Goal: Task Accomplishment & Management: Use online tool/utility

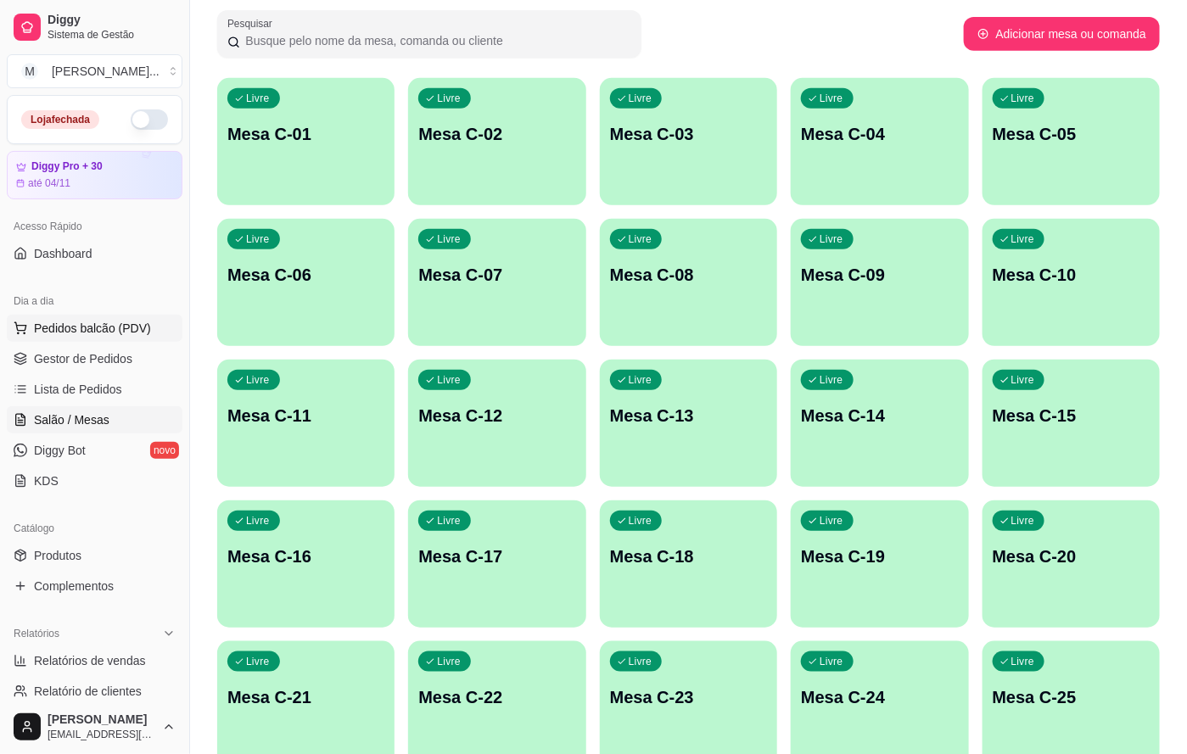
click at [92, 328] on span "Pedidos balcão (PDV)" at bounding box center [92, 328] width 117 height 17
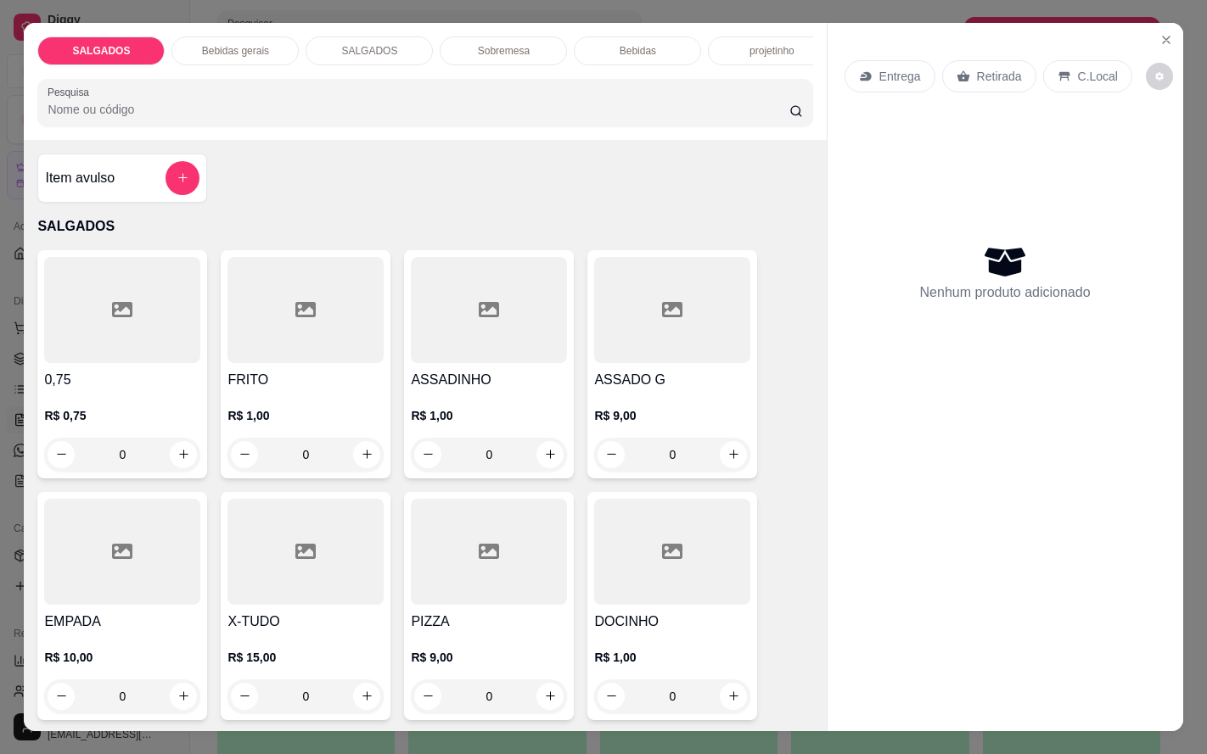
click at [0, 583] on div "SALGADOS Bebidas gerais SALGADOS Sobremesa Bebidas projetinho Pesquisa Item avu…" at bounding box center [603, 377] width 1207 height 754
click at [1159, 33] on icon "Close" at bounding box center [1166, 40] width 14 height 14
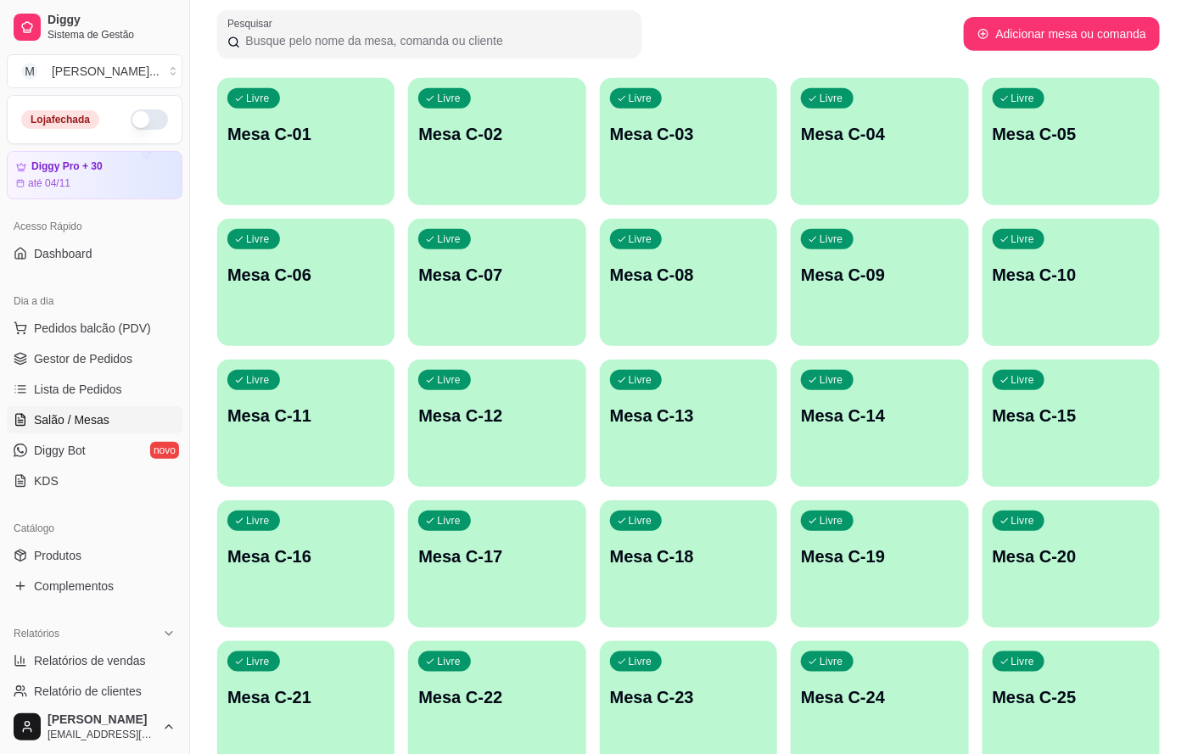
click at [130, 423] on link "Salão / Mesas" at bounding box center [95, 419] width 176 height 27
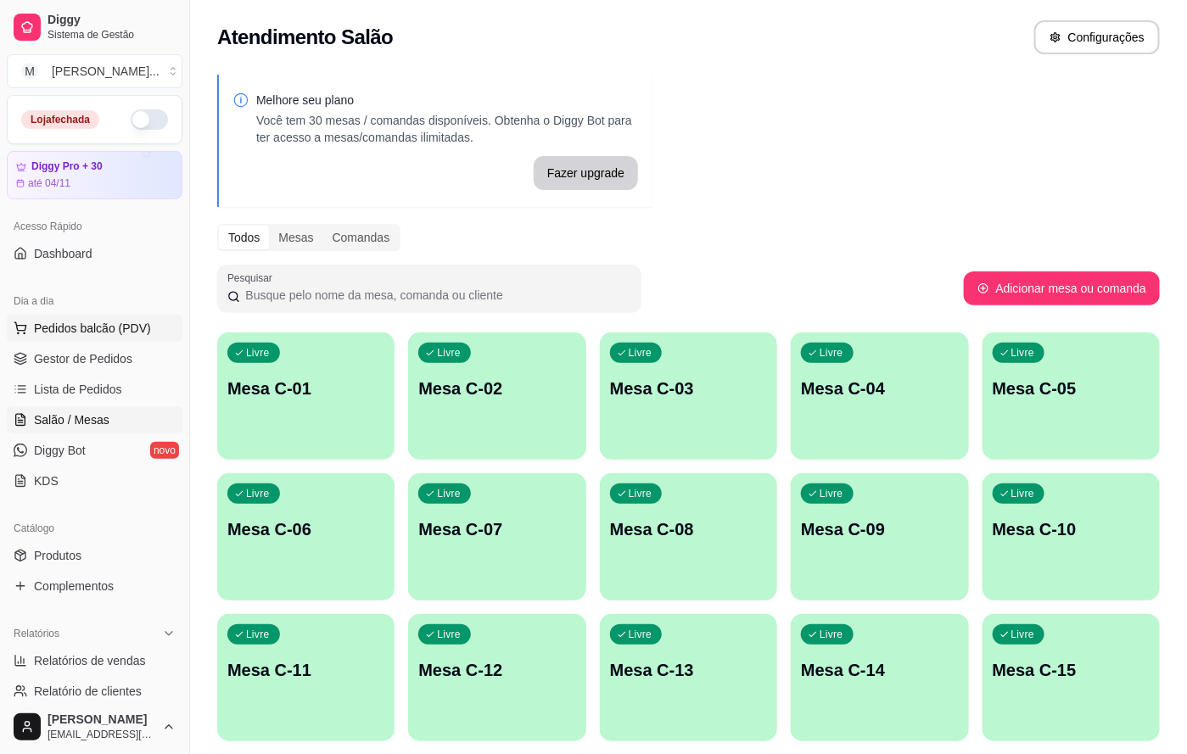
click at [115, 334] on span "Pedidos balcão (PDV)" at bounding box center [92, 328] width 117 height 17
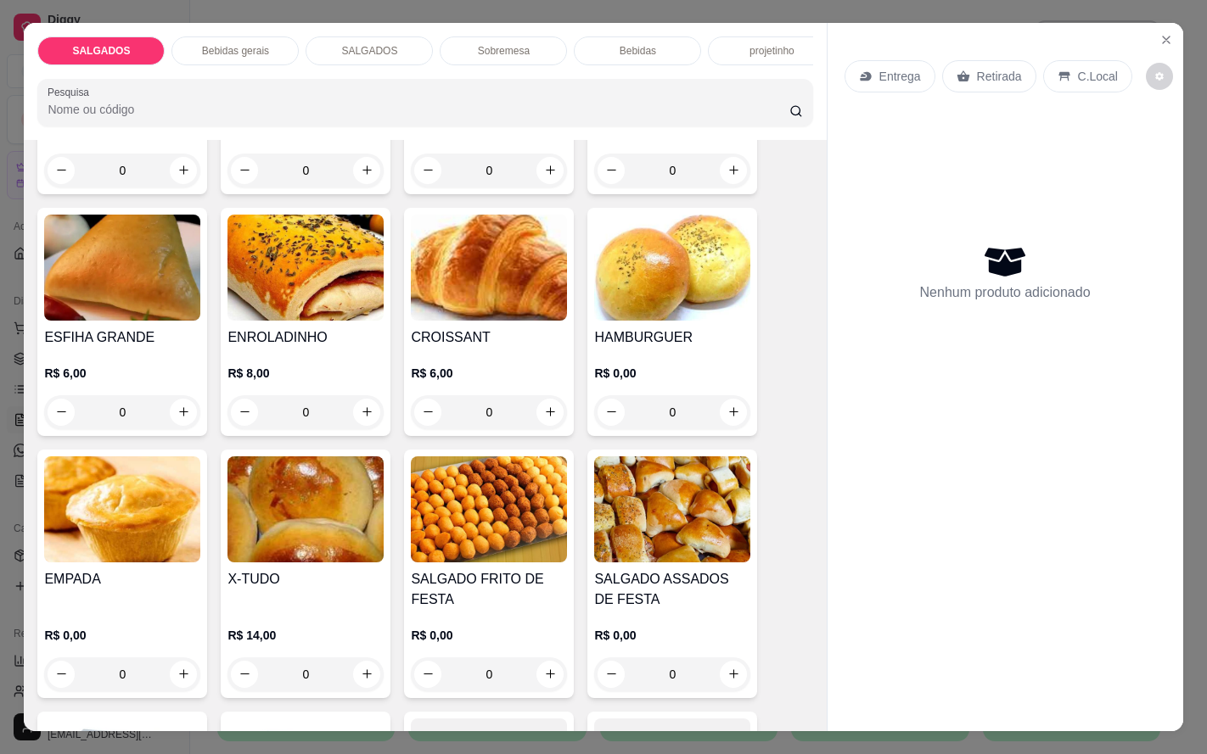
scroll to position [1897, 0]
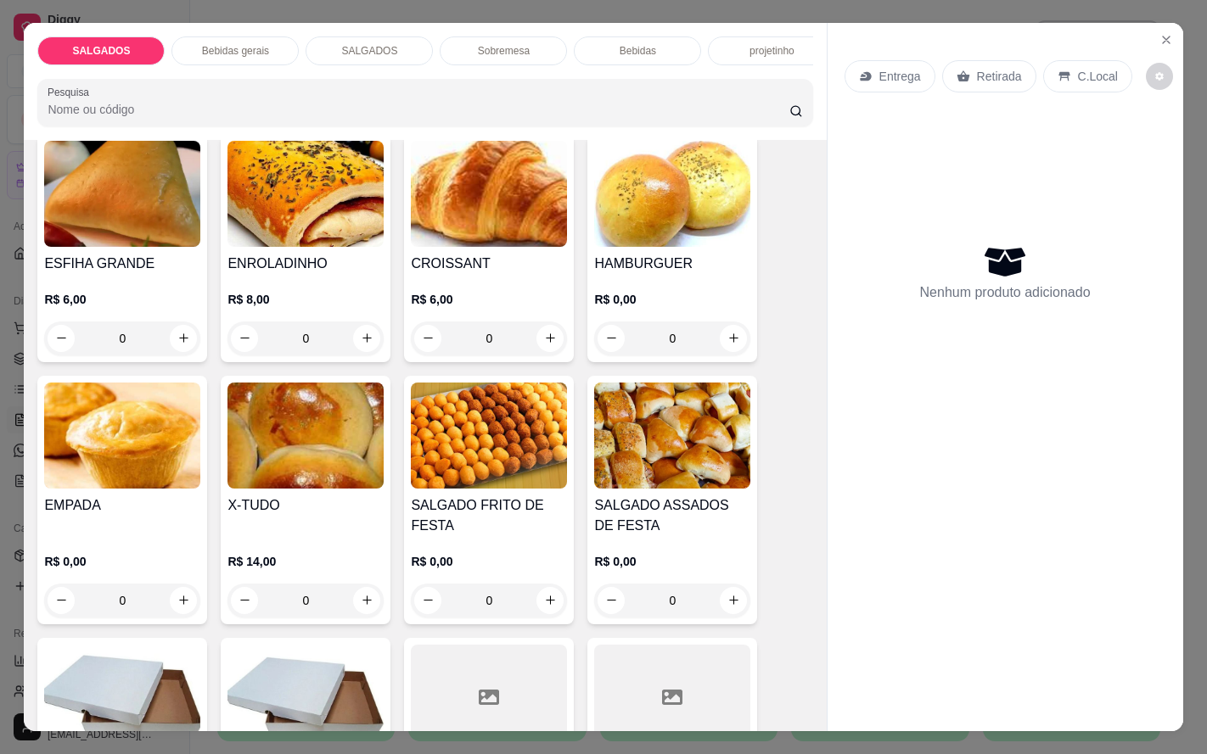
click at [487, 410] on img at bounding box center [489, 436] width 156 height 106
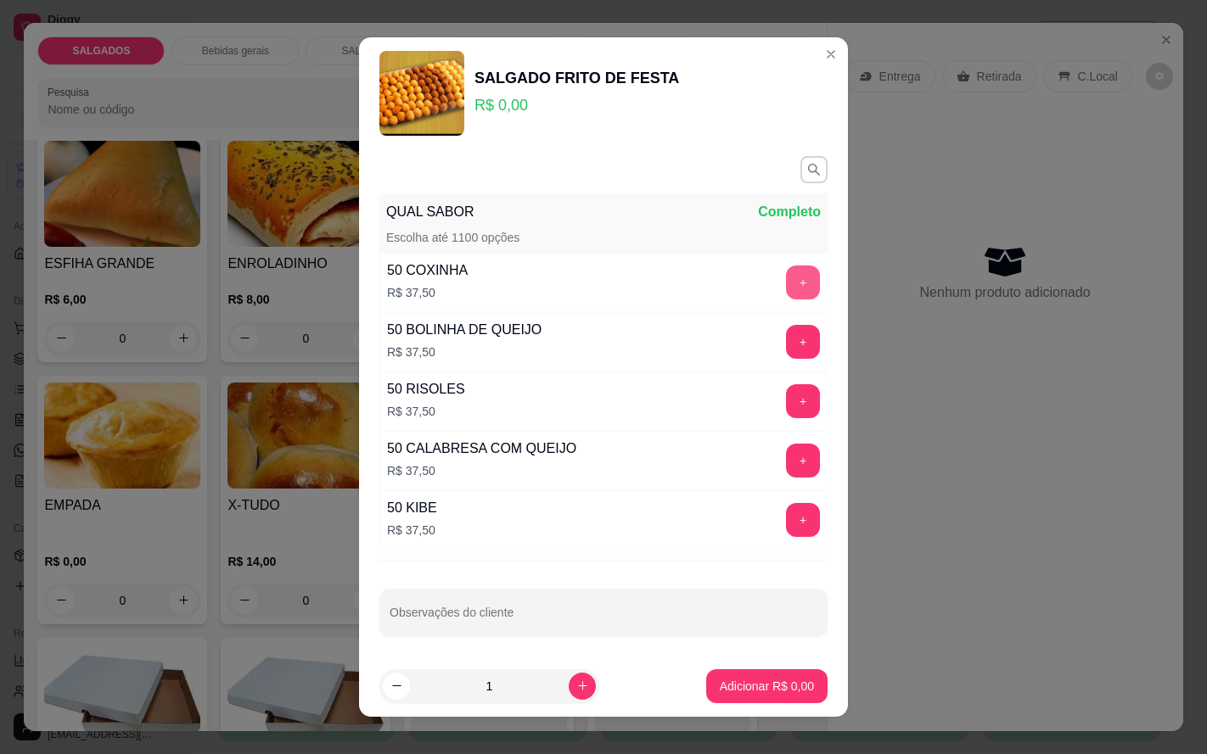
click at [786, 276] on button "+" at bounding box center [803, 283] width 34 height 34
click at [786, 273] on button "+" at bounding box center [803, 283] width 34 height 34
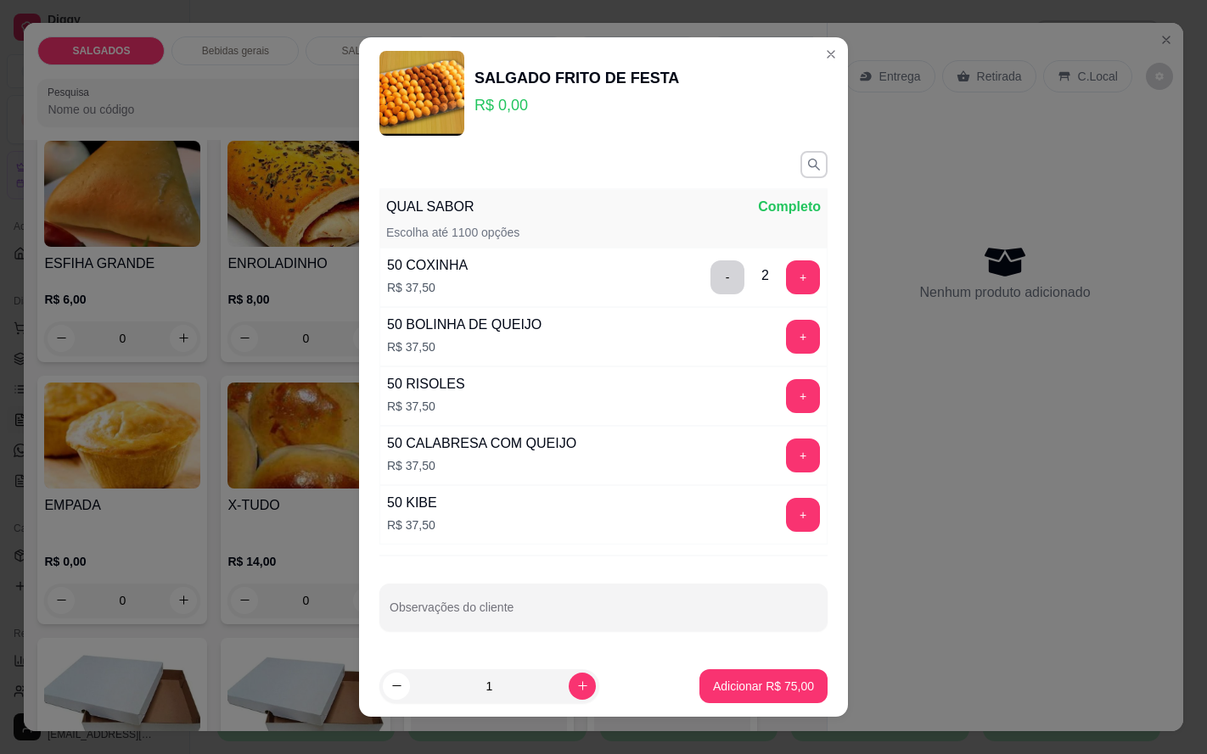
scroll to position [0, 0]
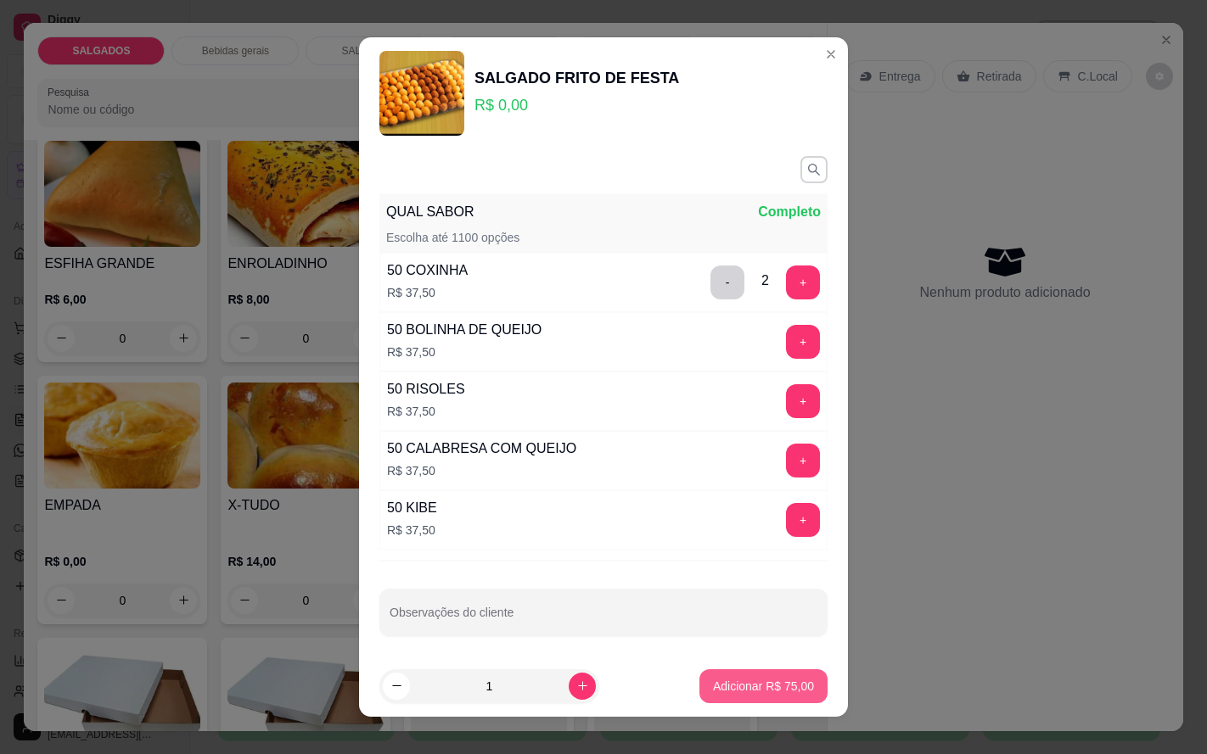
click at [731, 685] on p "Adicionar R$ 75,00" at bounding box center [763, 686] width 101 height 17
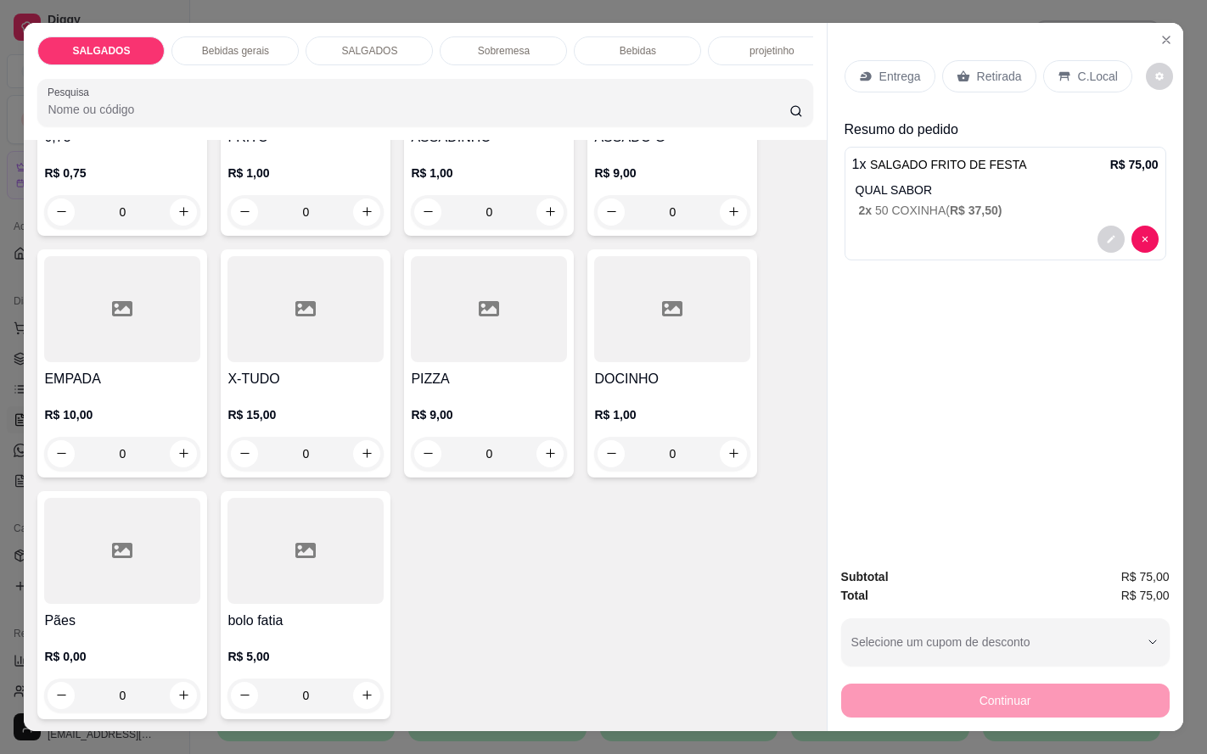
scroll to position [317, 0]
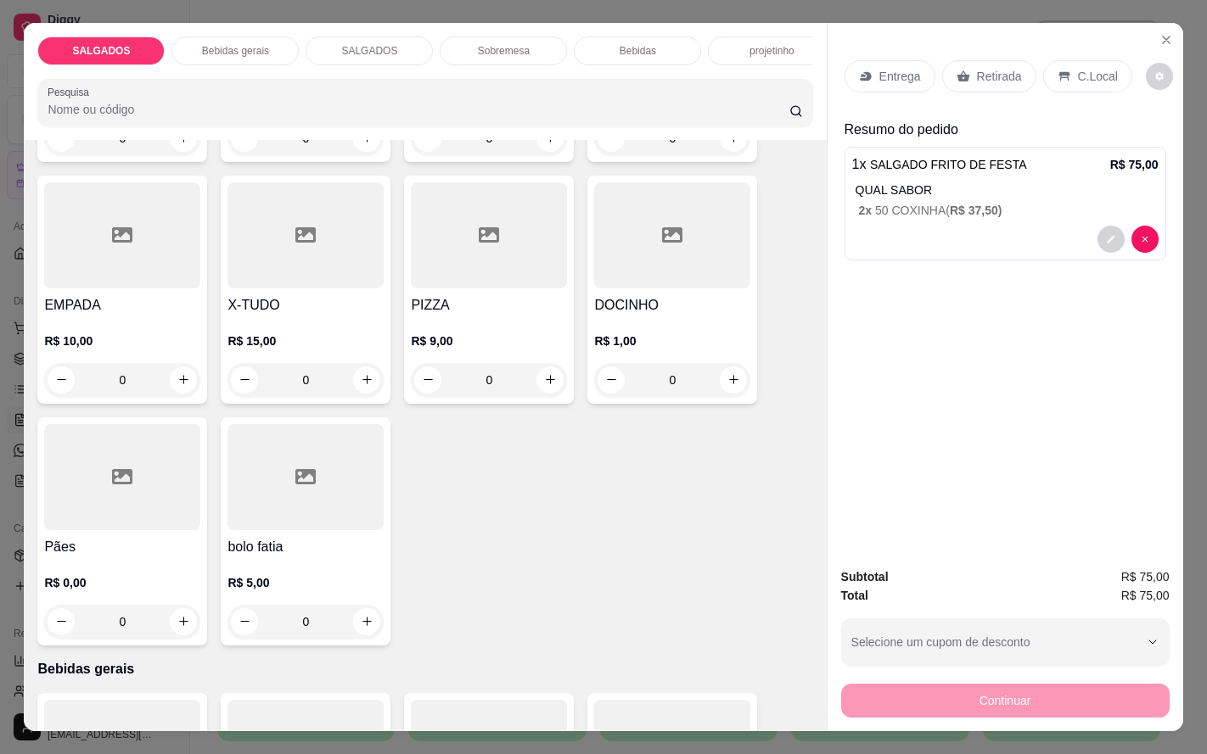
click at [972, 79] on div "Retirada" at bounding box center [989, 76] width 94 height 32
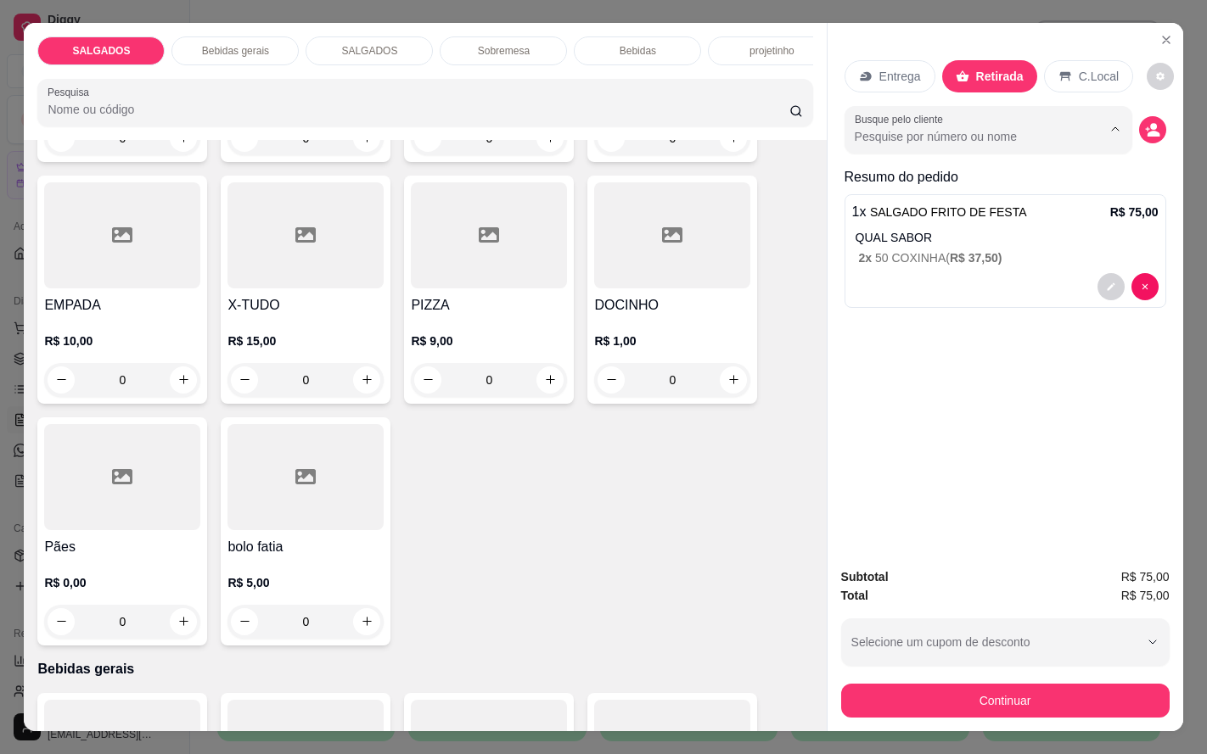
drag, startPoint x: 1040, startPoint y: 126, endPoint x: 1019, endPoint y: 126, distance: 20.4
click at [1032, 128] on input "Busque pelo cliente" at bounding box center [965, 136] width 220 height 17
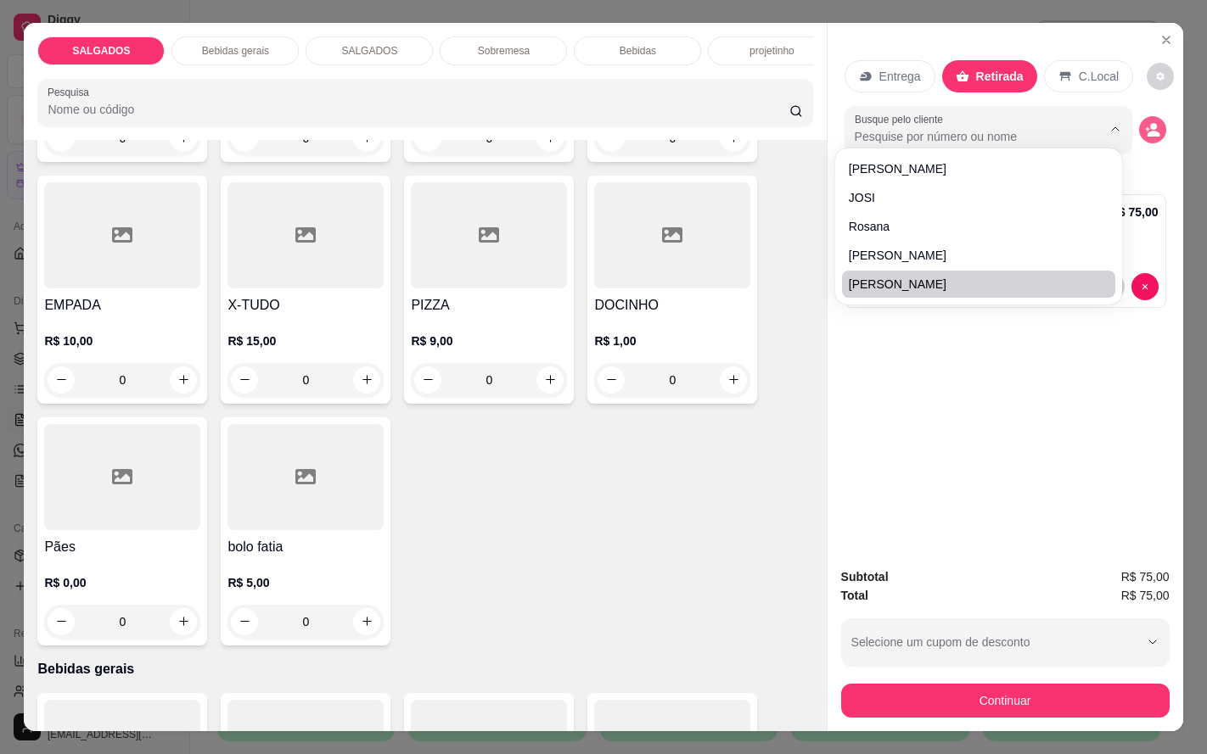
click at [1146, 122] on icon "decrease-product-quantity" at bounding box center [1152, 129] width 15 height 15
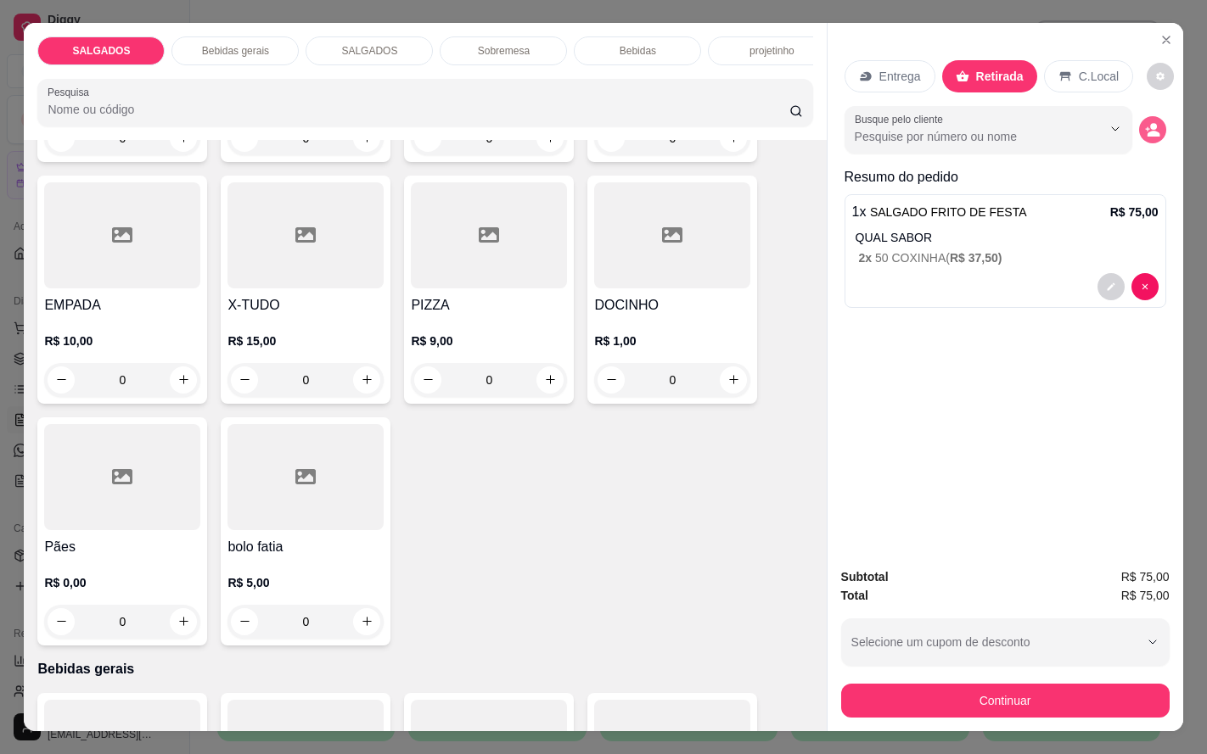
click at [1145, 122] on icon "decrease-product-quantity" at bounding box center [1152, 129] width 15 height 15
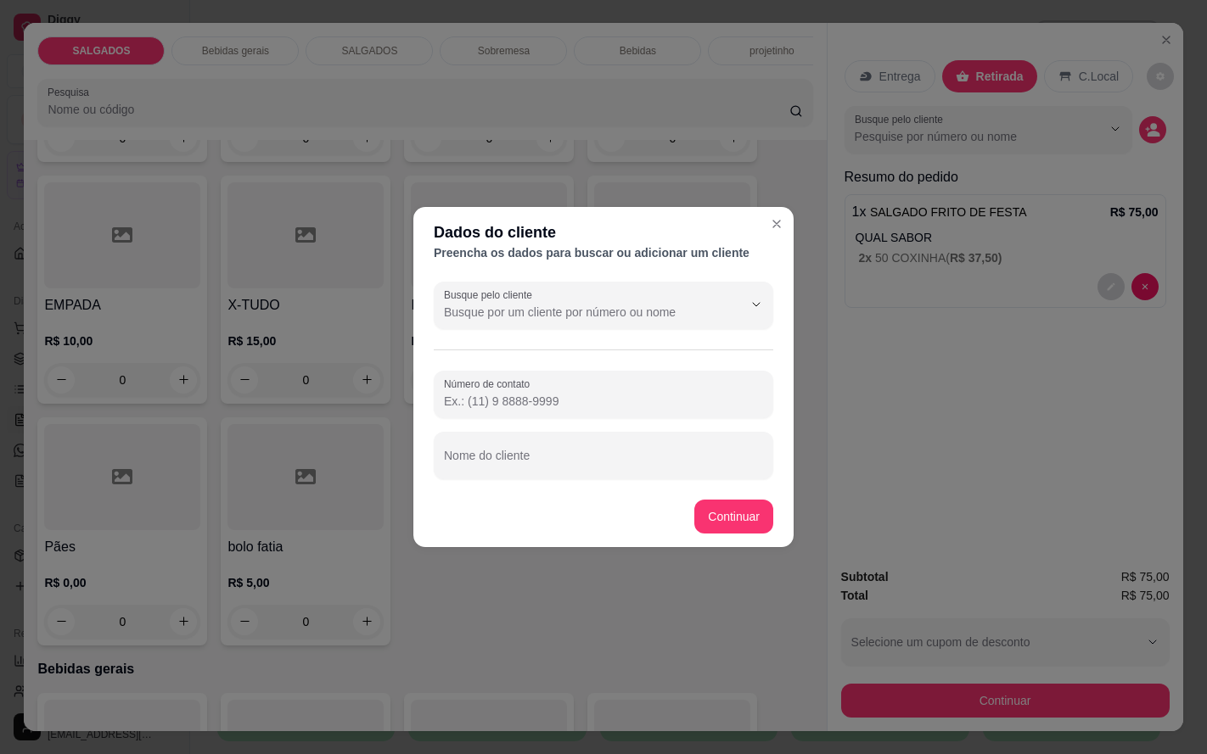
click at [642, 388] on div at bounding box center [603, 395] width 319 height 34
click at [496, 382] on label "Número de contato" at bounding box center [490, 384] width 92 height 14
click at [496, 393] on input "Número de contato" at bounding box center [603, 401] width 319 height 17
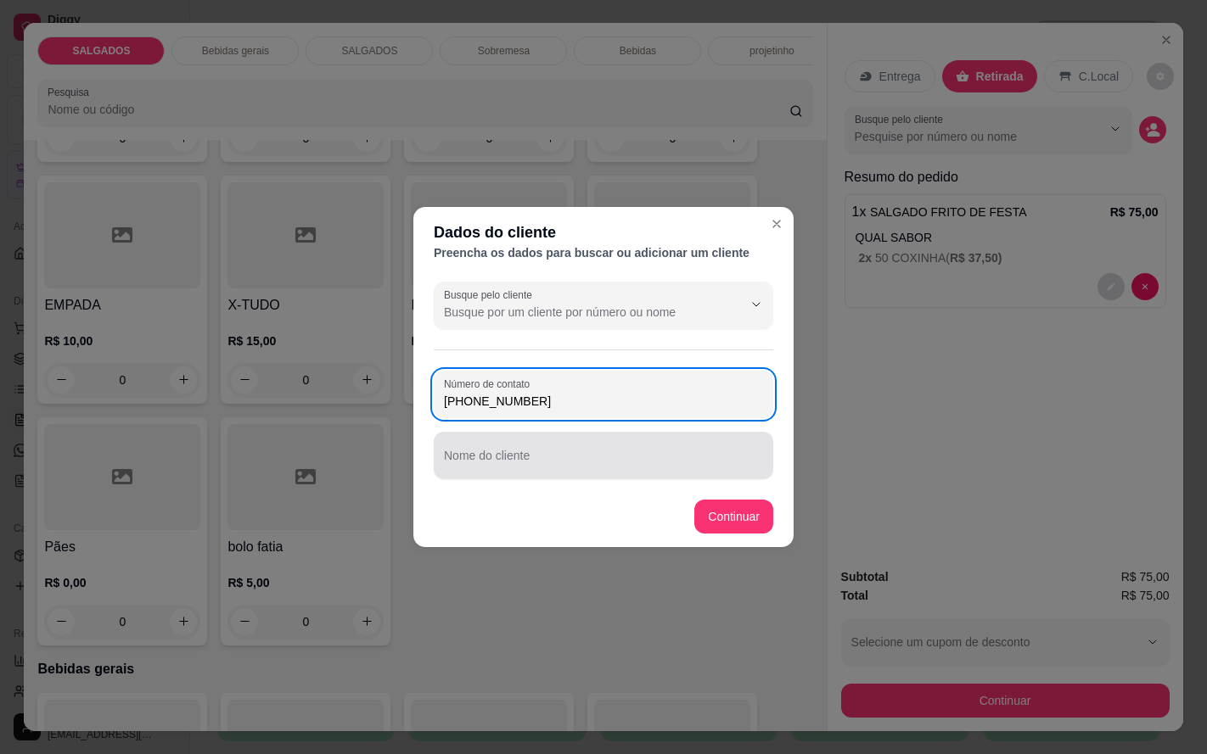
type input "[PHONE_NUMBER]"
drag, startPoint x: 575, startPoint y: 458, endPoint x: 597, endPoint y: 448, distance: 23.5
click at [576, 458] on input "Nome do cliente" at bounding box center [603, 462] width 319 height 17
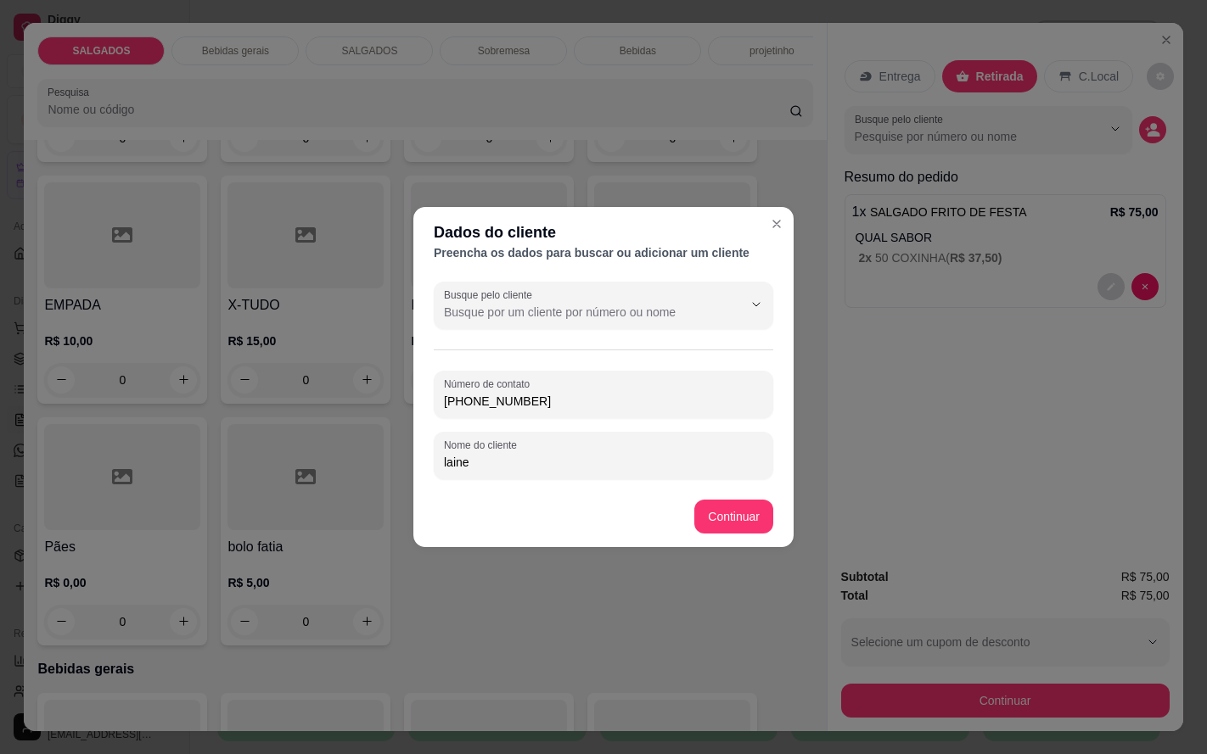
type input "laine"
click at [741, 495] on footer "Continuar" at bounding box center [603, 516] width 380 height 61
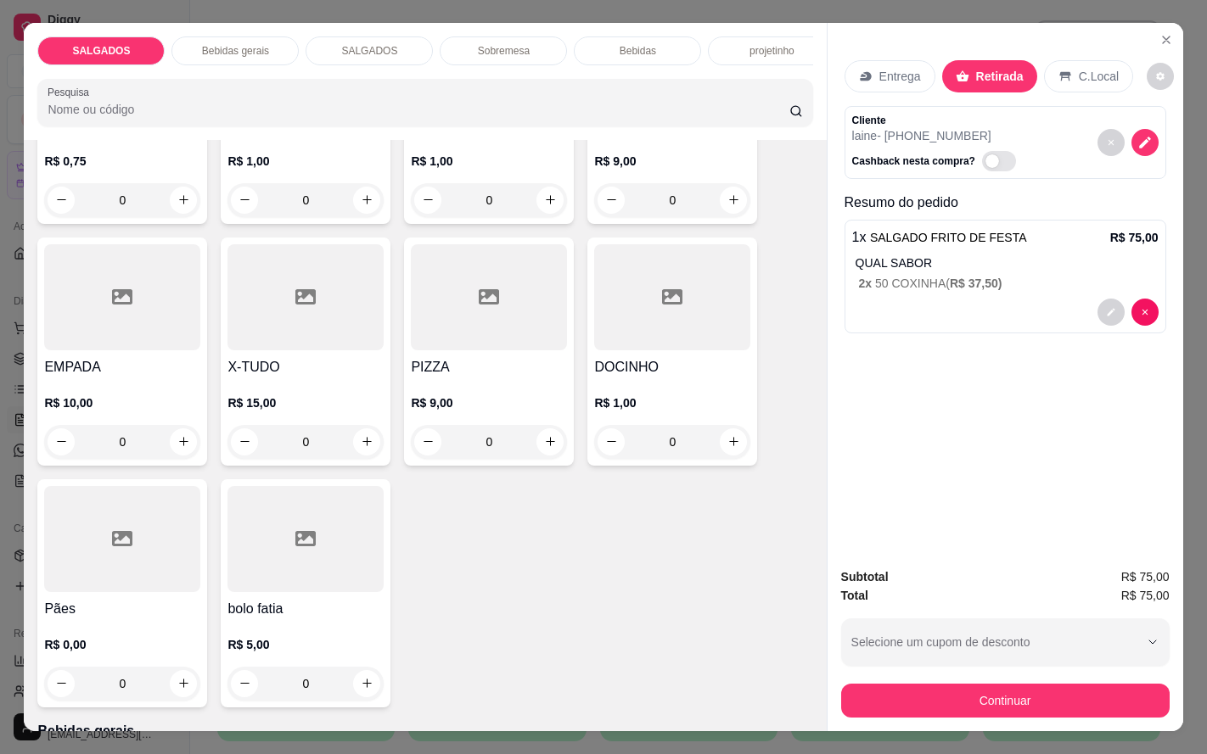
scroll to position [127, 0]
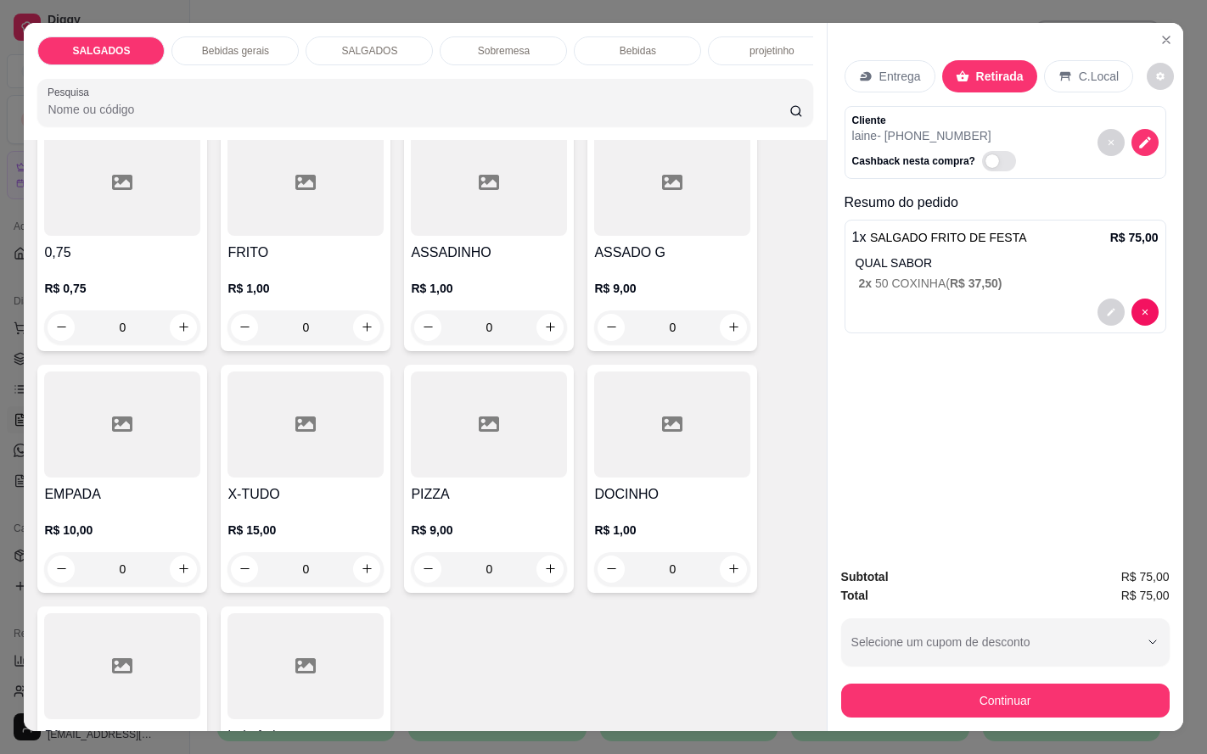
click at [662, 255] on h4 "ASSADO G" at bounding box center [672, 253] width 156 height 20
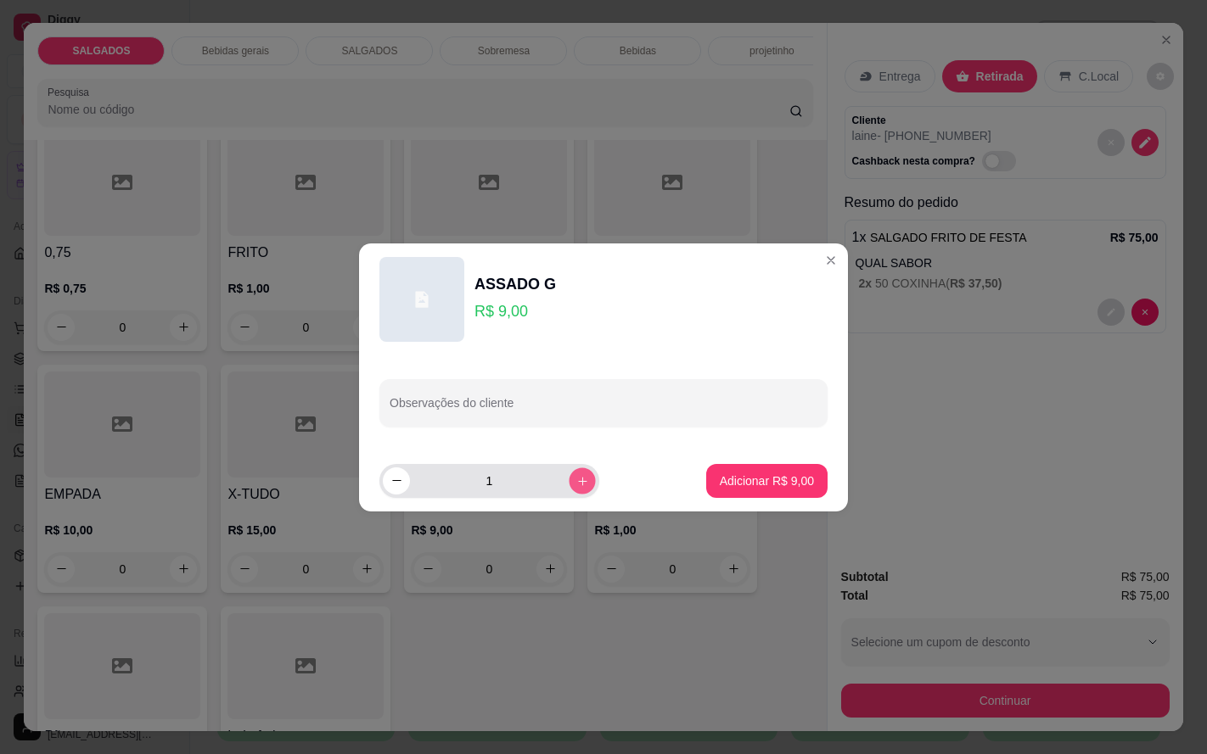
click at [576, 484] on button "increase-product-quantity" at bounding box center [582, 481] width 26 height 26
type input "2"
click at [785, 474] on p "Adicionar R$ 18,00" at bounding box center [763, 481] width 101 height 17
type input "2"
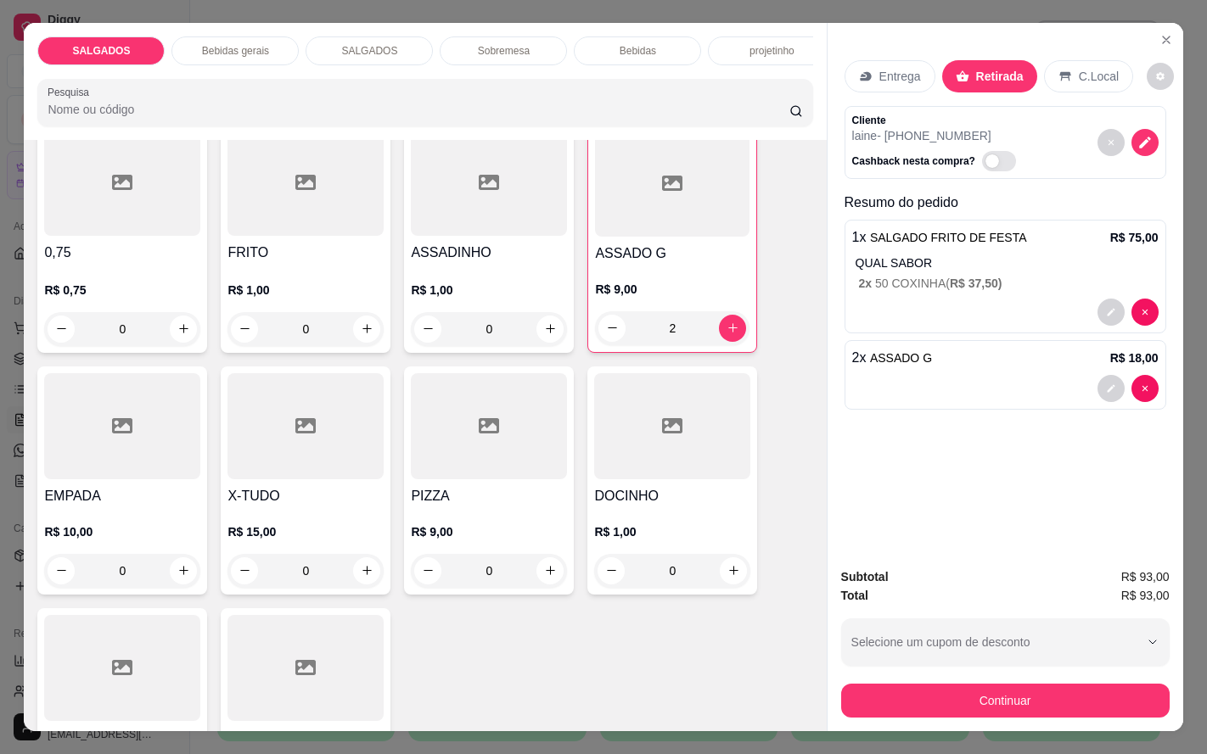
click at [681, 264] on h4 "ASSADO G" at bounding box center [672, 254] width 154 height 20
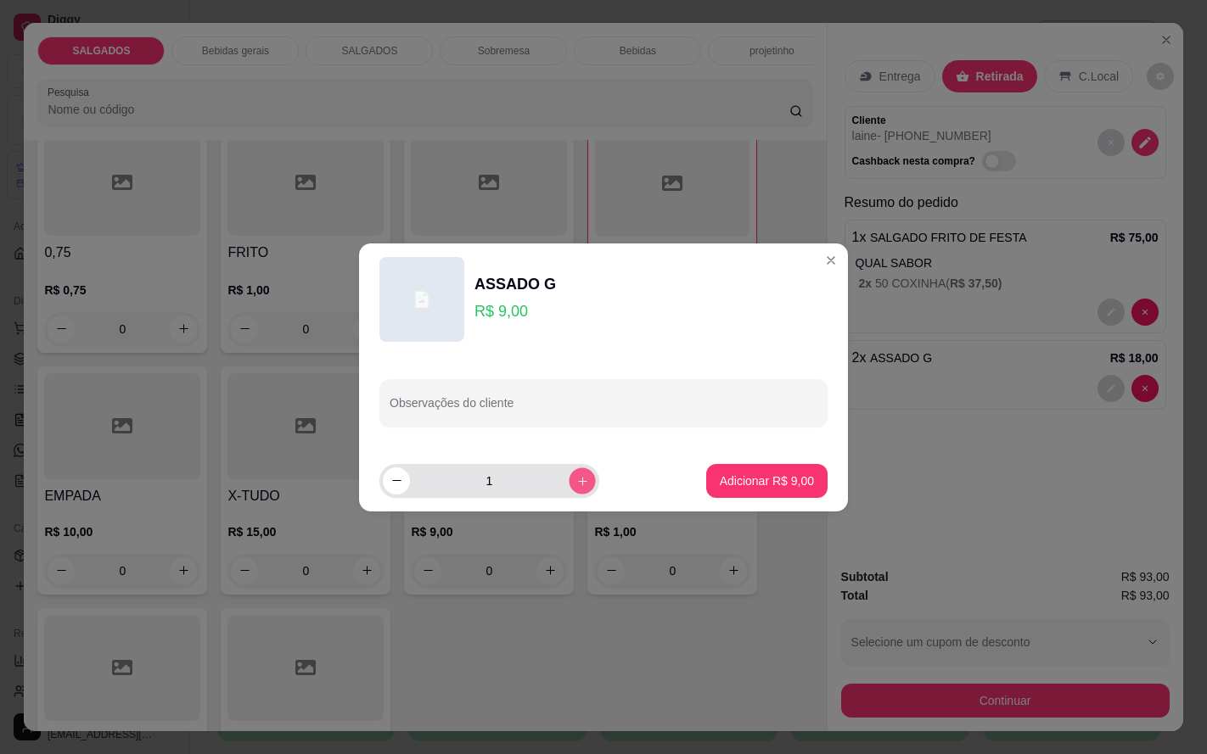
click at [576, 479] on icon "increase-product-quantity" at bounding box center [582, 480] width 13 height 13
type input "2"
click at [724, 486] on p "Adicionar R$ 18,00" at bounding box center [763, 481] width 101 height 17
type input "4"
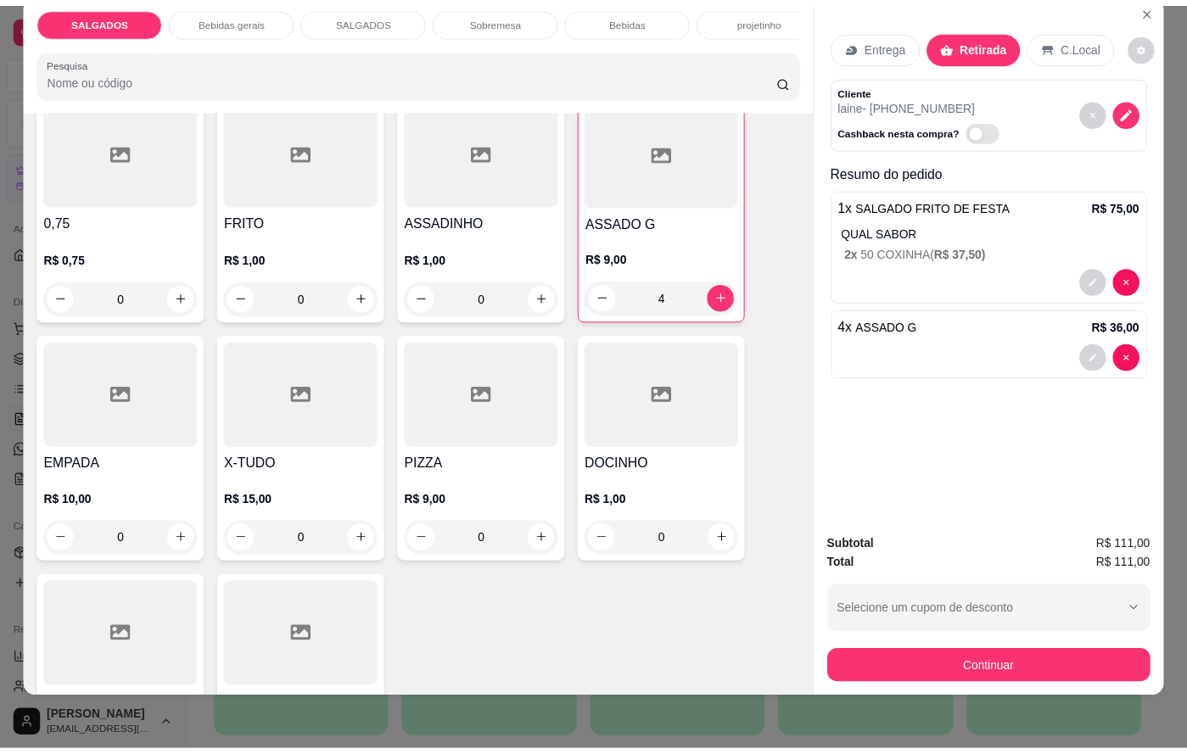
scroll to position [0, 0]
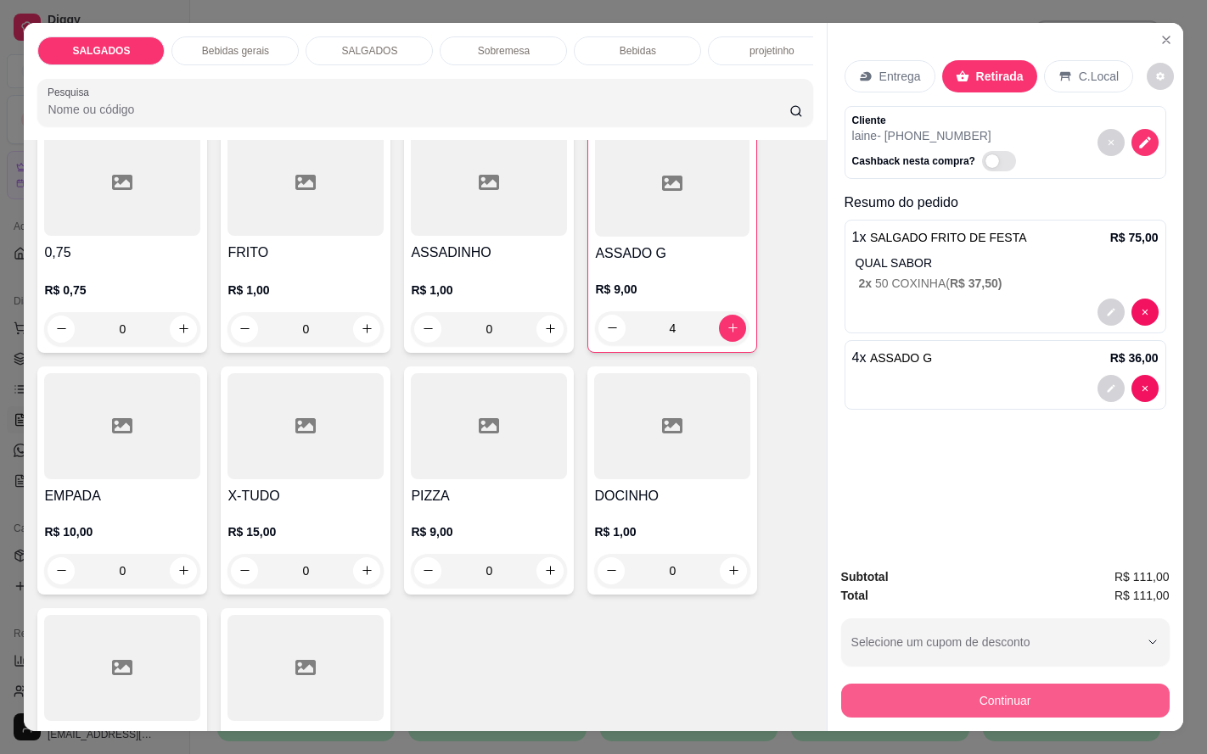
click at [996, 690] on button "Continuar" at bounding box center [1005, 701] width 328 height 34
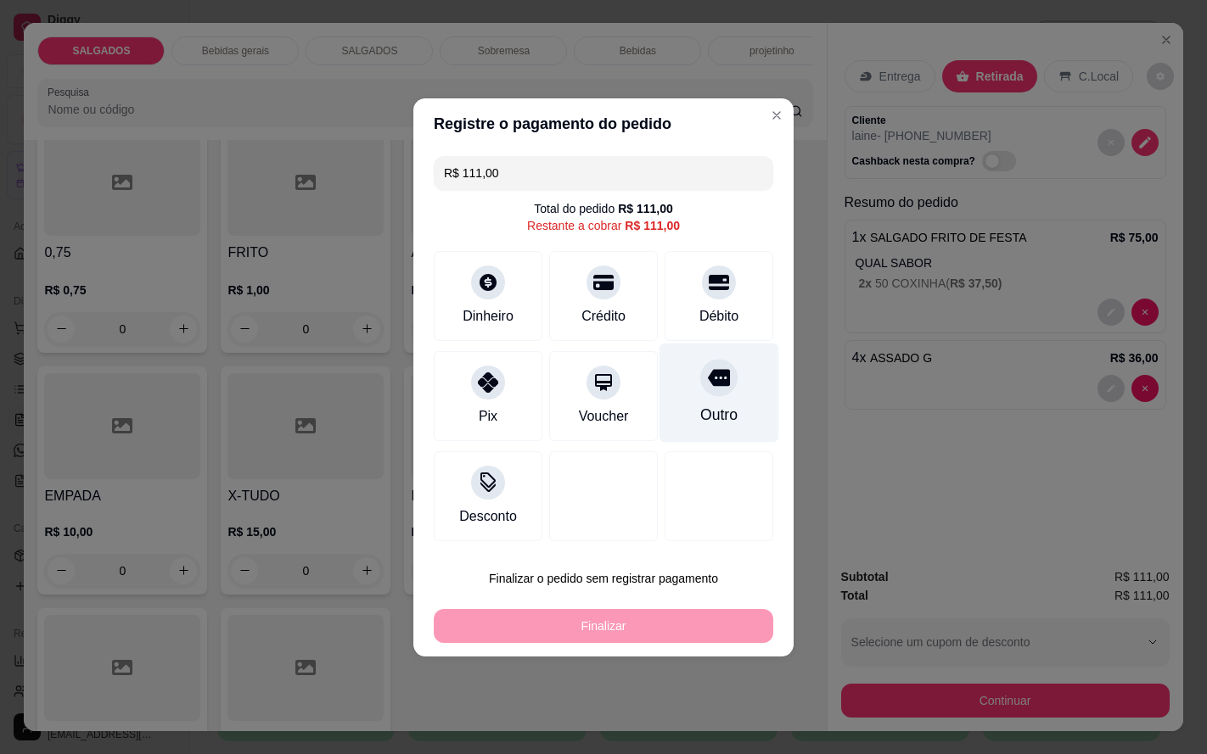
drag, startPoint x: 724, startPoint y: 416, endPoint x: 690, endPoint y: 495, distance: 85.9
click at [726, 415] on div "Outro" at bounding box center [719, 392] width 120 height 99
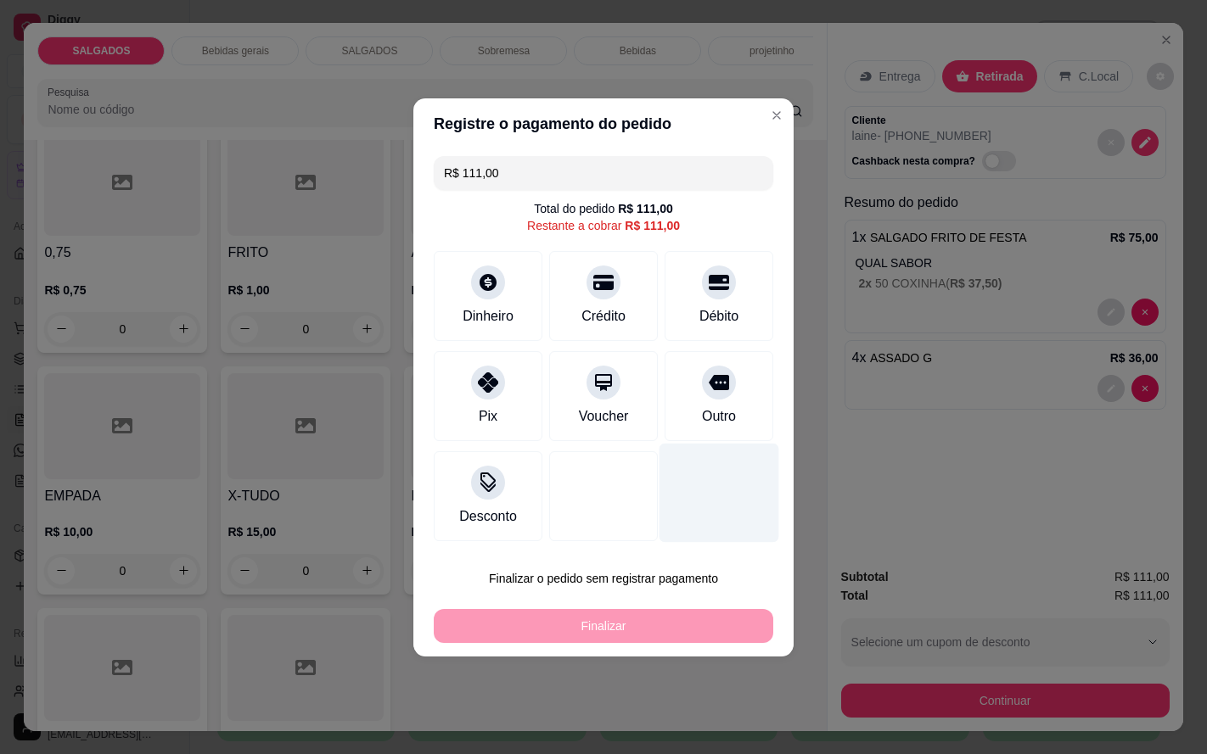
type input "R$ 0,00"
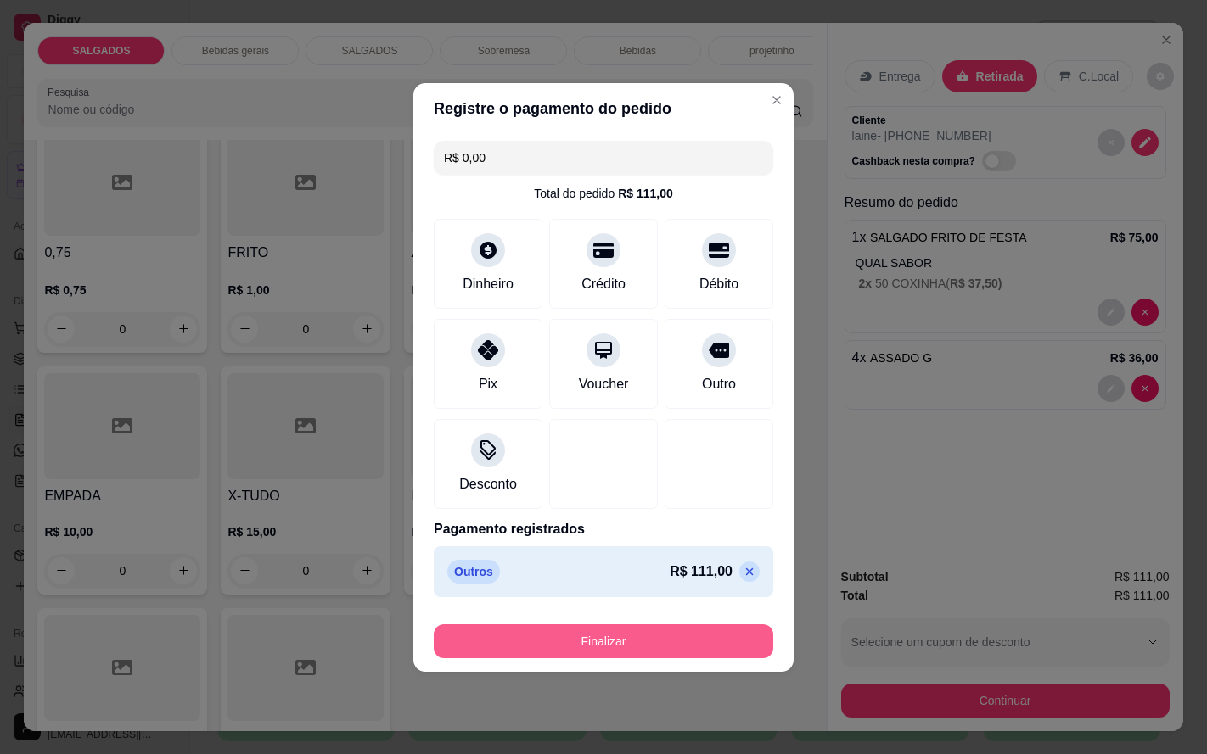
click at [657, 647] on button "Finalizar" at bounding box center [603, 642] width 339 height 34
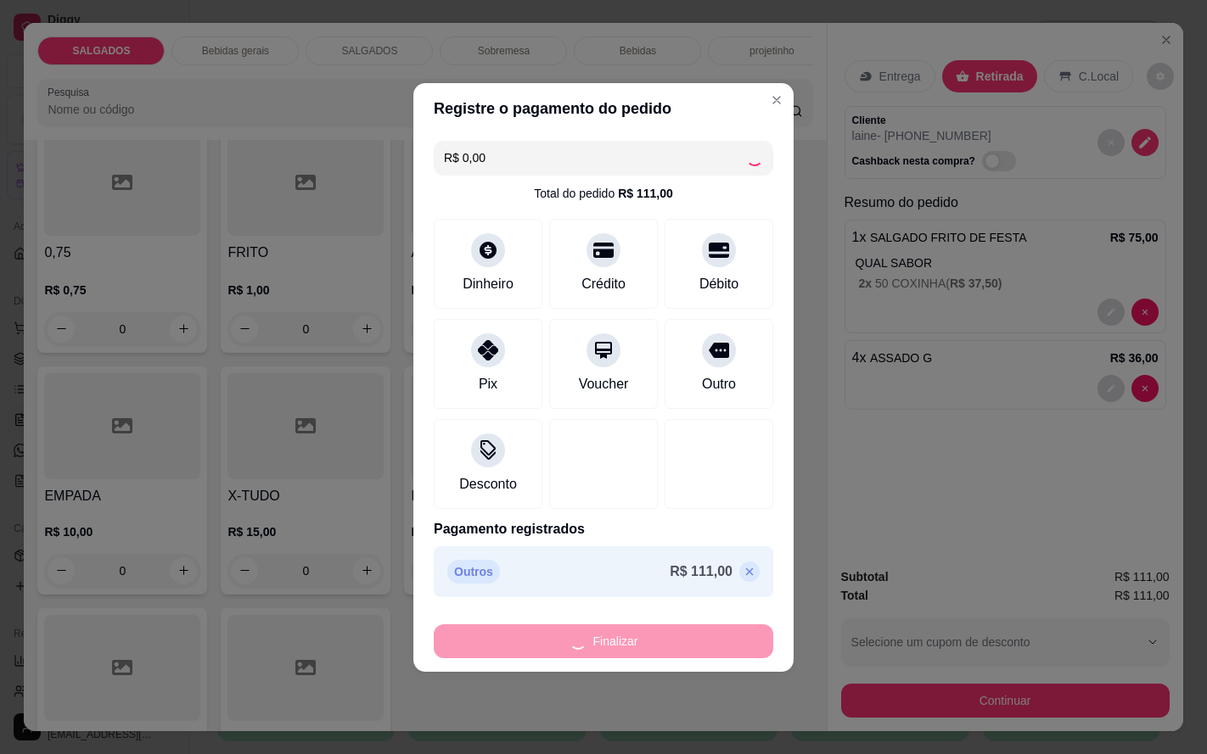
type input "0"
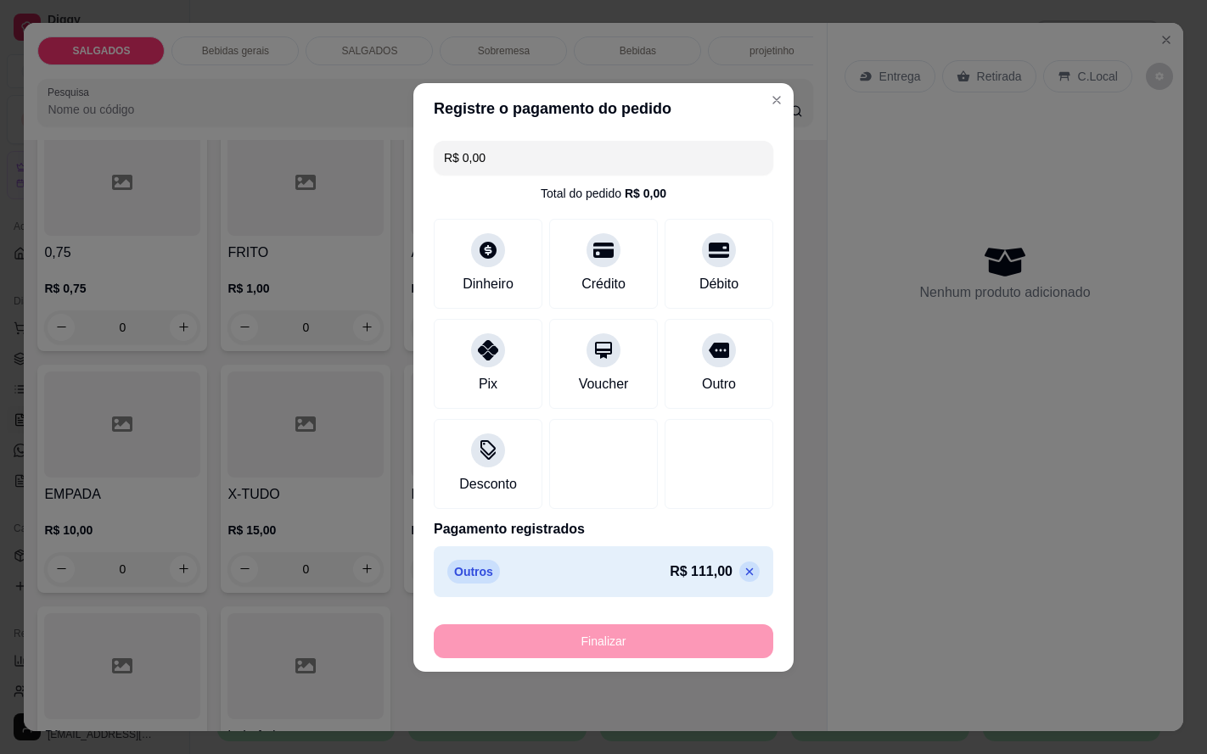
type input "-R$ 111,00"
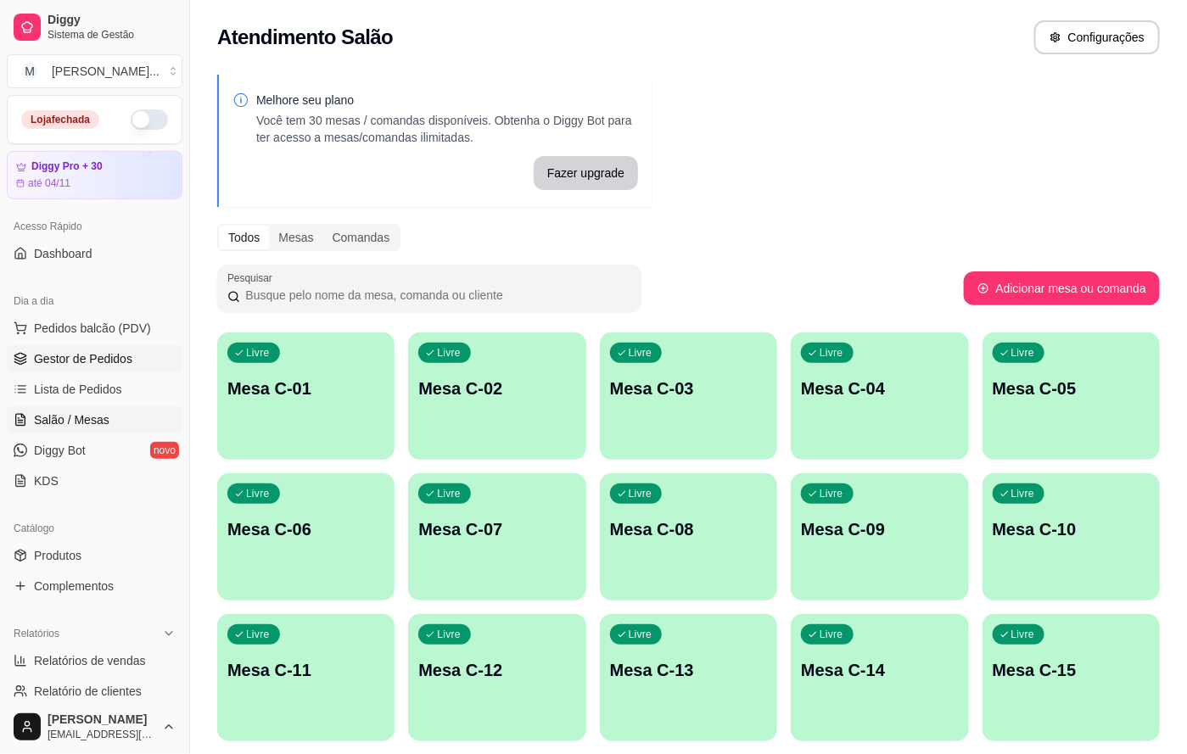
click at [131, 370] on link "Gestor de Pedidos" at bounding box center [95, 358] width 176 height 27
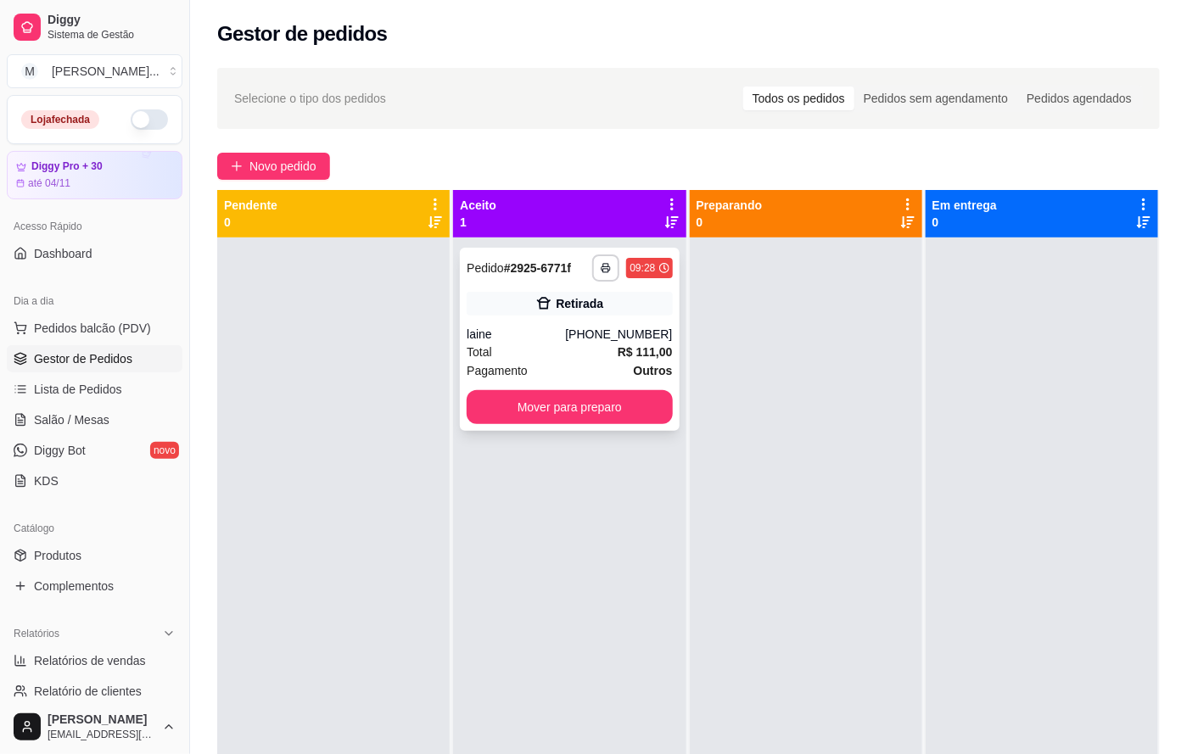
click at [603, 337] on div "[PHONE_NUMBER]" at bounding box center [618, 334] width 107 height 17
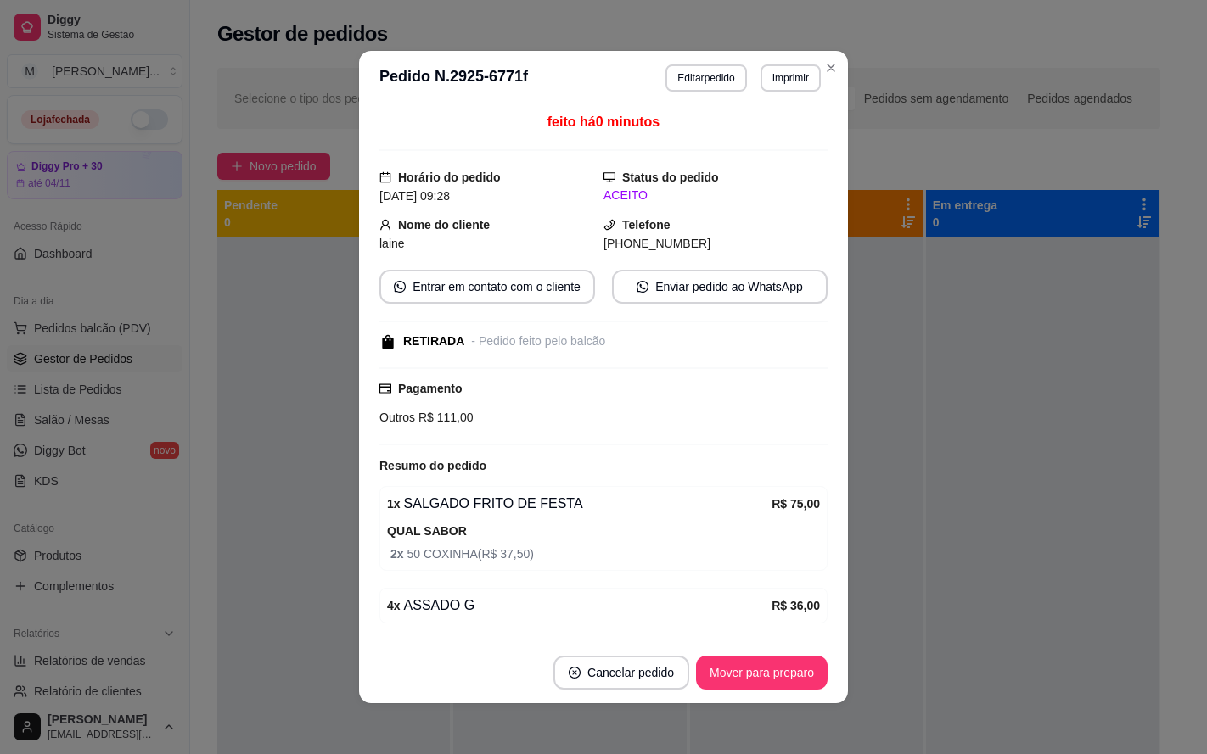
click at [771, 97] on header "**********" at bounding box center [603, 78] width 489 height 54
click at [772, 89] on button "Imprimir" at bounding box center [790, 77] width 59 height 26
click at [751, 141] on button "IMPRESSORA" at bounding box center [750, 138] width 123 height 27
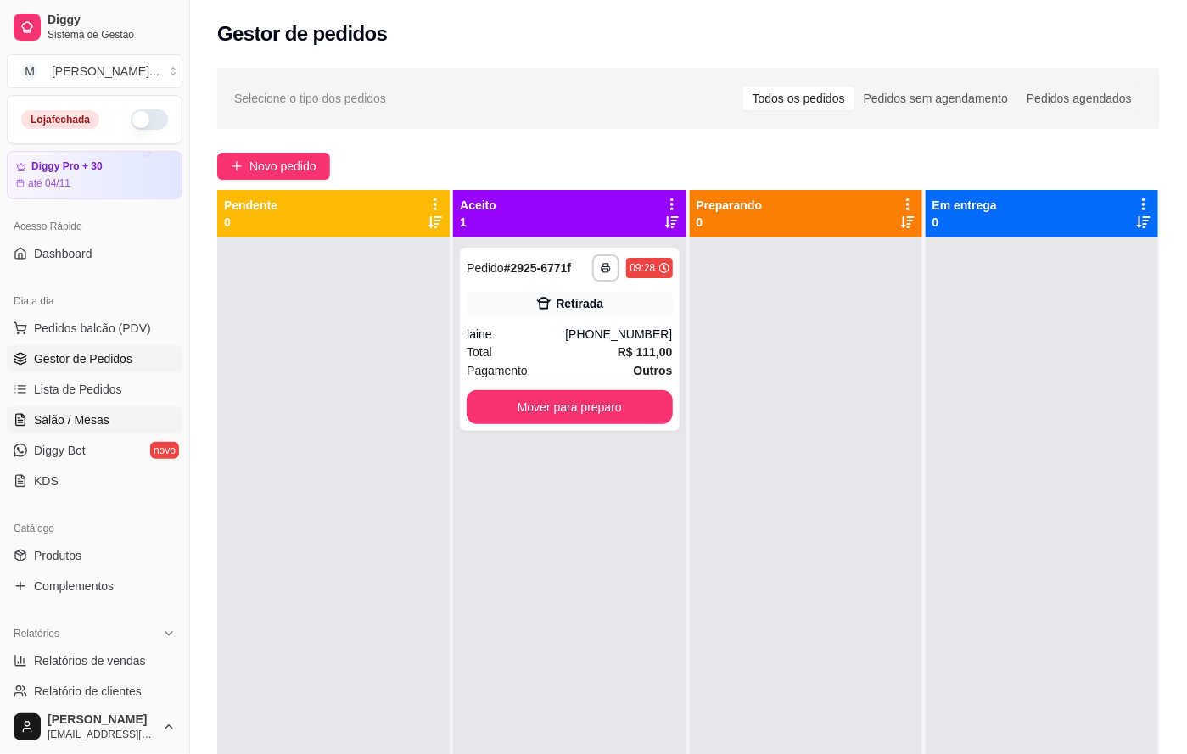
click at [85, 407] on link "Salão / Mesas" at bounding box center [95, 419] width 176 height 27
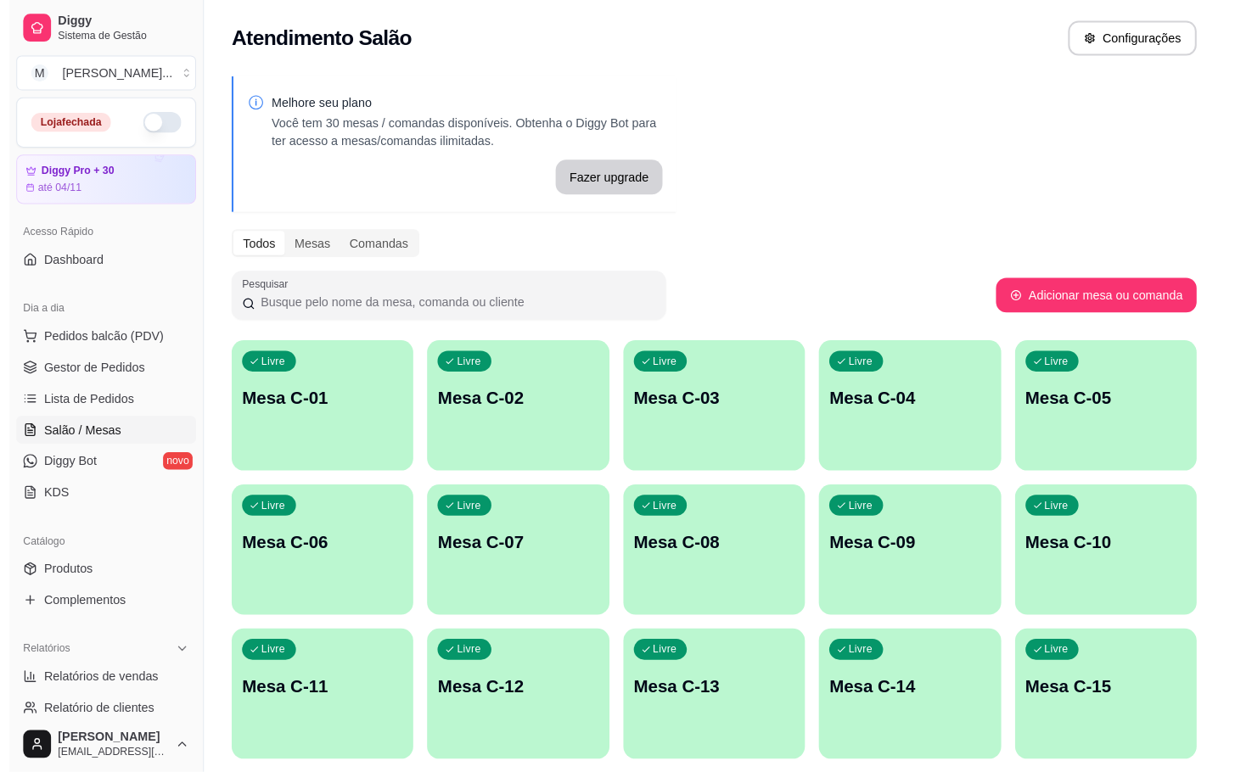
scroll to position [255, 0]
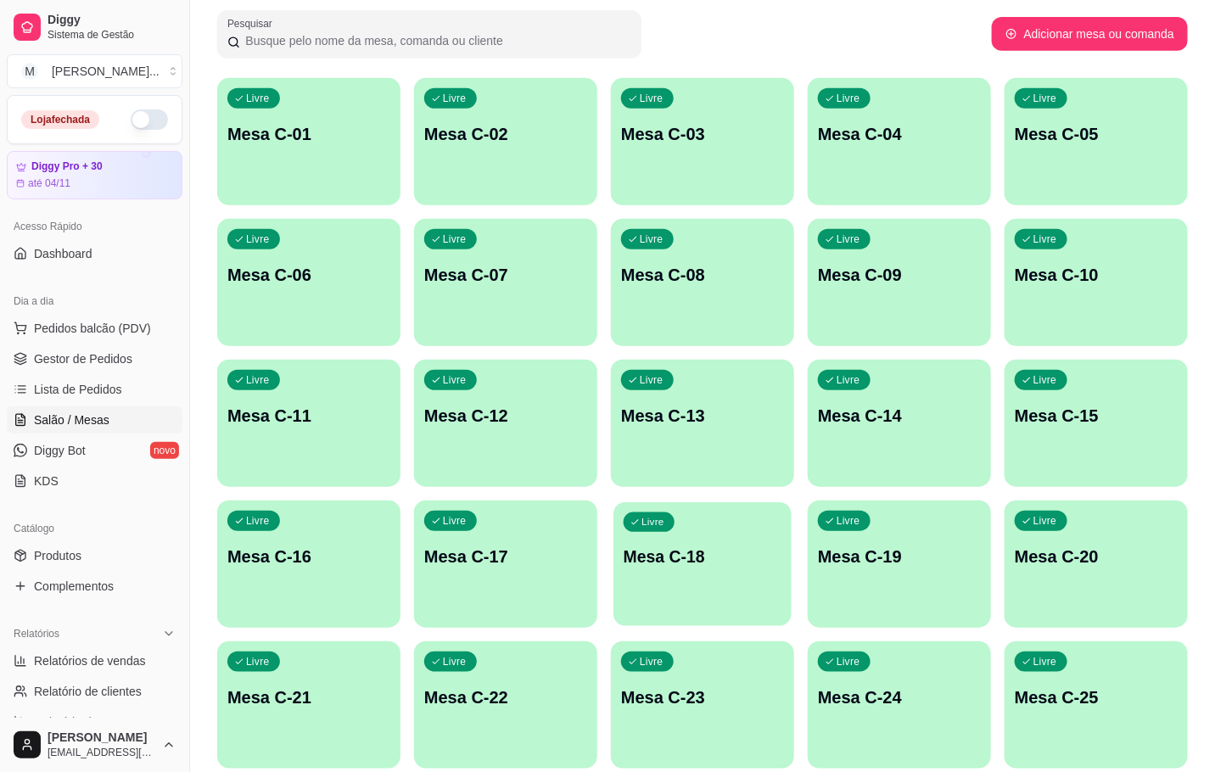
click at [664, 546] on p "Mesa C-18" at bounding box center [703, 557] width 158 height 23
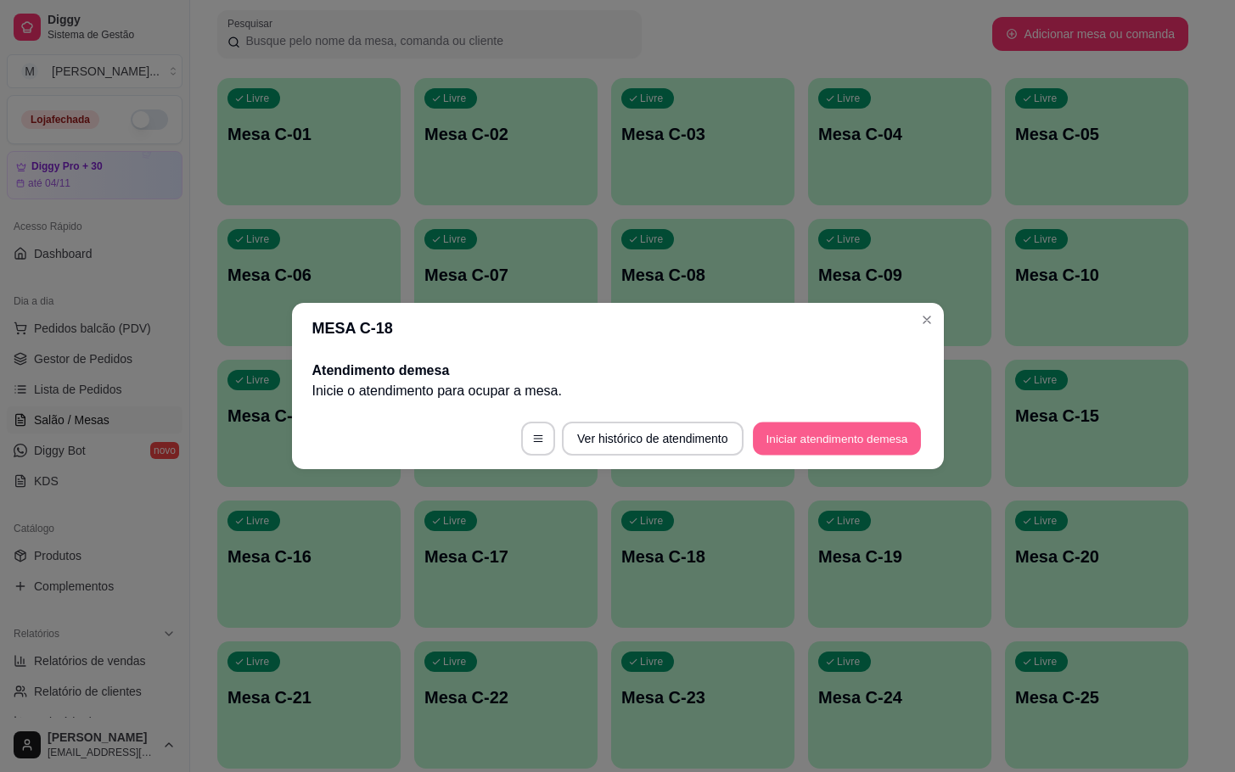
click at [825, 425] on button "Iniciar atendimento de mesa" at bounding box center [837, 439] width 168 height 33
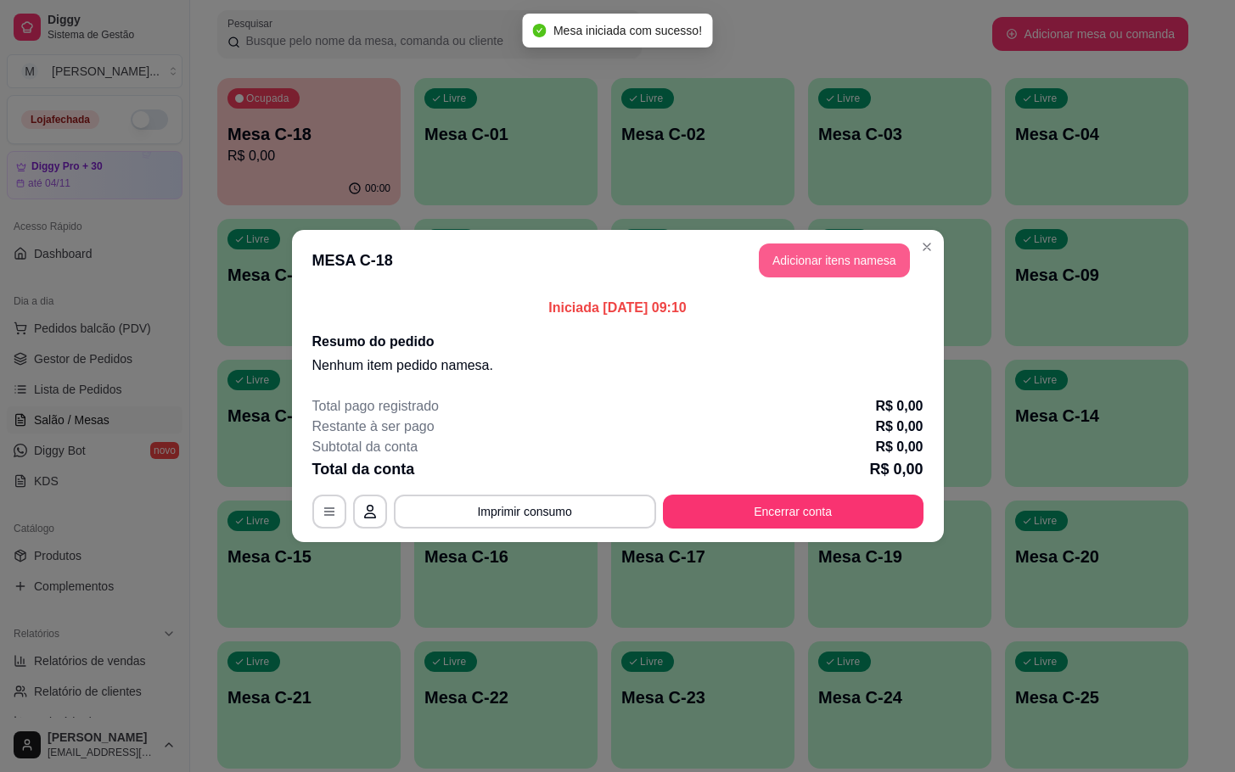
click at [789, 253] on button "Adicionar itens na mesa" at bounding box center [834, 261] width 151 height 34
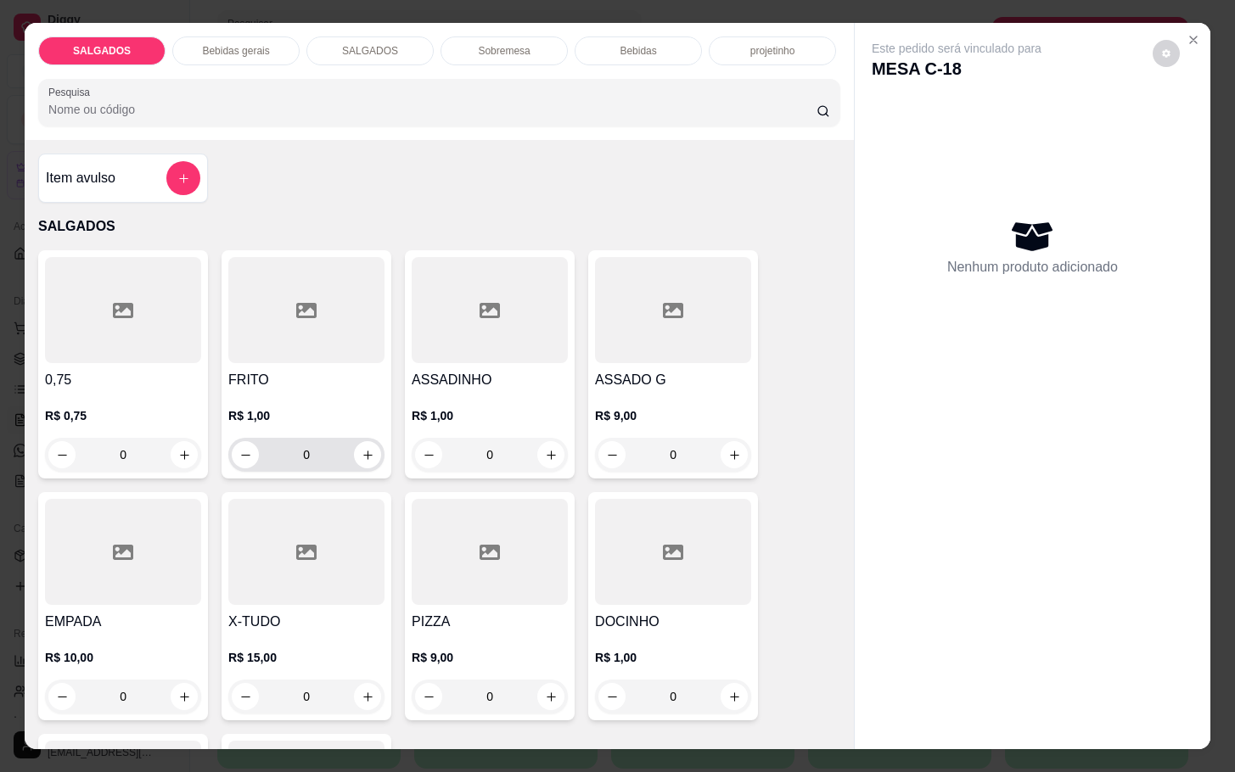
click at [323, 456] on input "0" at bounding box center [306, 455] width 95 height 34
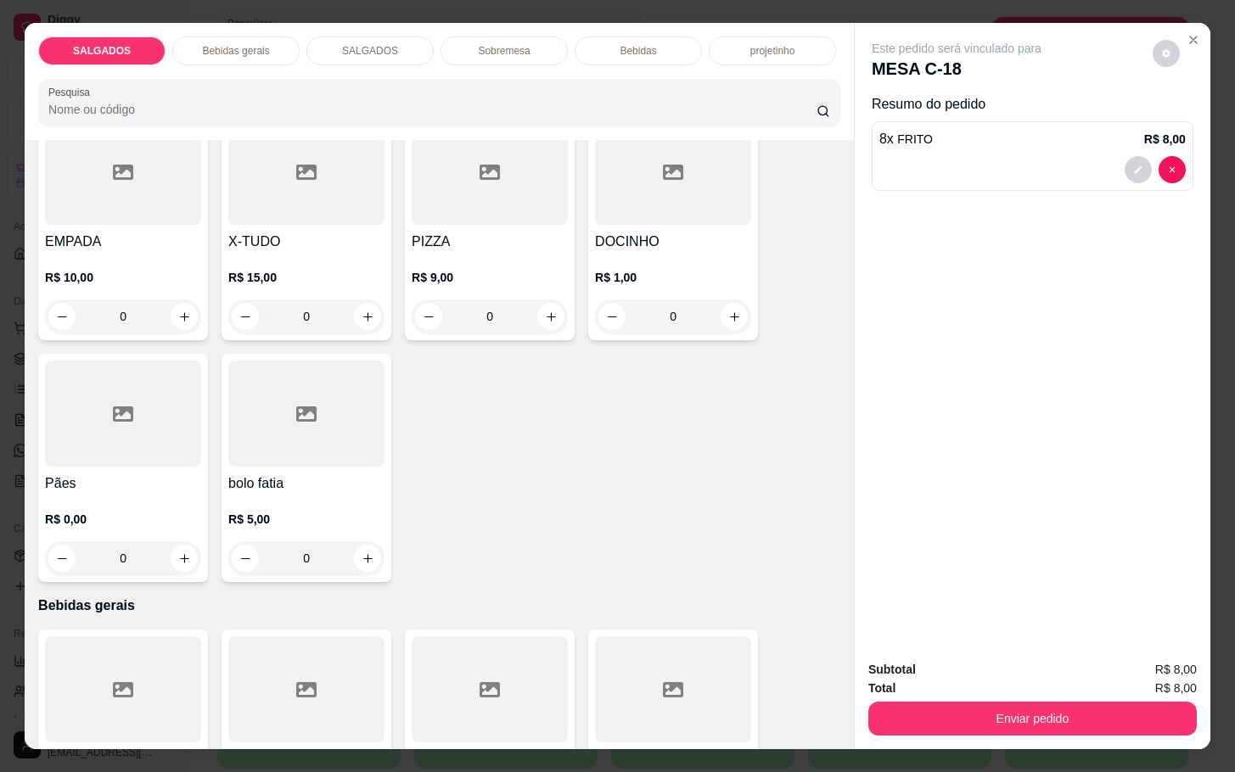
scroll to position [636, 0]
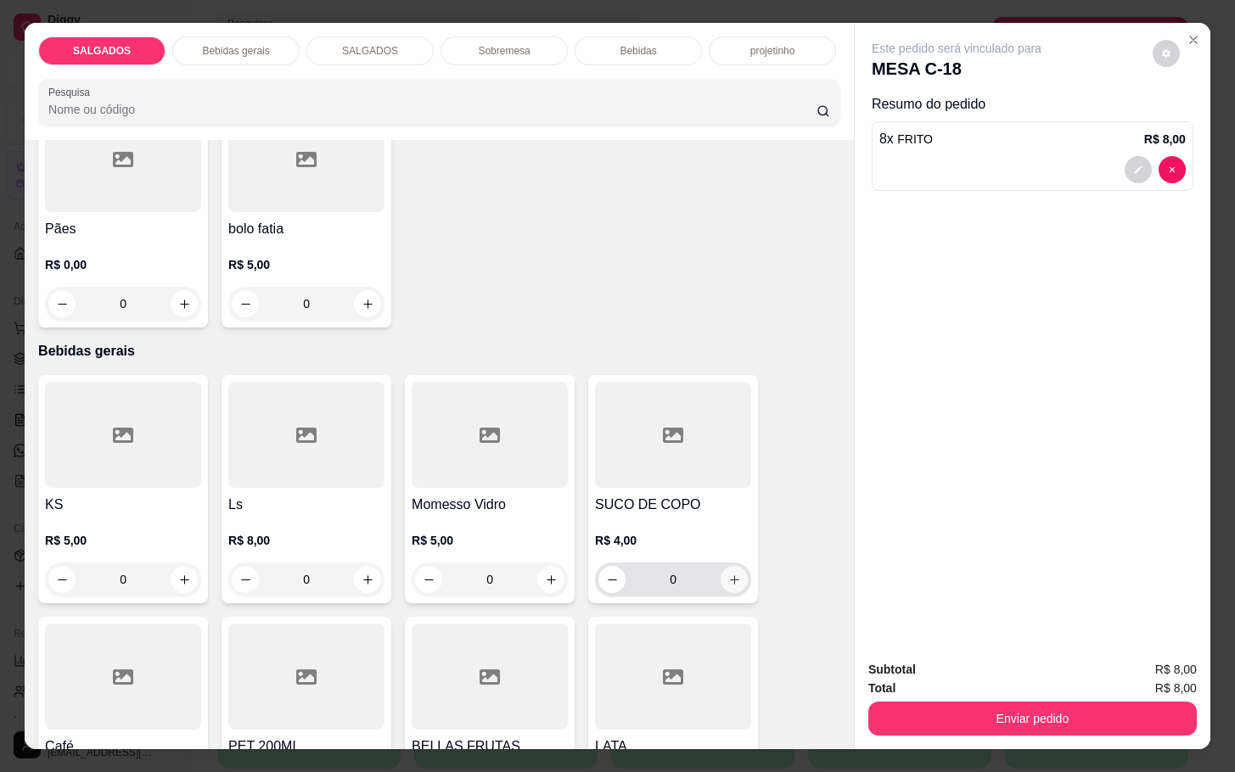
type input "8"
click at [728, 574] on icon "increase-product-quantity" at bounding box center [734, 580] width 13 height 13
type input "1"
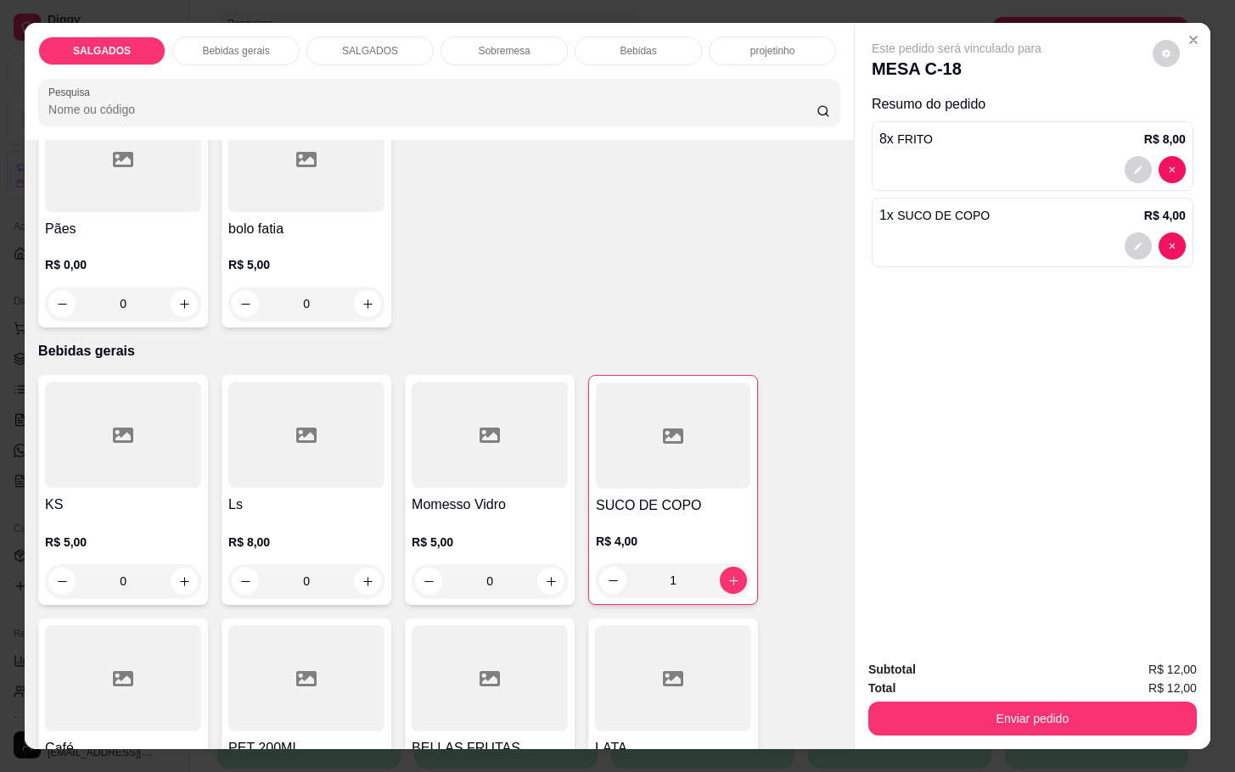
drag, startPoint x: 1013, startPoint y: 728, endPoint x: 1006, endPoint y: 706, distance: 23.3
click at [1013, 726] on div "Subtotal R$ 12,00 Total R$ 12,00 Enviar pedido" at bounding box center [1033, 698] width 356 height 103
click at [1006, 705] on button "Enviar pedido" at bounding box center [1032, 719] width 328 height 34
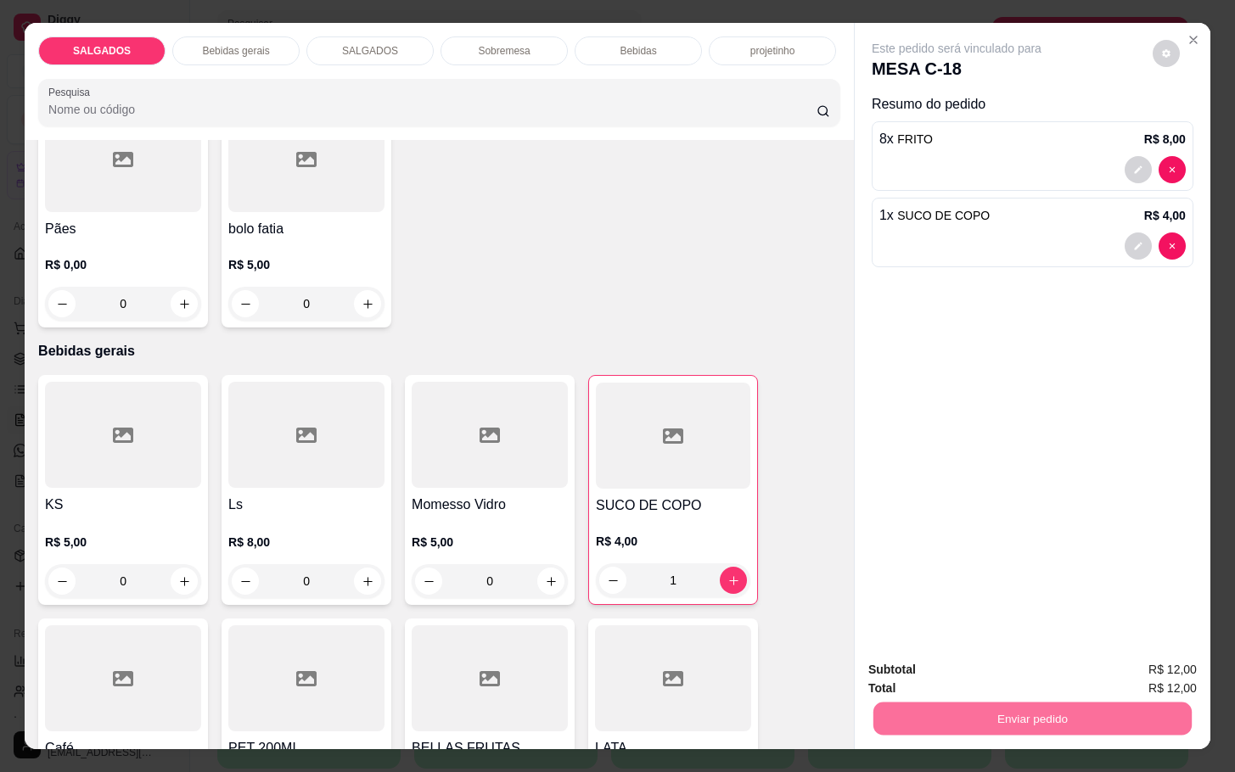
click at [1177, 659] on button "Enviar pedido" at bounding box center [1149, 667] width 93 height 31
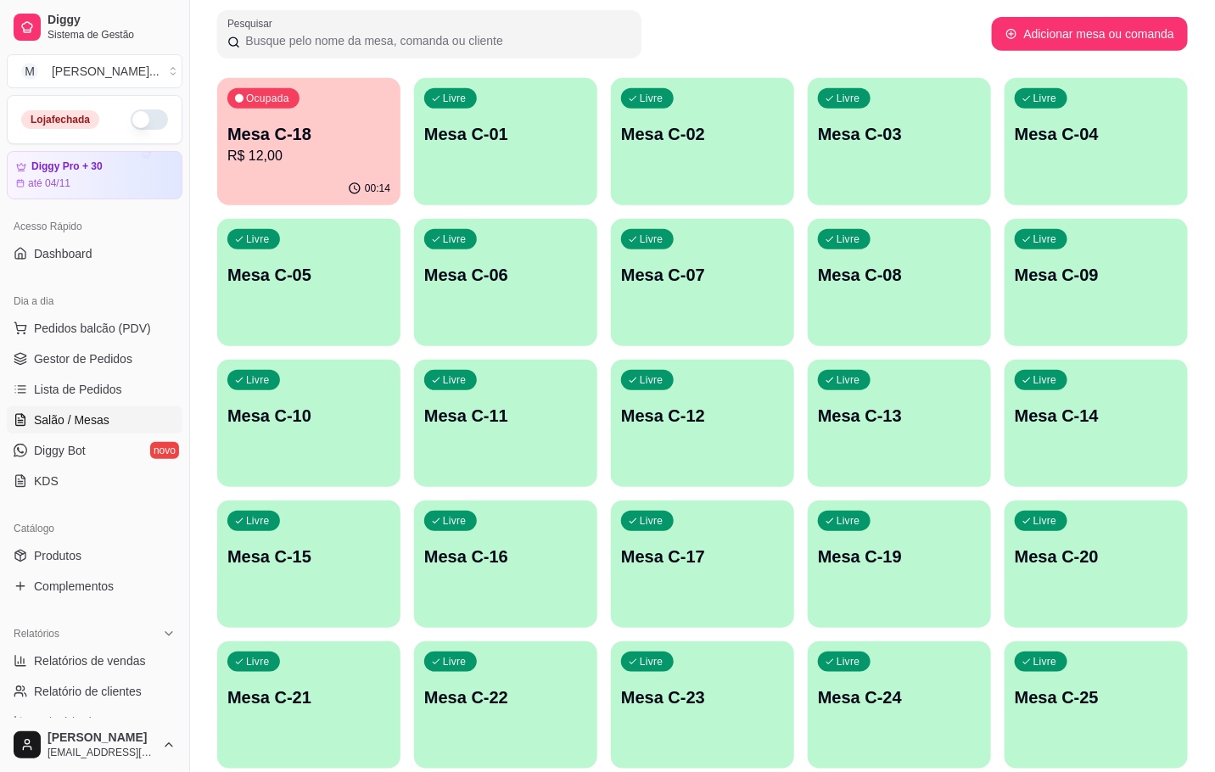
click at [298, 120] on div "Ocupada Mesa C-18 R$ 12,00" at bounding box center [308, 125] width 183 height 94
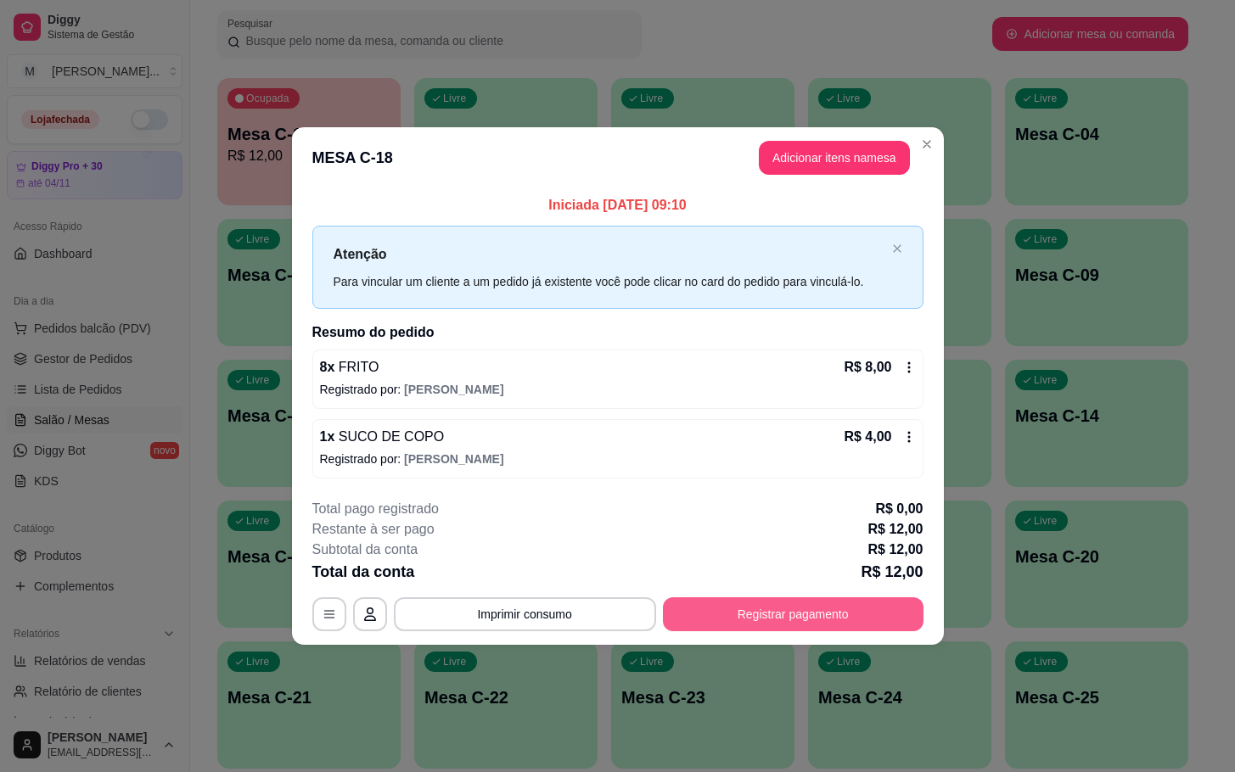
click at [759, 602] on button "Registrar pagamento" at bounding box center [793, 614] width 261 height 34
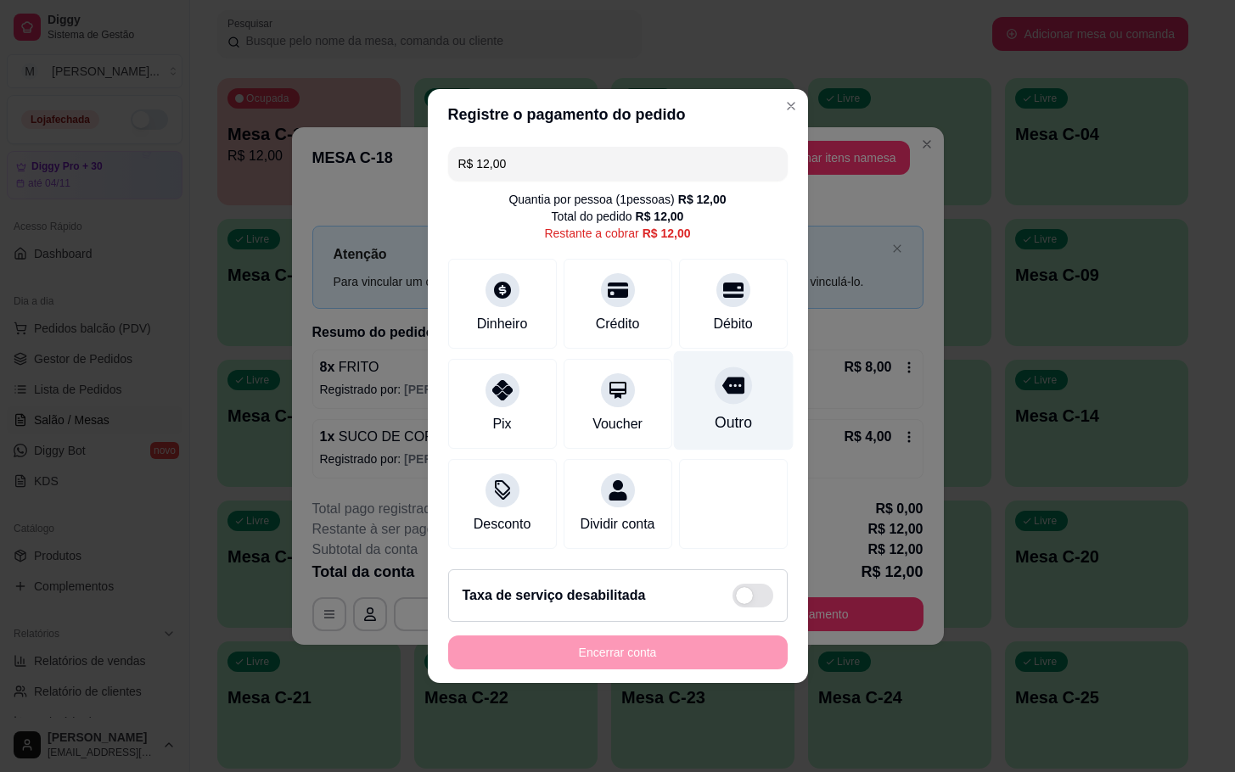
click at [724, 412] on div "Outro" at bounding box center [732, 423] width 37 height 22
type input "R$ 0,00"
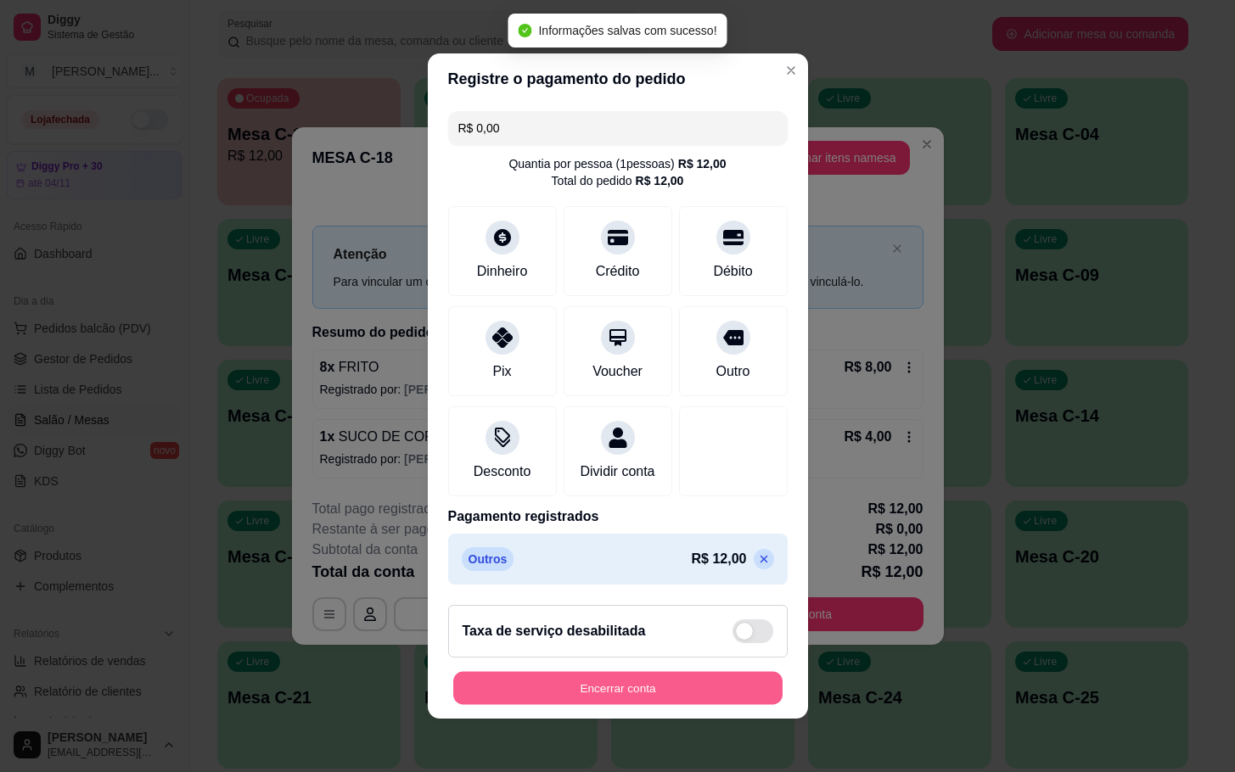
click at [658, 696] on button "Encerrar conta" at bounding box center [617, 688] width 329 height 33
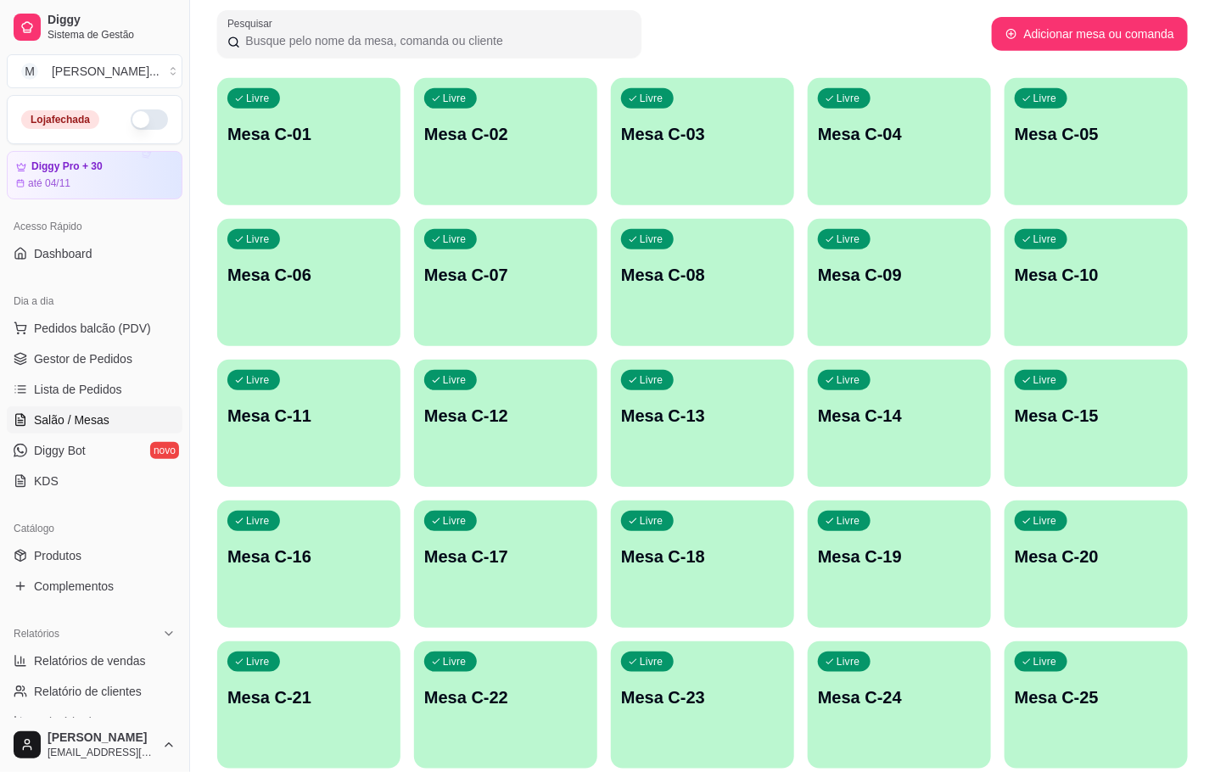
click at [451, 387] on div "Livre" at bounding box center [450, 380] width 53 height 20
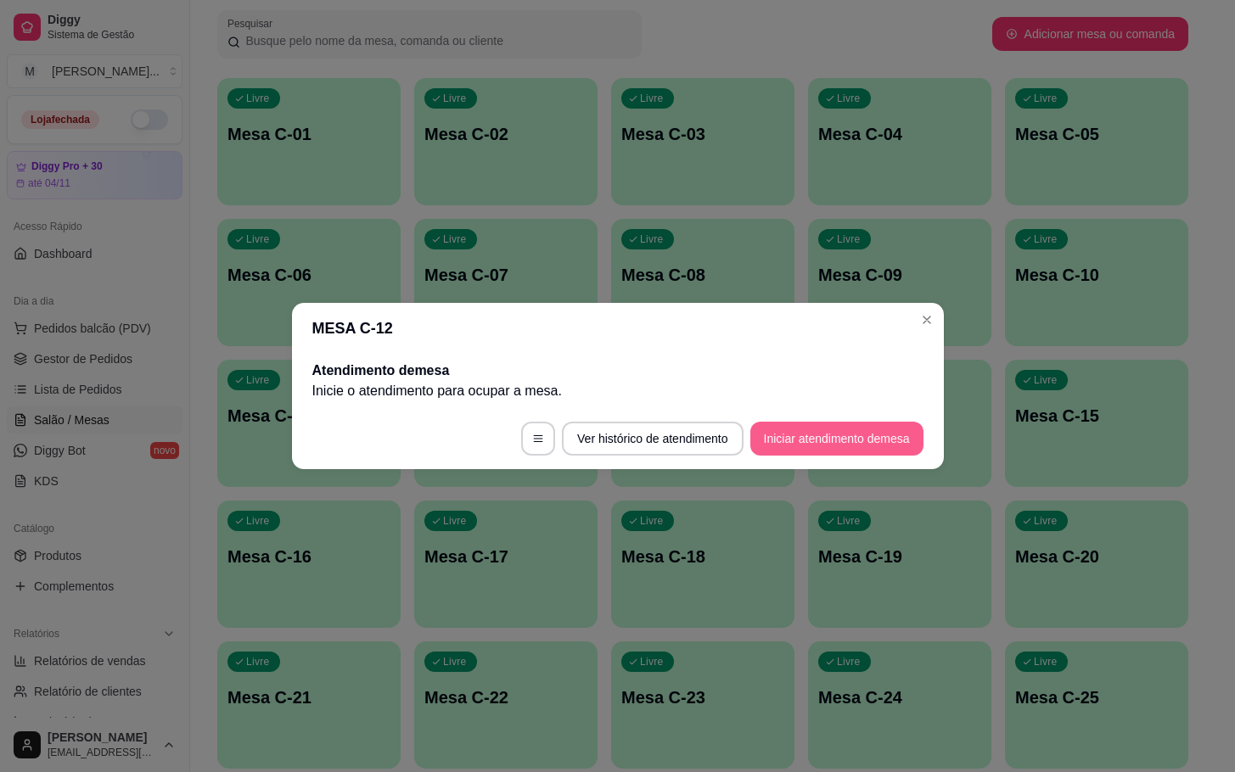
click at [850, 433] on button "Iniciar atendimento de mesa" at bounding box center [836, 439] width 173 height 34
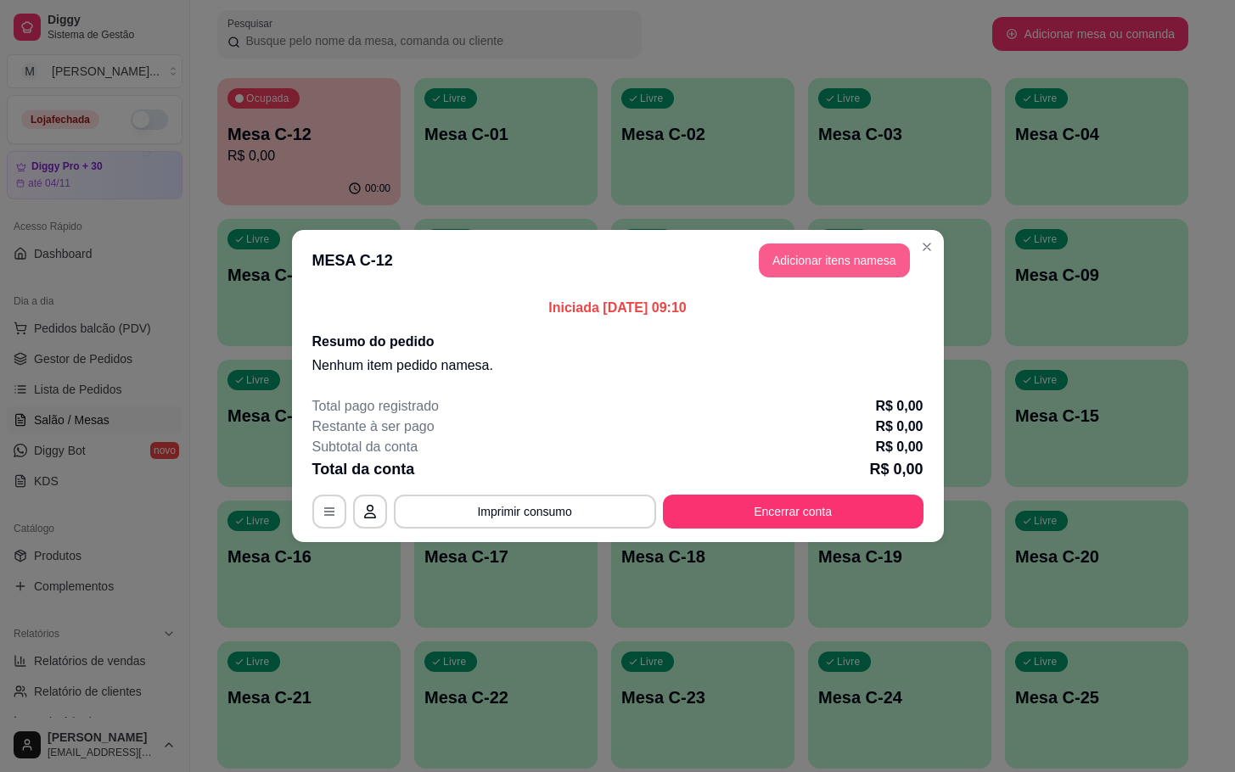
click at [794, 260] on button "Adicionar itens na mesa" at bounding box center [834, 261] width 151 height 34
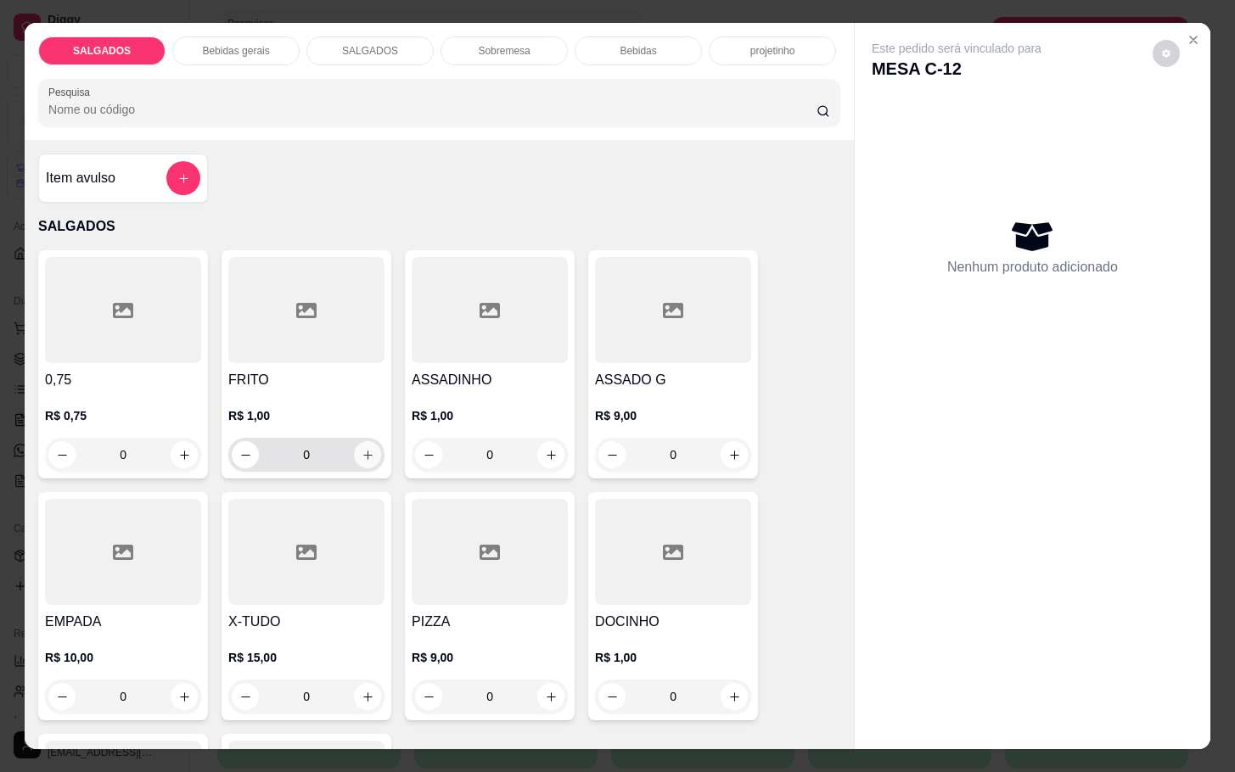
click at [361, 449] on icon "increase-product-quantity" at bounding box center [367, 455] width 13 height 13
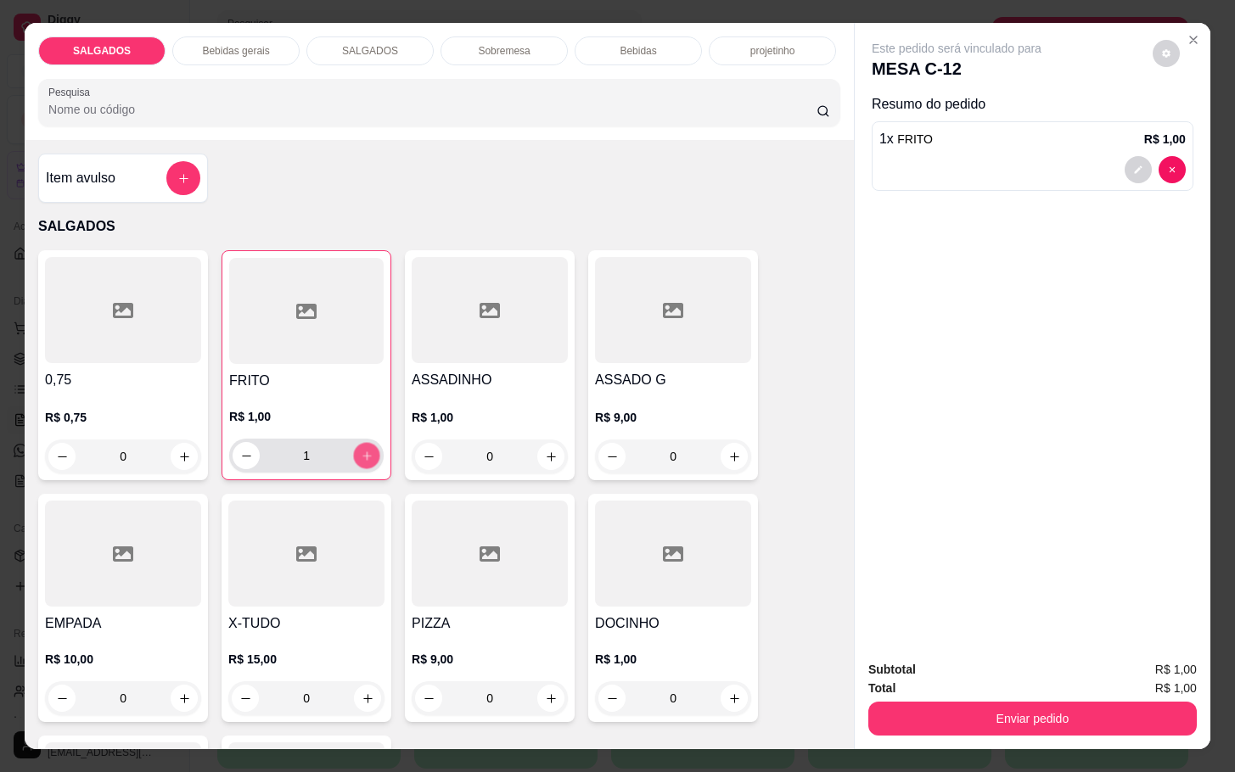
click at [361, 450] on icon "increase-product-quantity" at bounding box center [367, 456] width 13 height 13
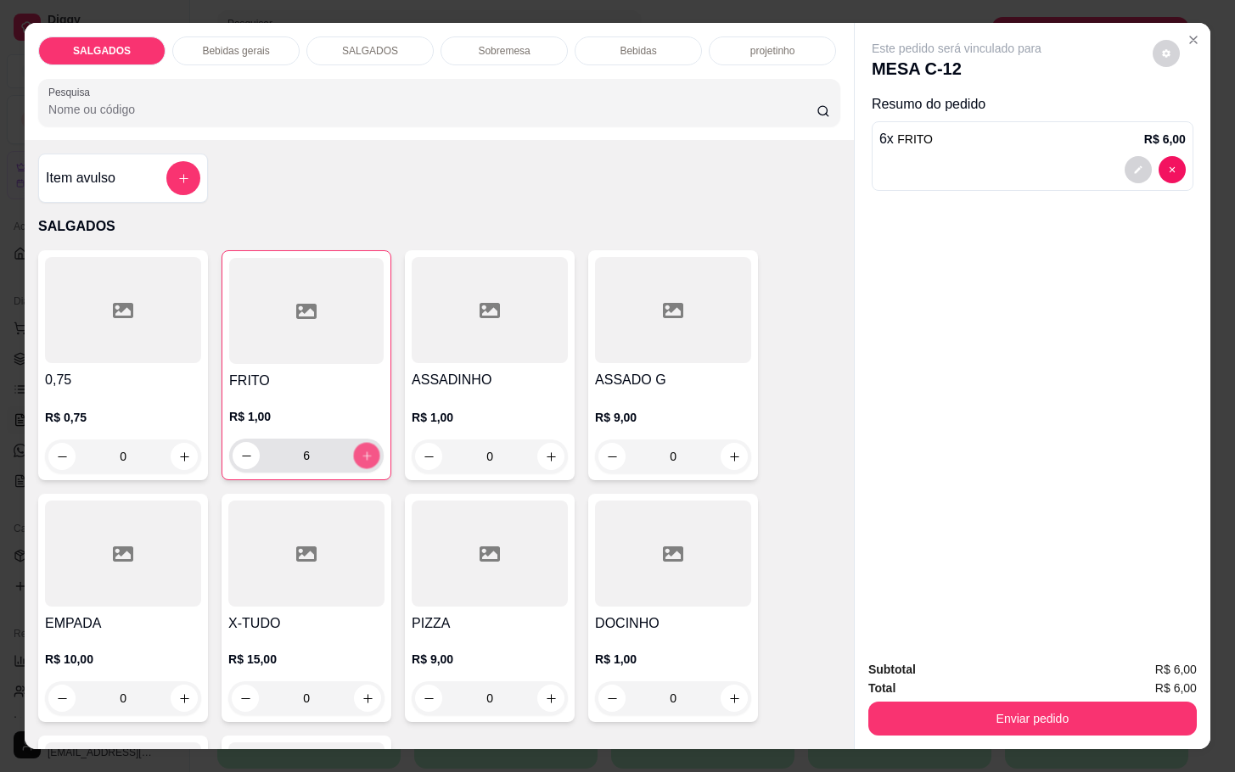
click at [361, 450] on icon "increase-product-quantity" at bounding box center [367, 456] width 13 height 13
click at [362, 450] on icon "increase-product-quantity" at bounding box center [367, 456] width 13 height 13
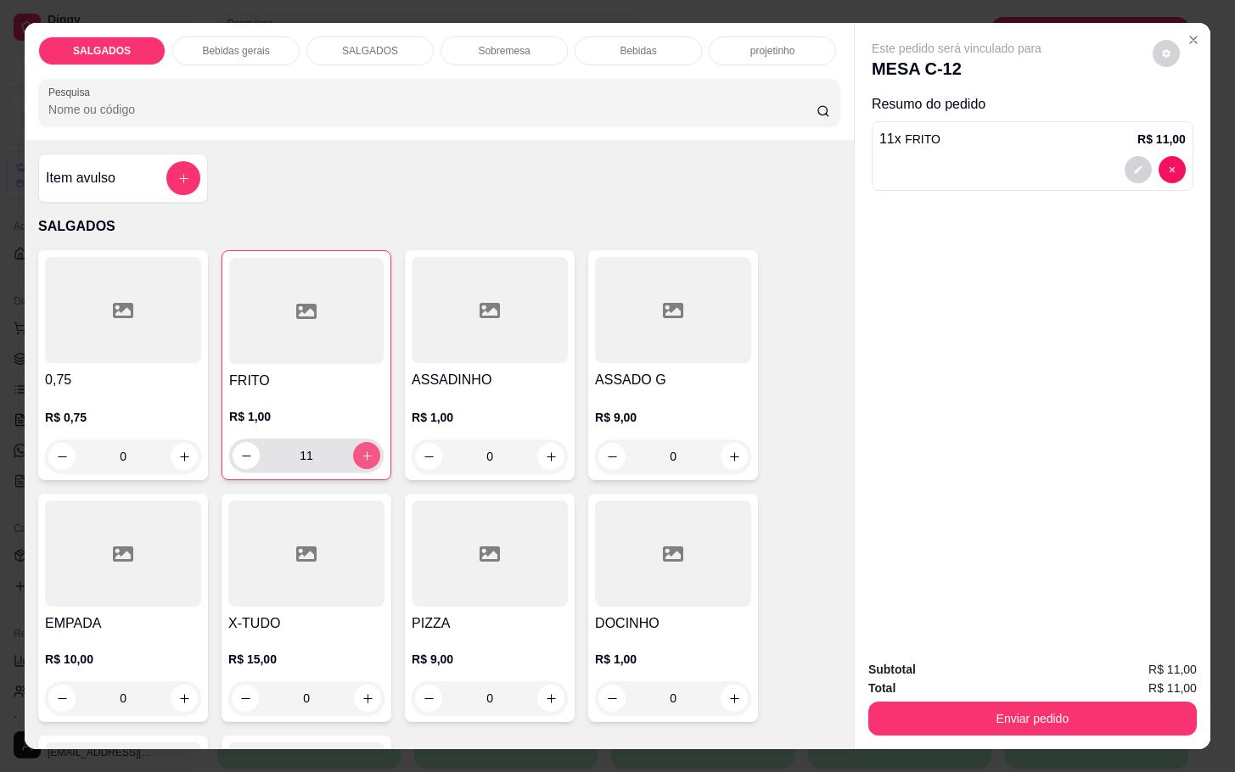
click at [362, 450] on icon "increase-product-quantity" at bounding box center [367, 456] width 13 height 13
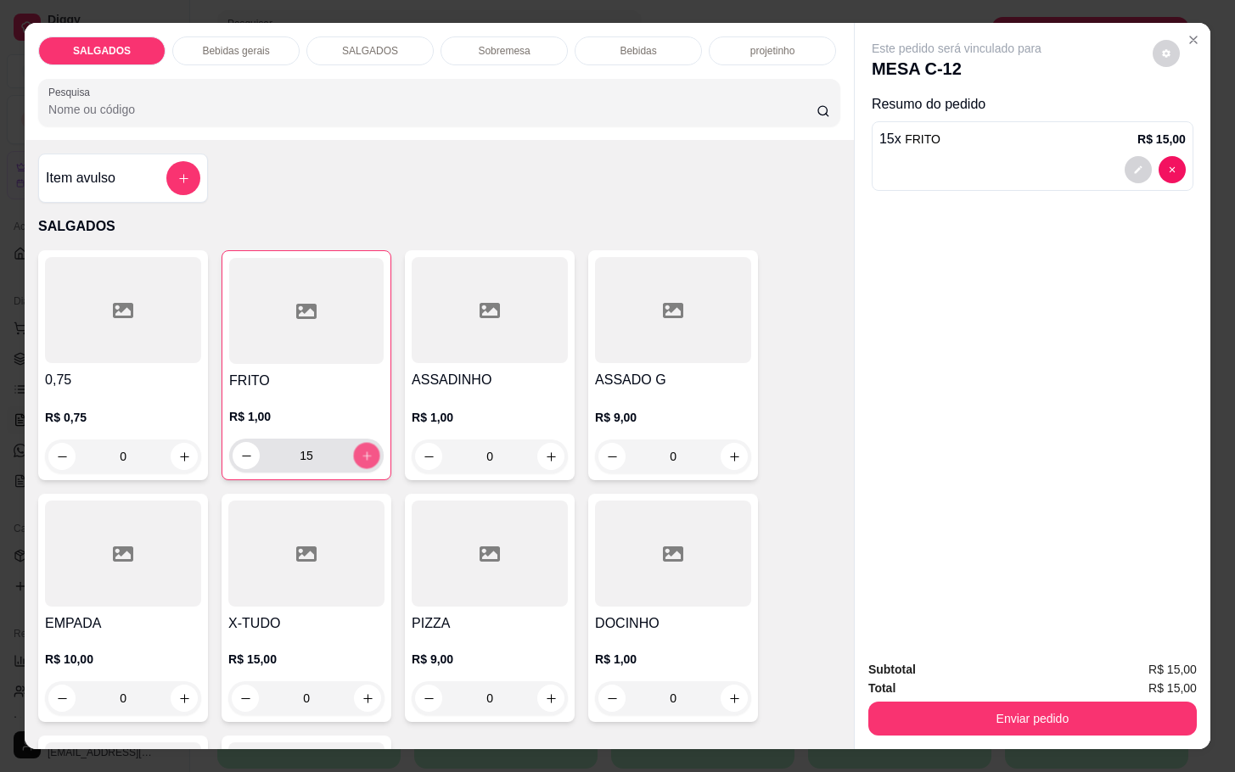
type input "16"
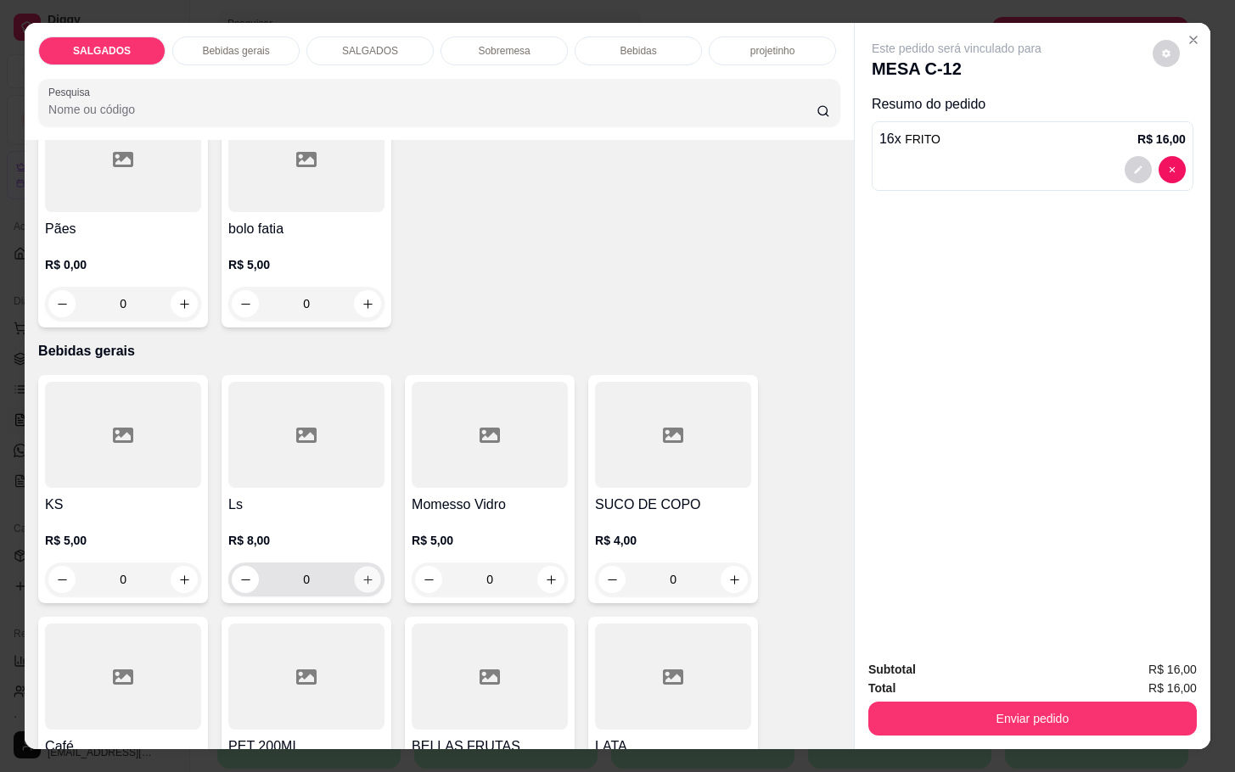
click at [355, 574] on button "increase-product-quantity" at bounding box center [368, 580] width 26 height 26
type input "1"
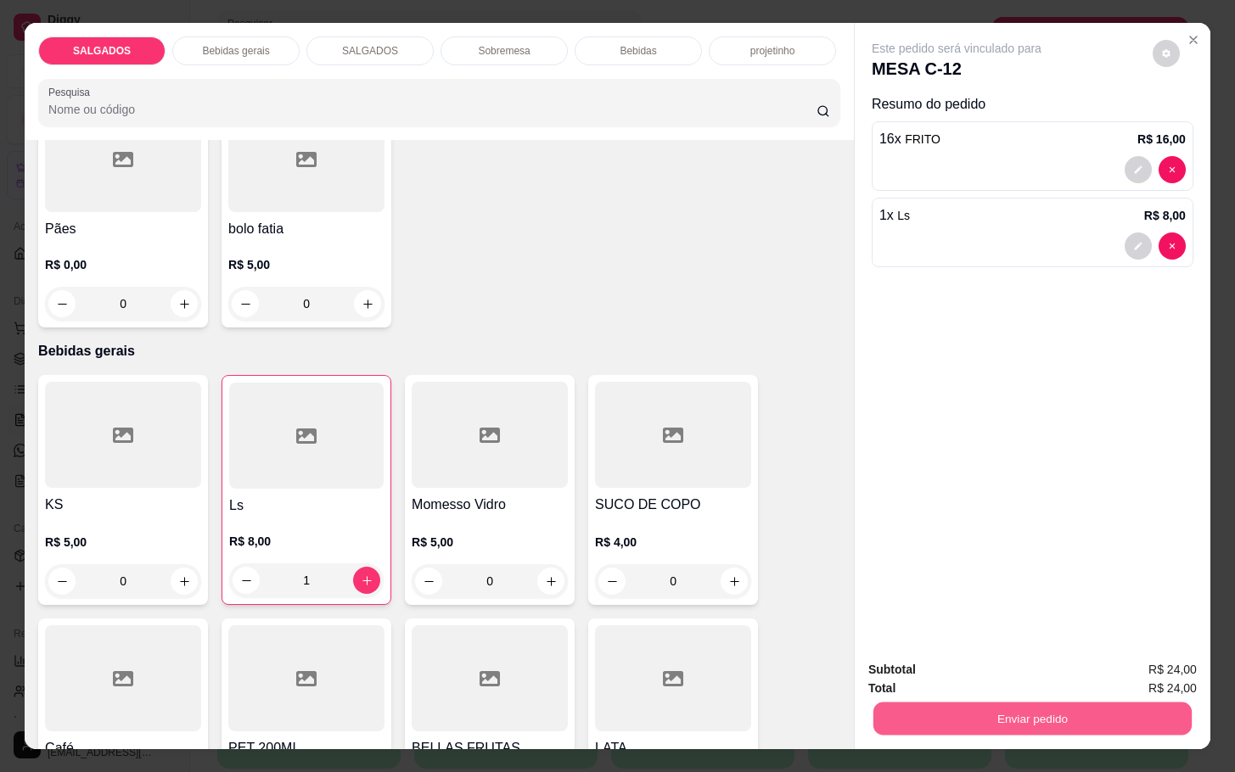
click at [953, 710] on button "Enviar pedido" at bounding box center [1032, 718] width 318 height 33
click at [1131, 663] on button "Enviar pedido" at bounding box center [1149, 668] width 96 height 32
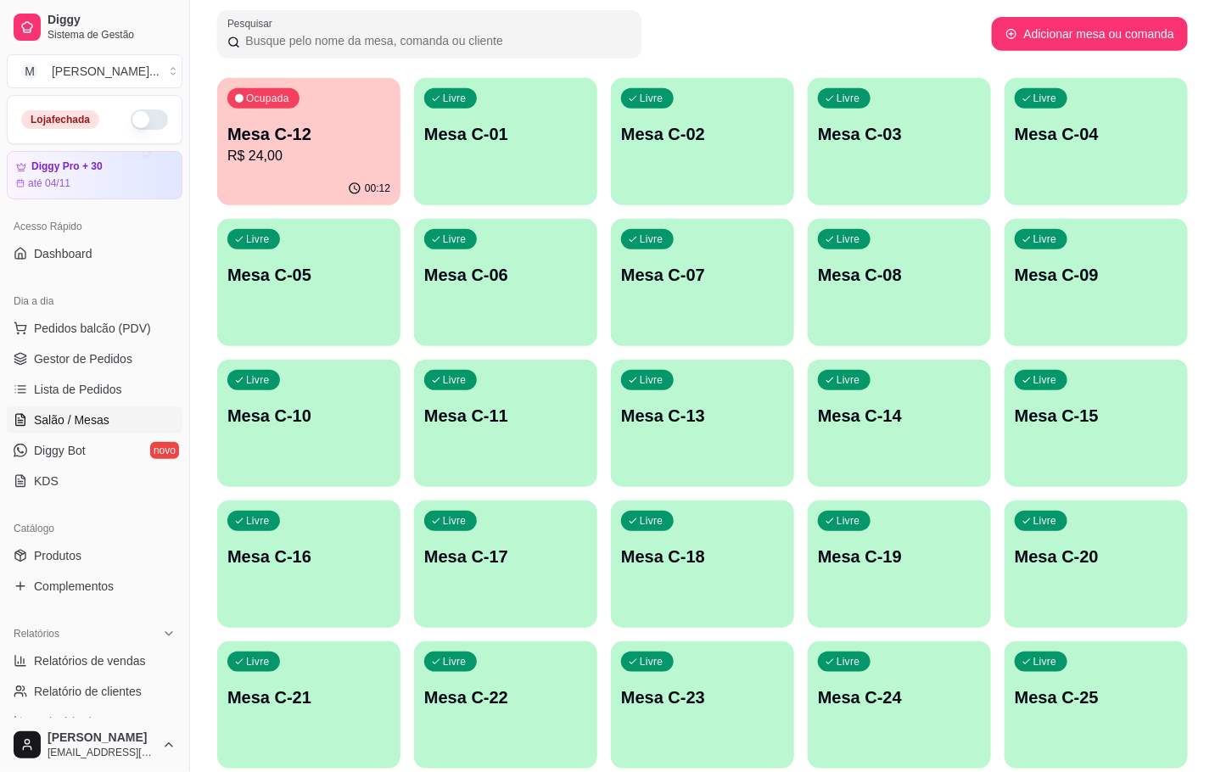
click at [270, 168] on div "Ocupada Mesa C-12 R$ 24,00" at bounding box center [308, 125] width 183 height 94
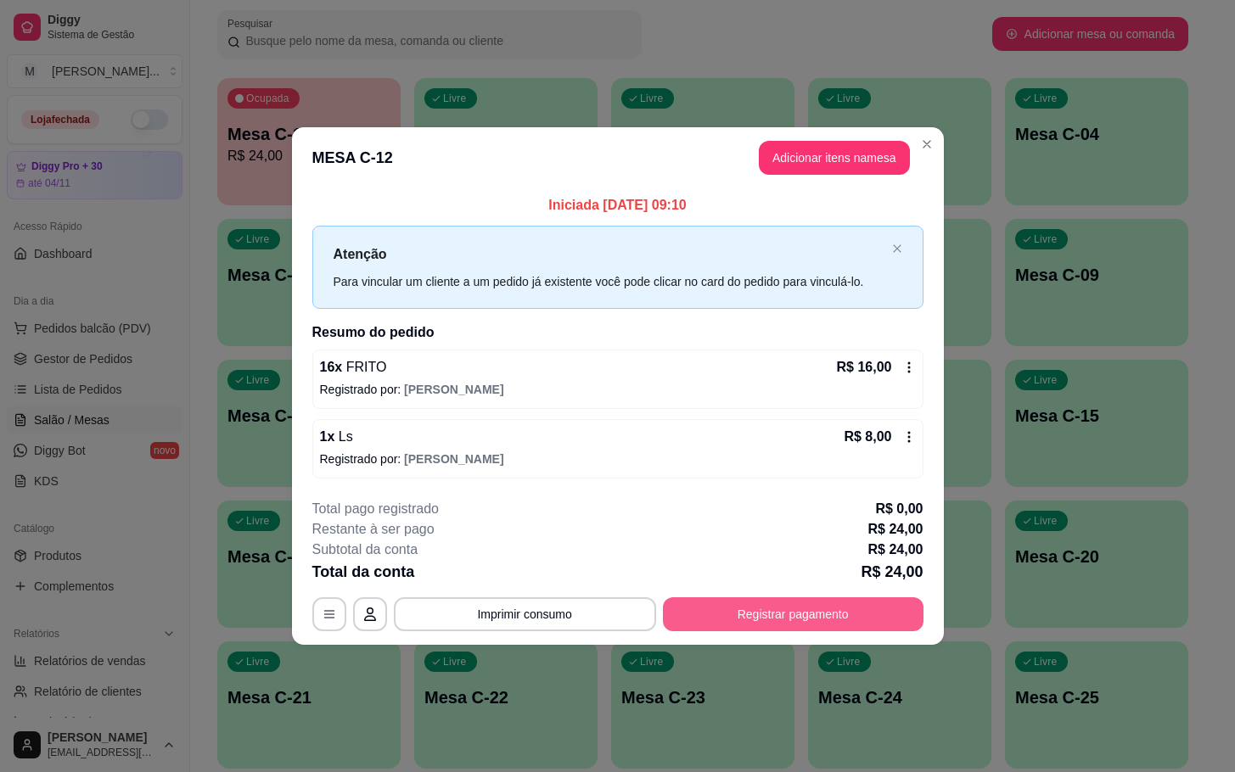
click at [797, 630] on button "Registrar pagamento" at bounding box center [793, 614] width 261 height 34
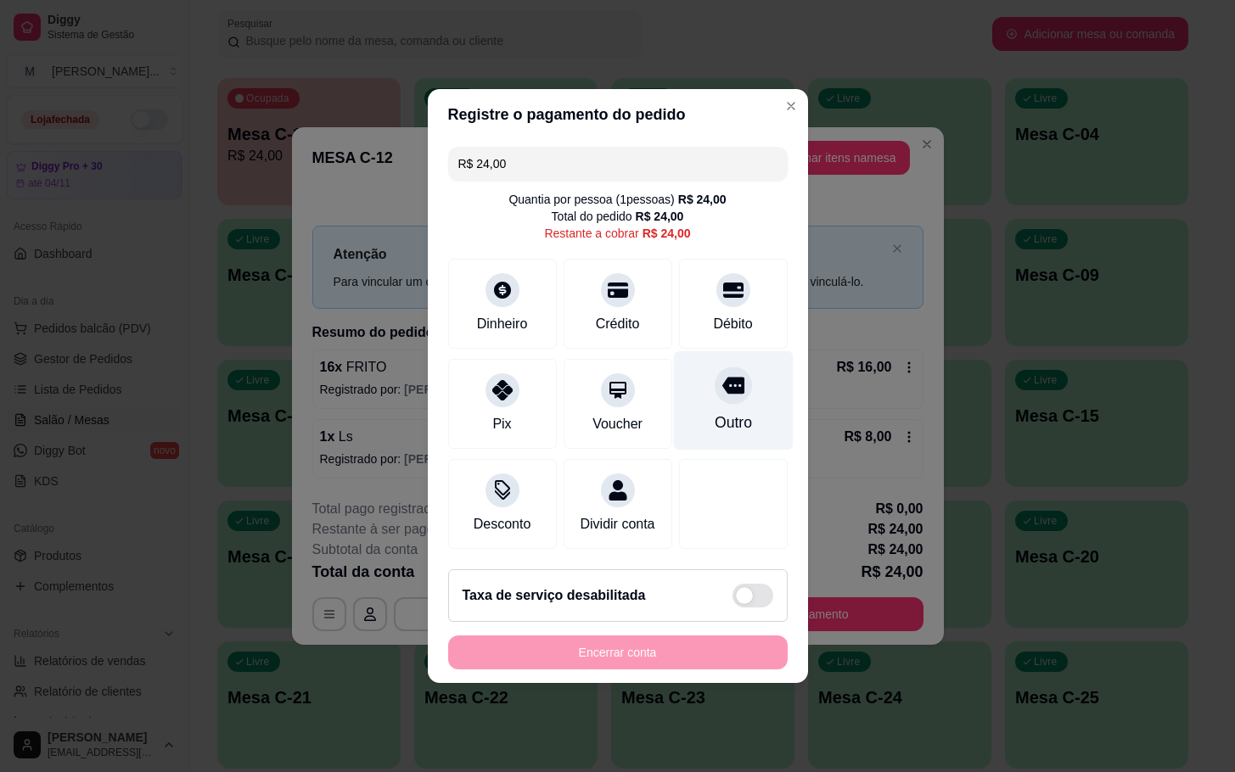
click at [723, 420] on div "Outro" at bounding box center [732, 423] width 37 height 22
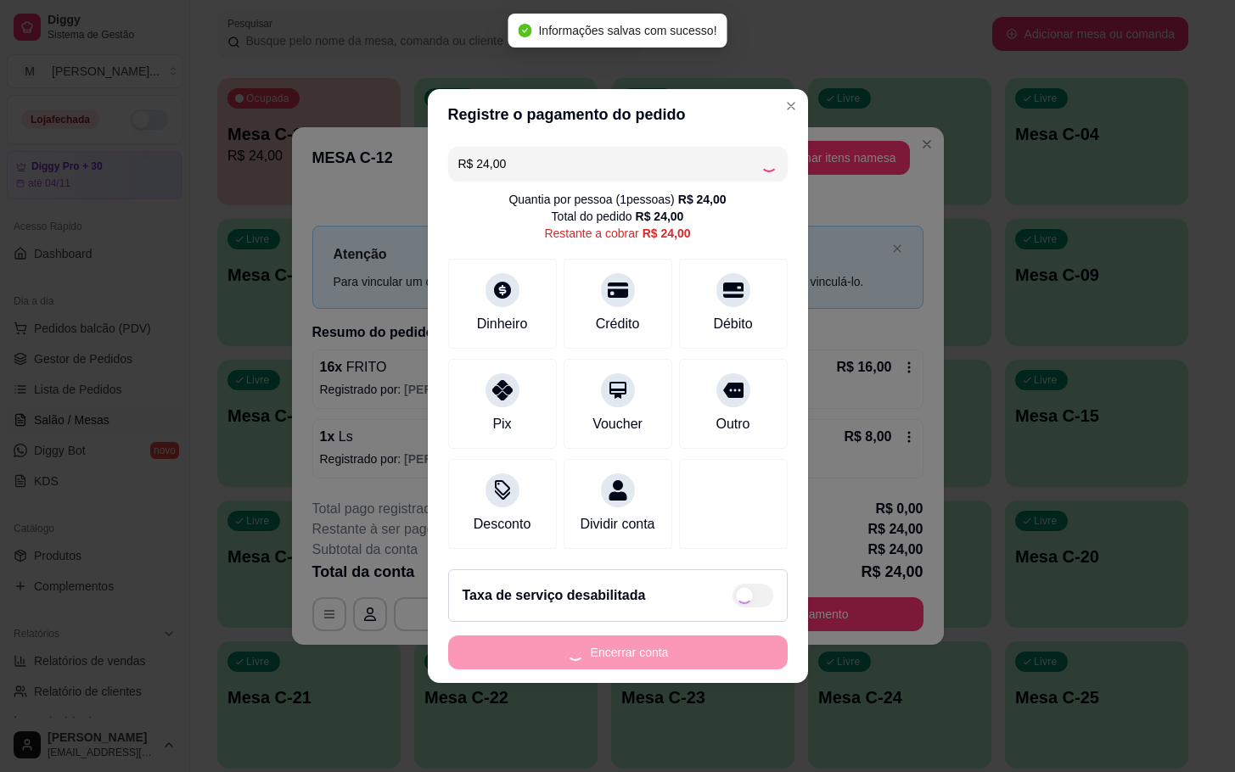
type input "R$ 0,00"
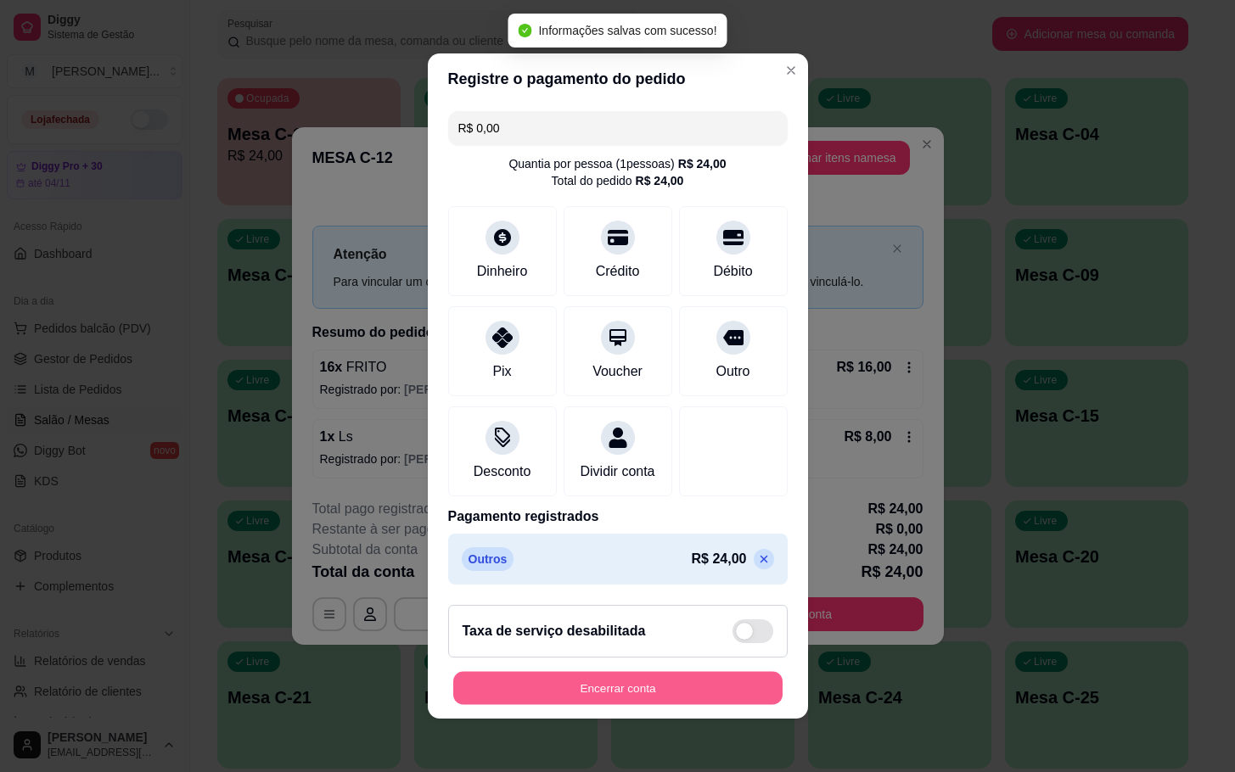
click at [616, 692] on button "Encerrar conta" at bounding box center [617, 688] width 329 height 33
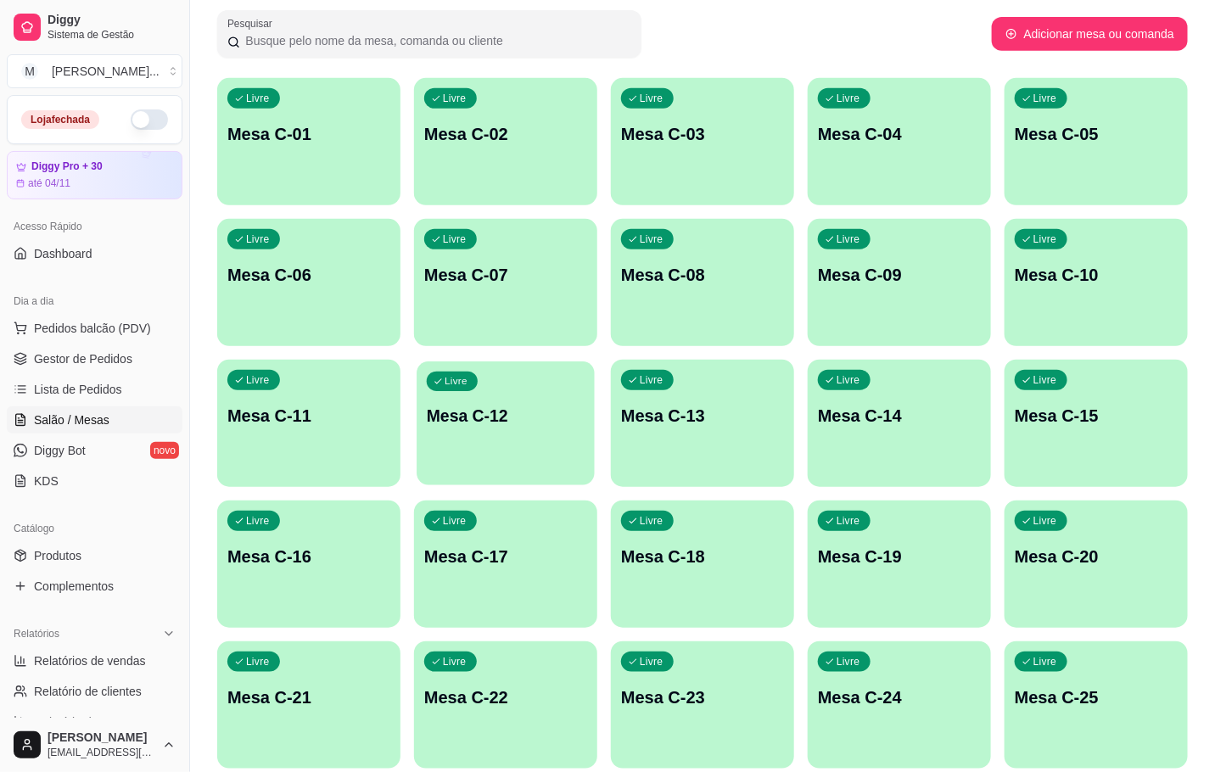
click at [502, 411] on p "Mesa C-12" at bounding box center [506, 416] width 158 height 23
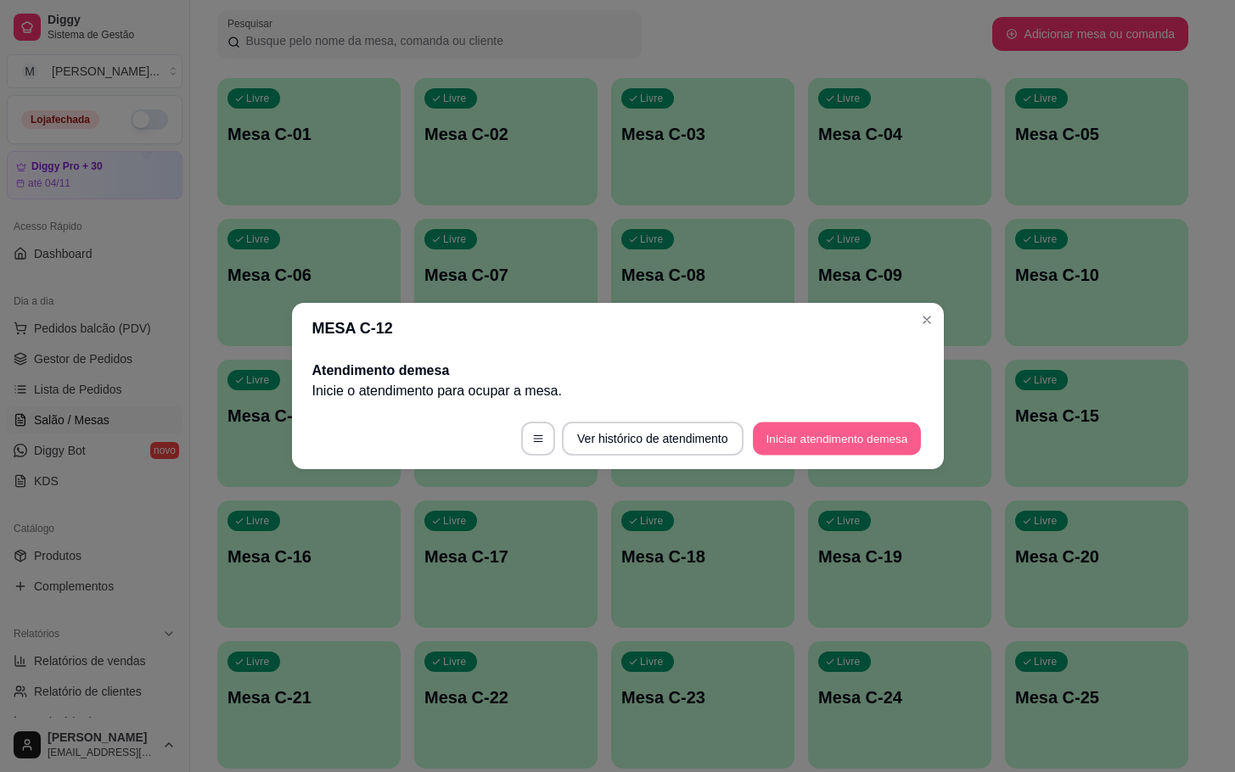
click at [823, 425] on button "Iniciar atendimento de mesa" at bounding box center [837, 439] width 168 height 33
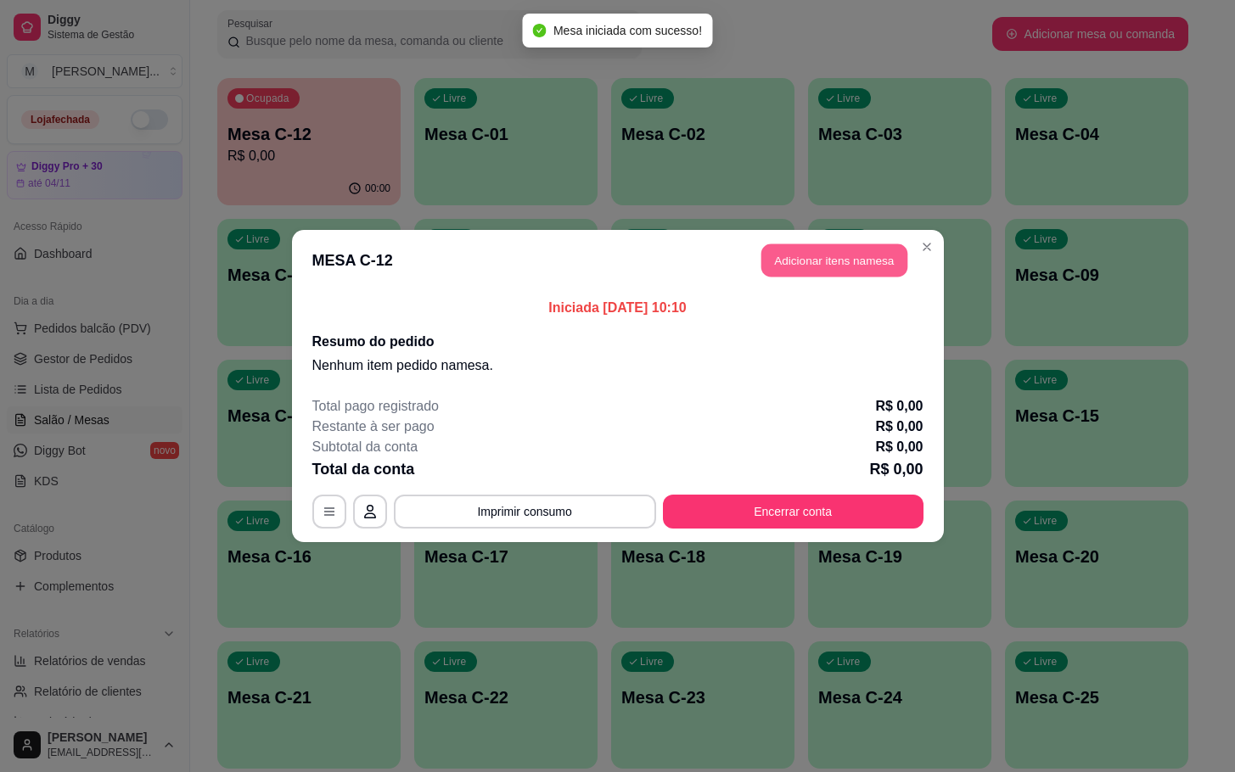
click at [823, 249] on button "Adicionar itens na mesa" at bounding box center [834, 260] width 146 height 33
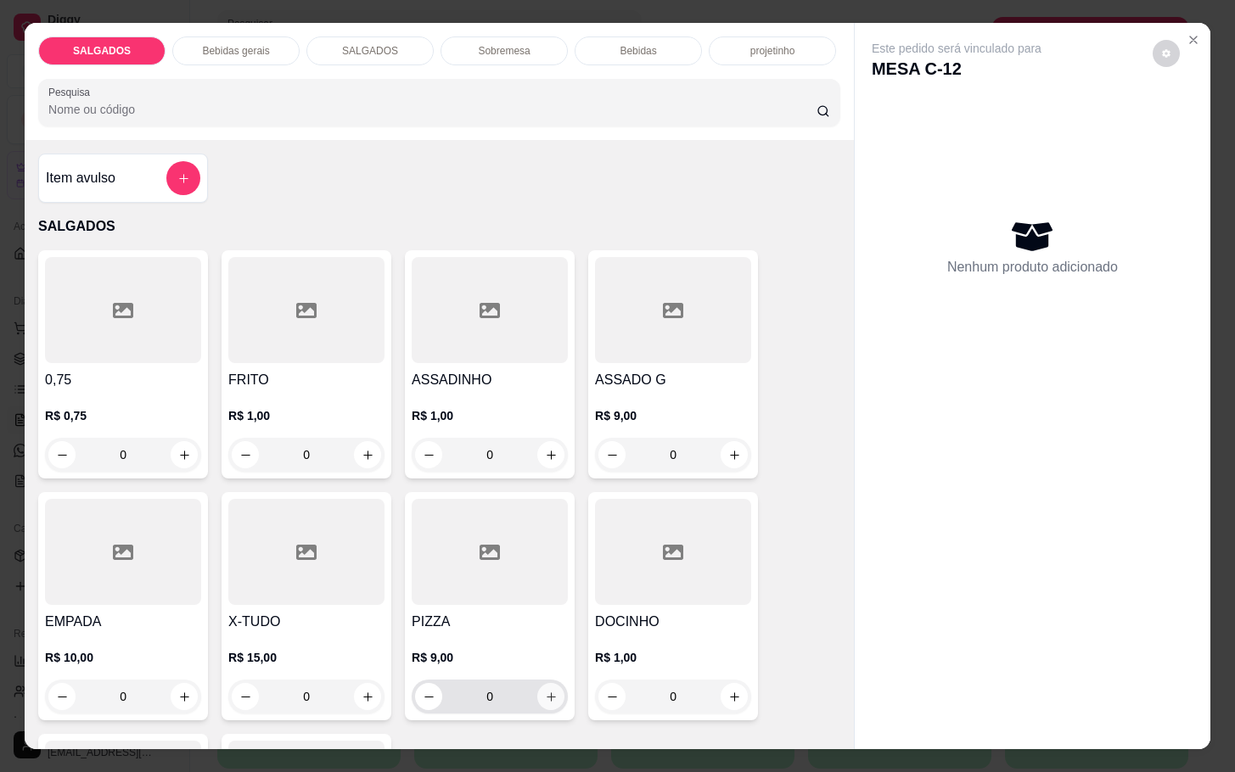
click at [545, 692] on icon "increase-product-quantity" at bounding box center [551, 697] width 13 height 13
type input "1"
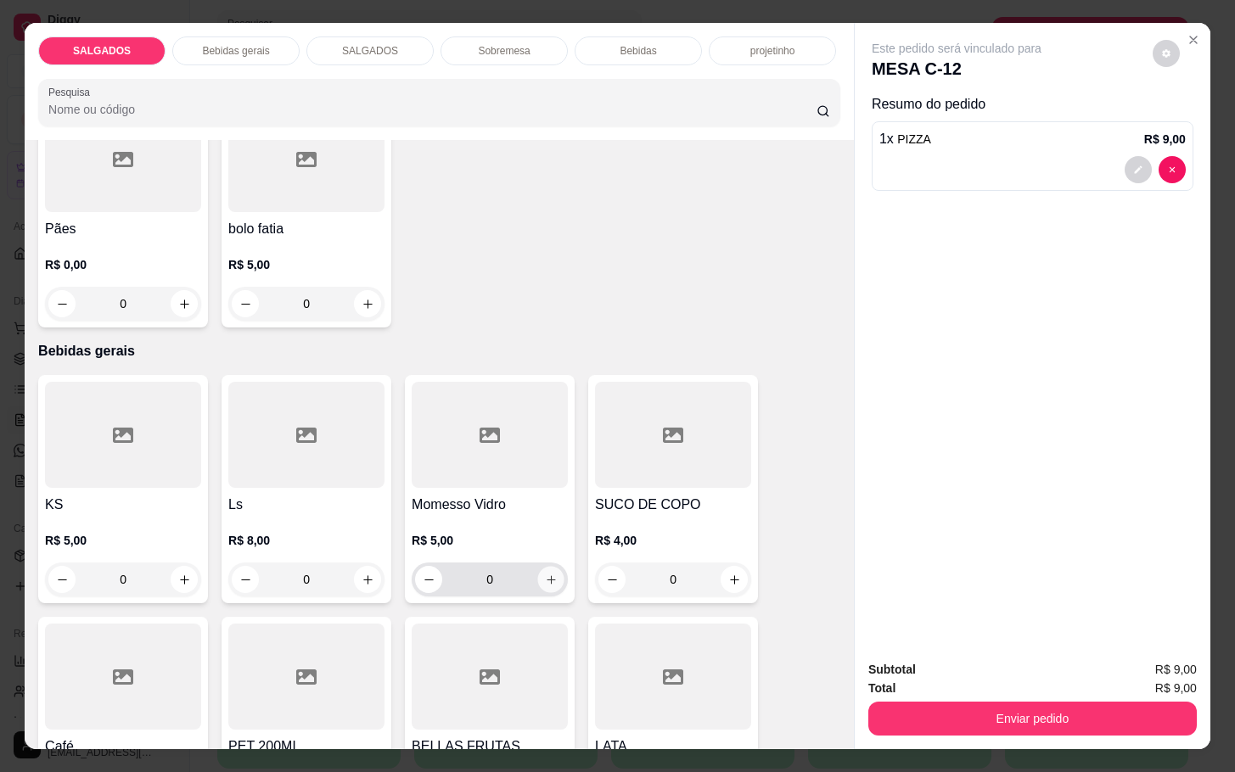
click at [550, 573] on button "increase-product-quantity" at bounding box center [551, 580] width 26 height 26
type input "1"
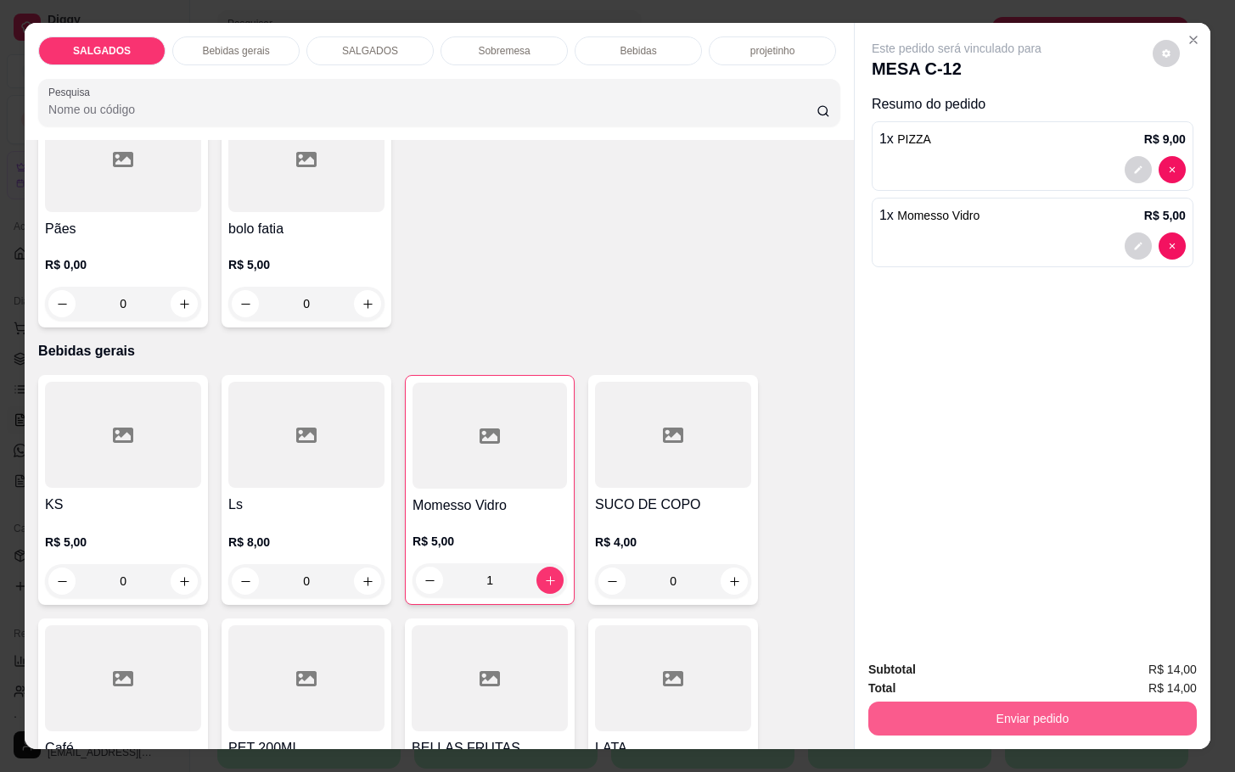
click at [967, 705] on button "Enviar pedido" at bounding box center [1032, 719] width 328 height 34
click at [1172, 672] on button "Enviar pedido" at bounding box center [1149, 667] width 93 height 31
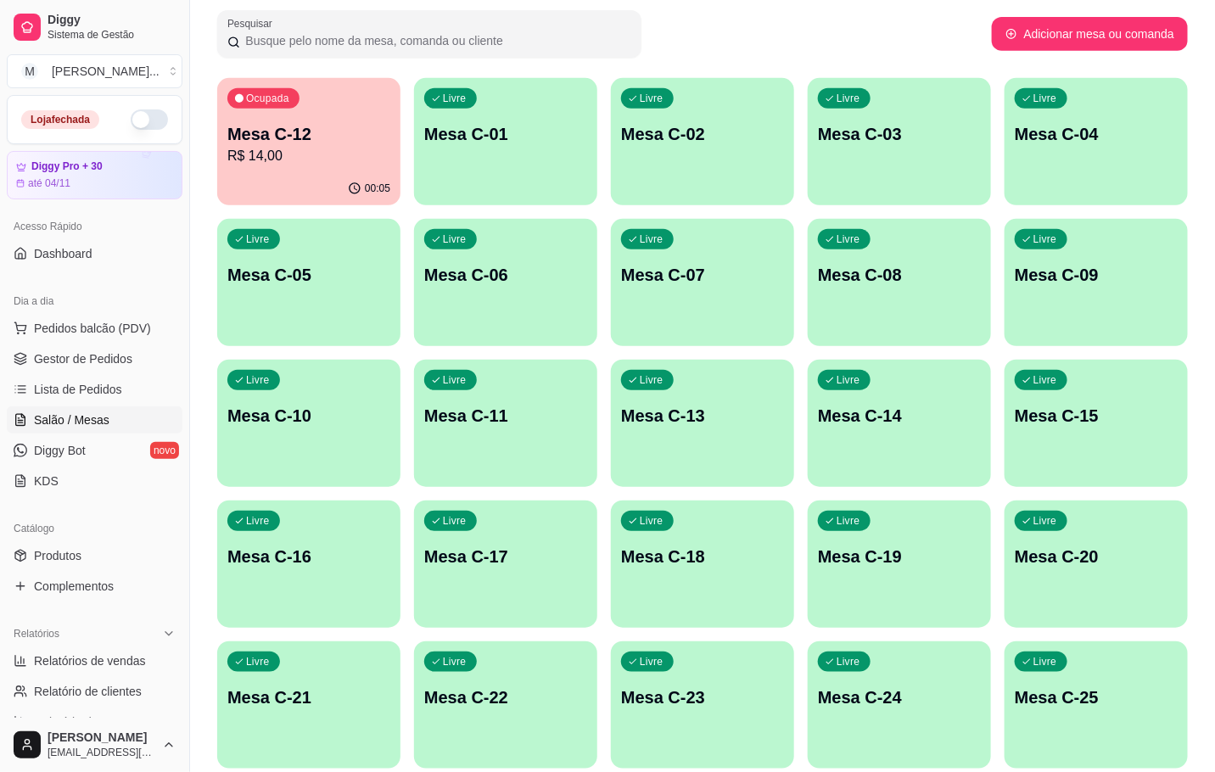
click at [309, 155] on p "R$ 14,00" at bounding box center [308, 156] width 163 height 20
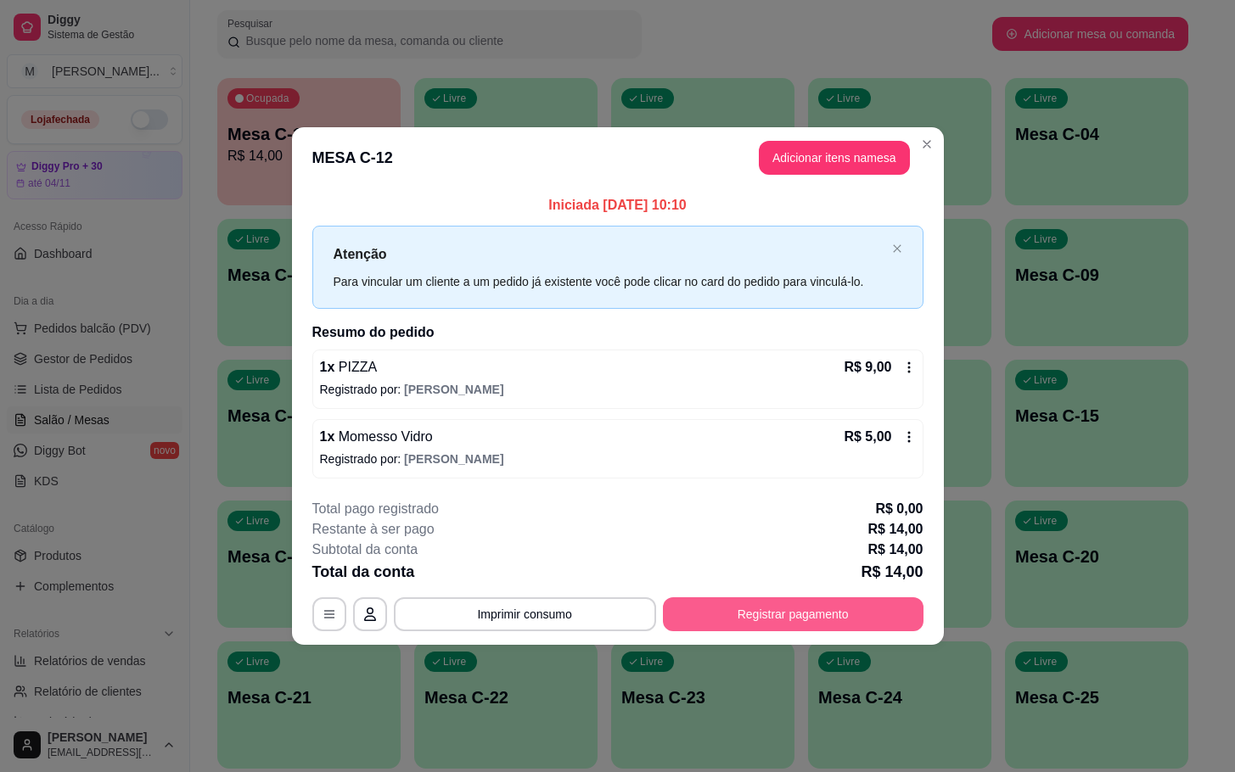
click at [749, 625] on button "Registrar pagamento" at bounding box center [793, 614] width 261 height 34
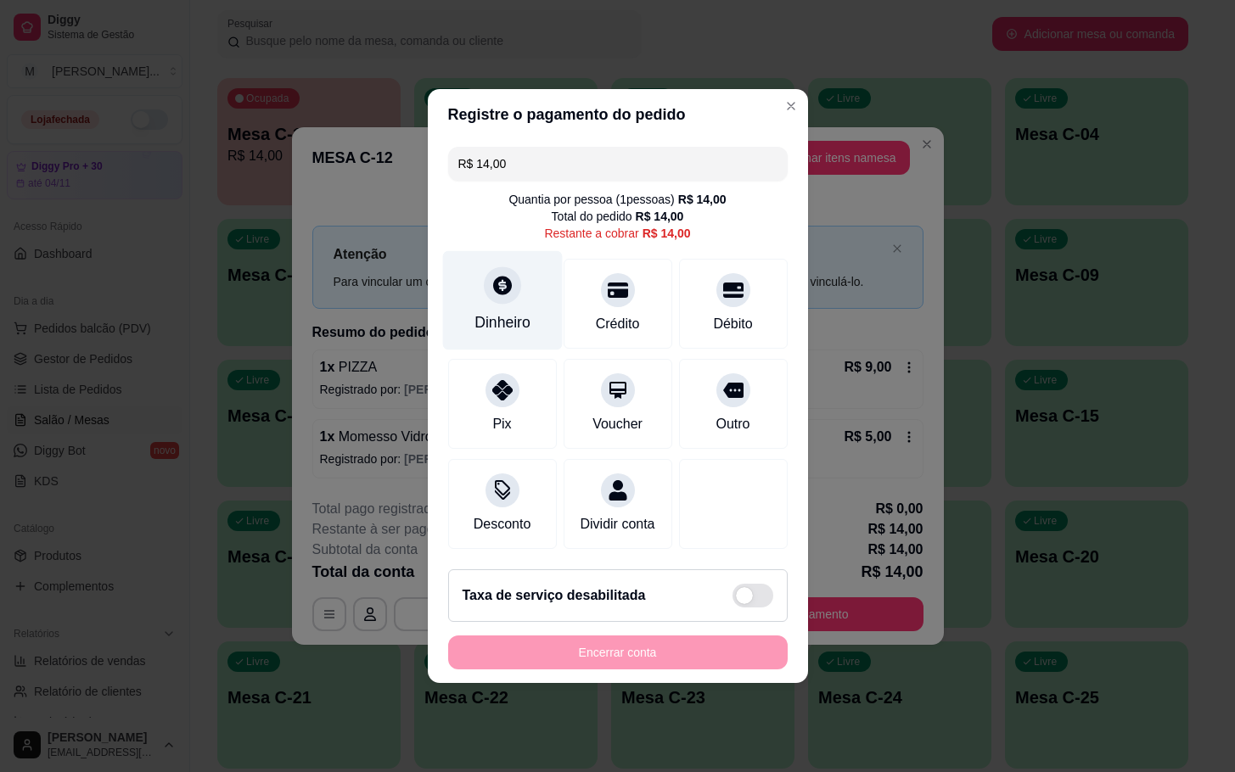
click at [477, 311] on div "Dinheiro" at bounding box center [502, 322] width 56 height 22
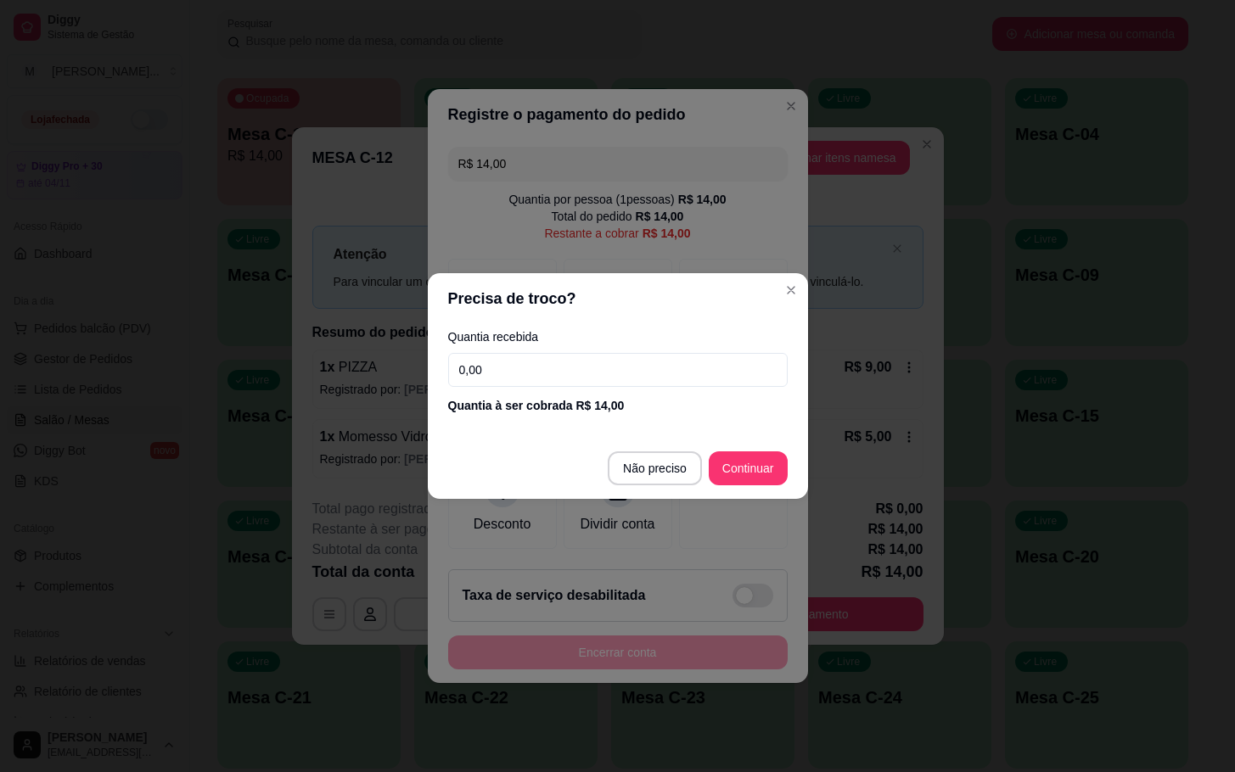
click at [604, 369] on input "0,00" at bounding box center [617, 370] width 339 height 34
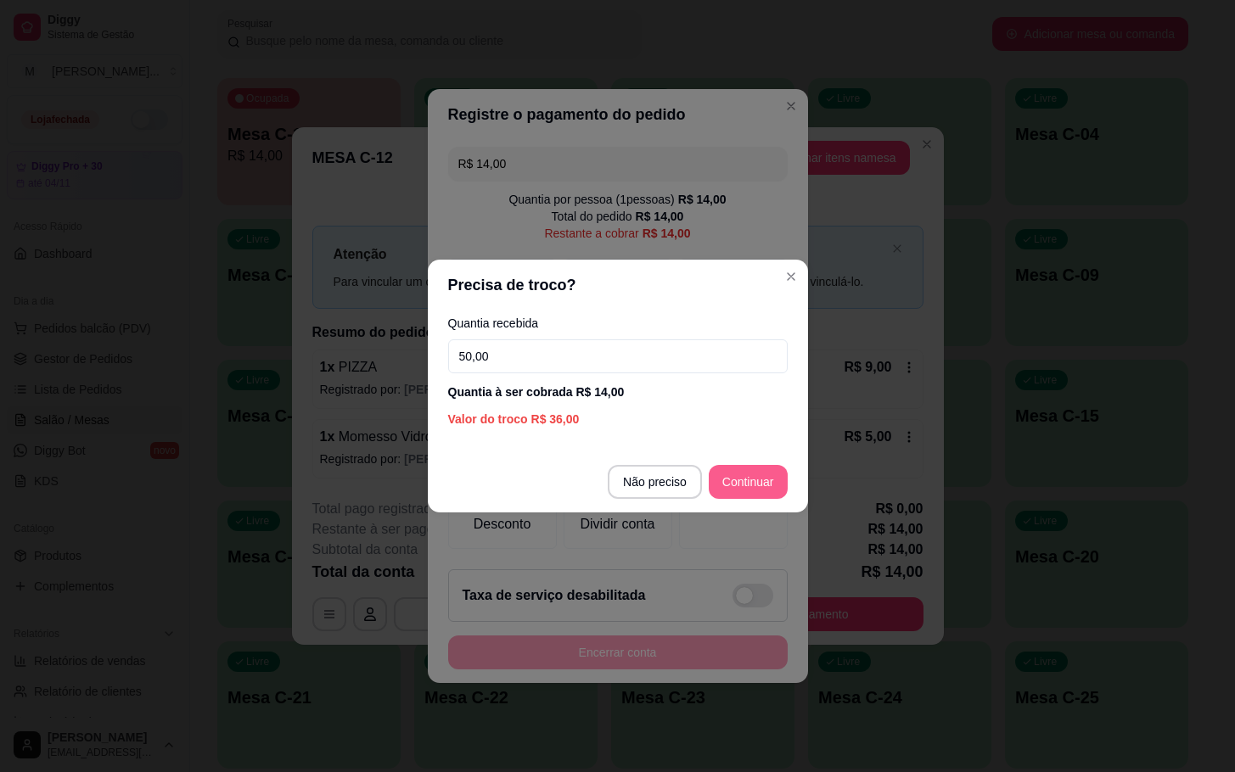
type input "50,00"
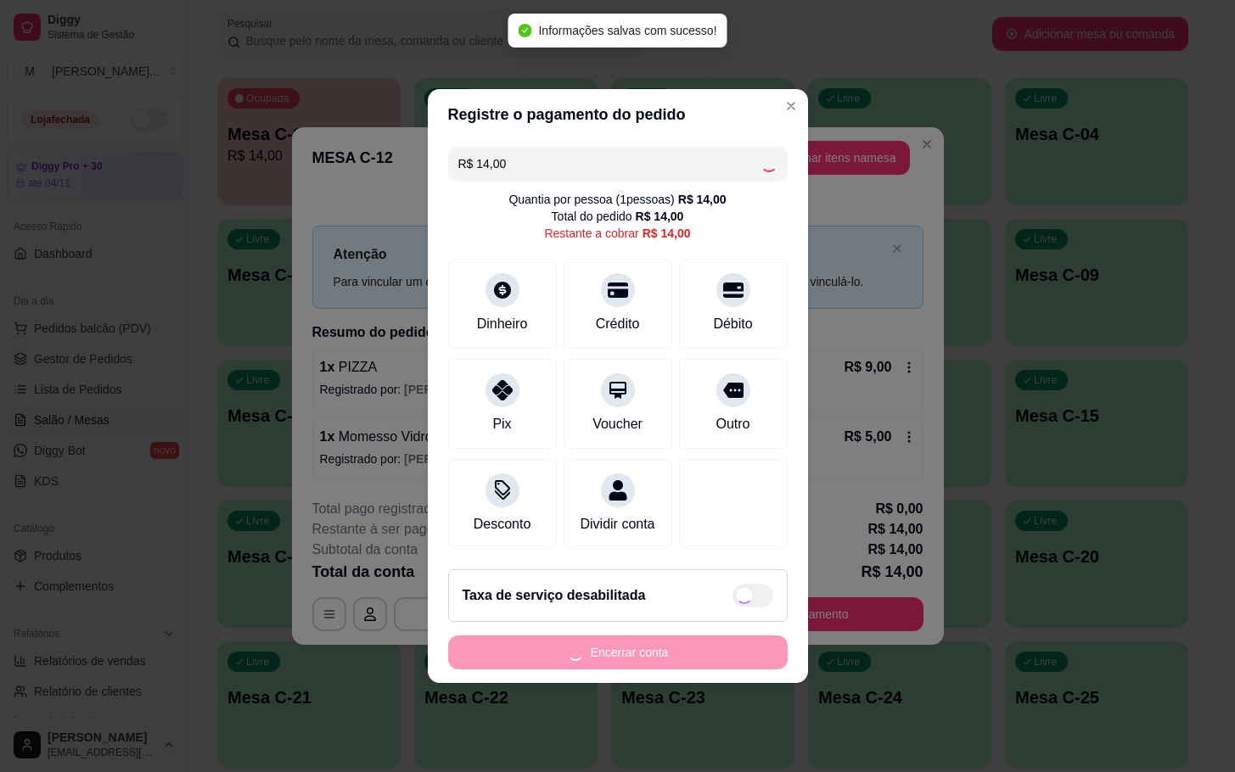
type input "R$ 0,00"
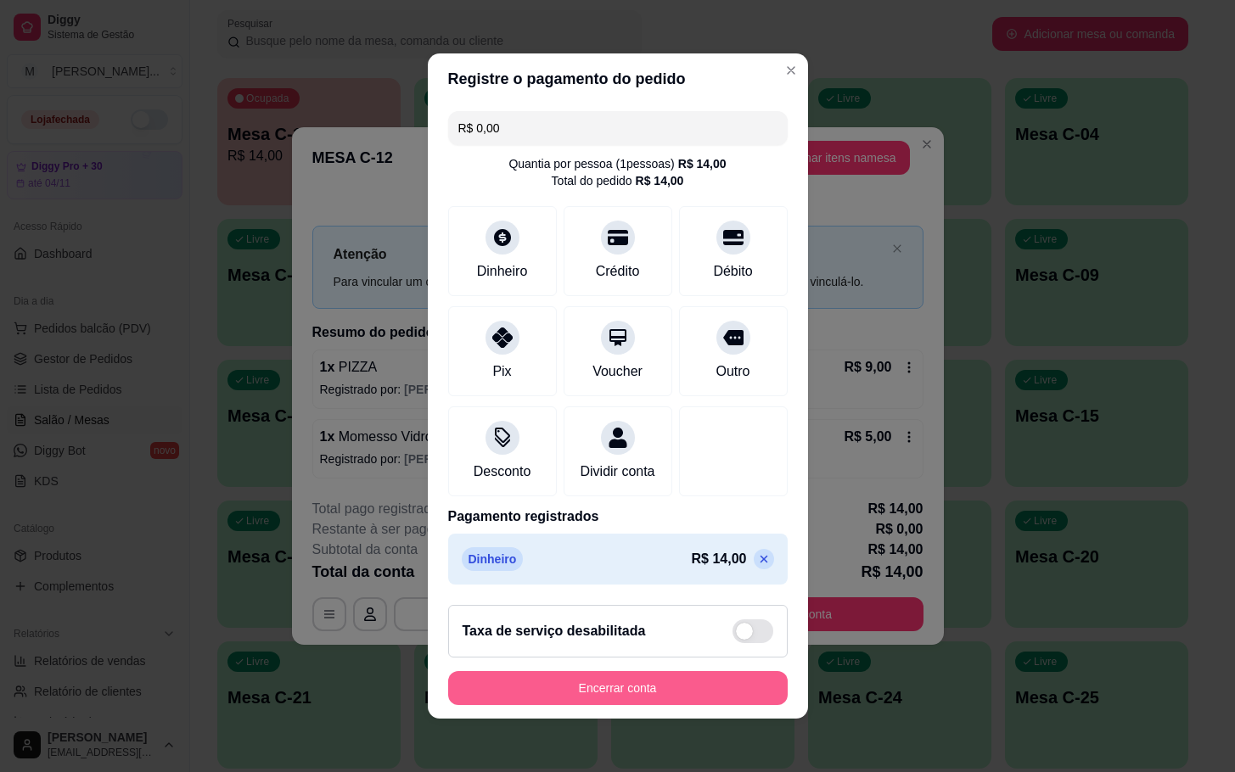
click at [542, 691] on button "Encerrar conta" at bounding box center [617, 688] width 339 height 34
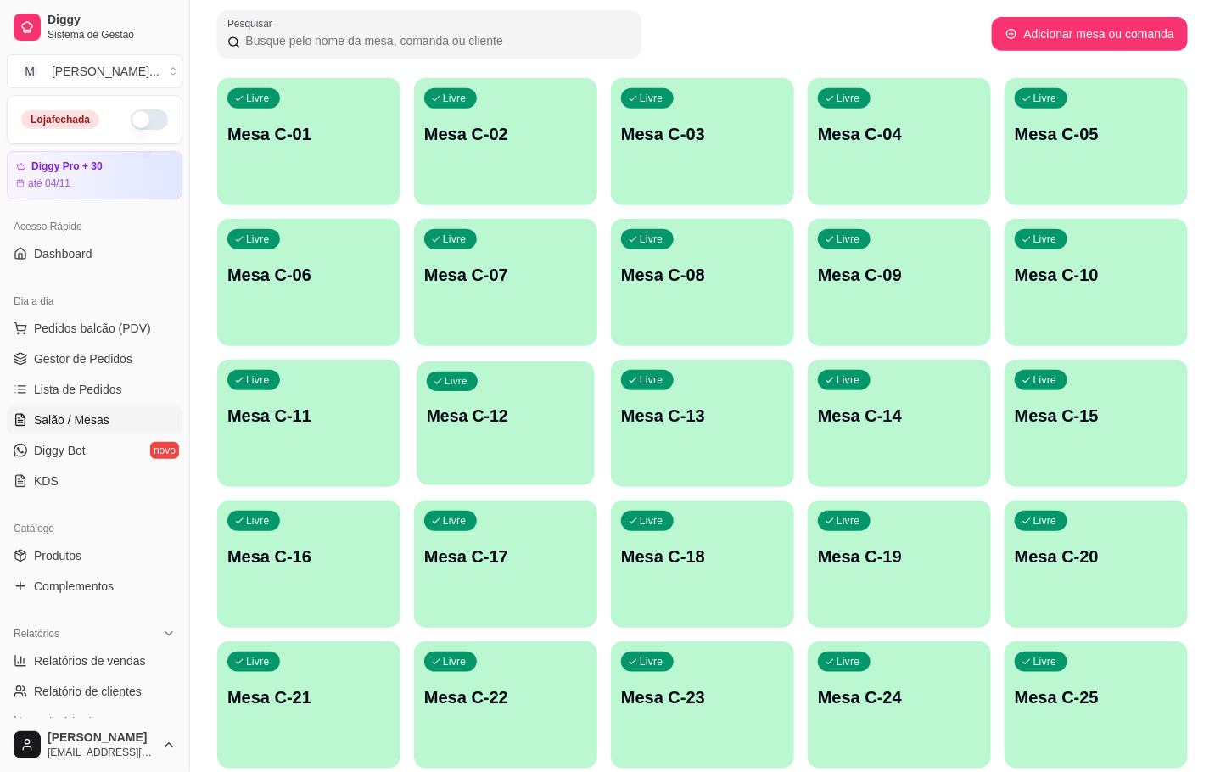
click at [476, 407] on p "Mesa C-12" at bounding box center [506, 416] width 158 height 23
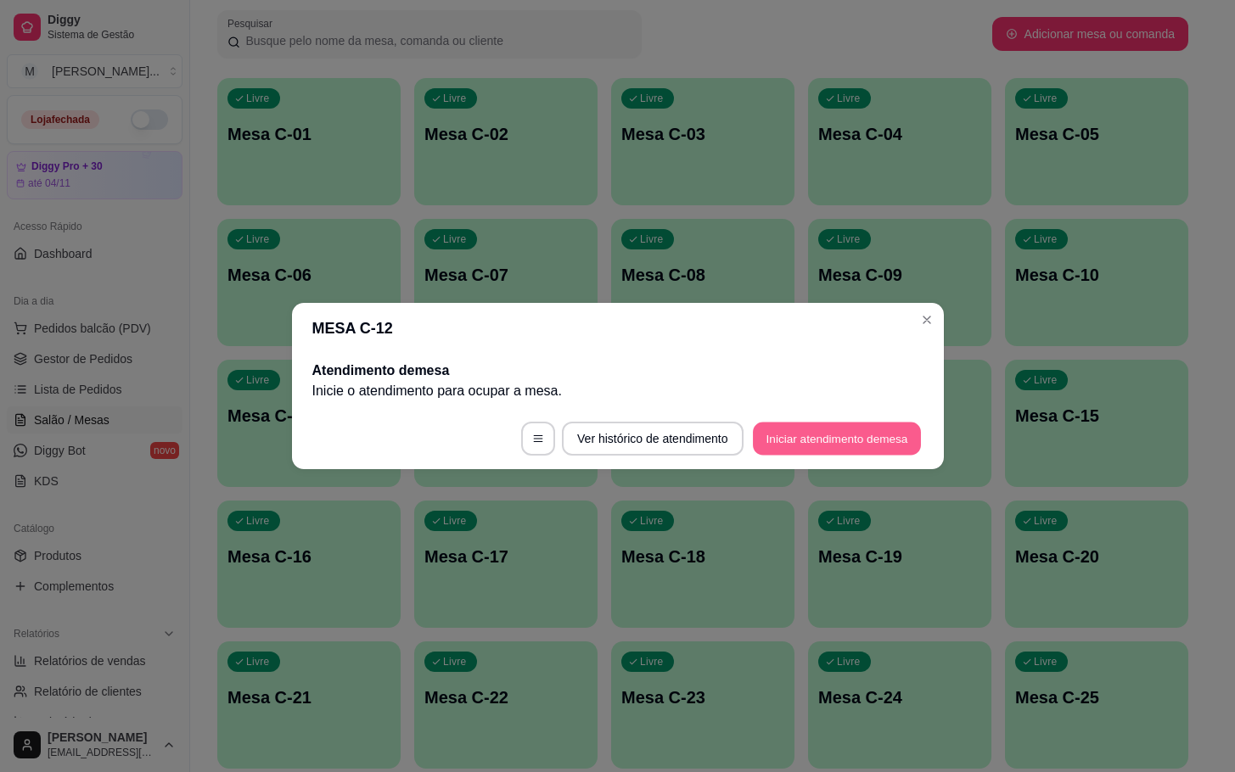
click at [821, 451] on button "Iniciar atendimento de mesa" at bounding box center [837, 439] width 168 height 33
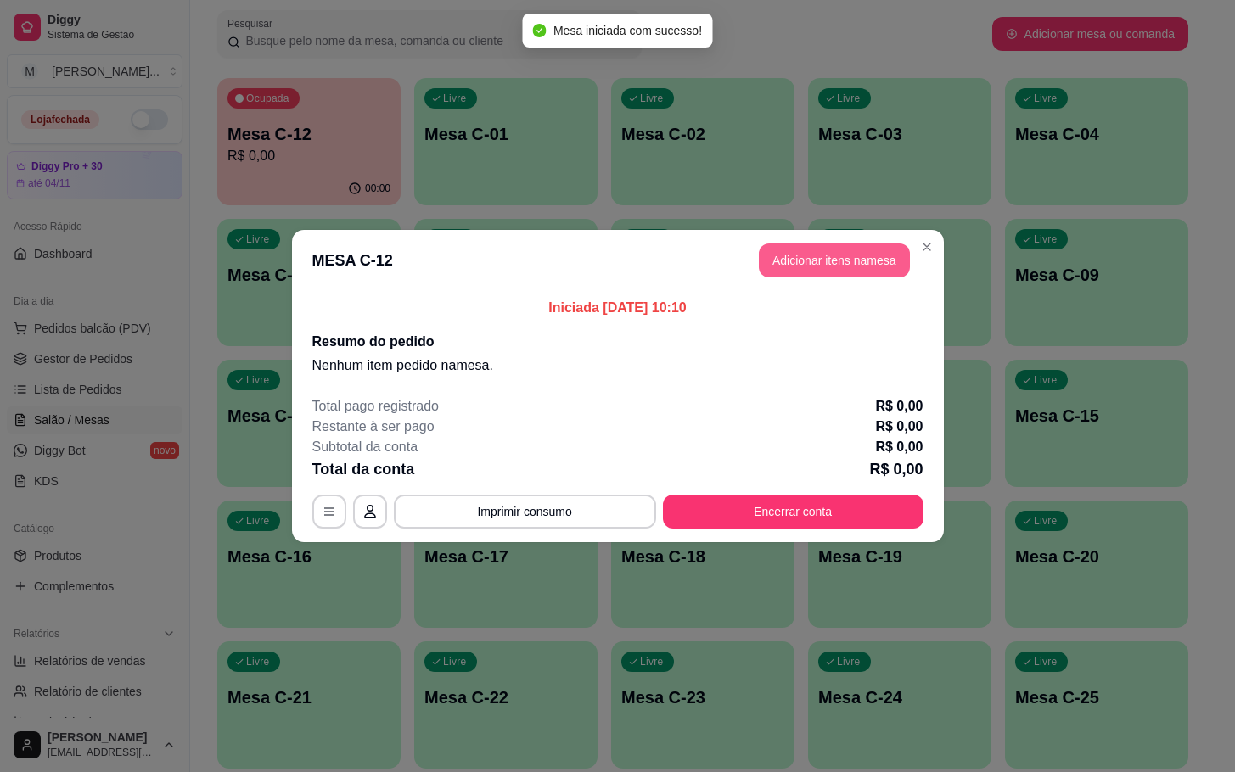
click at [858, 263] on button "Adicionar itens na mesa" at bounding box center [834, 261] width 151 height 34
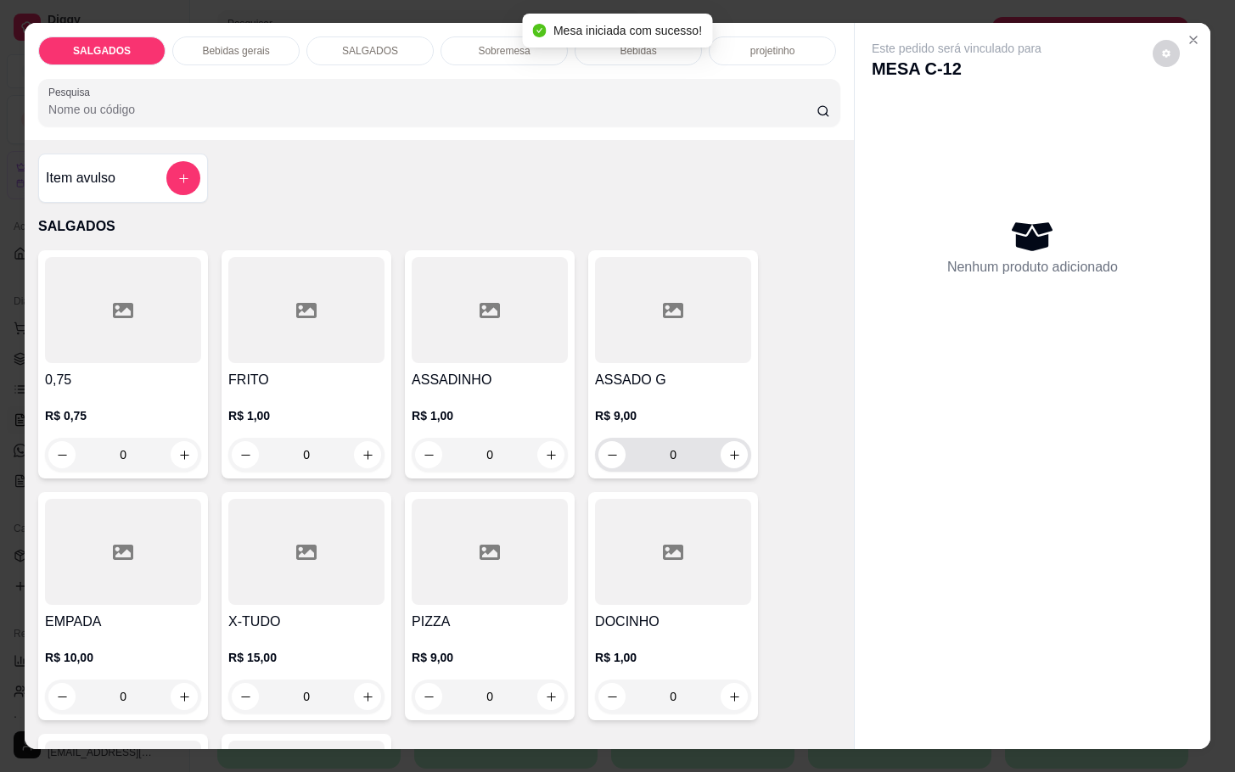
scroll to position [127, 0]
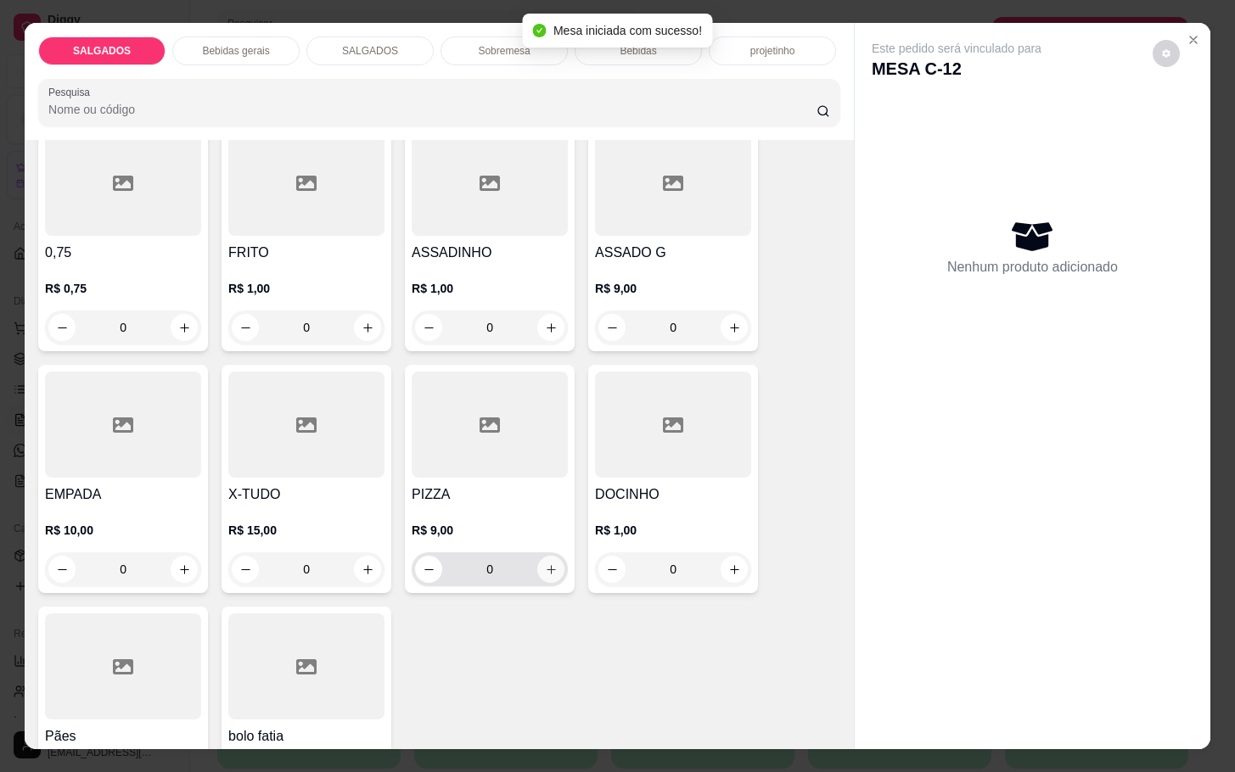
click at [547, 568] on icon "increase-product-quantity" at bounding box center [551, 569] width 13 height 13
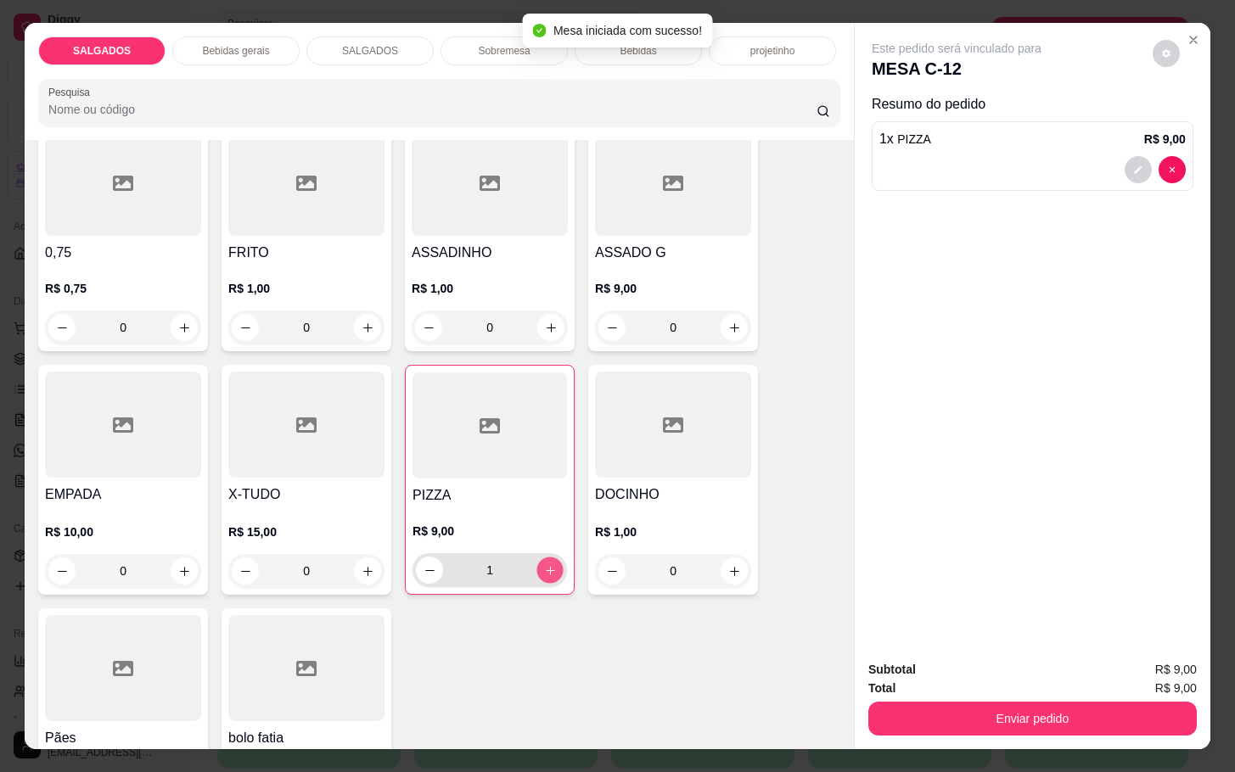
click at [547, 568] on button "increase-product-quantity" at bounding box center [550, 571] width 26 height 26
type input "2"
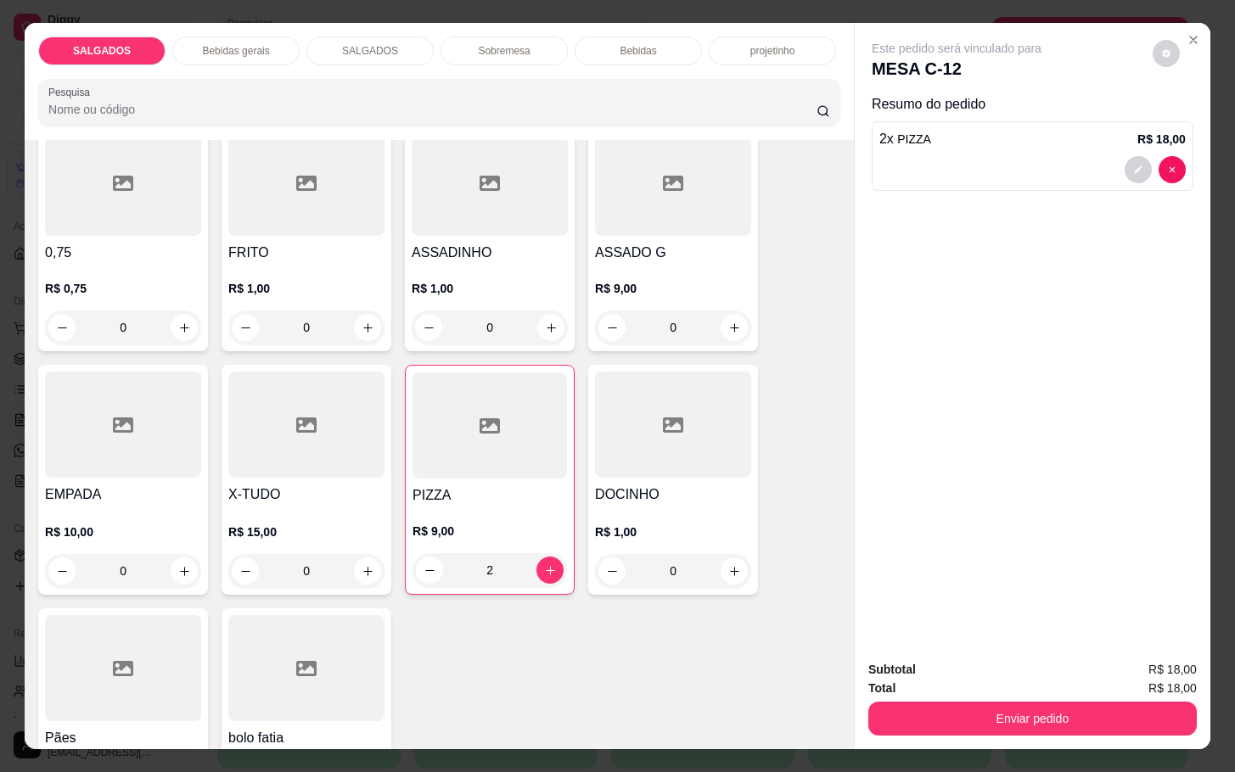
scroll to position [636, 0]
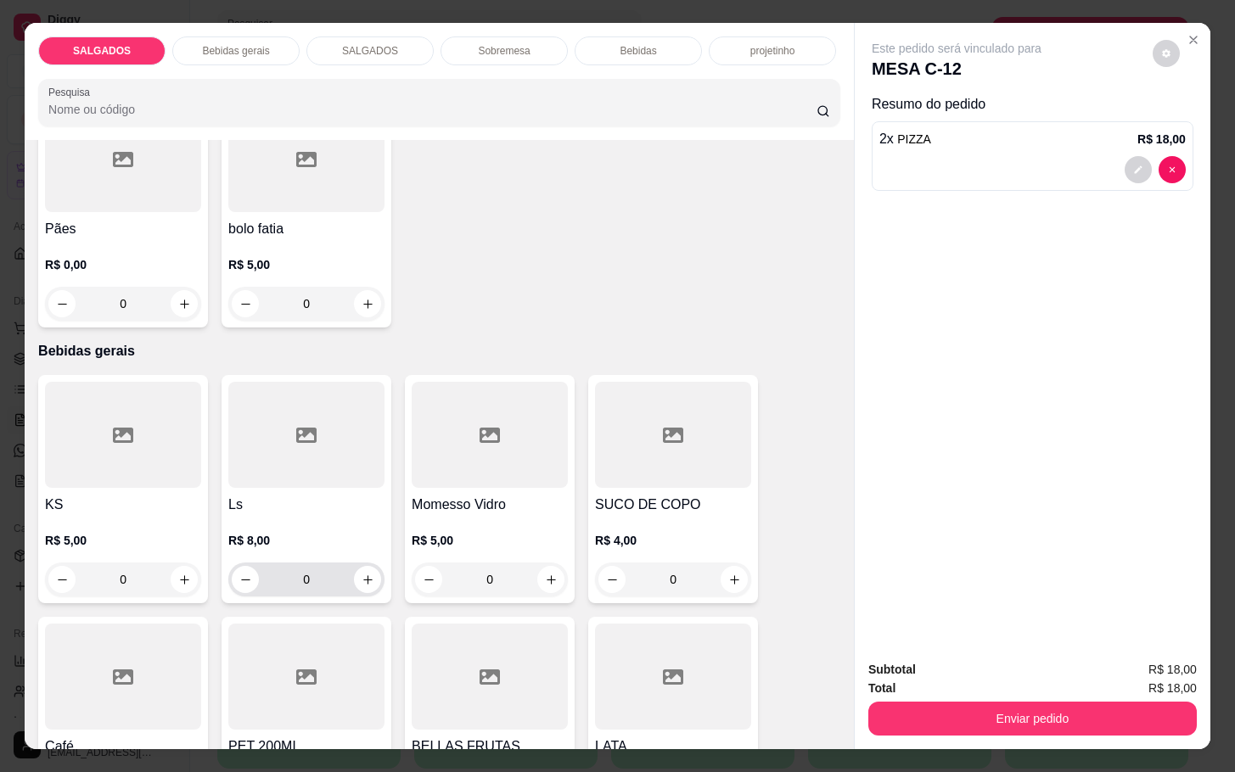
click at [342, 575] on div "0" at bounding box center [306, 580] width 149 height 34
click at [354, 566] on button "increase-product-quantity" at bounding box center [367, 579] width 27 height 27
type input "1"
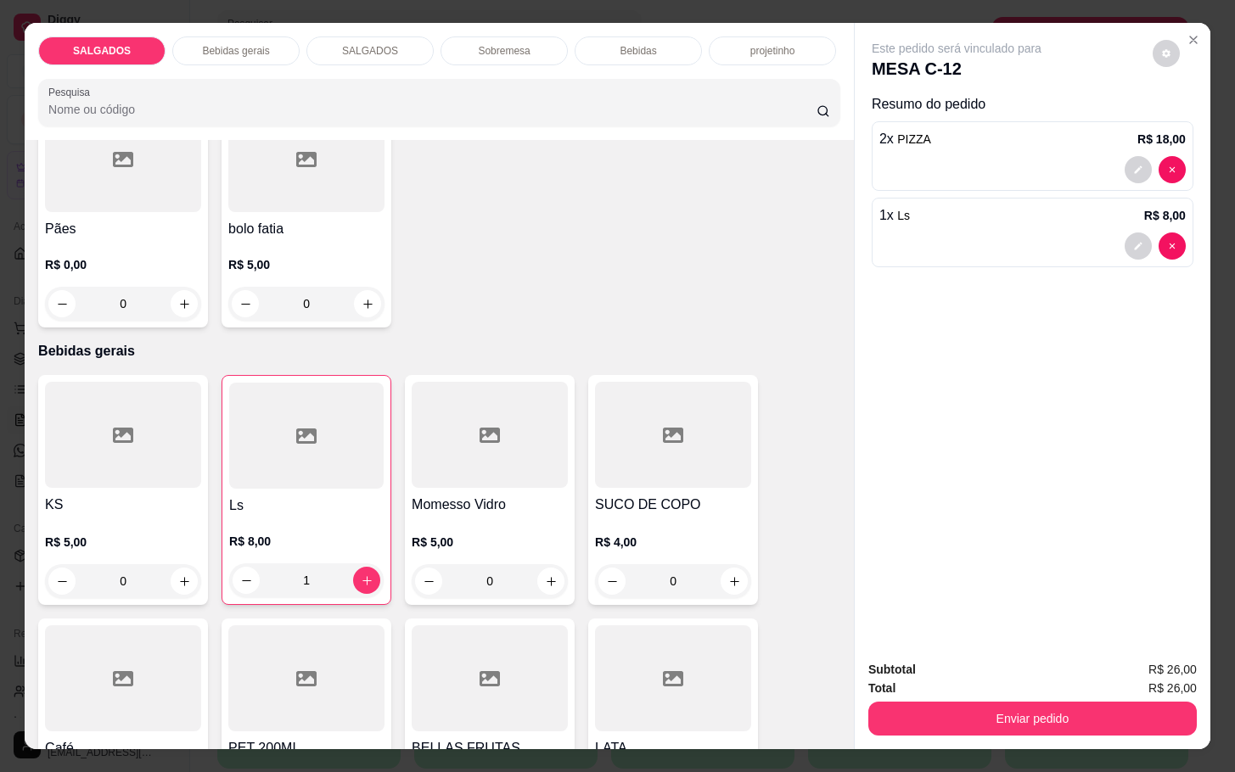
click at [962, 702] on button "Enviar pedido" at bounding box center [1032, 719] width 328 height 34
click at [1118, 703] on button "Enviar pedido" at bounding box center [1032, 719] width 328 height 34
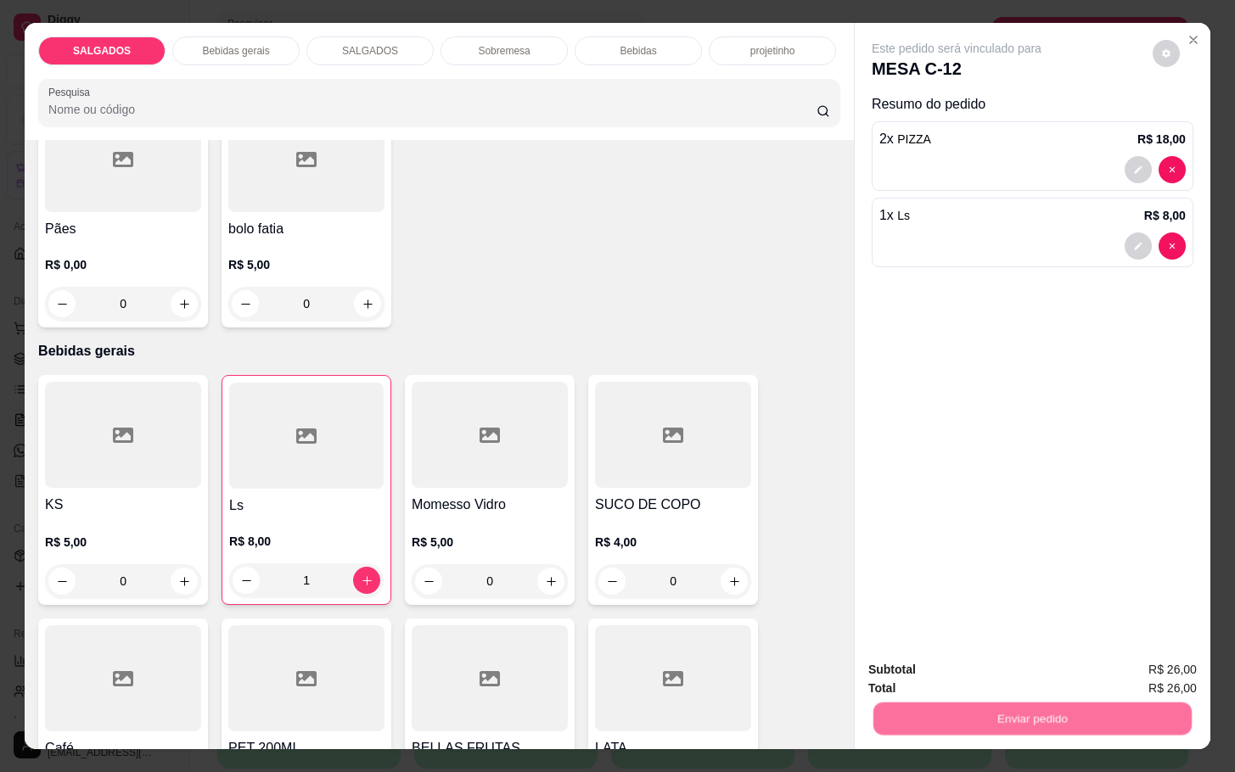
click at [1144, 667] on button "Enviar pedido" at bounding box center [1149, 668] width 96 height 32
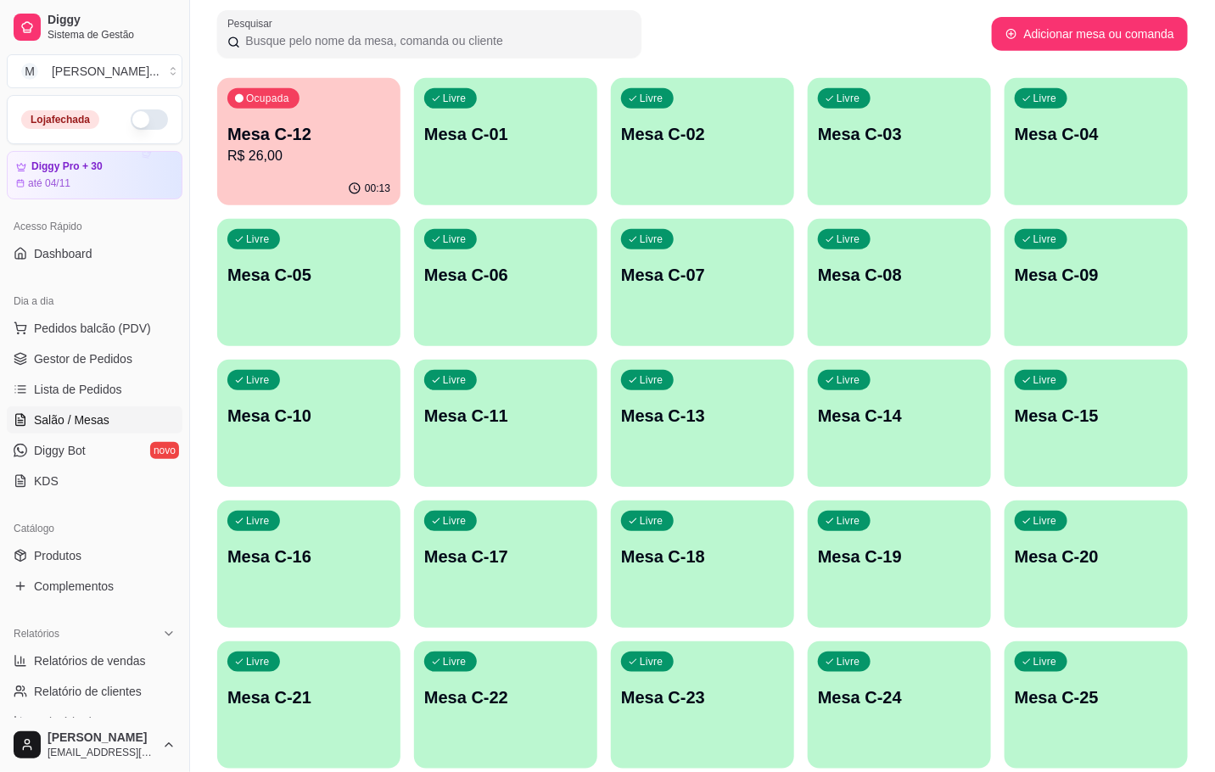
click at [708, 563] on p "Mesa C-18" at bounding box center [702, 557] width 163 height 24
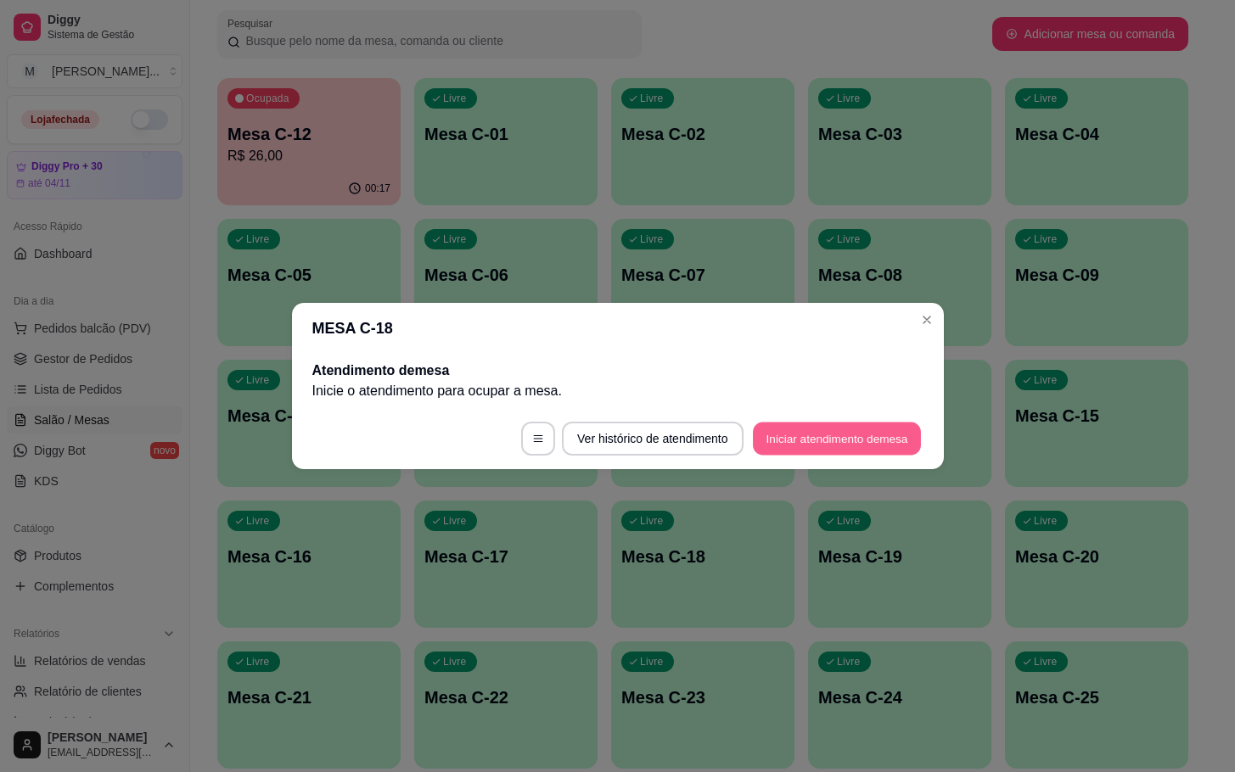
click at [817, 451] on button "Iniciar atendimento de mesa" at bounding box center [837, 439] width 168 height 33
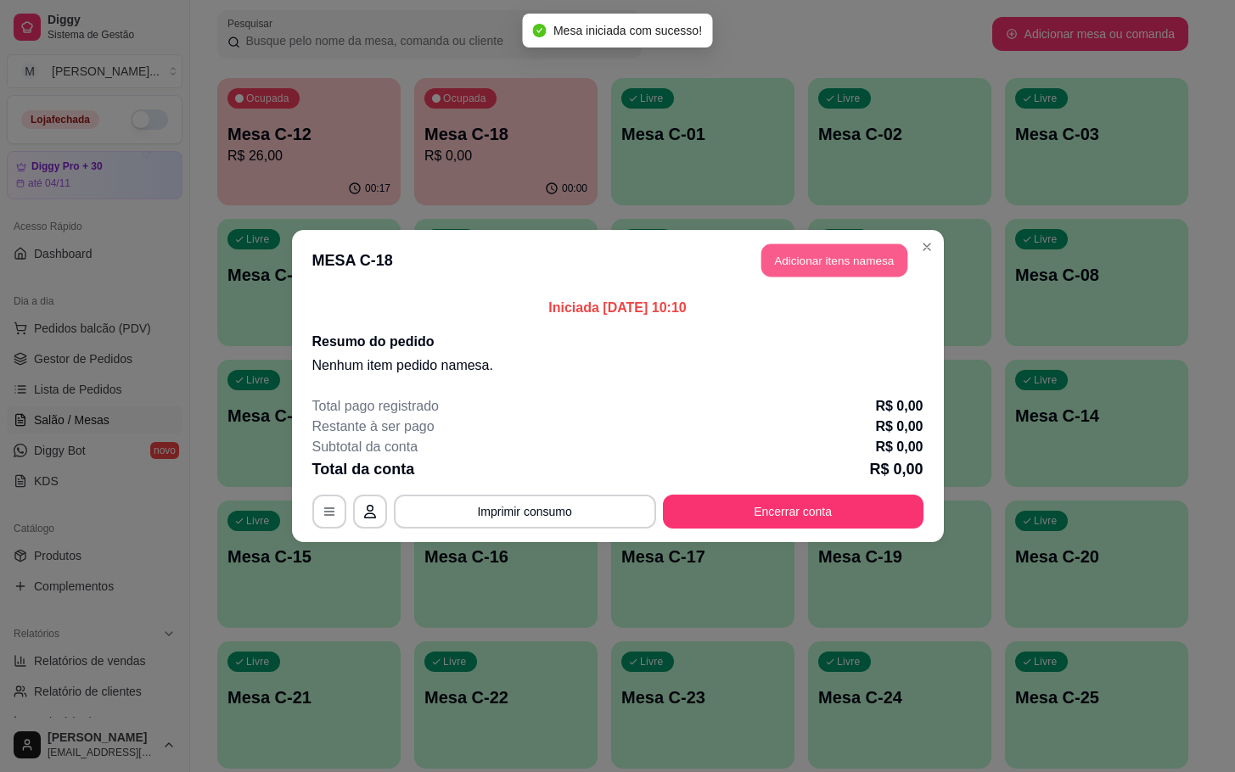
click at [849, 249] on button "Adicionar itens na mesa" at bounding box center [834, 260] width 146 height 33
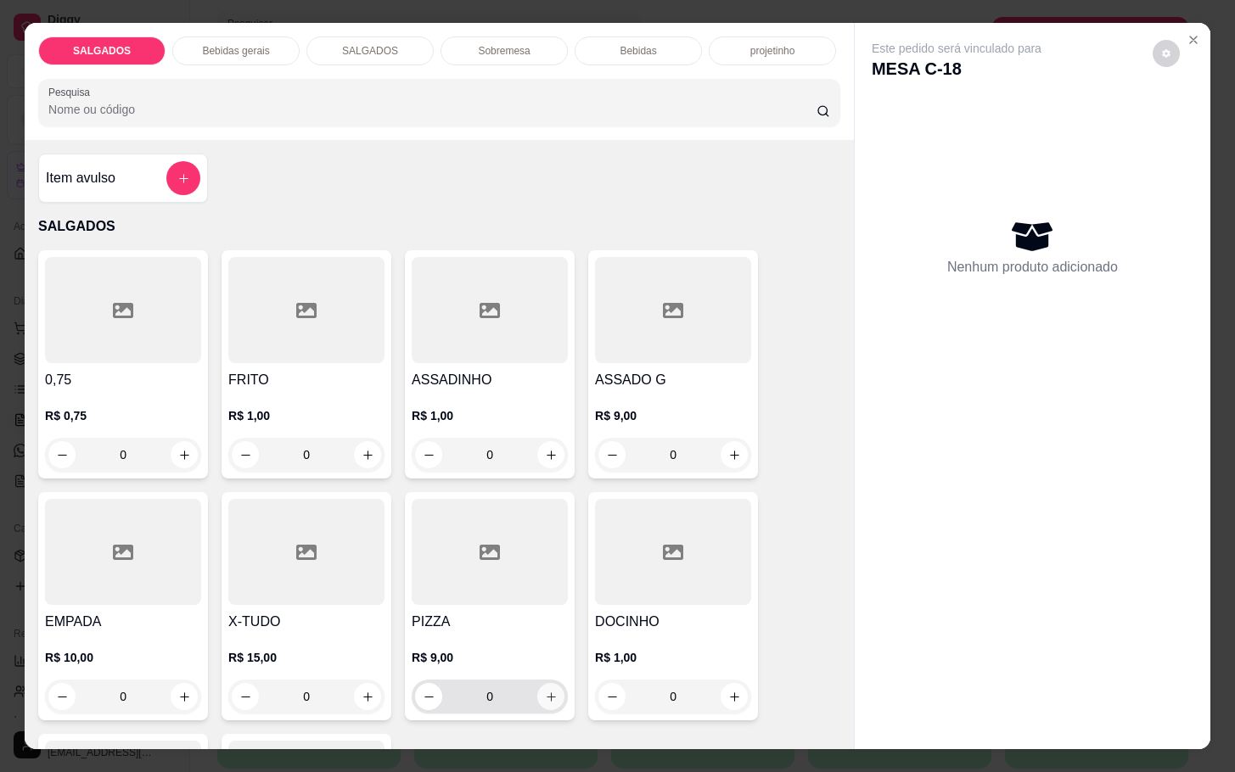
click at [545, 700] on button "increase-product-quantity" at bounding box center [550, 696] width 27 height 27
type input "1"
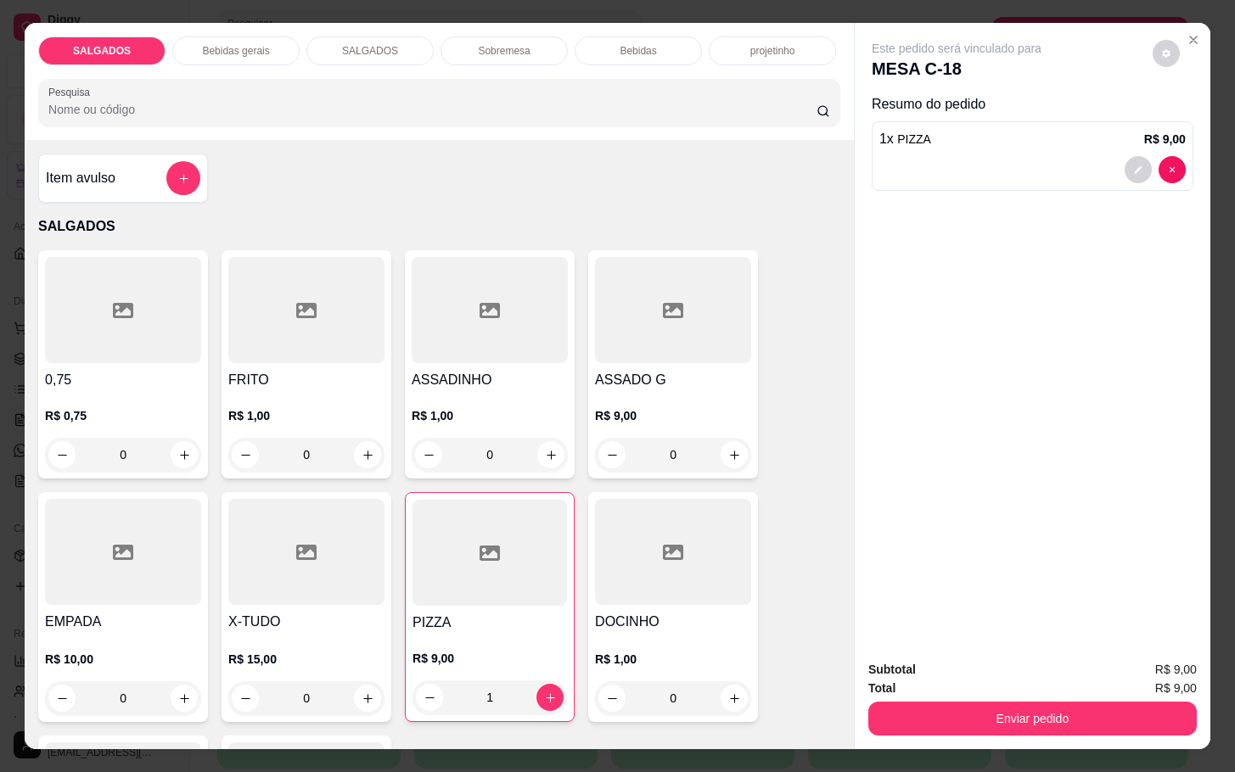
scroll to position [509, 0]
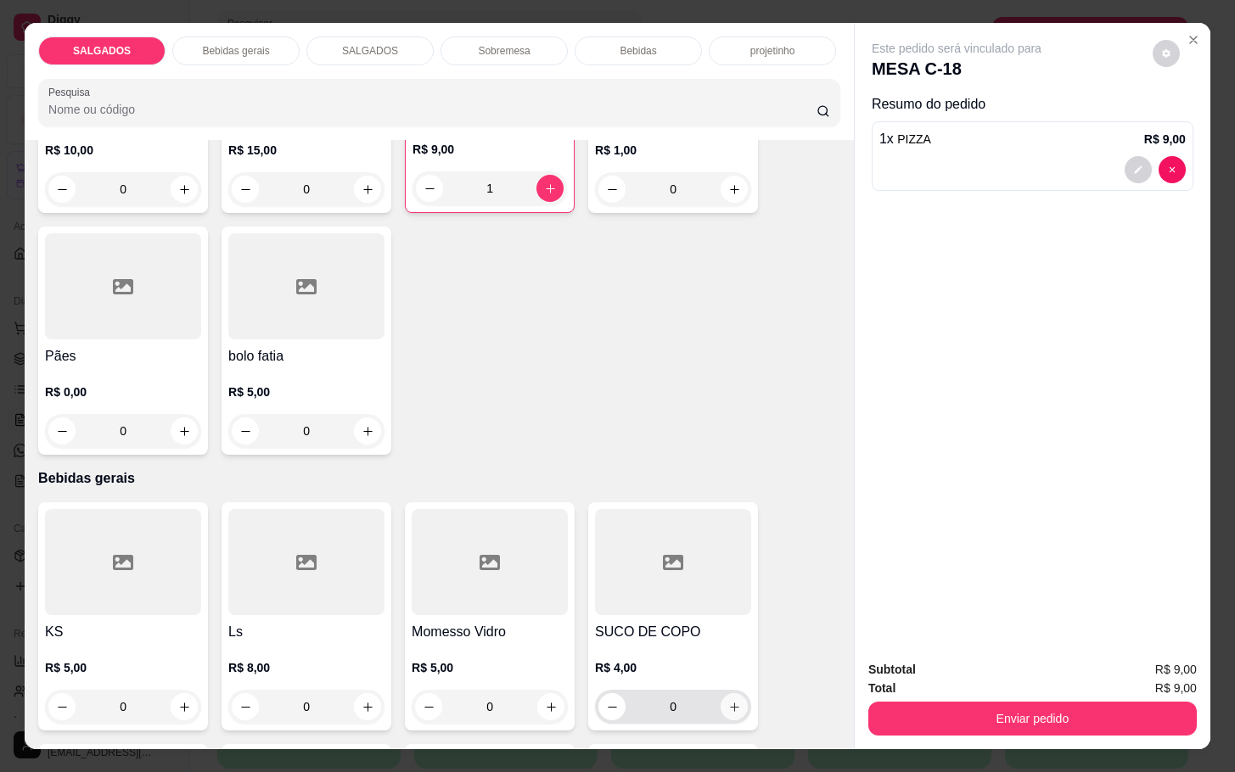
click at [731, 701] on icon "increase-product-quantity" at bounding box center [734, 707] width 13 height 13
type input "1"
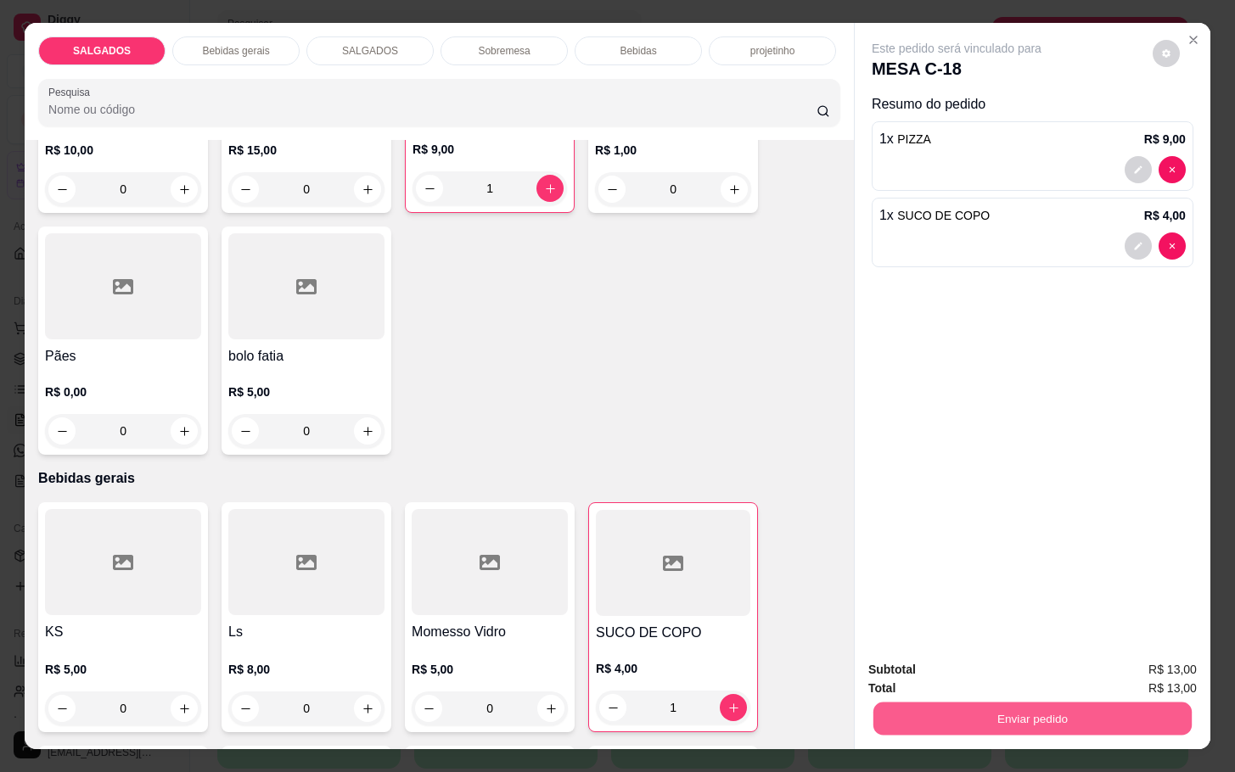
click at [1034, 705] on button "Enviar pedido" at bounding box center [1032, 718] width 318 height 33
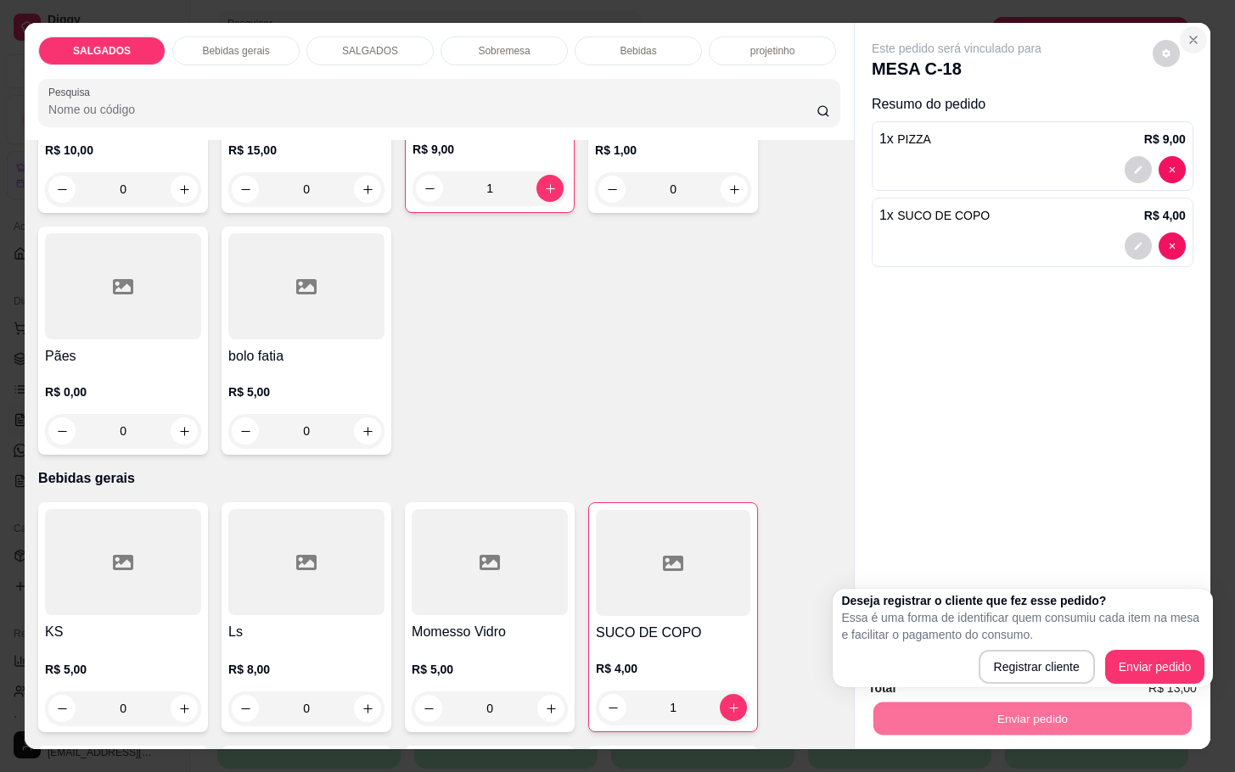
click at [1190, 33] on icon "Close" at bounding box center [1193, 40] width 14 height 14
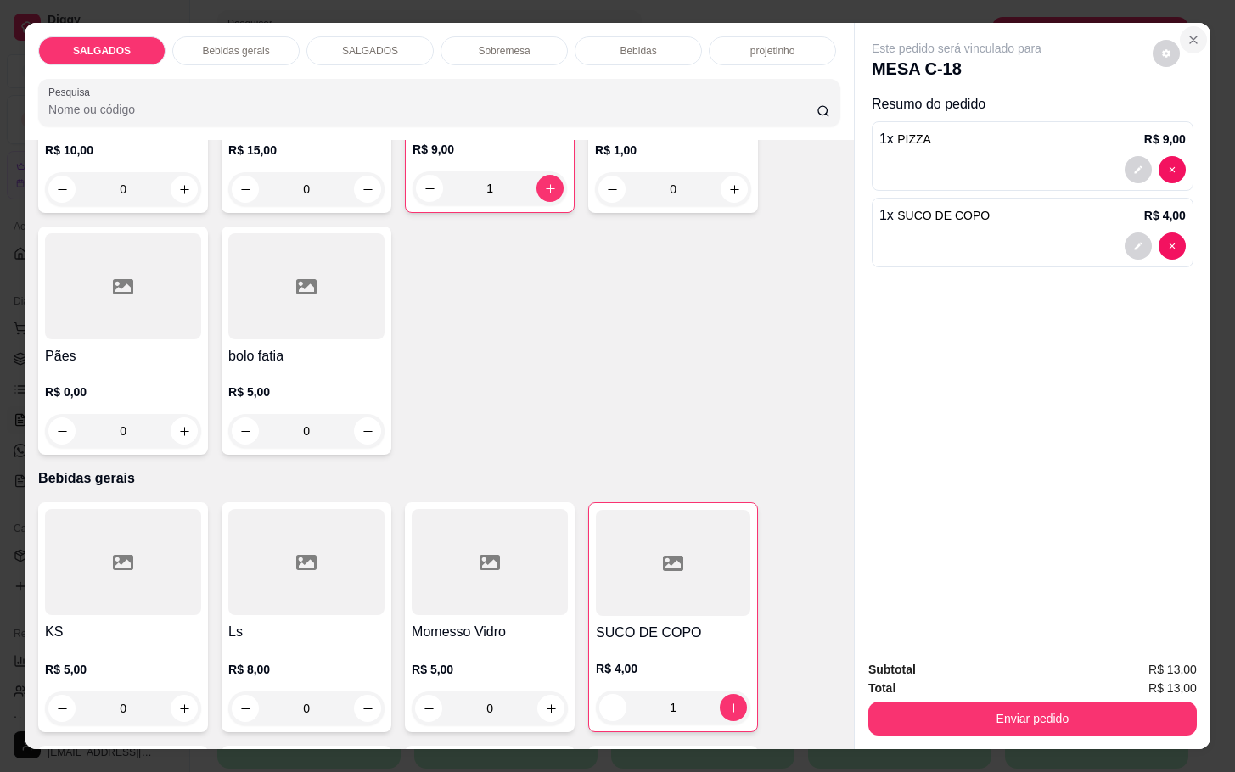
click at [1190, 33] on icon "Close" at bounding box center [1193, 40] width 14 height 14
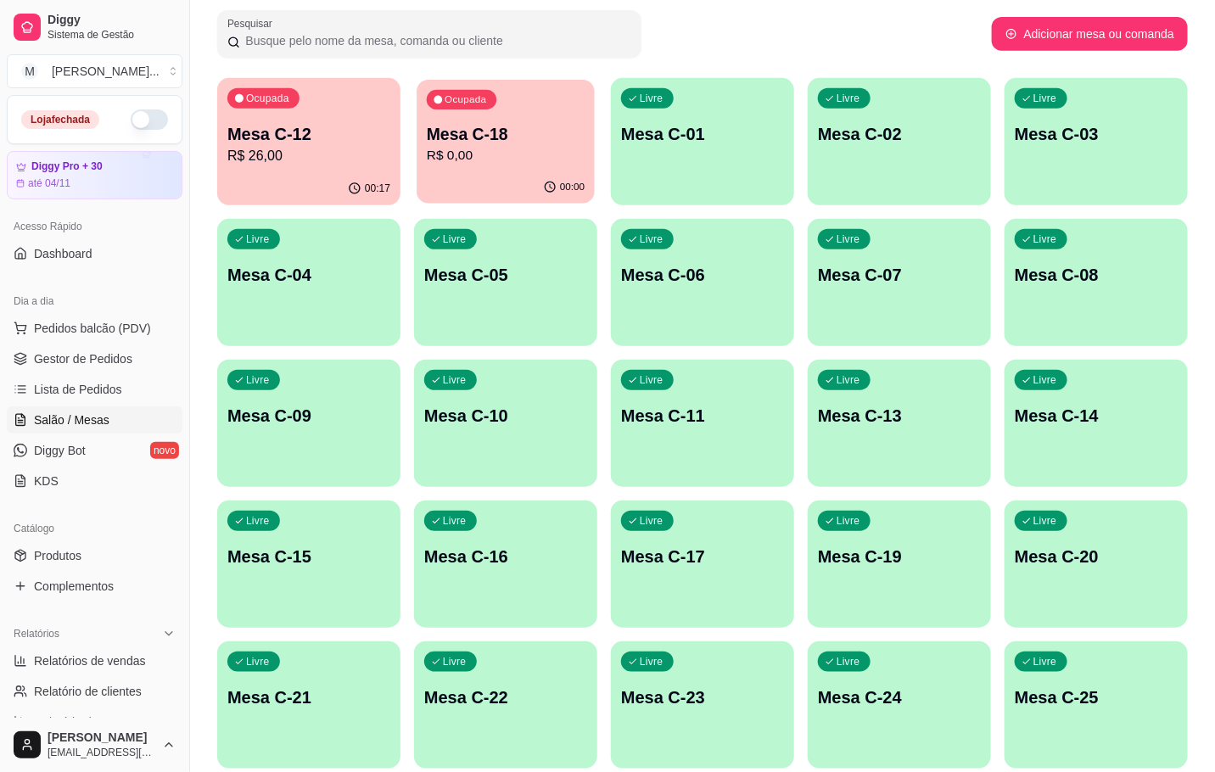
click at [482, 135] on p "Mesa C-18" at bounding box center [506, 134] width 158 height 23
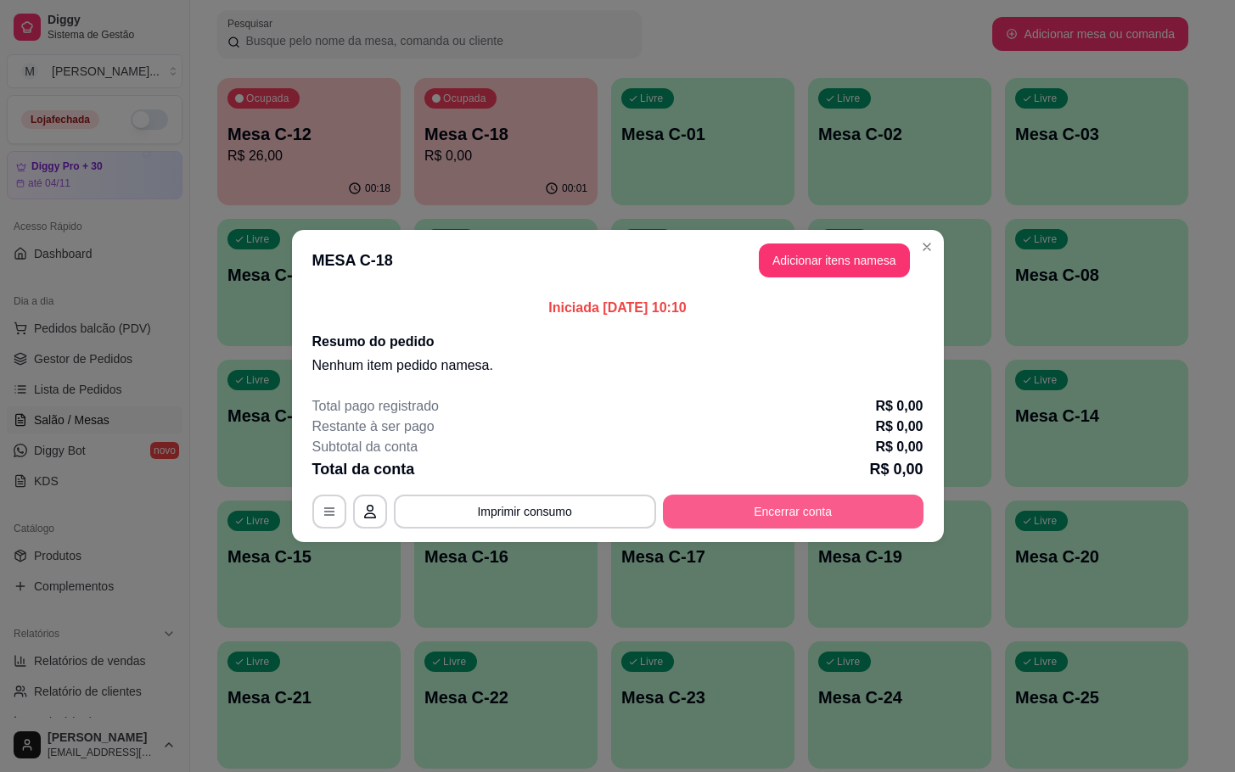
click at [821, 525] on button "Encerrar conta" at bounding box center [793, 512] width 261 height 34
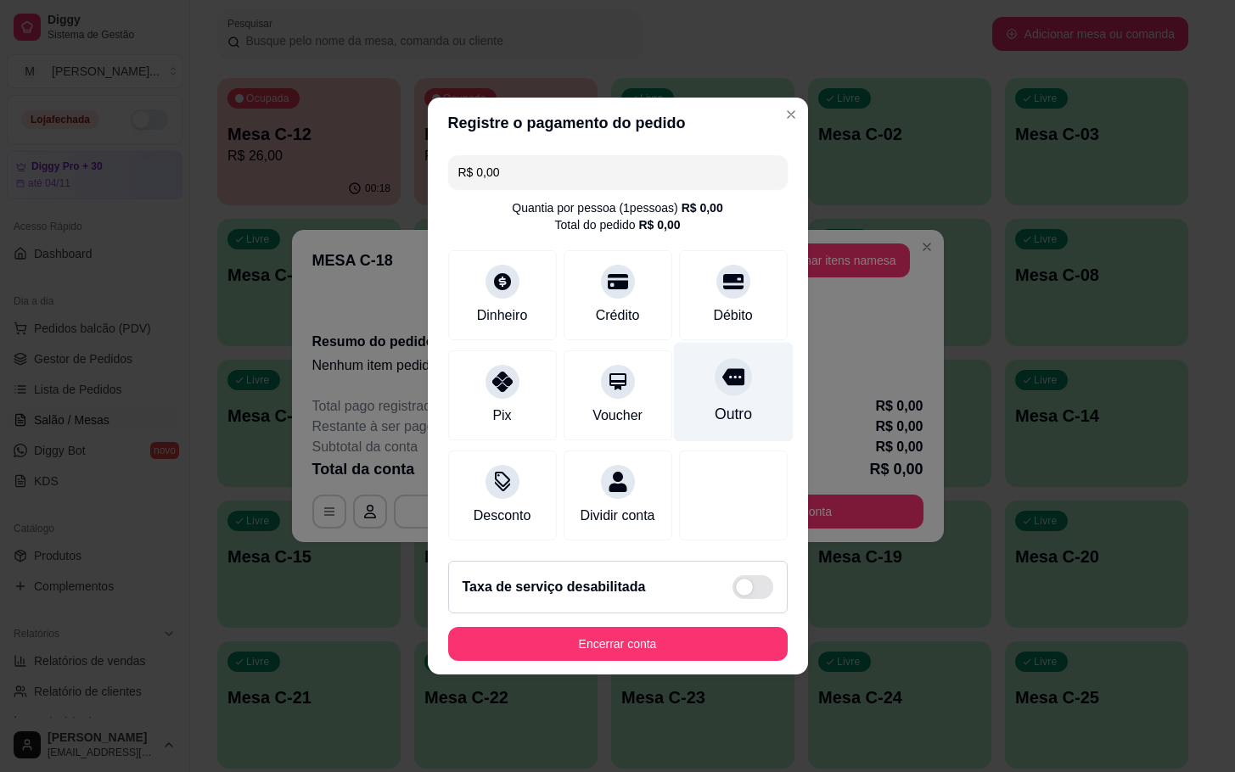
click at [675, 412] on div "Outro" at bounding box center [733, 392] width 120 height 99
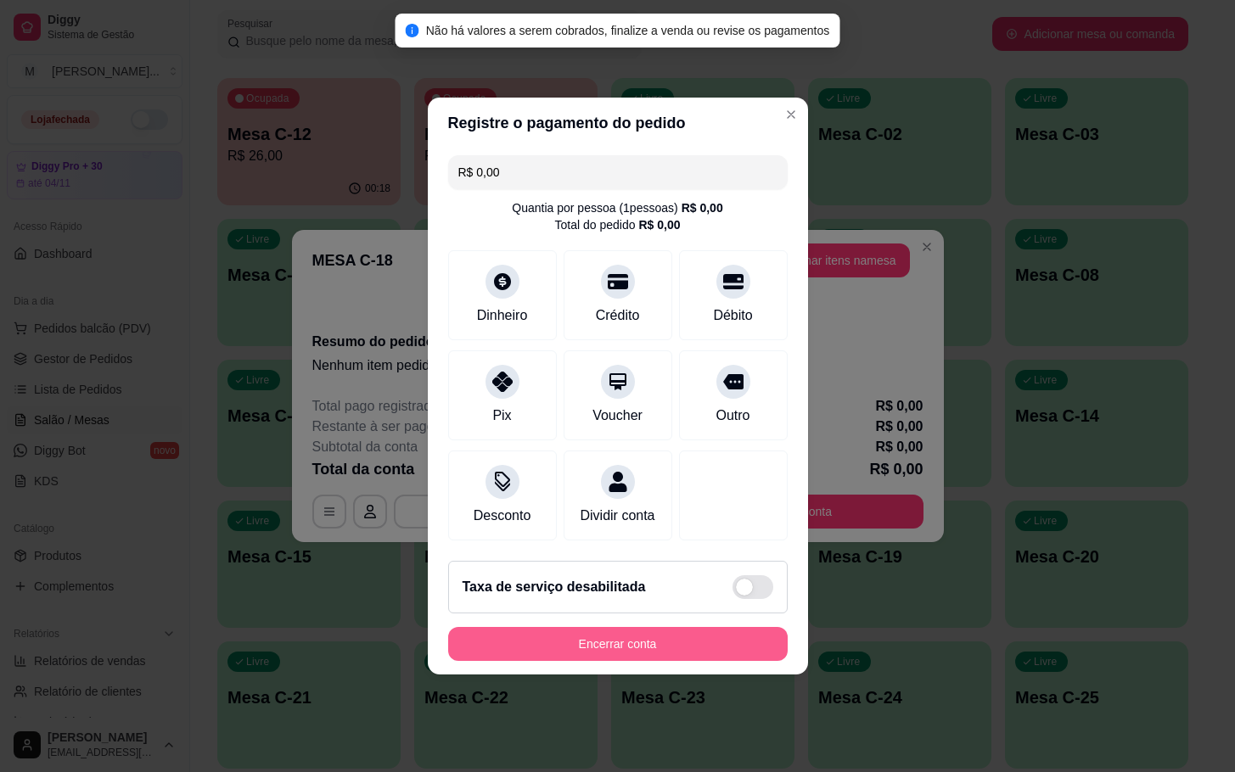
click at [685, 661] on button "Encerrar conta" at bounding box center [617, 644] width 339 height 34
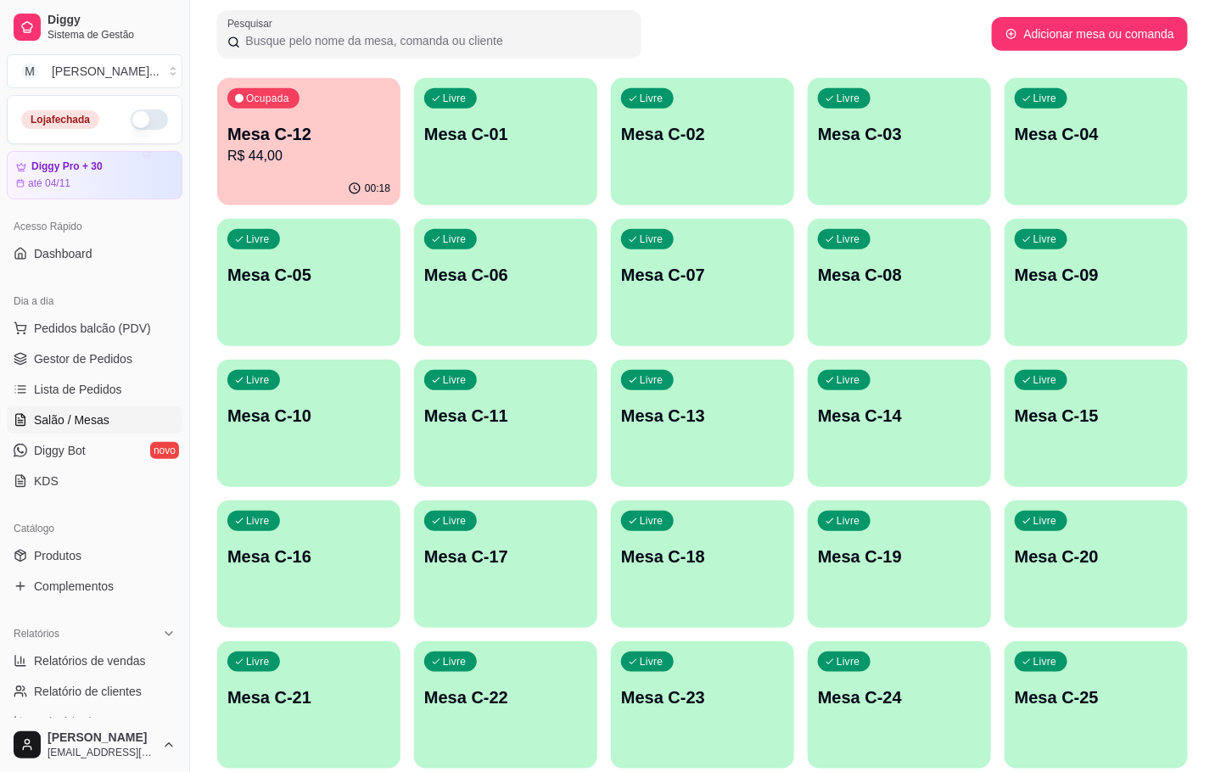
click at [283, 165] on div "Ocupada Mesa C-12 R$ 44,00" at bounding box center [308, 125] width 183 height 94
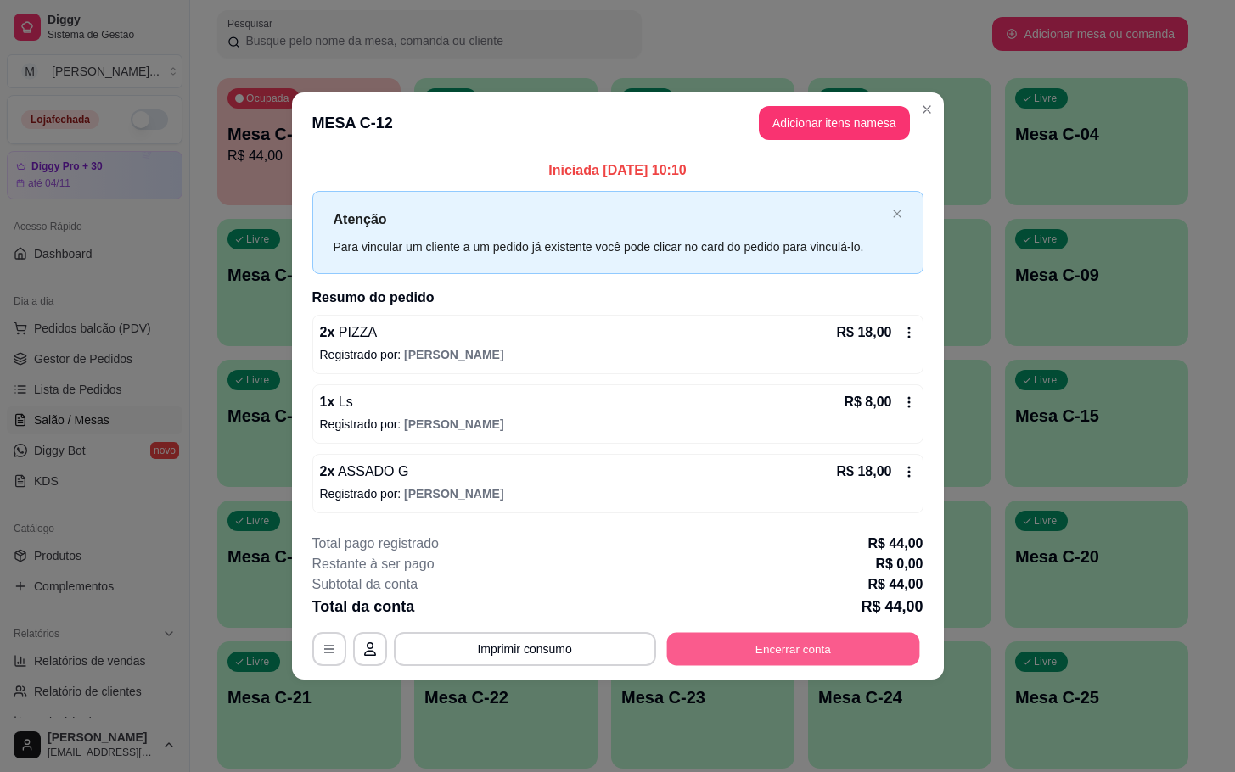
click at [848, 636] on button "Encerrar conta" at bounding box center [792, 648] width 253 height 33
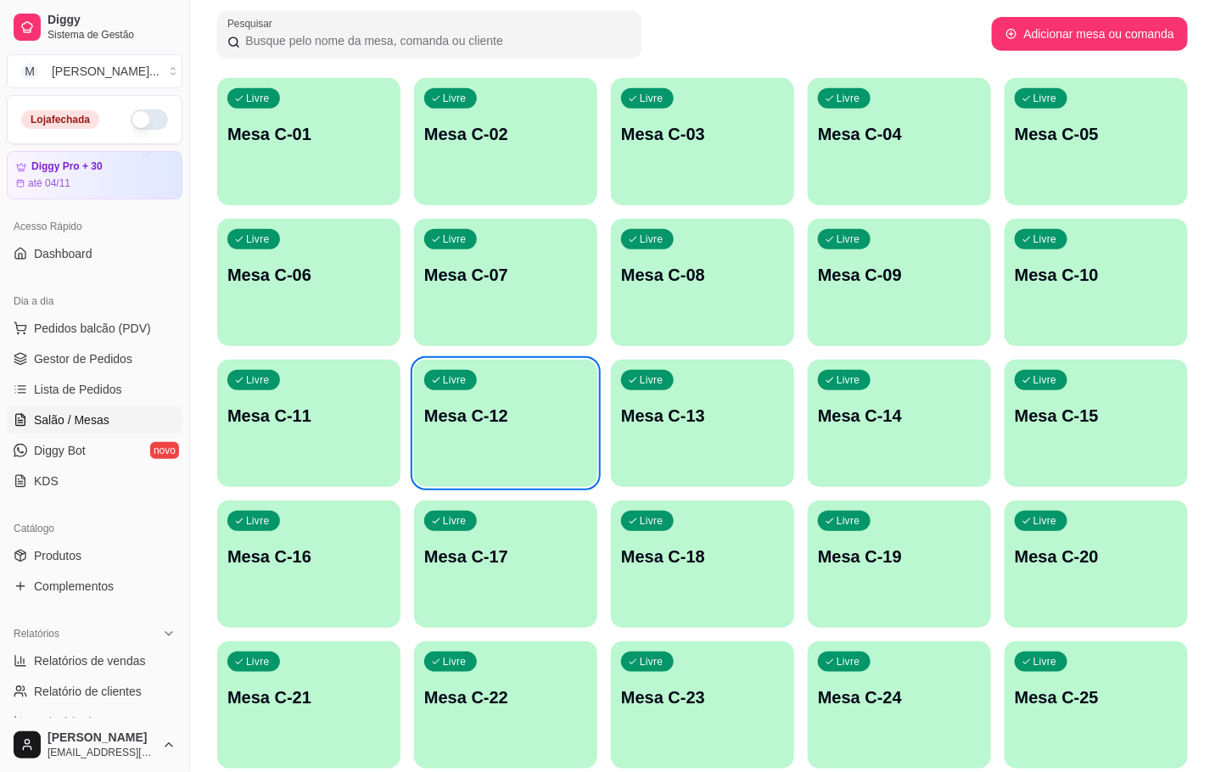
click at [558, 449] on div "Livre Mesa C-12" at bounding box center [505, 413] width 183 height 107
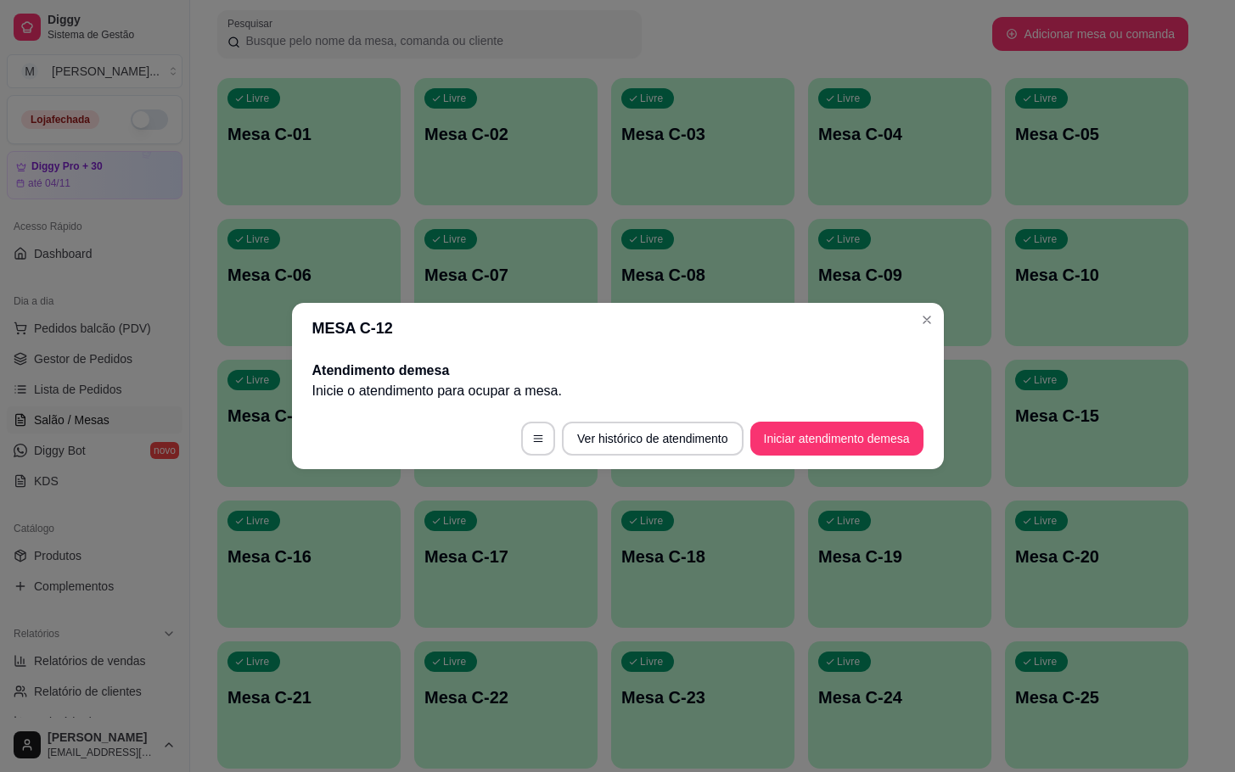
drag, startPoint x: 894, startPoint y: 458, endPoint x: 878, endPoint y: 436, distance: 26.8
click at [891, 457] on footer "Ver histórico de atendimento Iniciar atendimento de mesa" at bounding box center [618, 438] width 652 height 61
click at [876, 435] on button "Iniciar atendimento de mesa" at bounding box center [836, 439] width 173 height 34
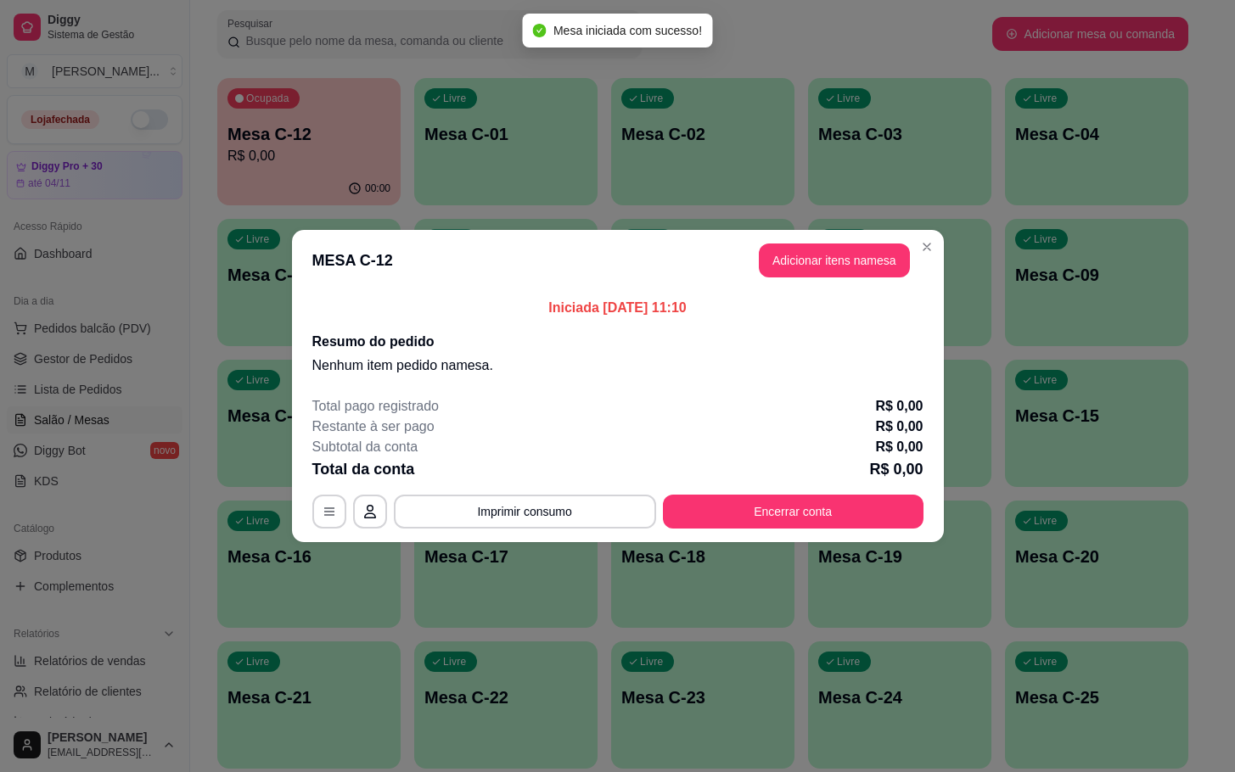
click at [851, 244] on header "MESA C-12 Adicionar itens na mesa" at bounding box center [618, 260] width 652 height 61
click at [851, 244] on button "Adicionar itens na mesa" at bounding box center [834, 260] width 146 height 33
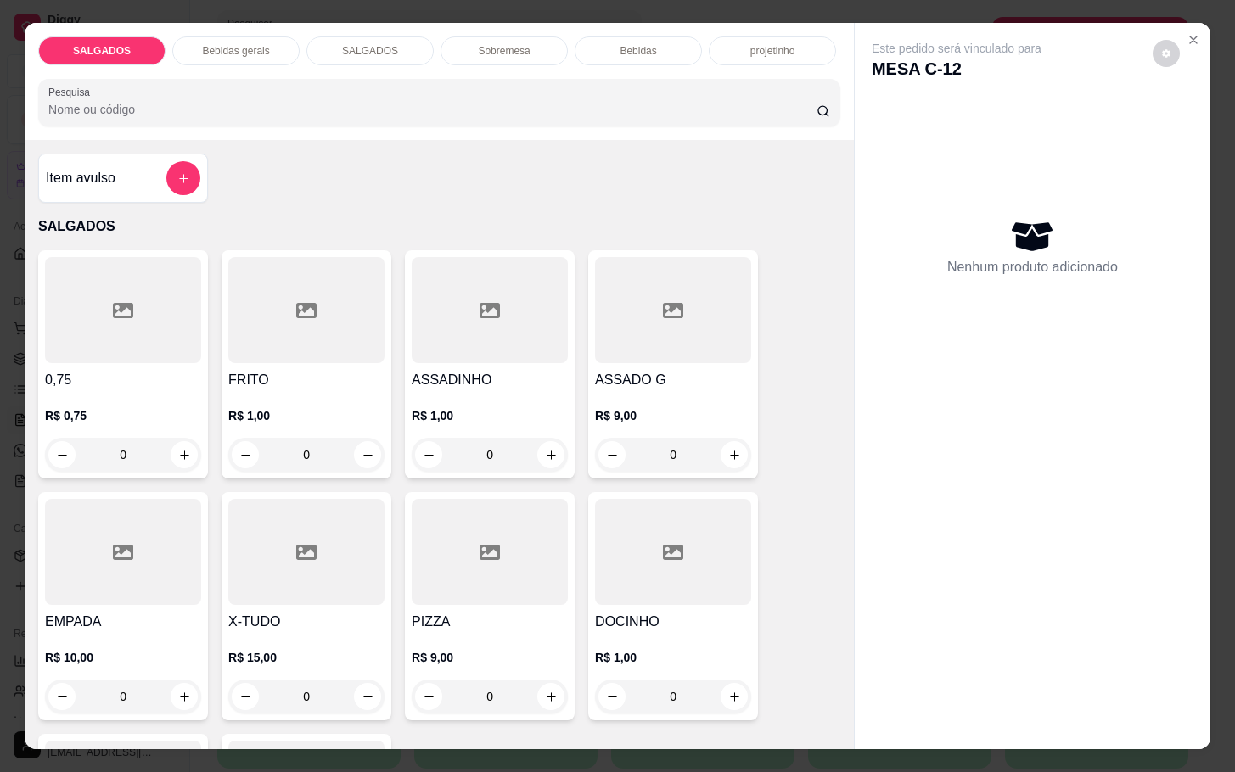
click at [154, 591] on div at bounding box center [123, 552] width 156 height 106
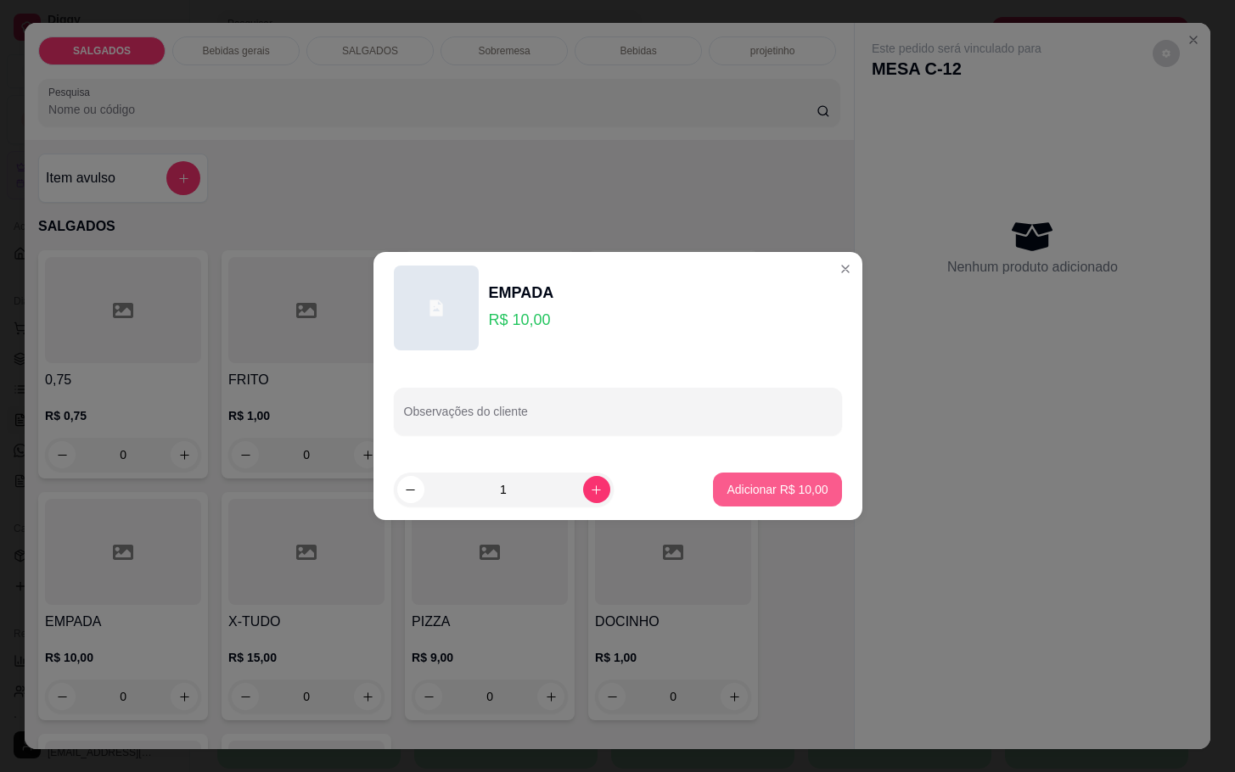
click at [713, 492] on button "Adicionar R$ 10,00" at bounding box center [777, 490] width 128 height 34
type input "1"
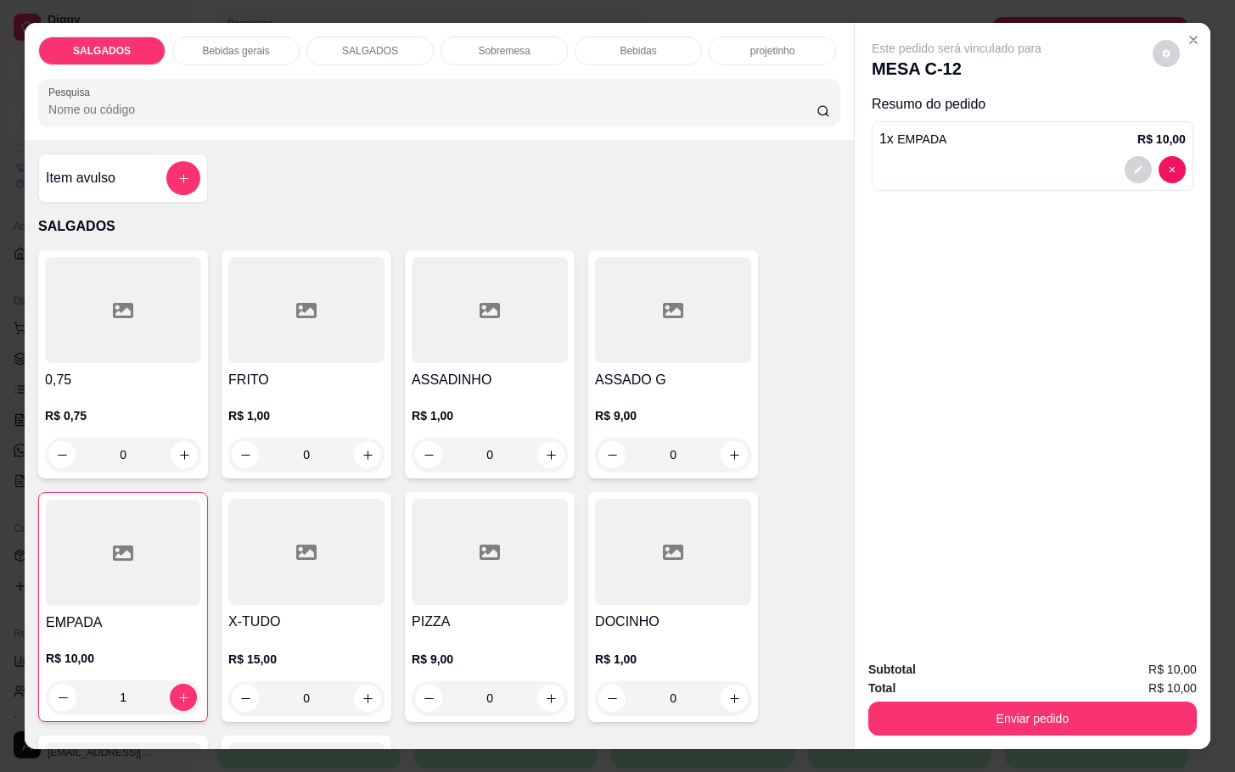
click at [626, 390] on div "R$ 9,00 0" at bounding box center [673, 430] width 156 height 81
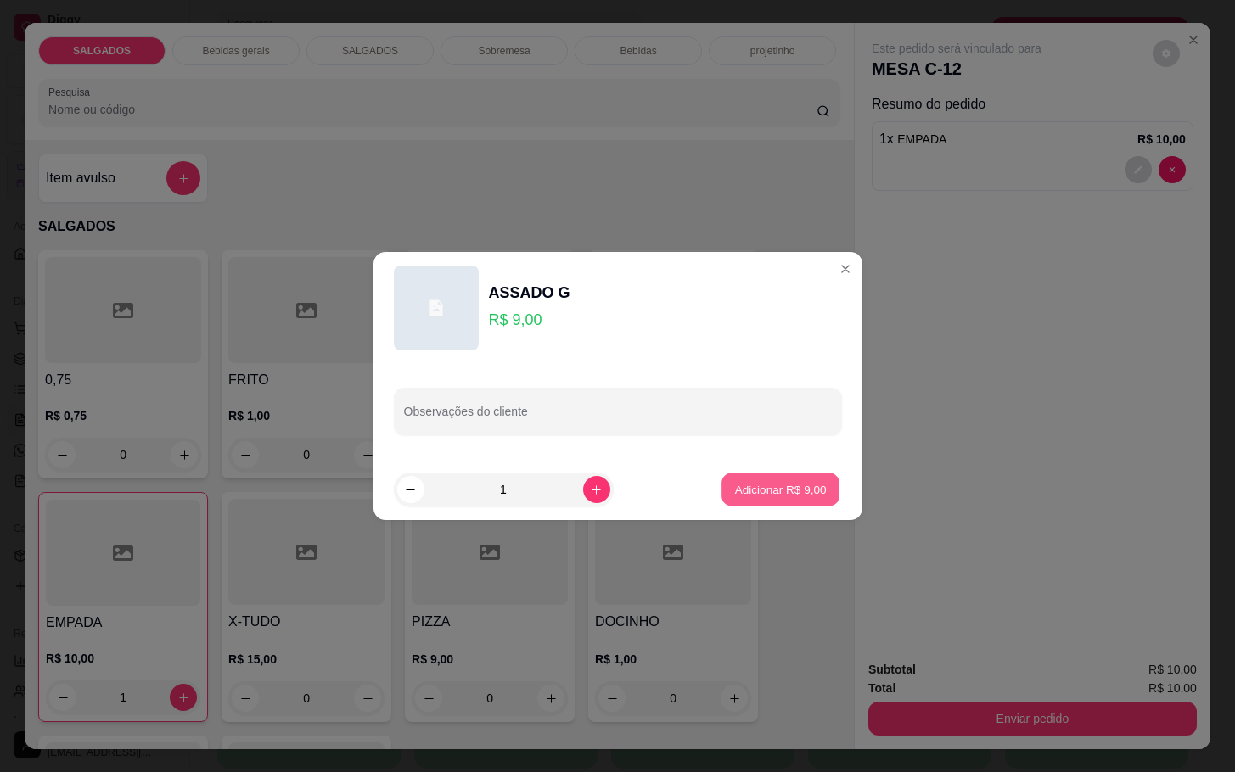
click at [721, 491] on button "Adicionar R$ 9,00" at bounding box center [780, 490] width 118 height 33
type input "1"
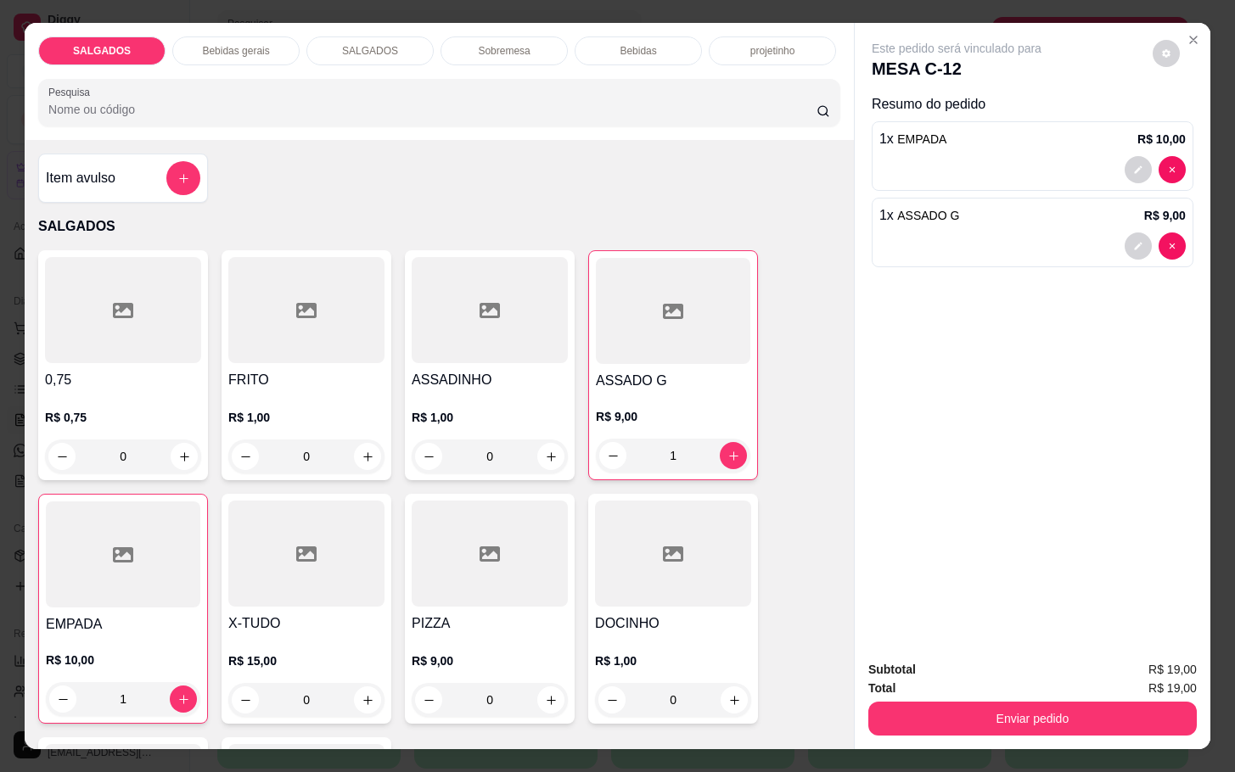
click at [515, 591] on div at bounding box center [490, 554] width 156 height 106
click at [754, 509] on div "0,75 R$ 0,75 0 FRITO R$ 1,00 0 ASSADINHO R$ 1,00 0 ASSADO G R$ 9,00 1 EMPADA R$…" at bounding box center [439, 607] width 802 height 715
click at [490, 604] on div "PIZZA R$ 9,00 0" at bounding box center [490, 609] width 170 height 230
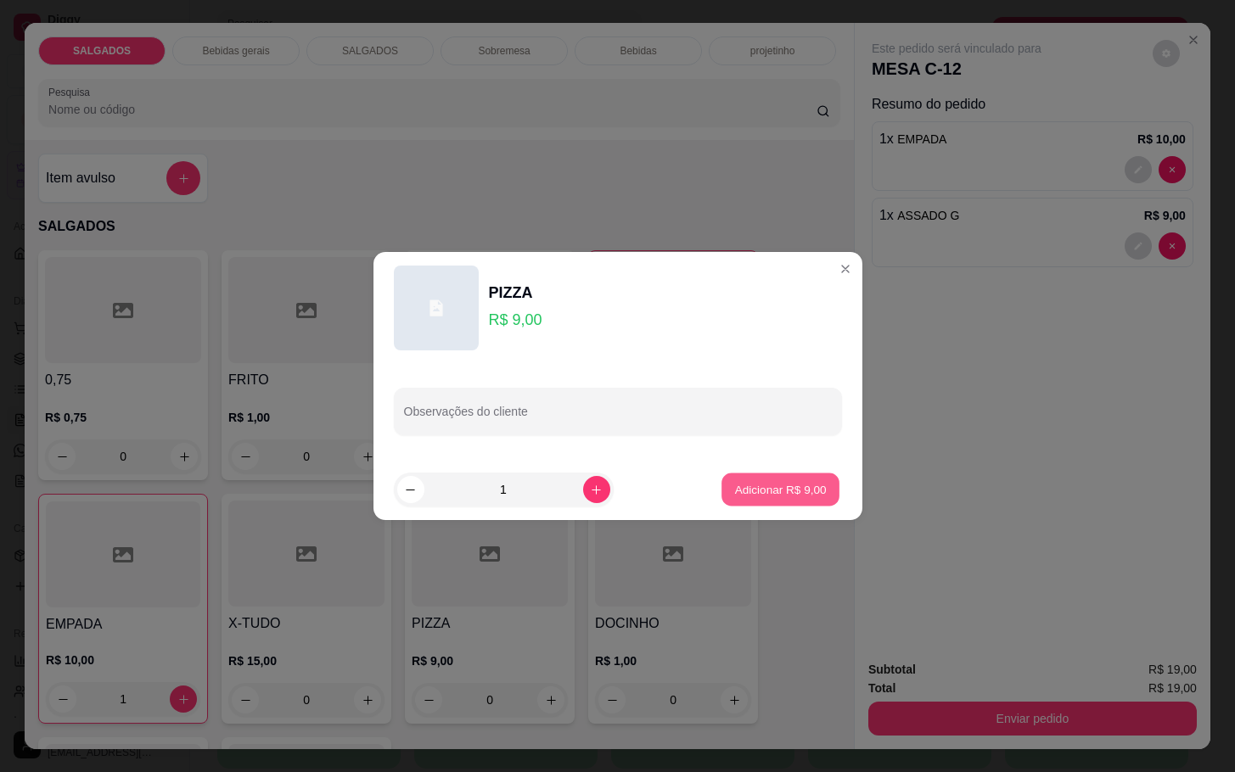
click at [770, 490] on p "Adicionar R$ 9,00" at bounding box center [781, 489] width 92 height 16
type input "1"
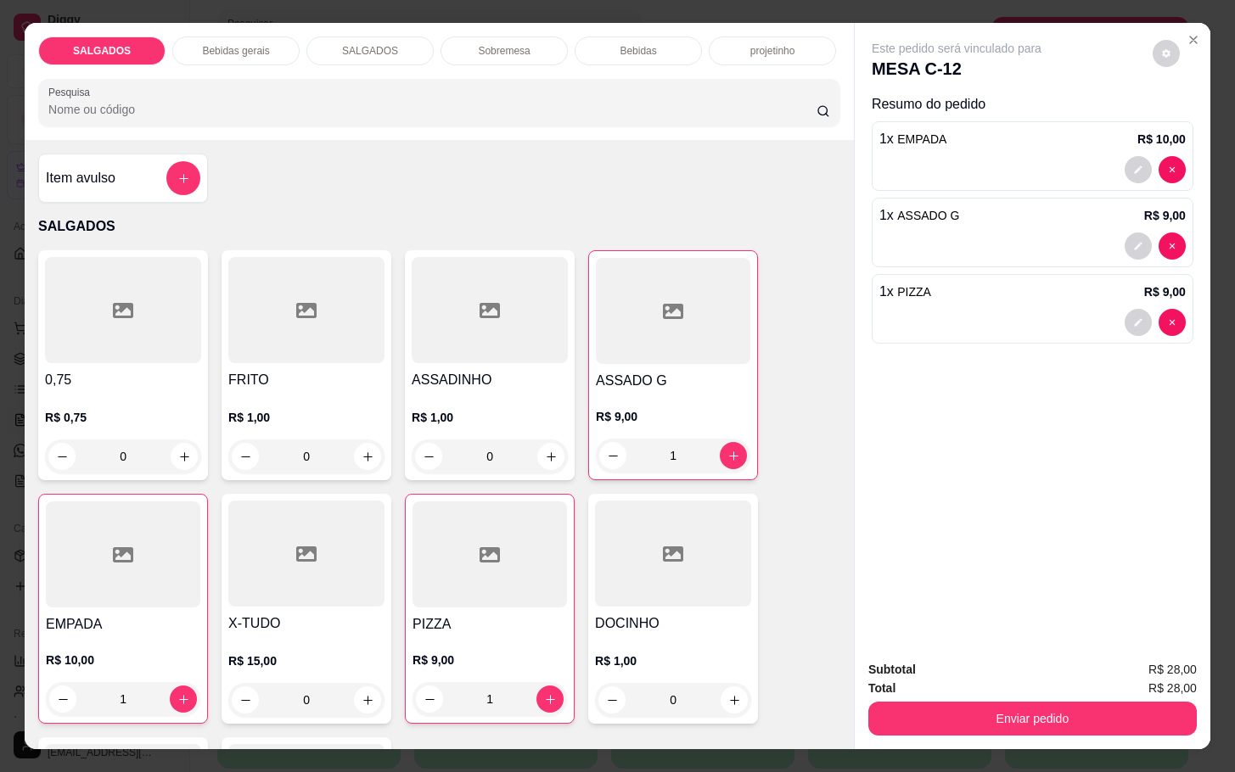
click at [186, 36] on div "Bebidas gerais" at bounding box center [235, 50] width 127 height 29
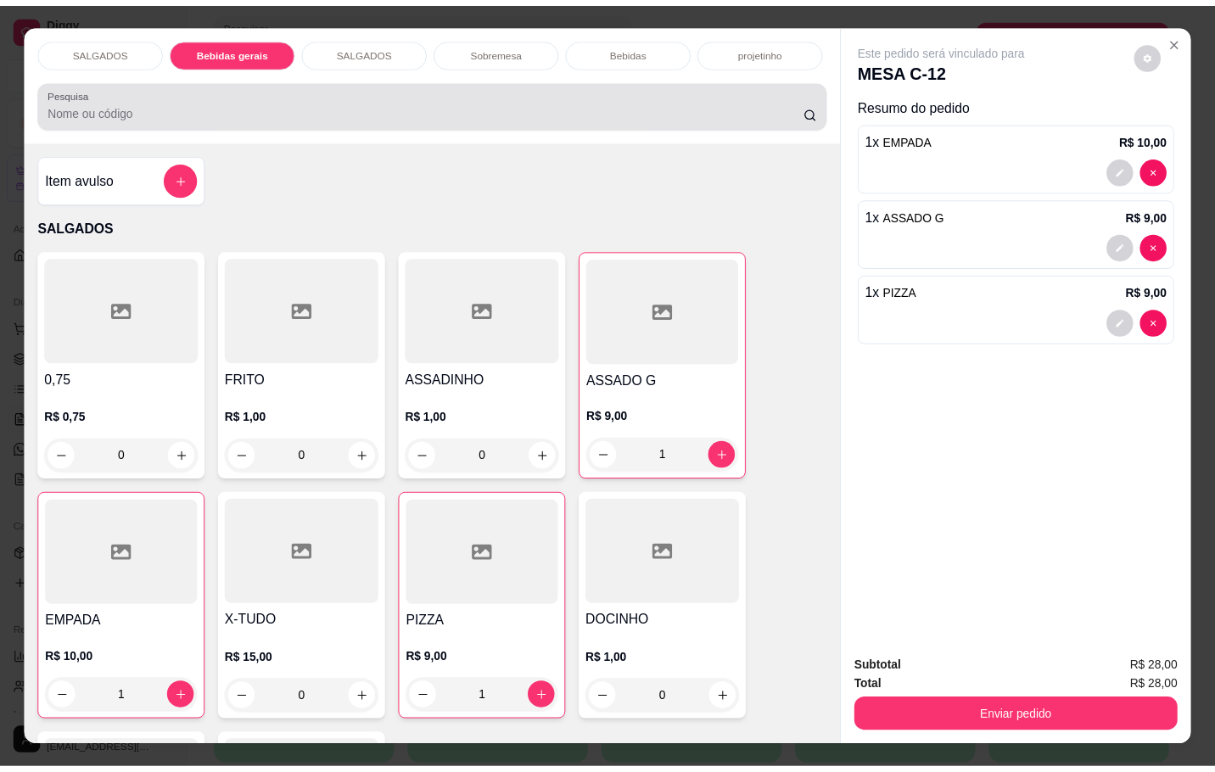
scroll to position [41, 0]
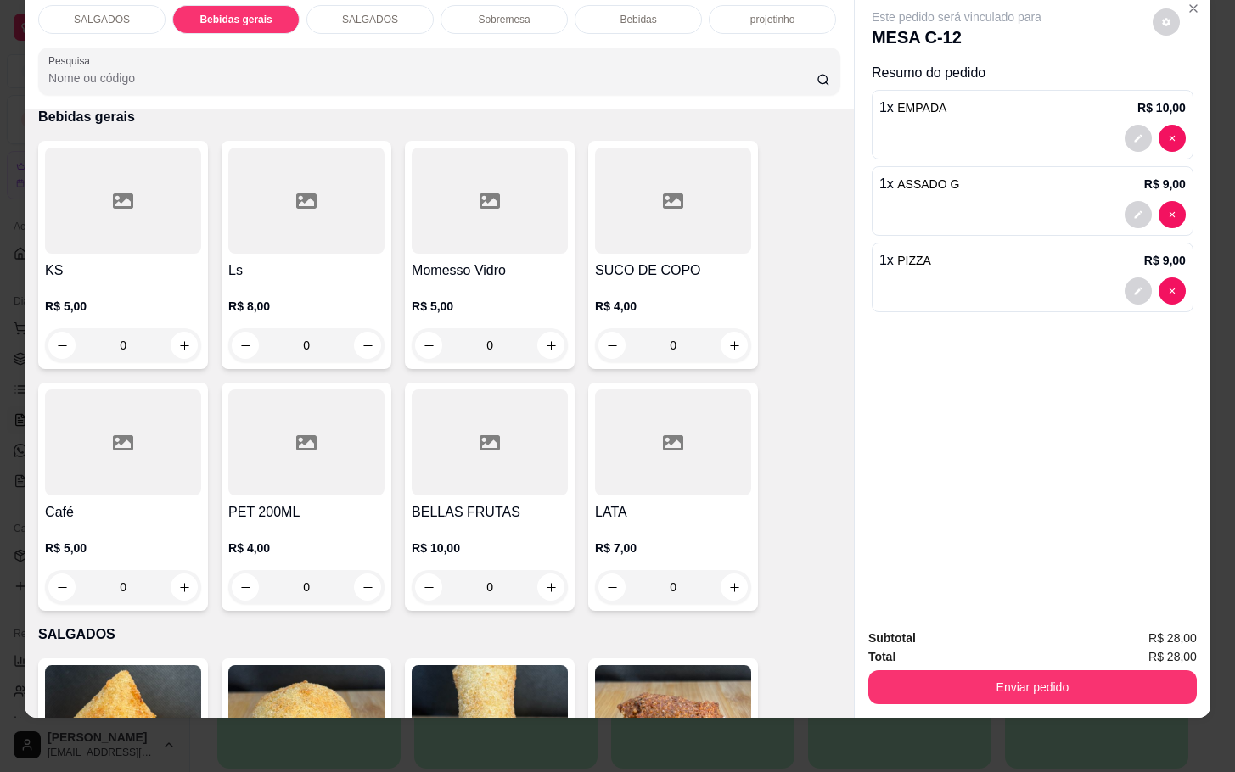
click at [43, 485] on div "Café R$ 5,00 0" at bounding box center [123, 497] width 170 height 228
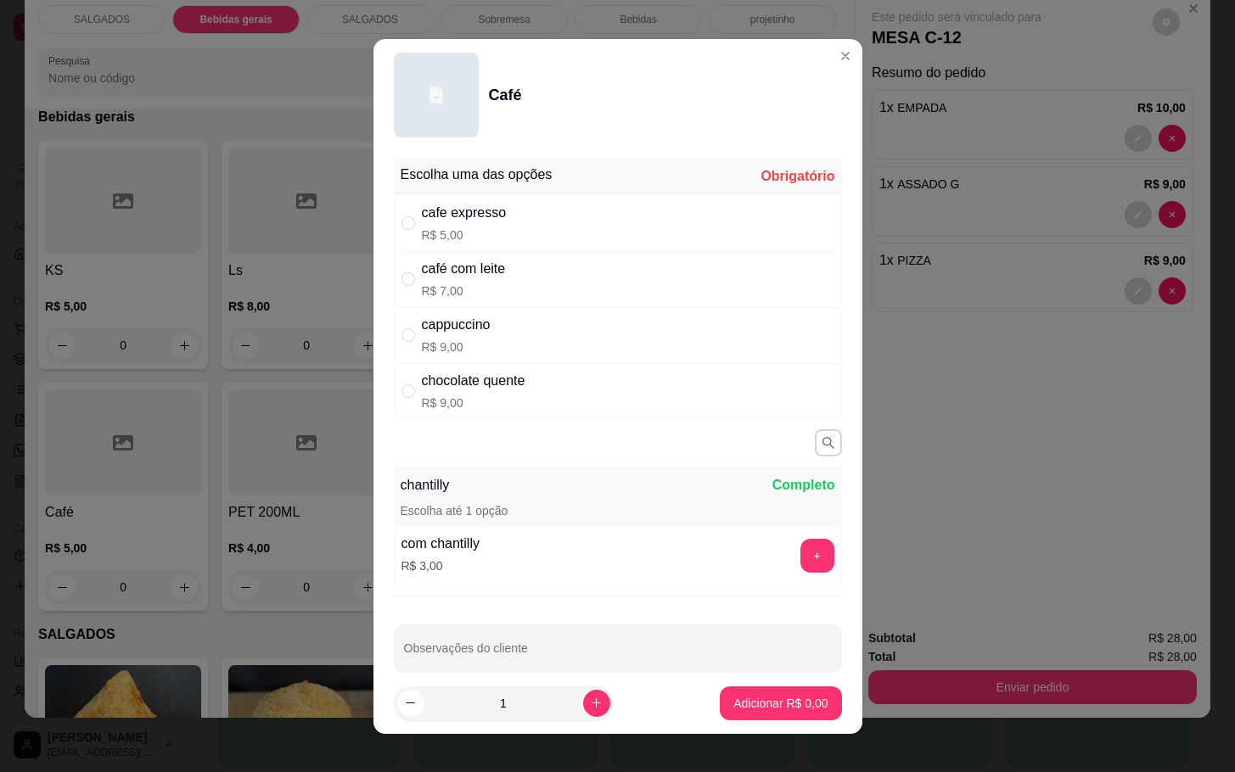
drag, startPoint x: 519, startPoint y: 271, endPoint x: 515, endPoint y: 288, distance: 17.5
click at [515, 285] on div "café com leite R$ 7,00" at bounding box center [618, 279] width 448 height 56
radio input "true"
click at [733, 709] on p "Adicionar R$ 7,00" at bounding box center [780, 703] width 94 height 17
type input "1"
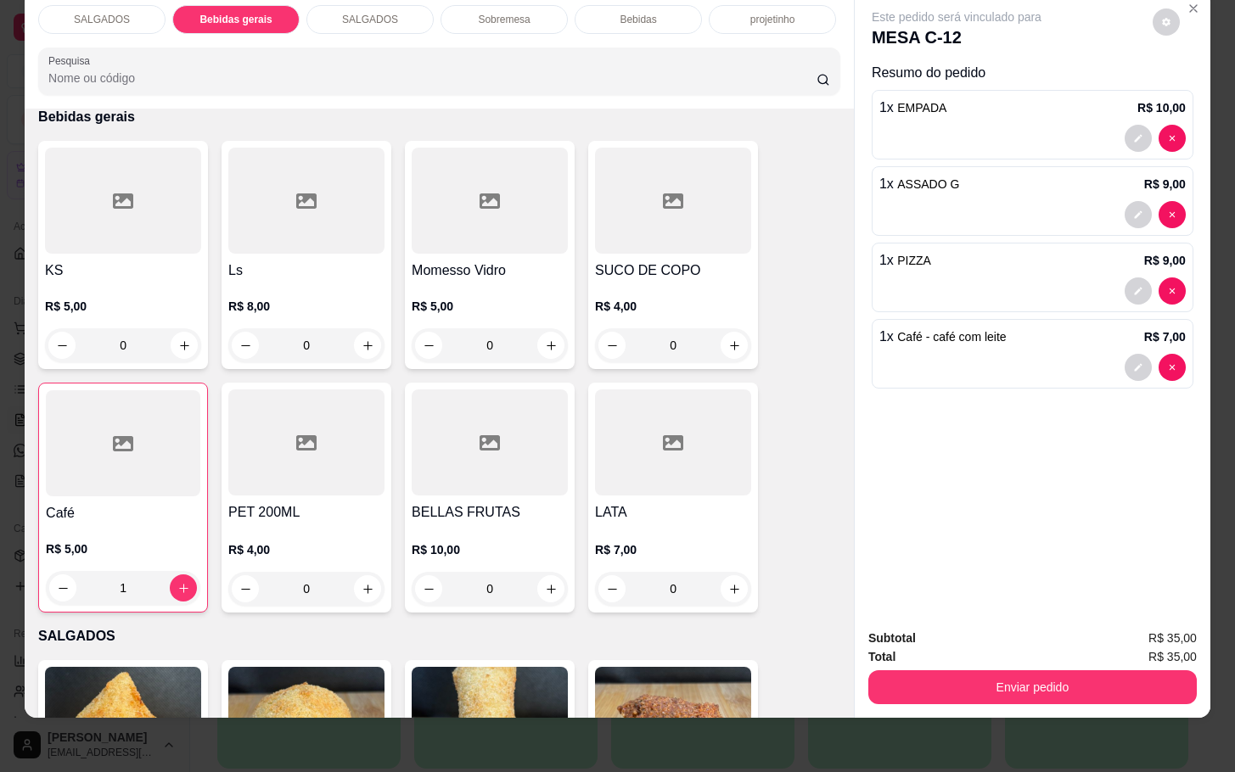
drag, startPoint x: 948, startPoint y: 632, endPoint x: 978, endPoint y: 675, distance: 53.0
click at [965, 657] on div "Subtotal R$ 35,00 Total R$ 35,00 Enviar pedido" at bounding box center [1032, 667] width 328 height 76
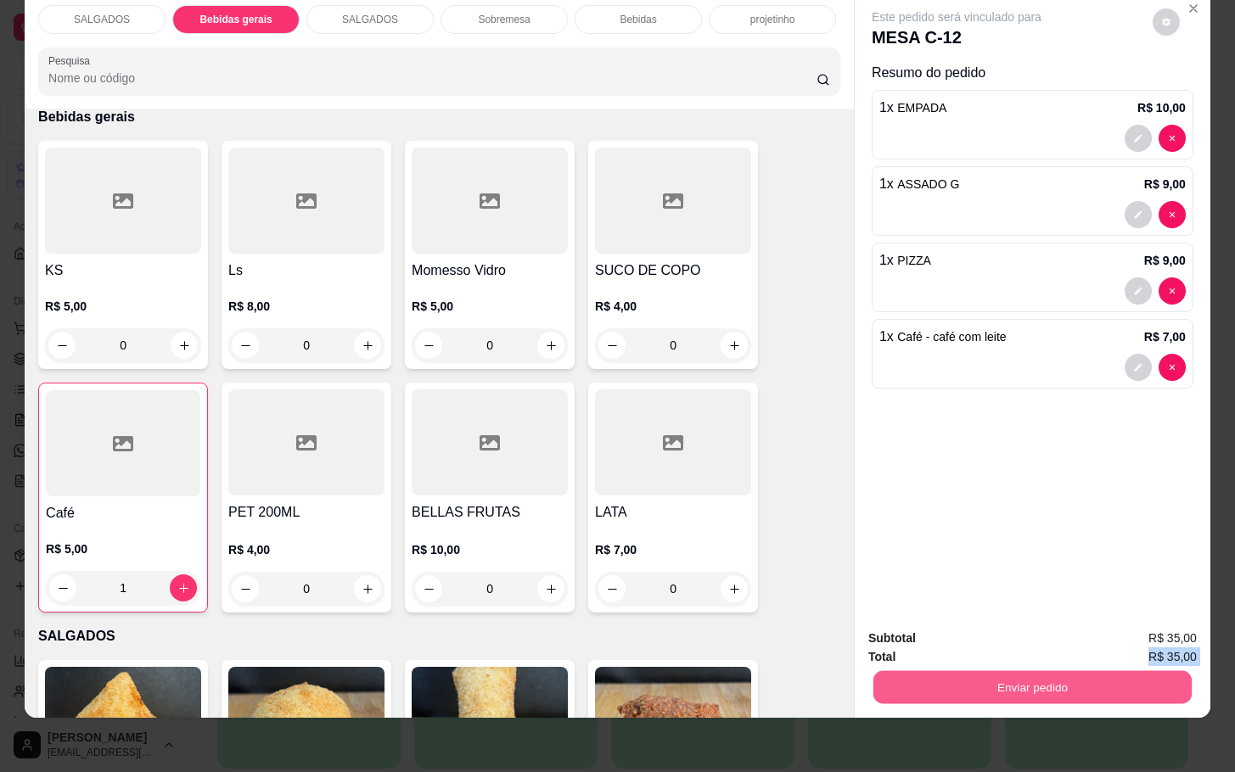
click at [980, 678] on button "Enviar pedido" at bounding box center [1032, 686] width 318 height 33
click at [1129, 626] on button "Enviar pedido" at bounding box center [1149, 627] width 96 height 32
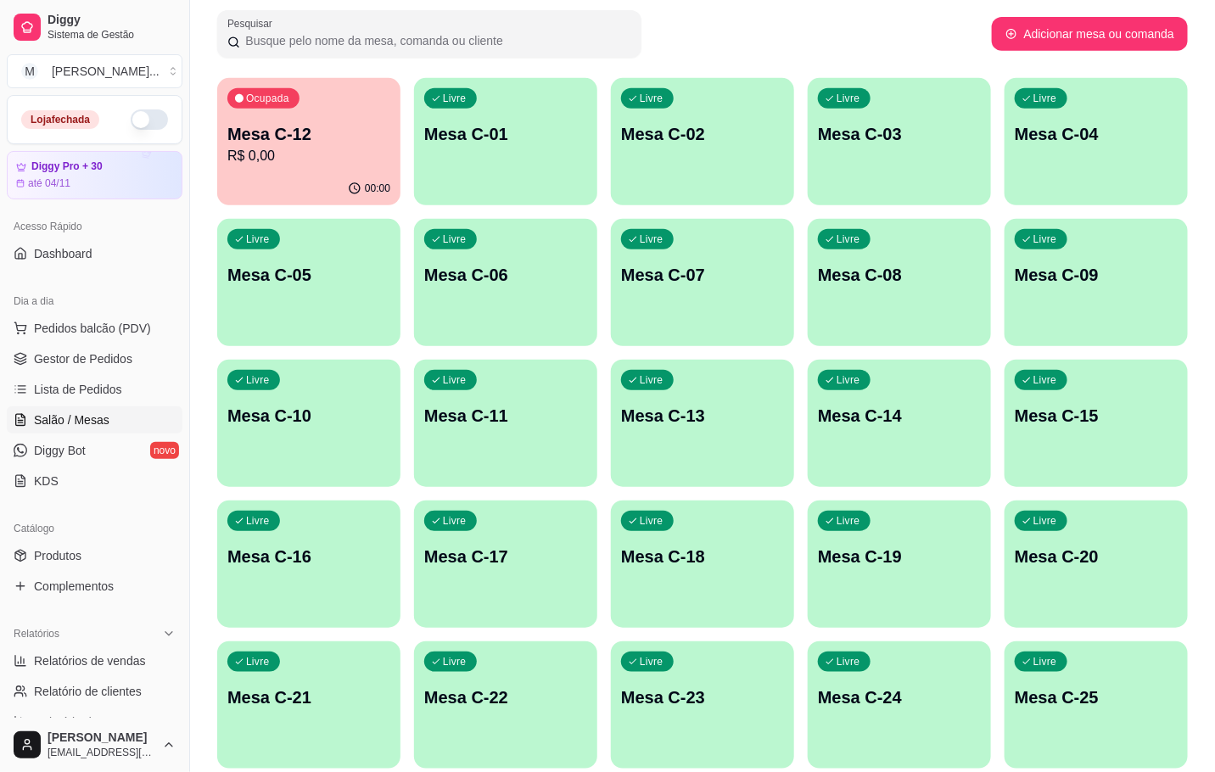
click at [336, 141] on div "Mesa C-12 R$ 0,00" at bounding box center [308, 144] width 163 height 44
click at [135, 350] on link "Gestor de Pedidos" at bounding box center [95, 358] width 176 height 27
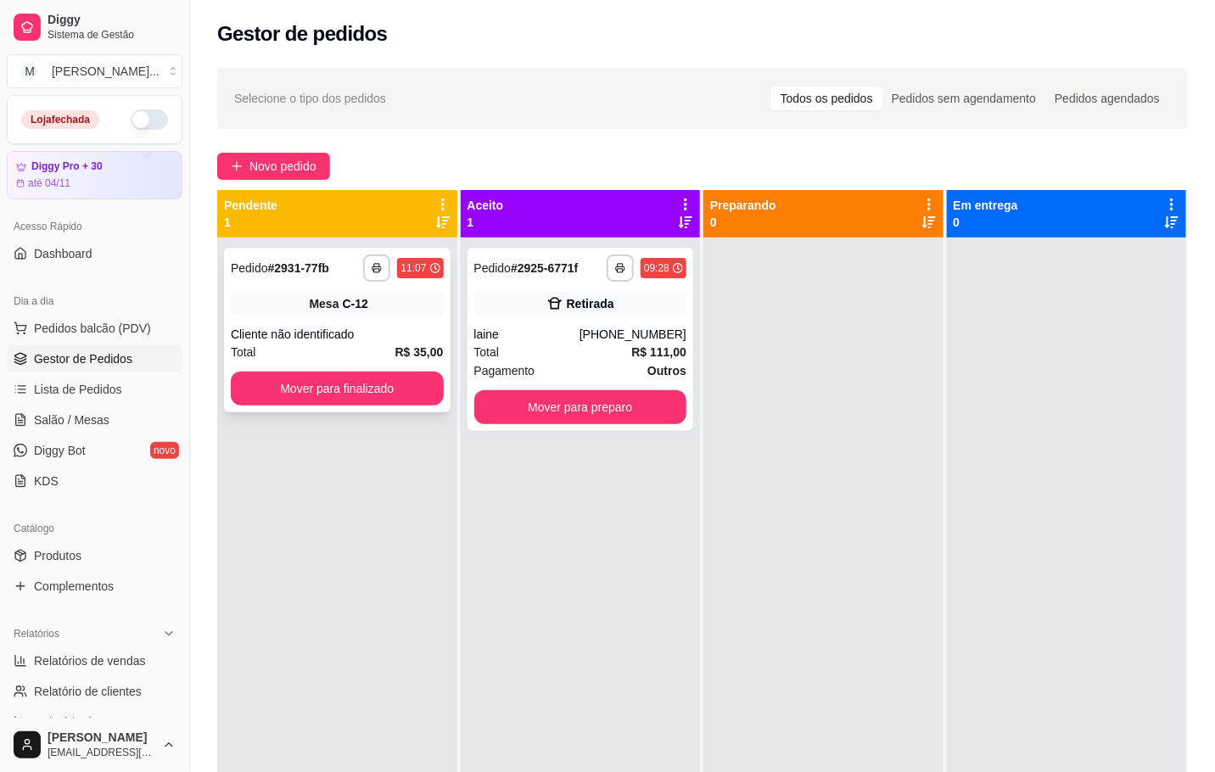
click at [345, 303] on div "C-12" at bounding box center [355, 303] width 25 height 17
click at [374, 269] on rect "button" at bounding box center [376, 270] width 5 height 3
click at [131, 339] on button "Pedidos balcão (PDV)" at bounding box center [95, 328] width 176 height 27
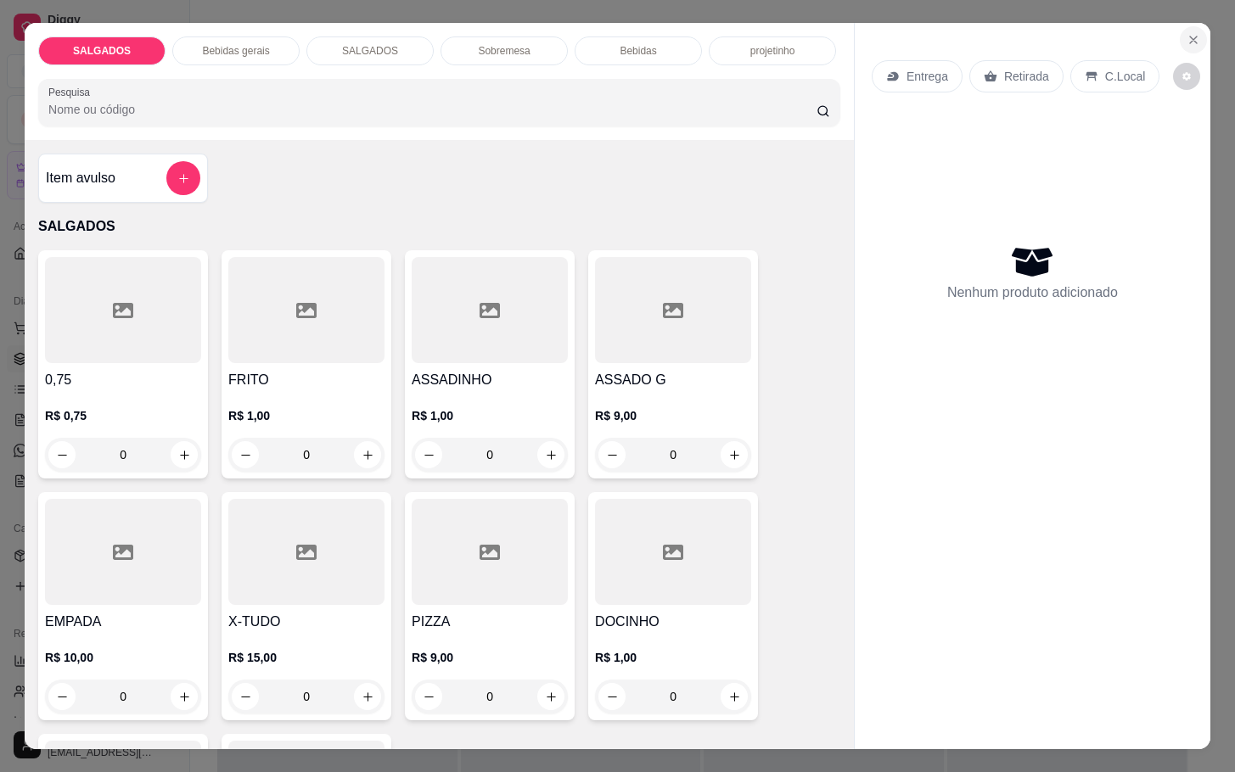
click at [1180, 28] on button "Close" at bounding box center [1193, 39] width 27 height 27
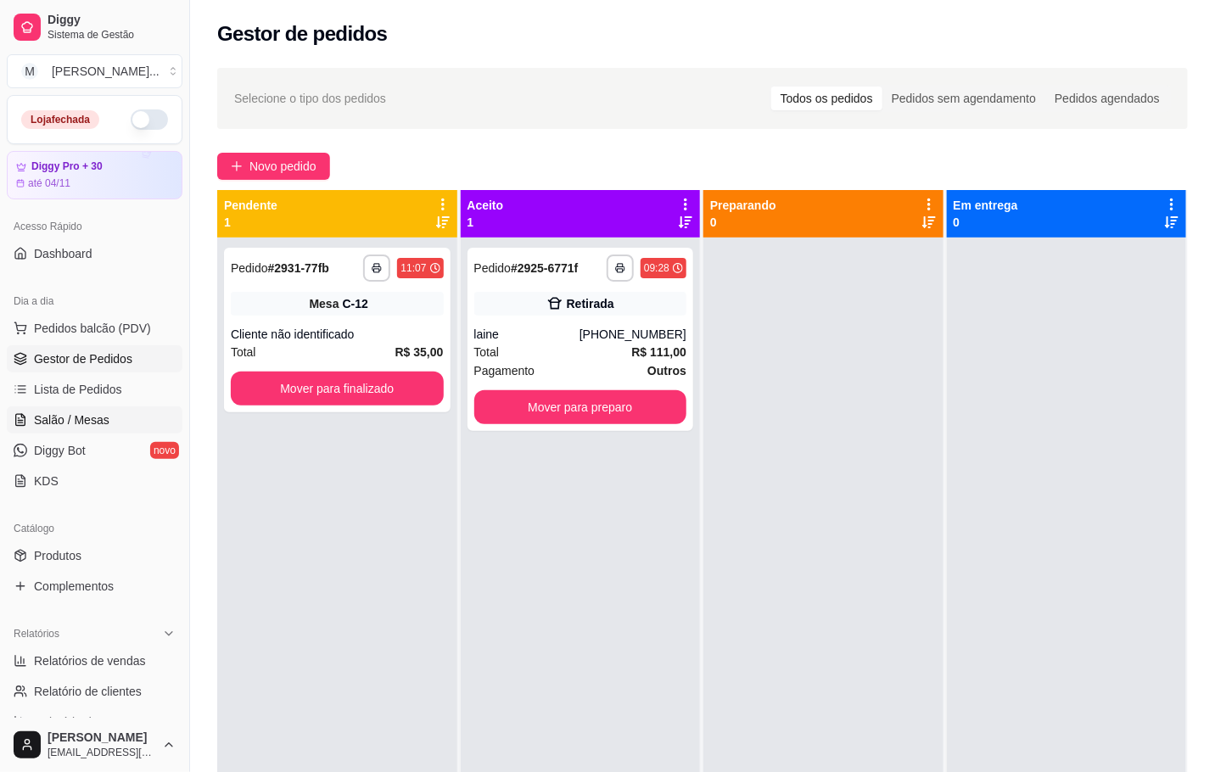
click at [131, 407] on link "Salão / Mesas" at bounding box center [95, 419] width 176 height 27
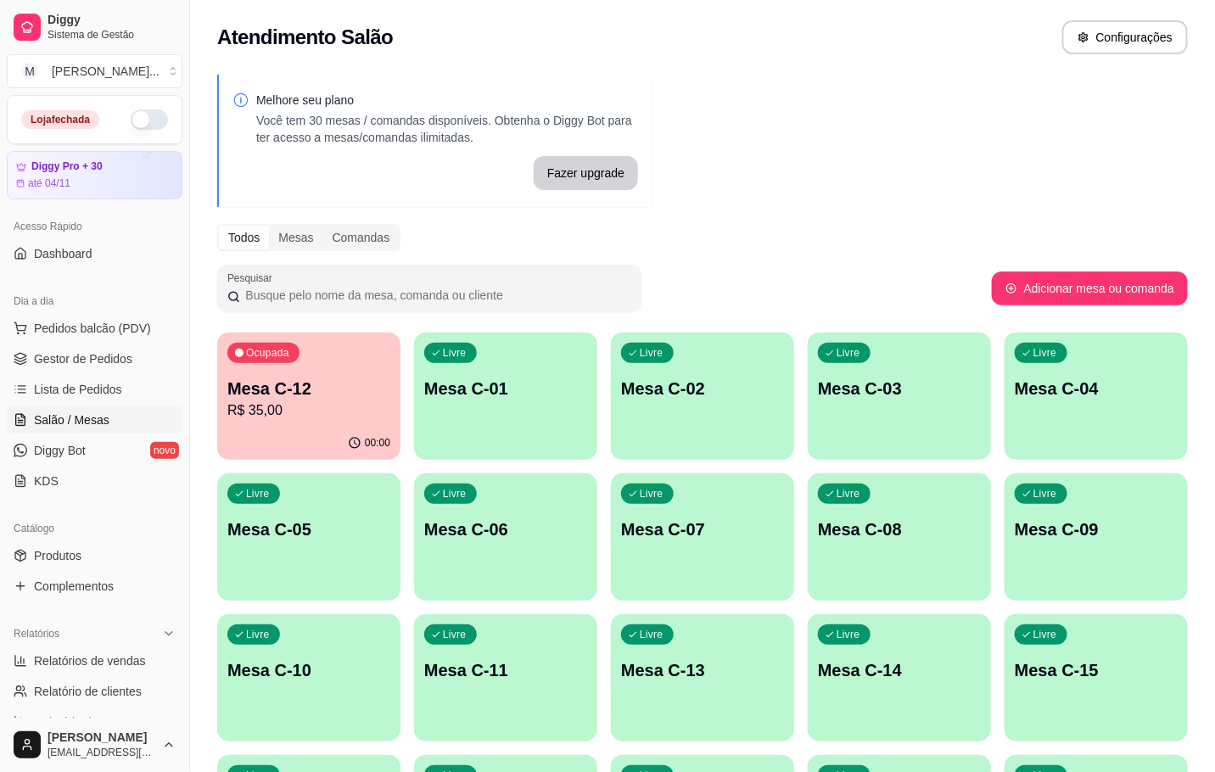
click at [361, 408] on p "R$ 35,00" at bounding box center [308, 411] width 163 height 20
click at [1102, 49] on button "Configurações" at bounding box center [1125, 37] width 126 height 34
click at [347, 378] on p "Mesa C-12" at bounding box center [309, 389] width 158 height 23
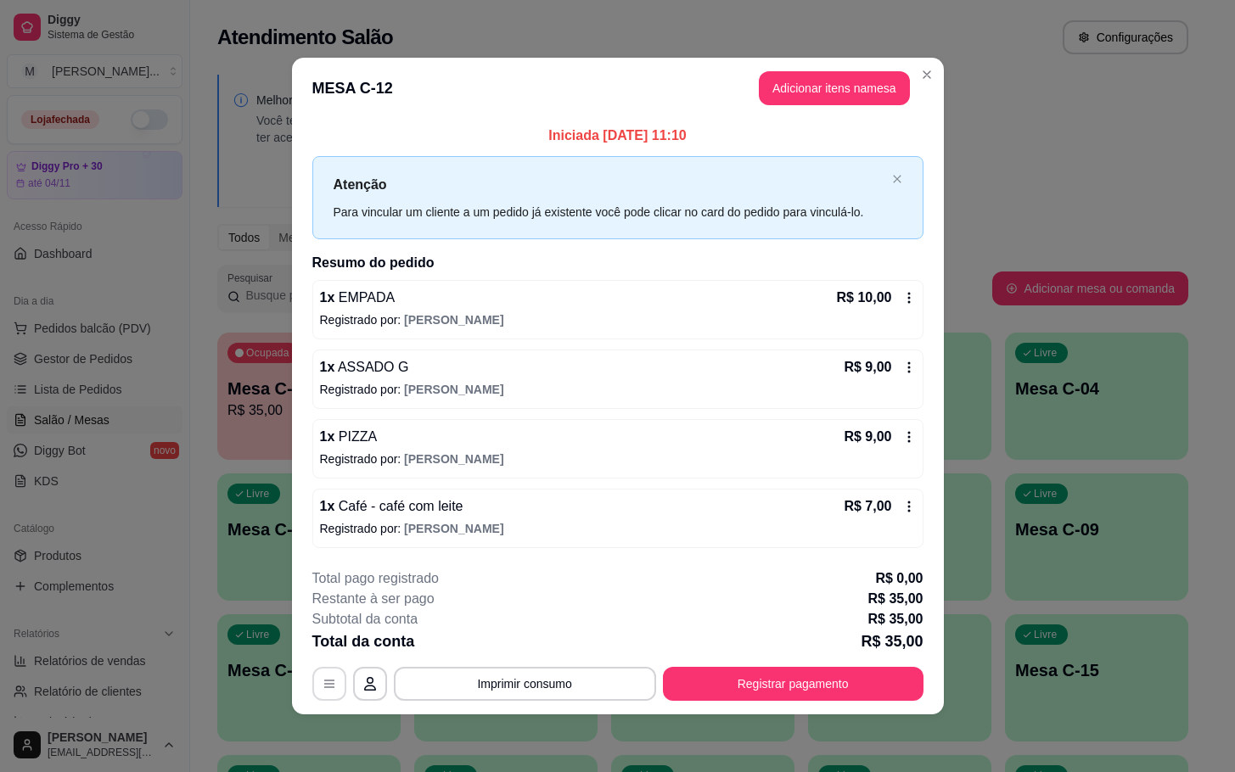
click at [321, 675] on button "button" at bounding box center [329, 684] width 34 height 34
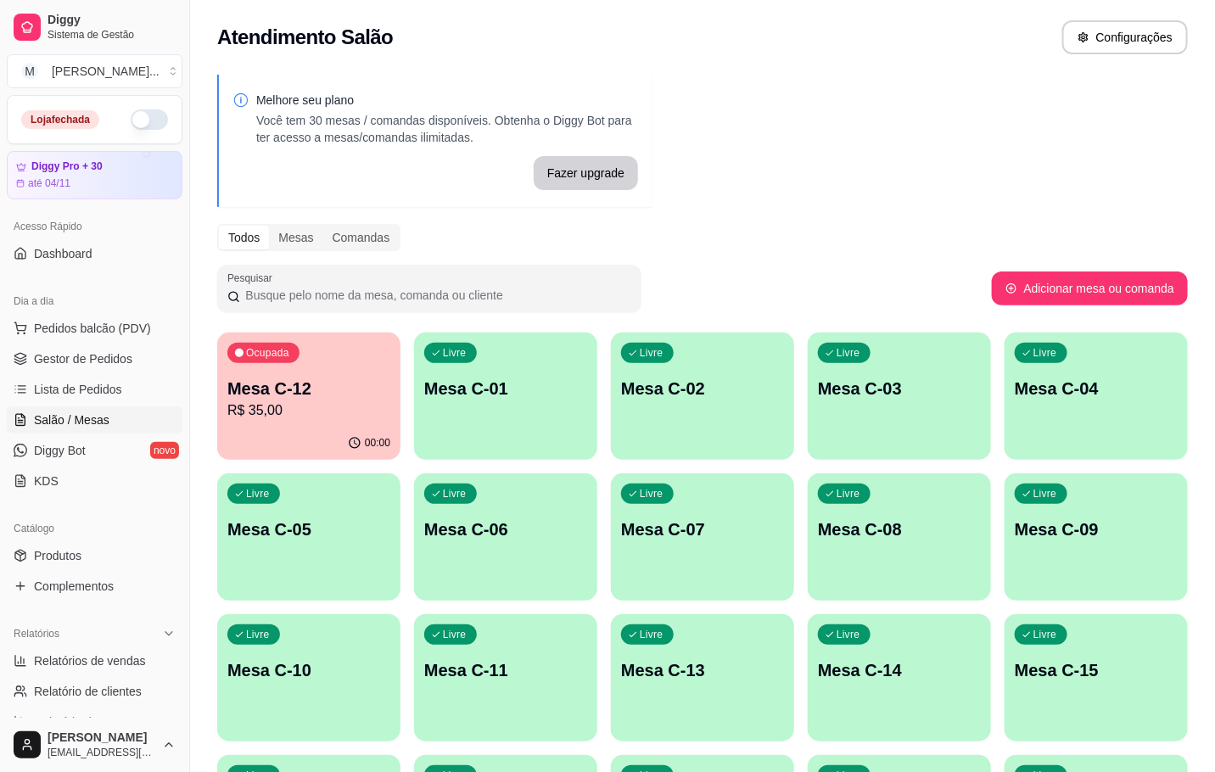
click at [252, 439] on div "00:00" at bounding box center [308, 443] width 183 height 33
click at [255, 390] on p "Mesa C-12" at bounding box center [308, 389] width 163 height 24
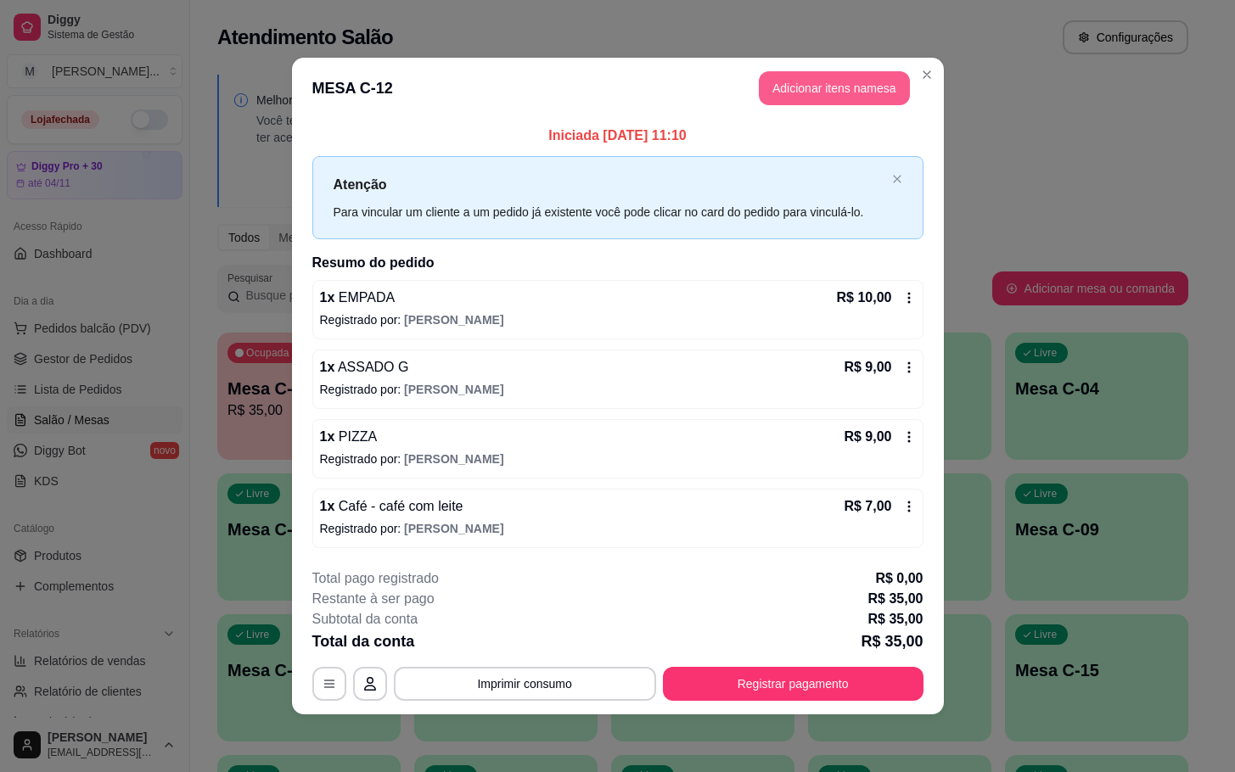
click at [843, 100] on button "Adicionar itens na mesa" at bounding box center [834, 88] width 151 height 34
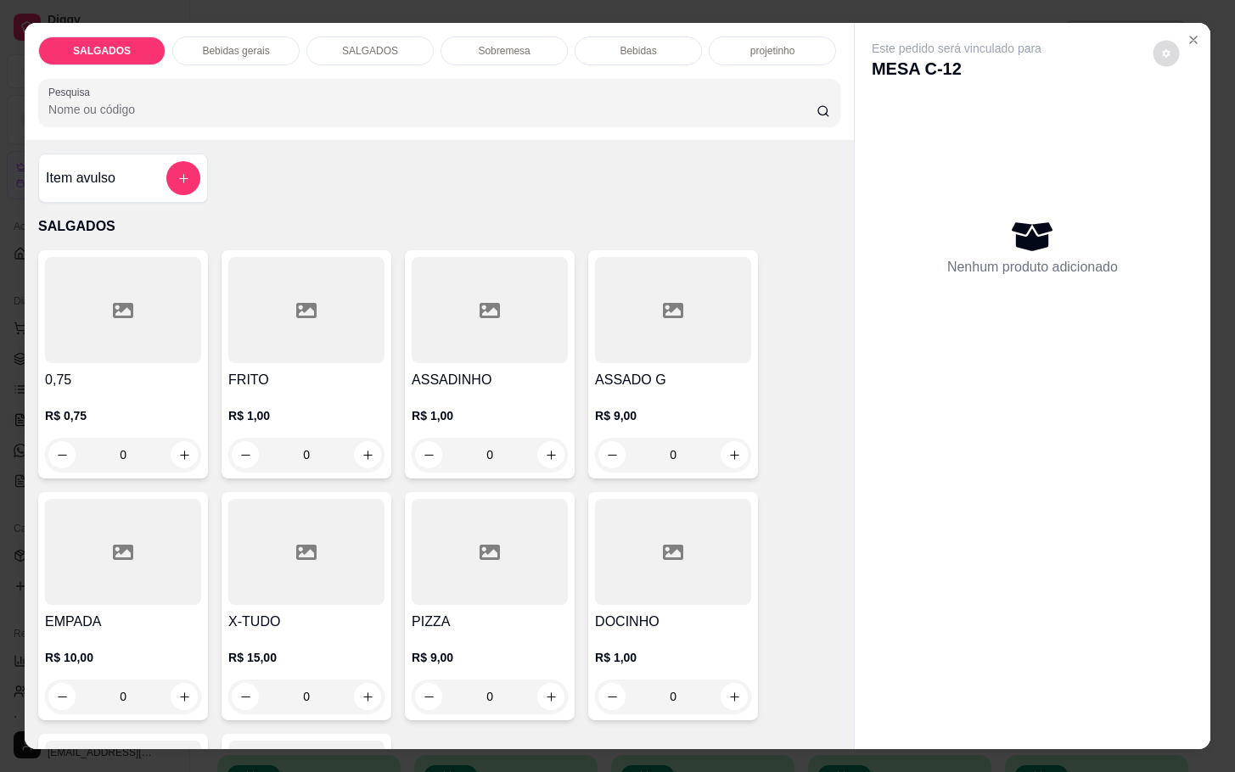
click at [1157, 52] on button "decrease-product-quantity" at bounding box center [1165, 54] width 26 height 26
click at [1187, 102] on span "Automatic updates" at bounding box center [1189, 112] width 34 height 20
click at [1182, 112] on input "Automatic updates" at bounding box center [1176, 117] width 11 height 11
checkbox input "false"
click at [1180, 28] on button "Close" at bounding box center [1193, 39] width 27 height 27
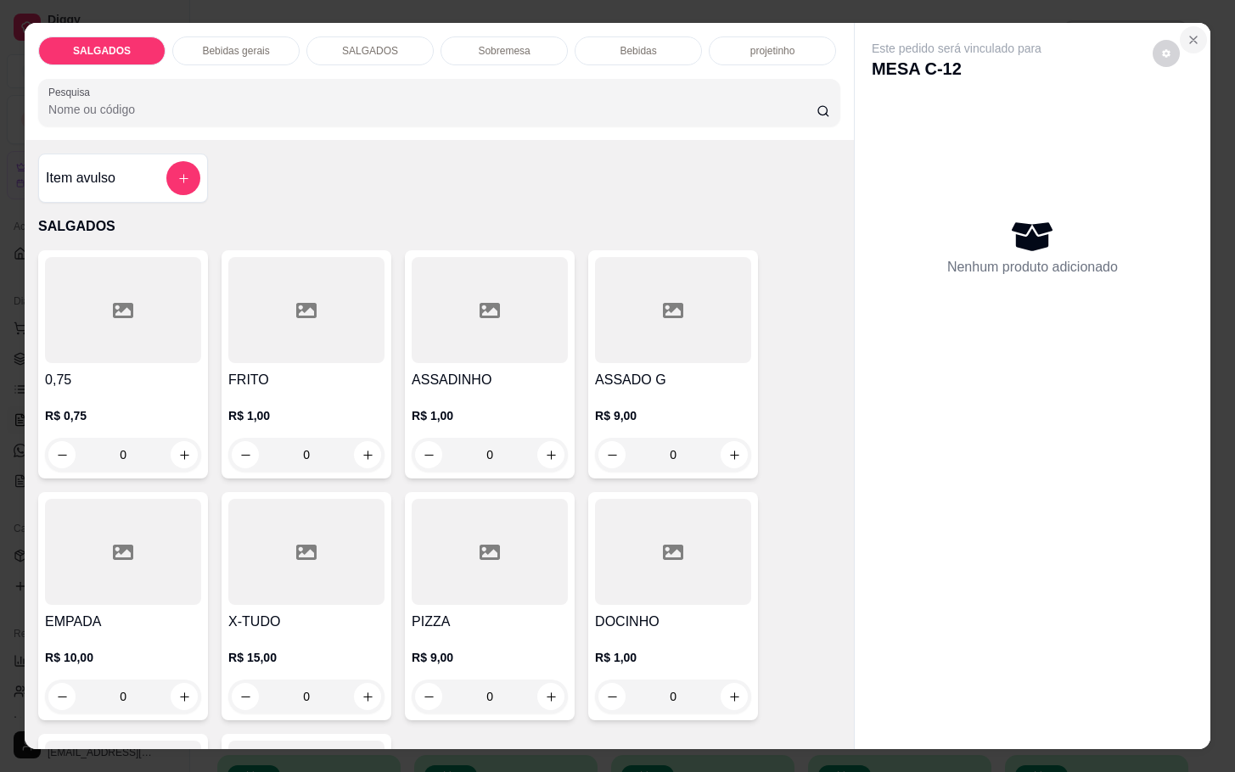
click at [1182, 26] on button "Close" at bounding box center [1193, 39] width 27 height 27
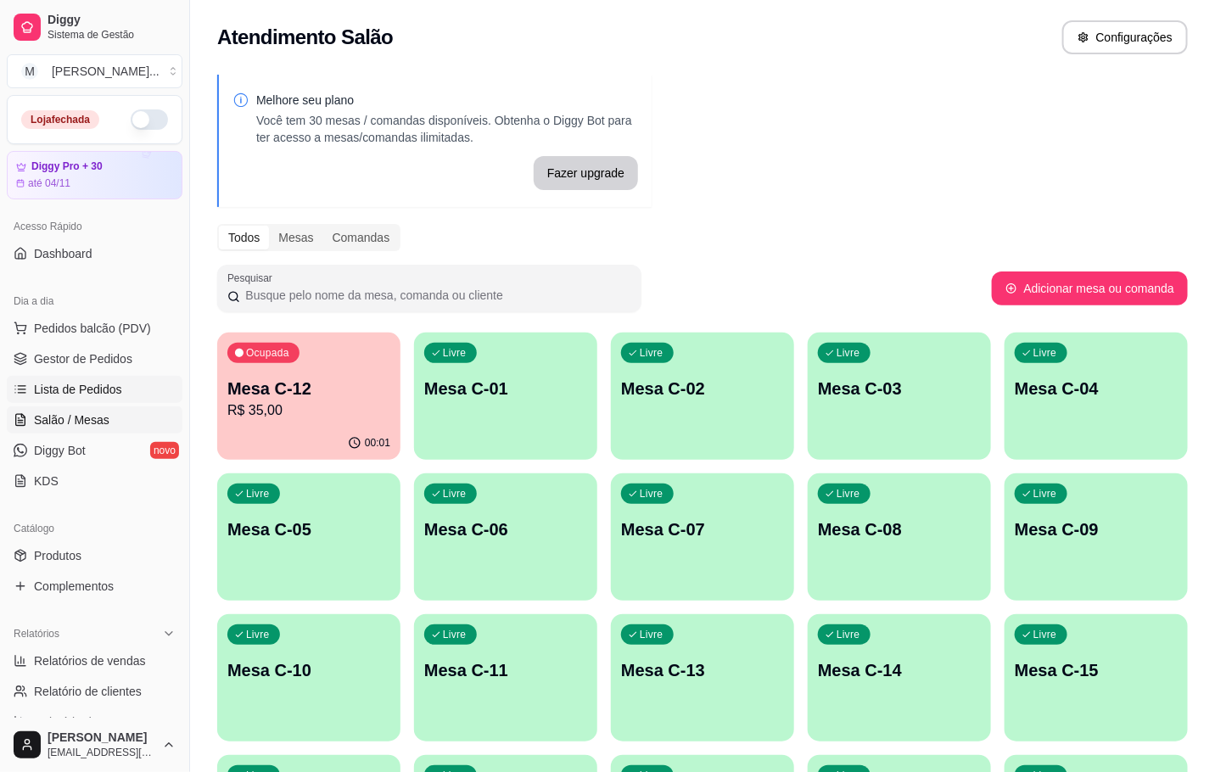
click at [131, 387] on link "Lista de Pedidos" at bounding box center [95, 389] width 176 height 27
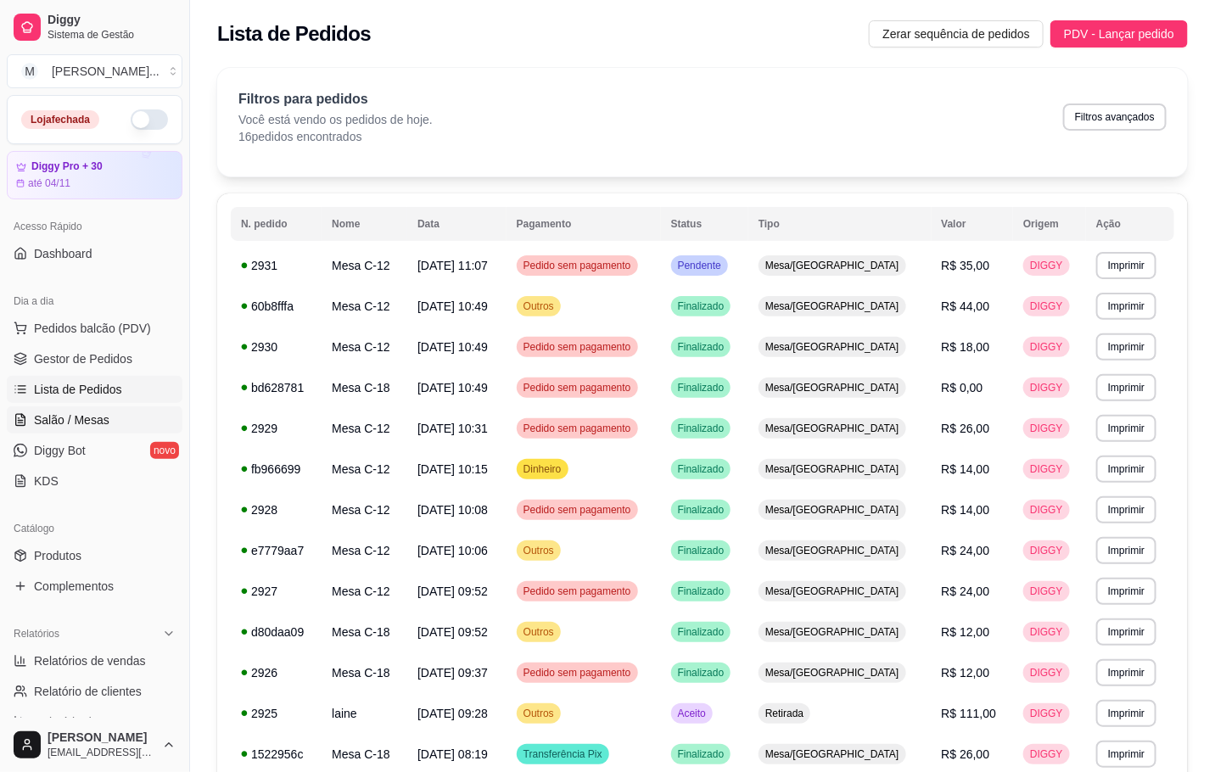
click at [105, 418] on span "Salão / Mesas" at bounding box center [72, 420] width 76 height 17
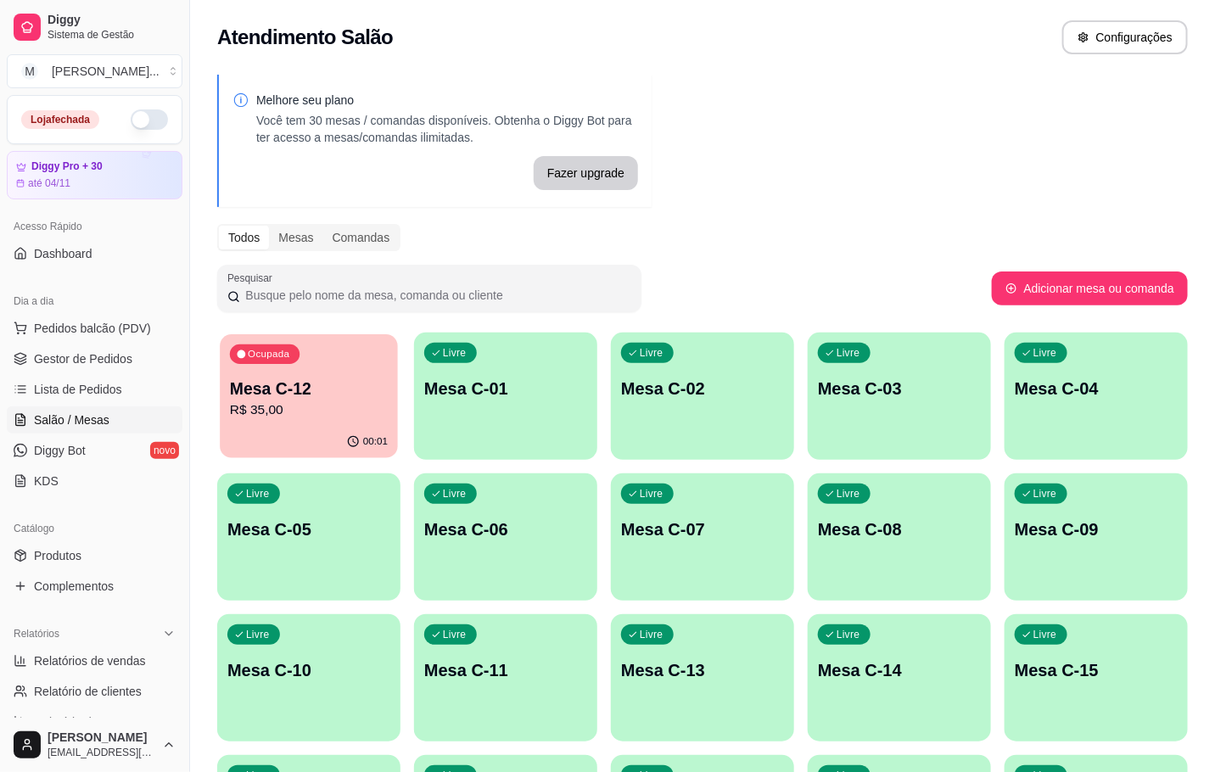
click at [326, 359] on div "Ocupada Mesa C-12 R$ 35,00" at bounding box center [309, 380] width 178 height 92
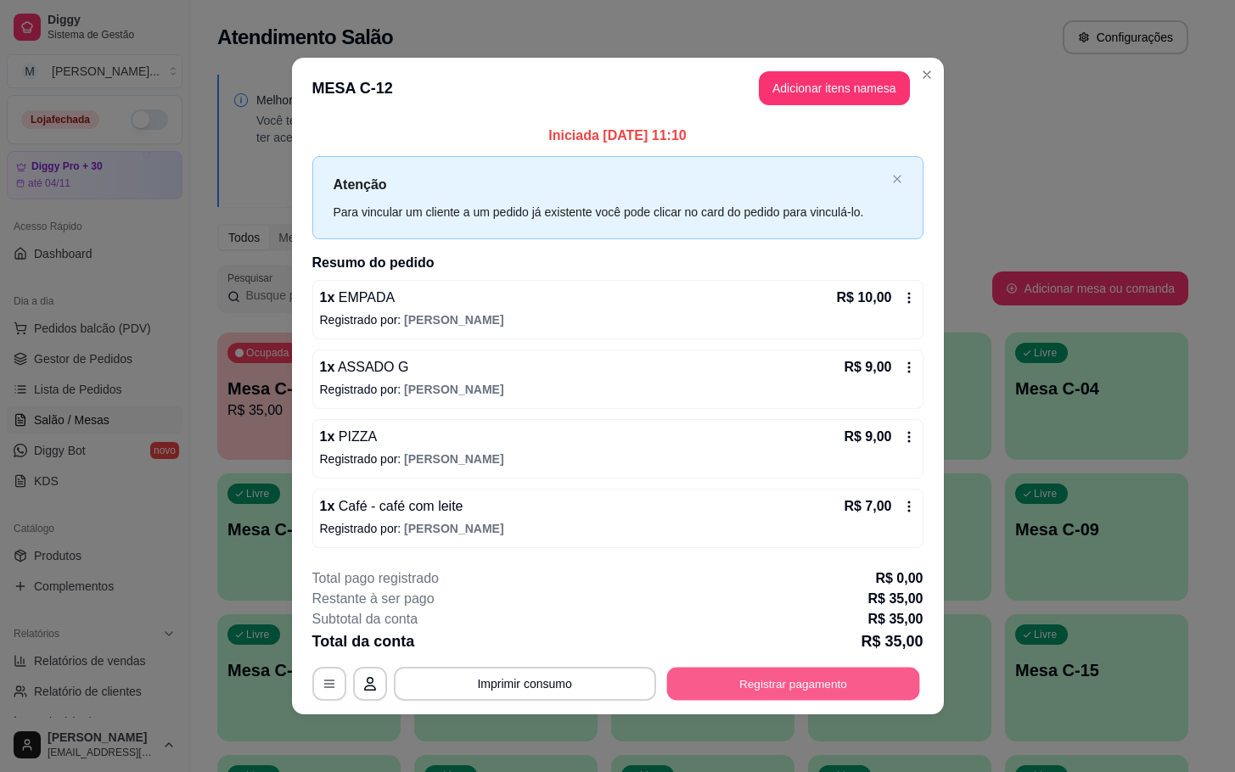
click at [894, 698] on button "Registrar pagamento" at bounding box center [792, 683] width 253 height 33
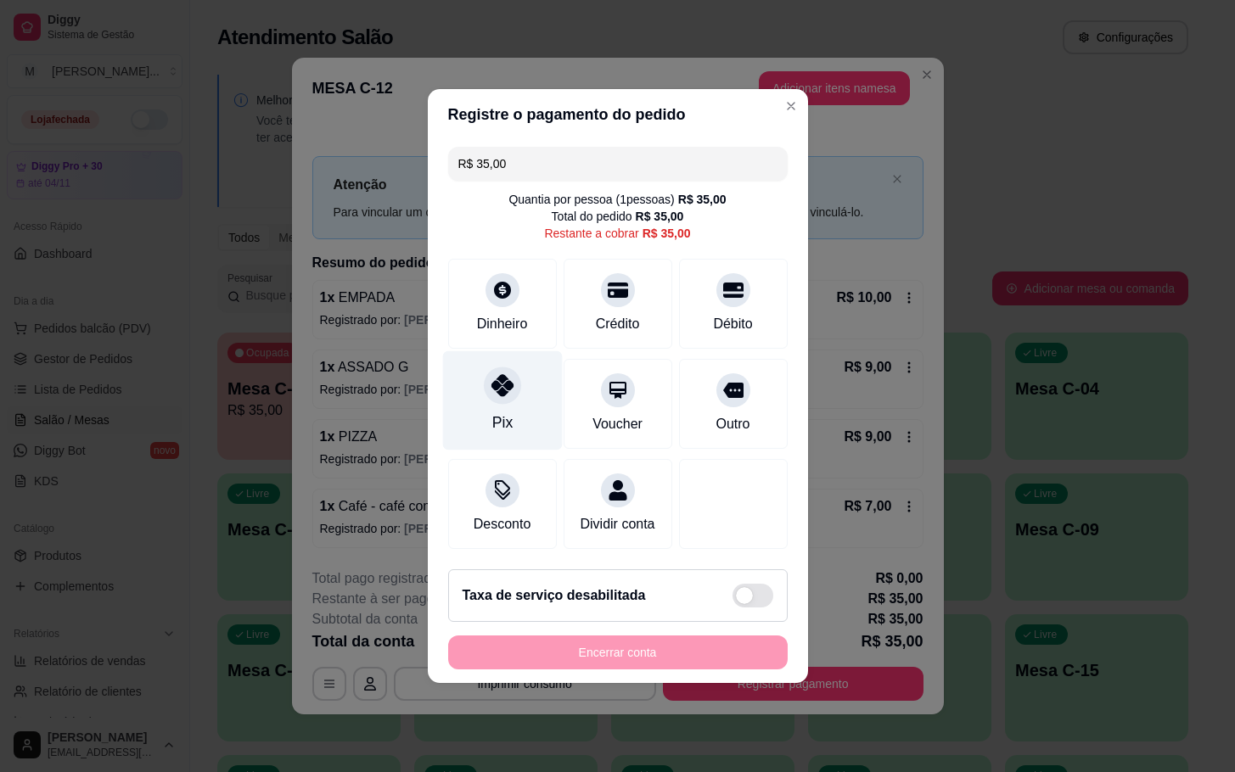
drag, startPoint x: 513, startPoint y: 373, endPoint x: 513, endPoint y: 382, distance: 9.3
click at [513, 370] on div at bounding box center [502, 385] width 37 height 37
type input "R$ 0,00"
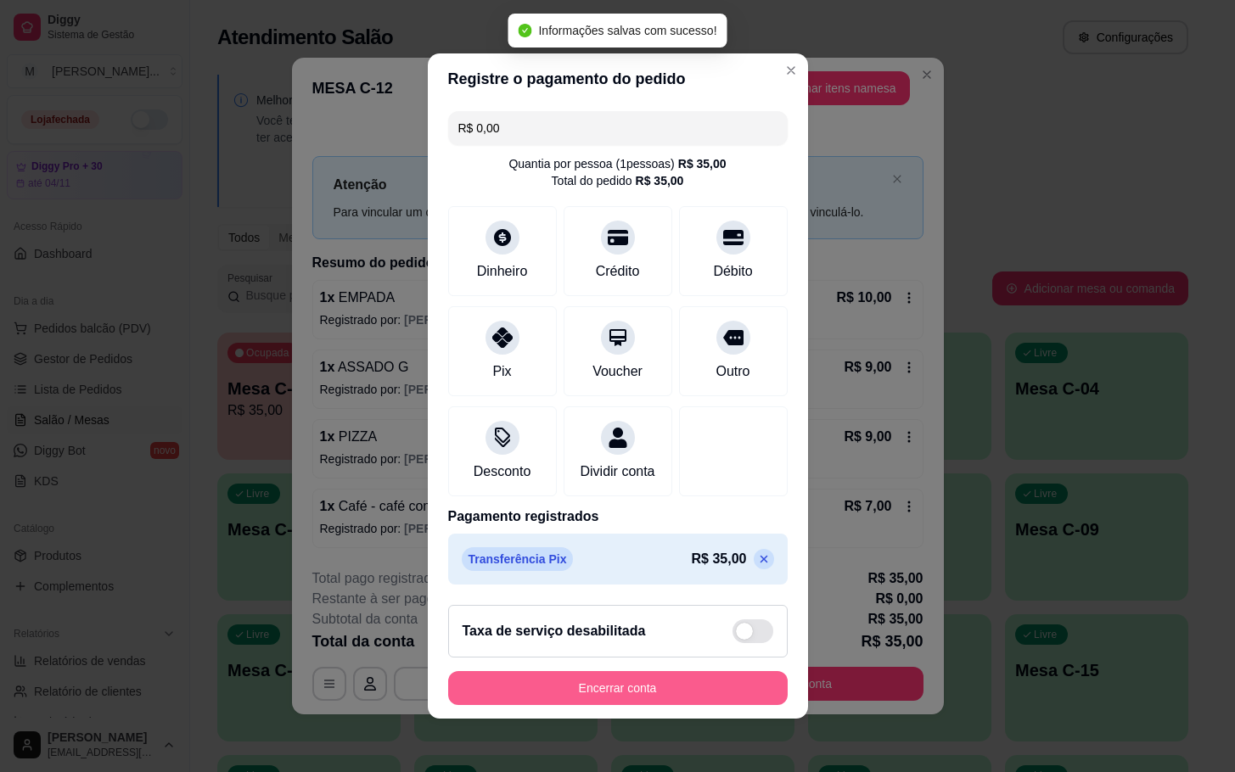
click at [710, 705] on button "Encerrar conta" at bounding box center [617, 688] width 339 height 34
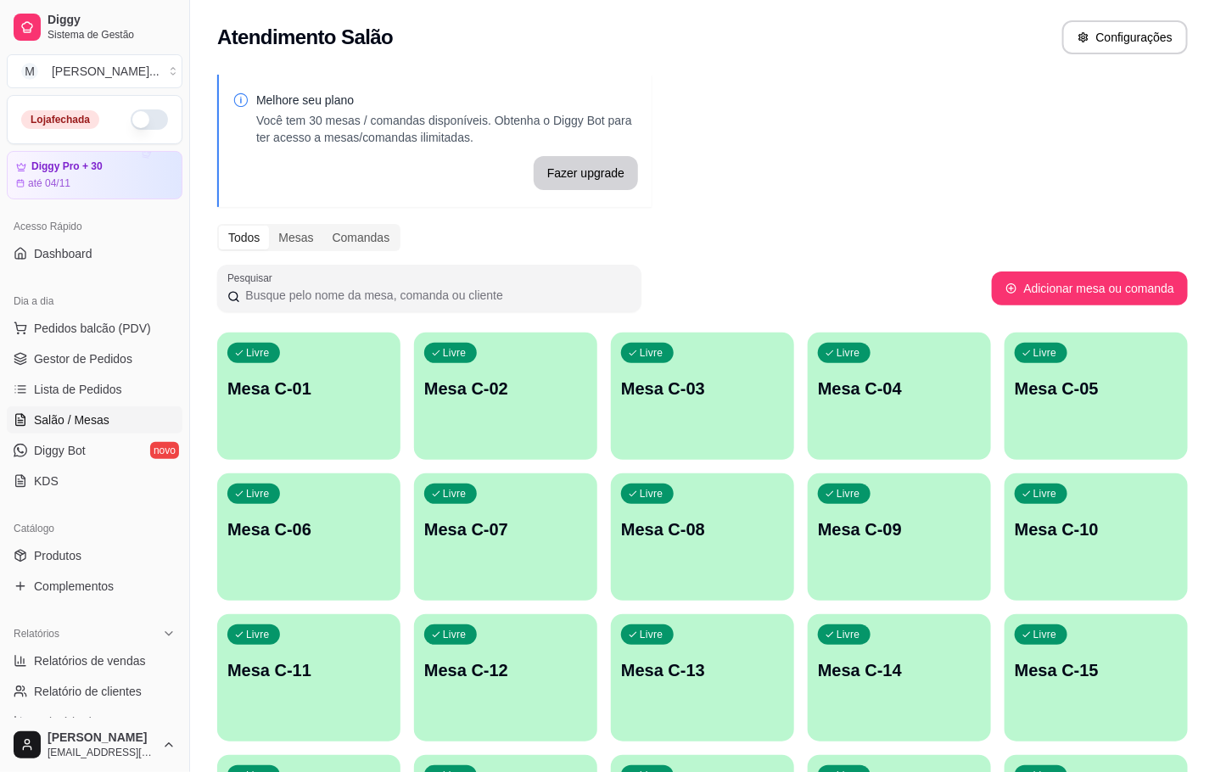
click at [80, 425] on span "Salão / Mesas" at bounding box center [72, 420] width 76 height 17
click at [581, 673] on p "Mesa C-12" at bounding box center [505, 671] width 163 height 24
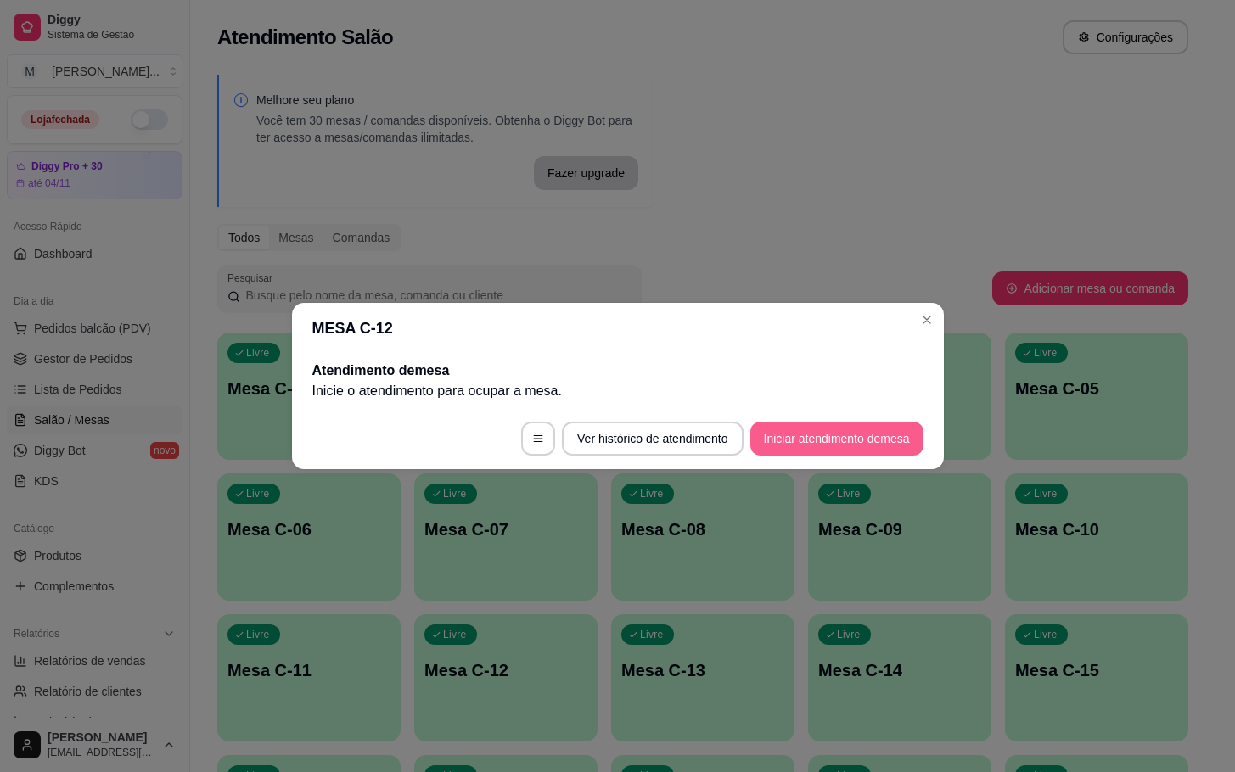
click at [859, 433] on button "Iniciar atendimento de mesa" at bounding box center [836, 439] width 173 height 34
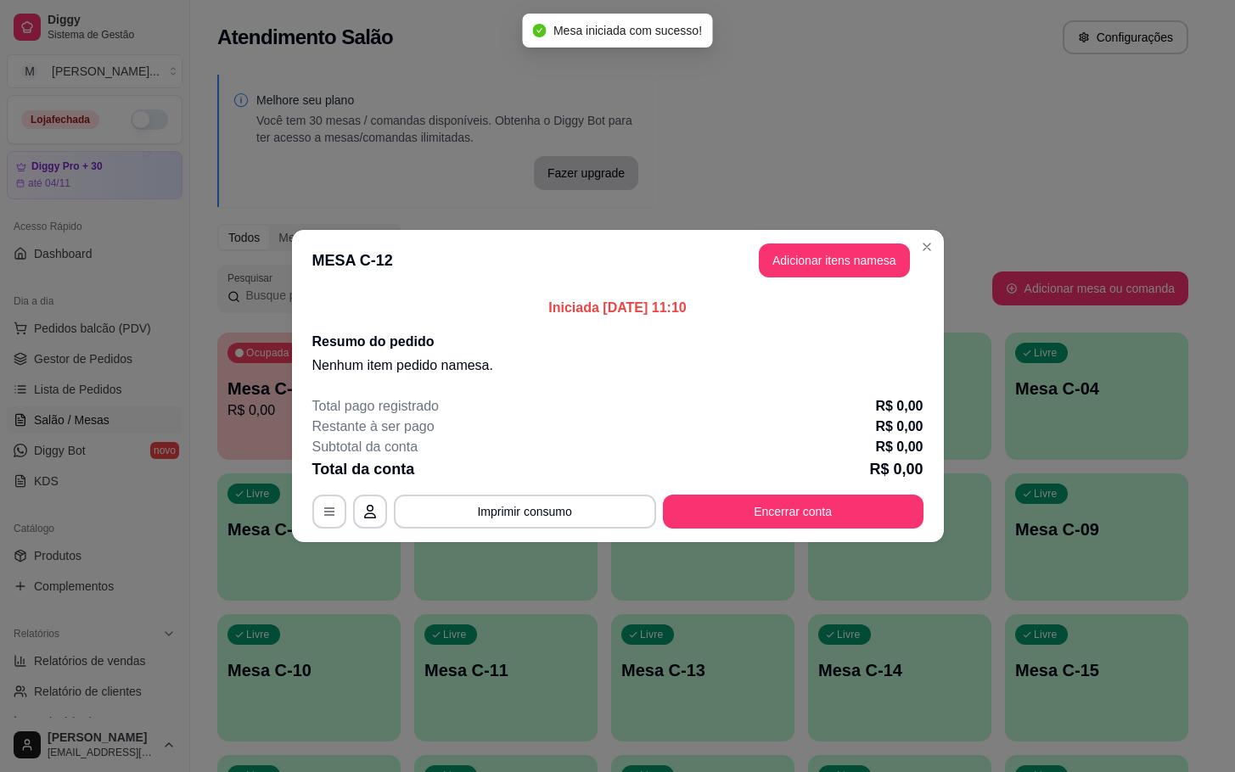
click at [828, 286] on header "MESA C-12 Adicionar itens na mesa" at bounding box center [618, 260] width 652 height 61
click at [831, 281] on header "MESA C-12 Adicionar itens na mesa" at bounding box center [618, 260] width 652 height 61
click at [831, 273] on button "Adicionar itens na mesa" at bounding box center [834, 261] width 151 height 34
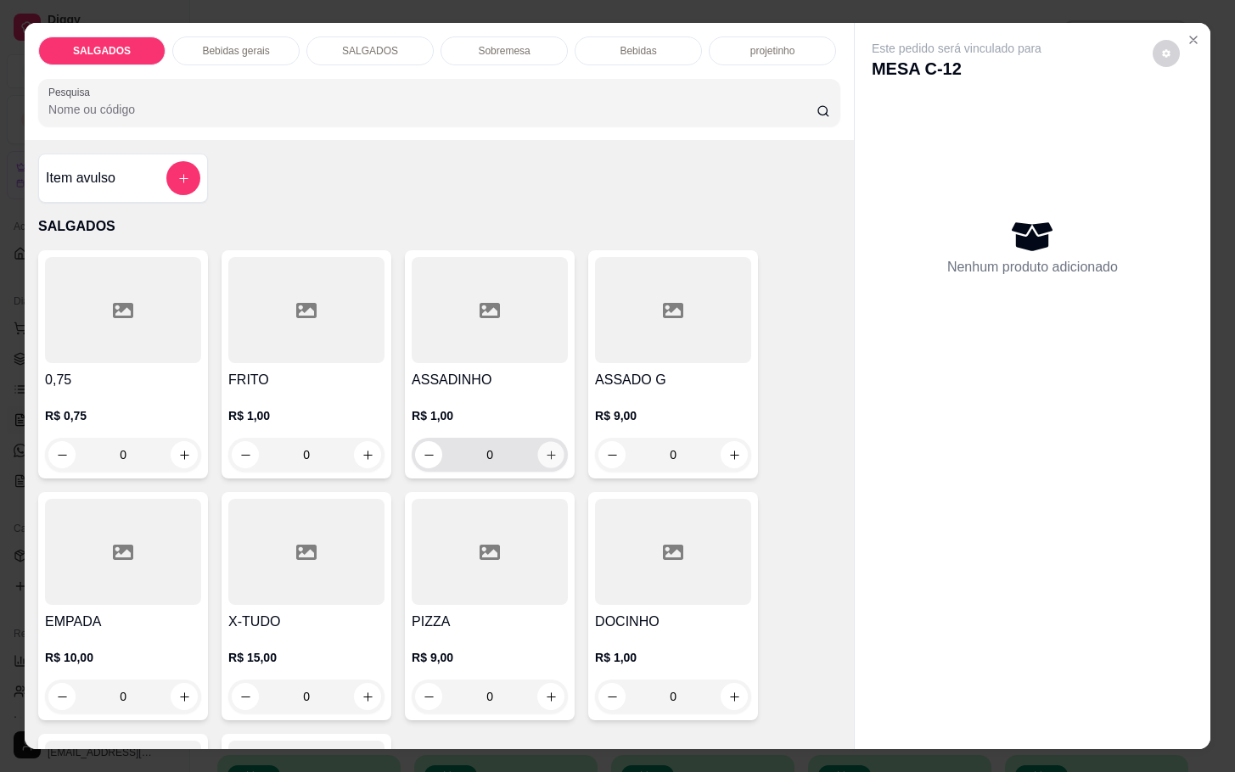
click at [547, 449] on icon "increase-product-quantity" at bounding box center [551, 455] width 13 height 13
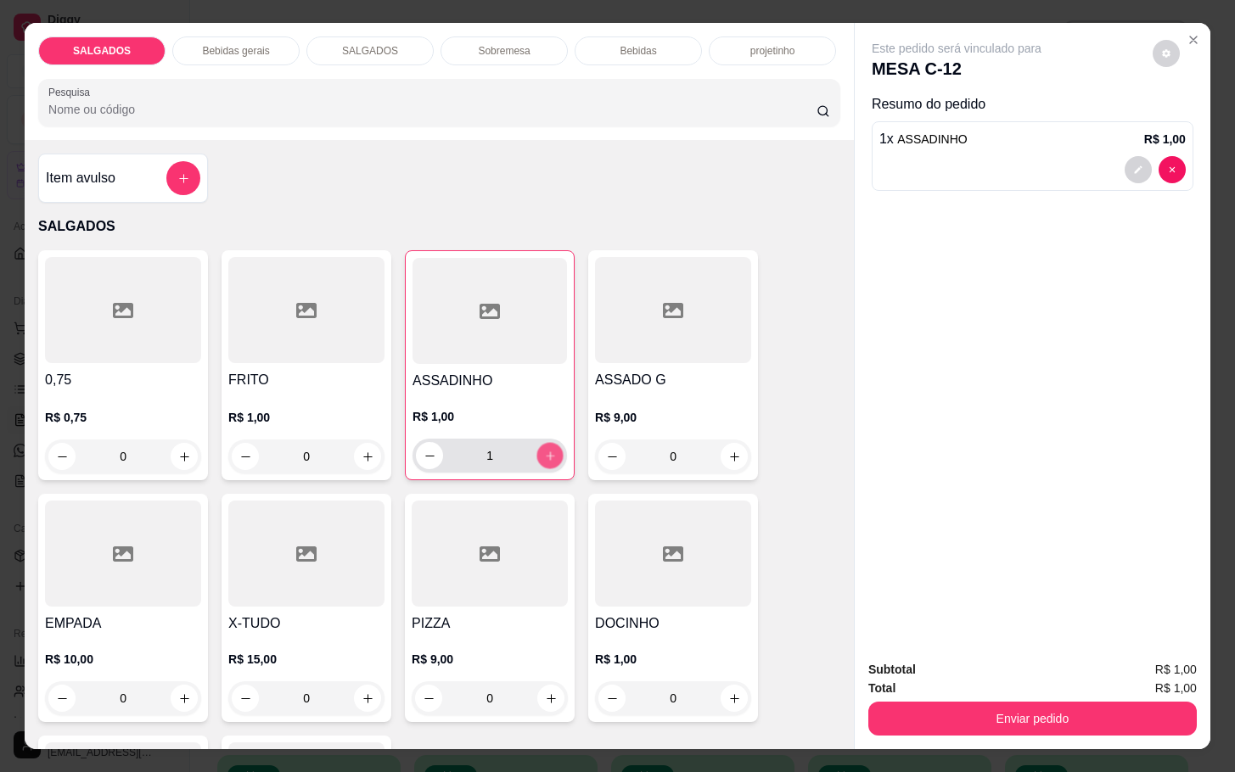
click at [545, 450] on icon "increase-product-quantity" at bounding box center [550, 456] width 13 height 13
click at [546, 450] on icon "increase-product-quantity" at bounding box center [550, 456] width 13 height 13
click at [548, 444] on button "increase-product-quantity" at bounding box center [550, 456] width 26 height 26
type input "5"
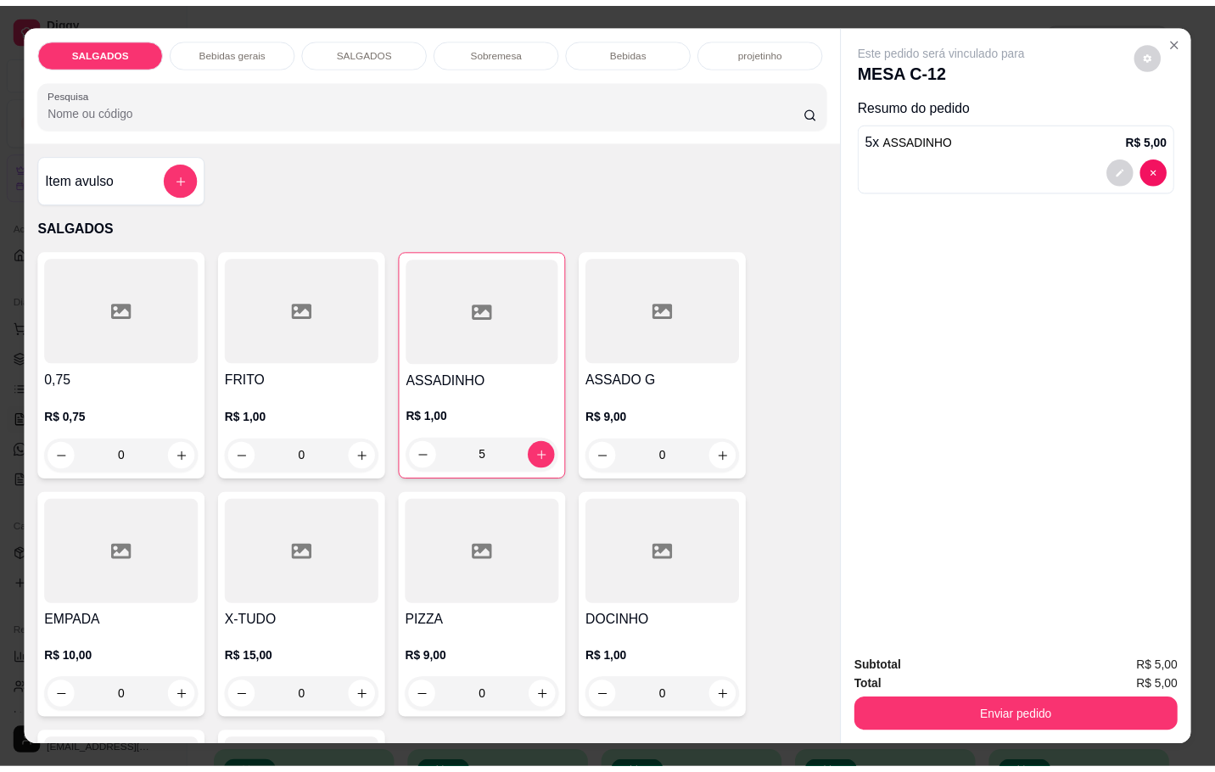
scroll to position [255, 0]
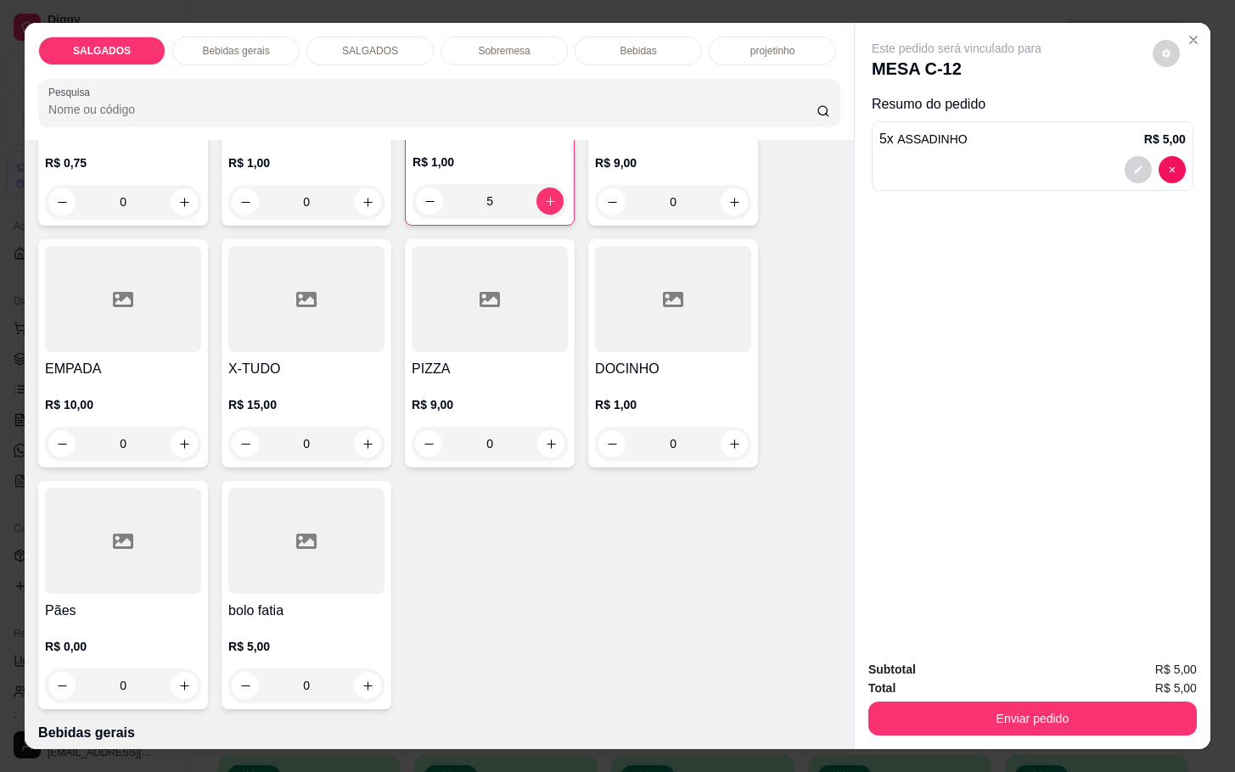
click at [650, 309] on div at bounding box center [673, 299] width 156 height 106
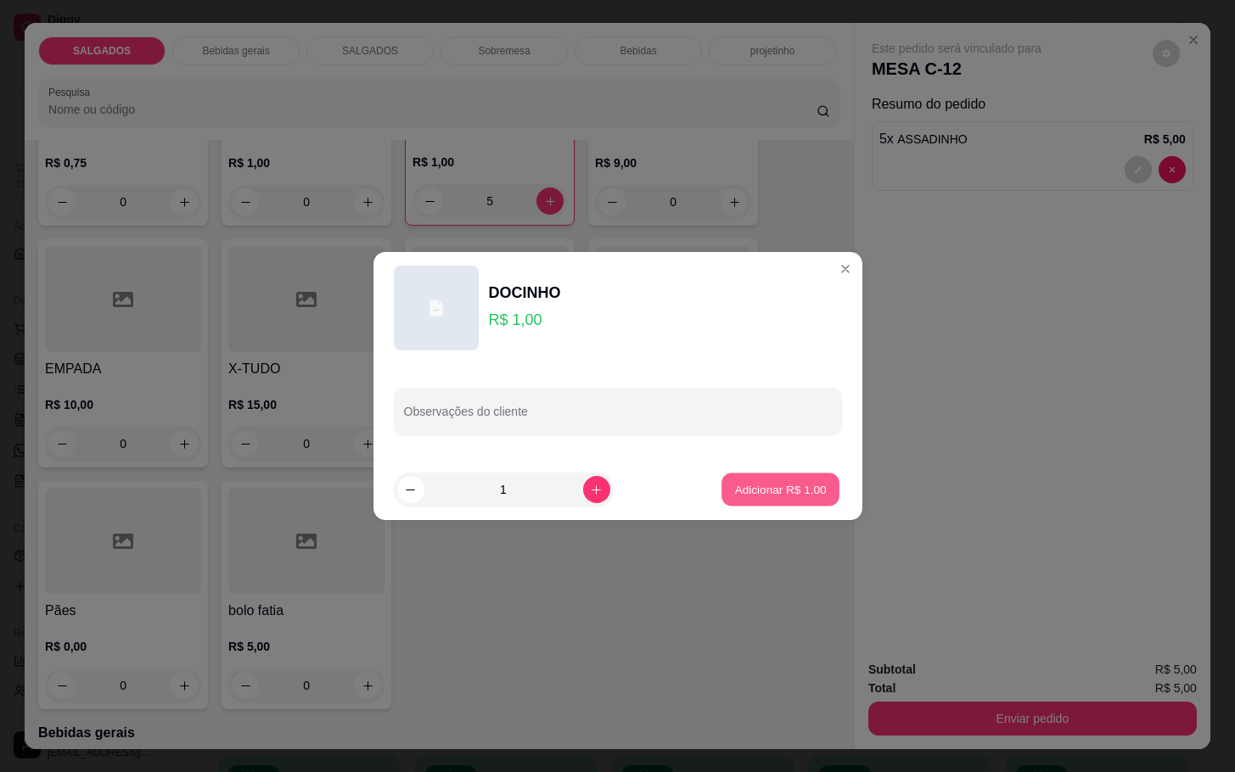
click at [795, 487] on p "Adicionar R$ 1,00" at bounding box center [781, 489] width 92 height 16
type input "1"
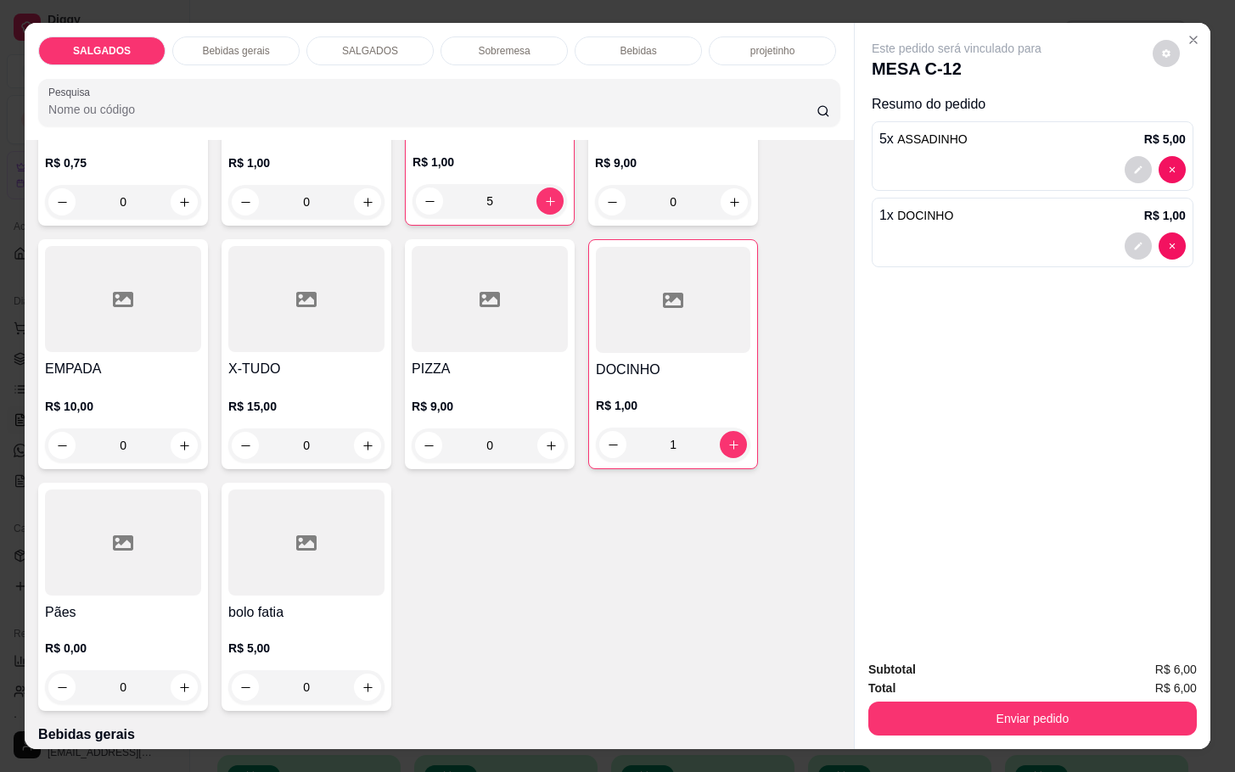
click at [985, 719] on button "Enviar pedido" at bounding box center [1032, 719] width 328 height 34
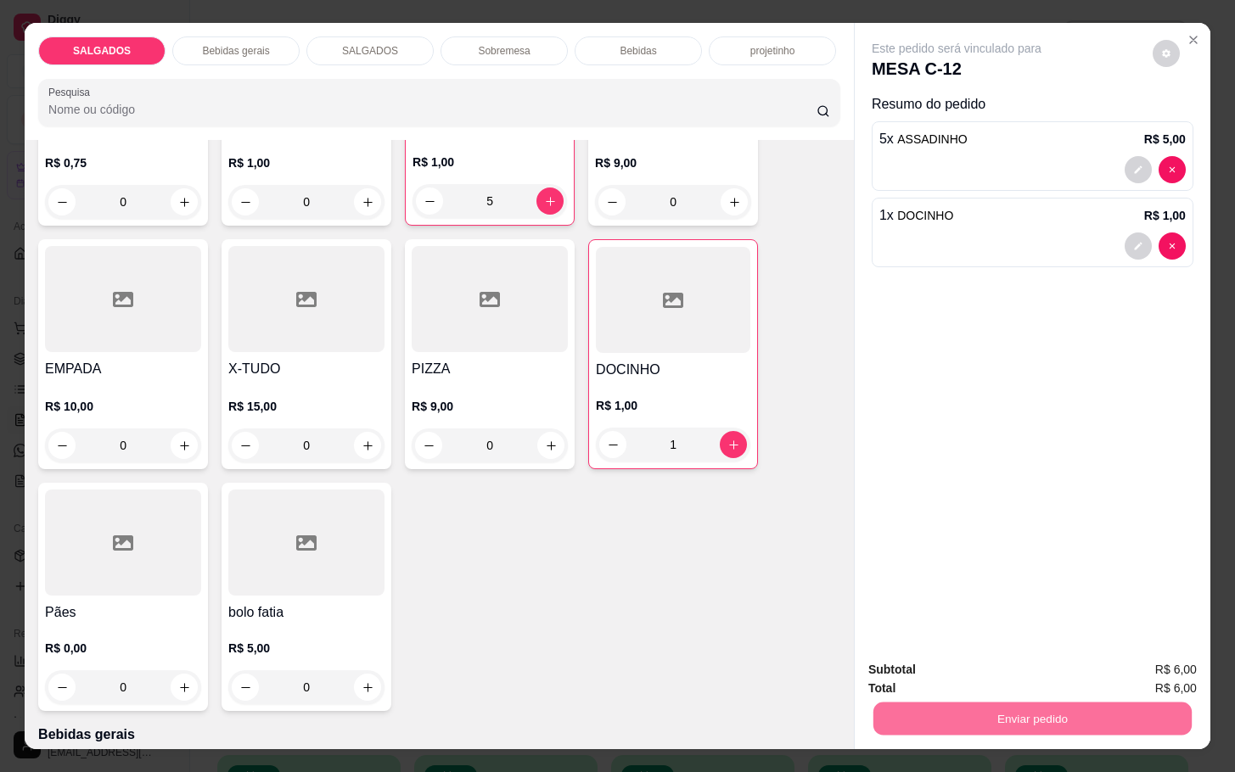
click at [1171, 652] on button "Enviar pedido" at bounding box center [1149, 667] width 93 height 31
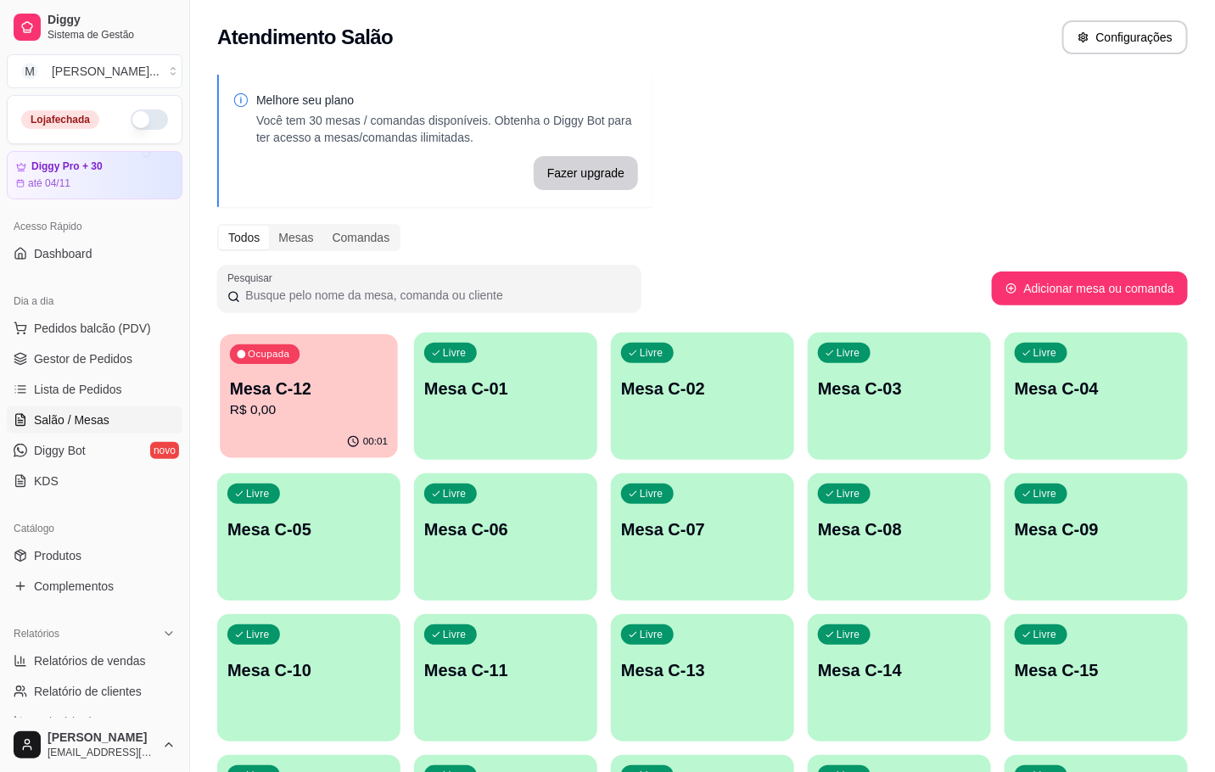
click at [379, 402] on p "R$ 0,00" at bounding box center [309, 411] width 158 height 20
click at [324, 421] on div "Ocupada Mesa C-12 R$ 0,00" at bounding box center [308, 380] width 183 height 94
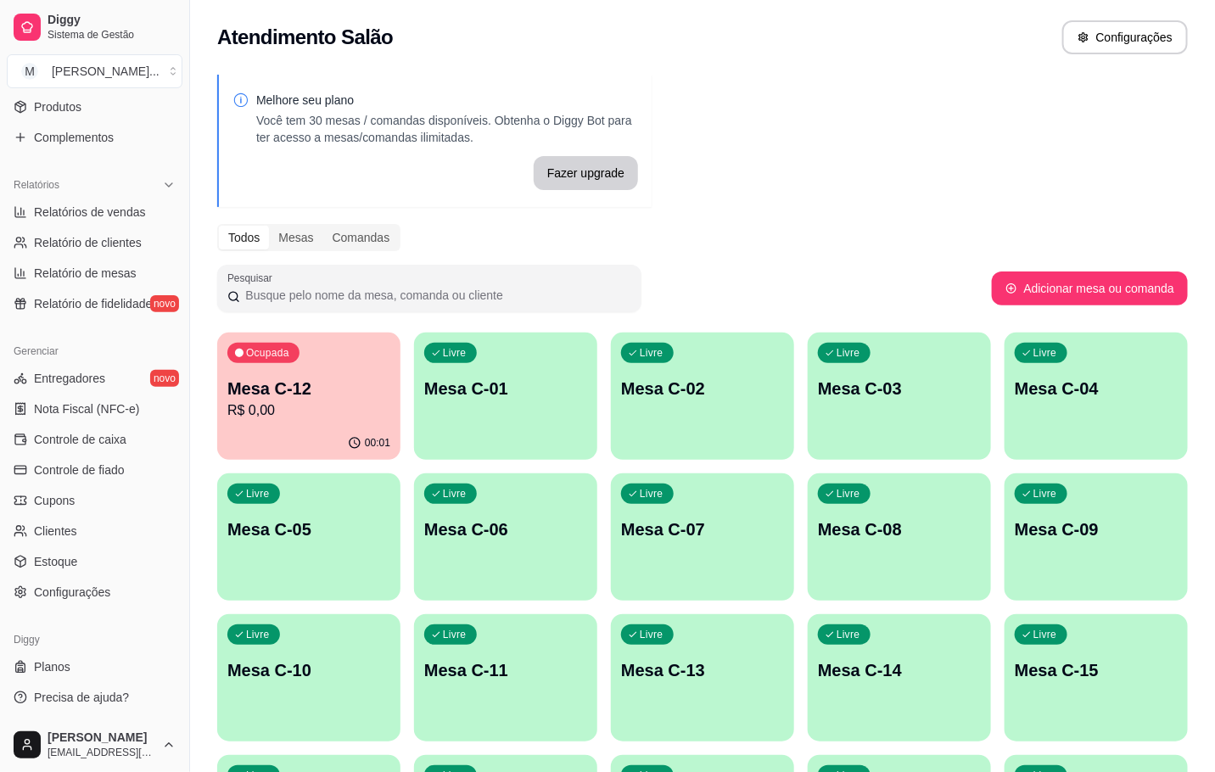
scroll to position [0, 0]
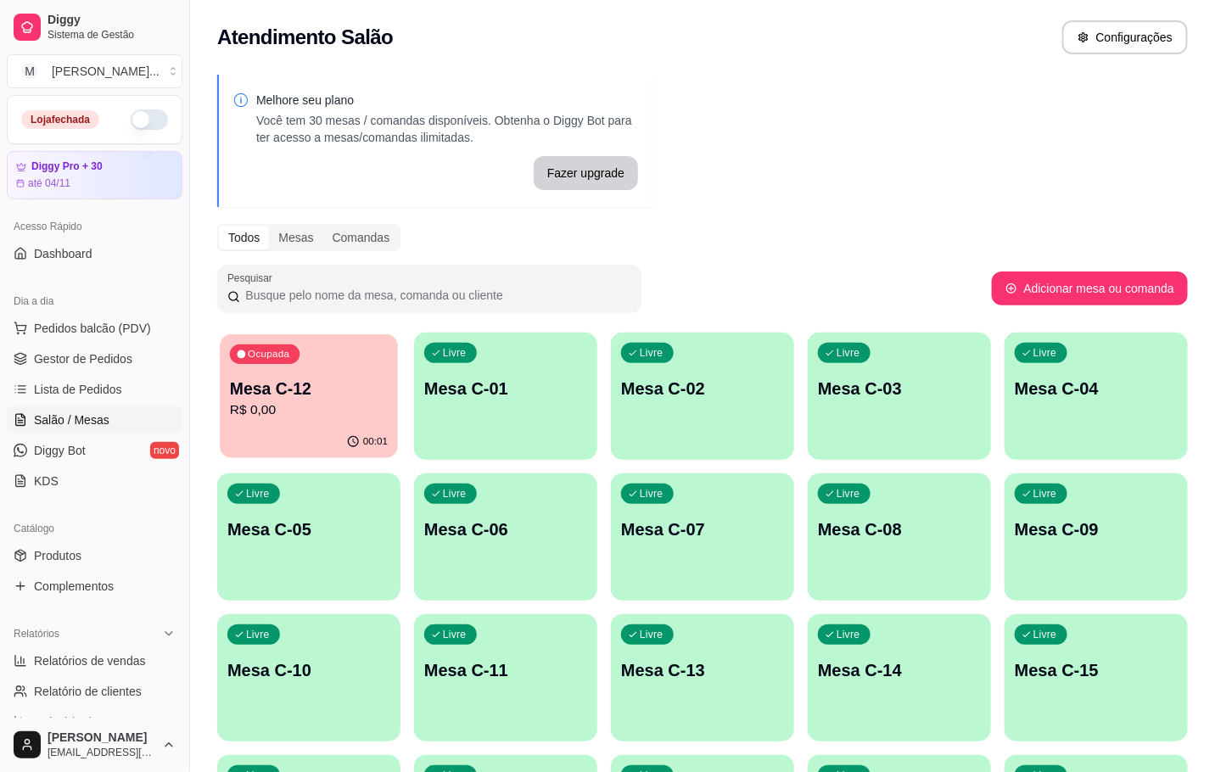
click at [344, 373] on div "Ocupada Mesa C-12 R$ 0,00" at bounding box center [309, 380] width 178 height 92
click at [283, 423] on button "Ocupada Mesa C-12 R$ 0,00 00:01" at bounding box center [308, 396] width 183 height 127
click at [316, 379] on p "Mesa C-12" at bounding box center [309, 389] width 158 height 23
click at [350, 367] on div "Ocupada Mesa C-12 R$ 0,00" at bounding box center [309, 380] width 178 height 92
click at [350, 451] on div "00:02" at bounding box center [308, 443] width 183 height 33
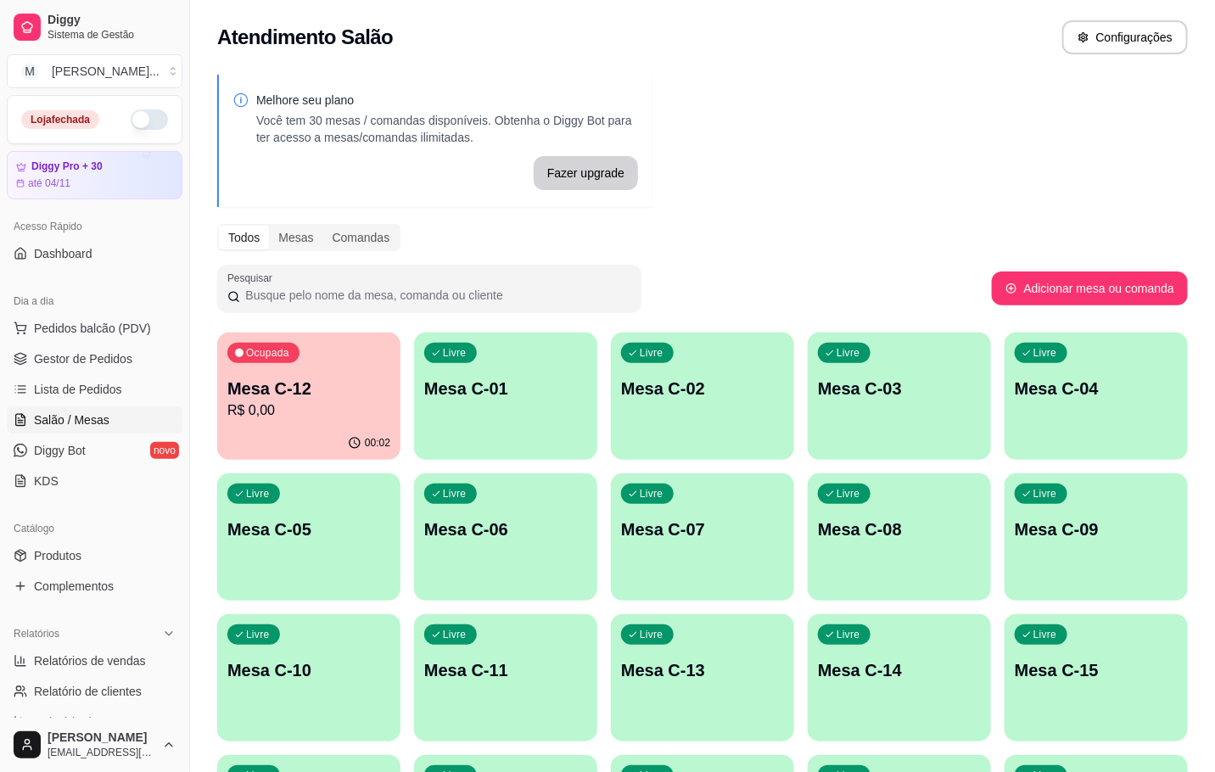
click at [575, 479] on div "Livre Mesa C-06" at bounding box center [505, 527] width 183 height 107
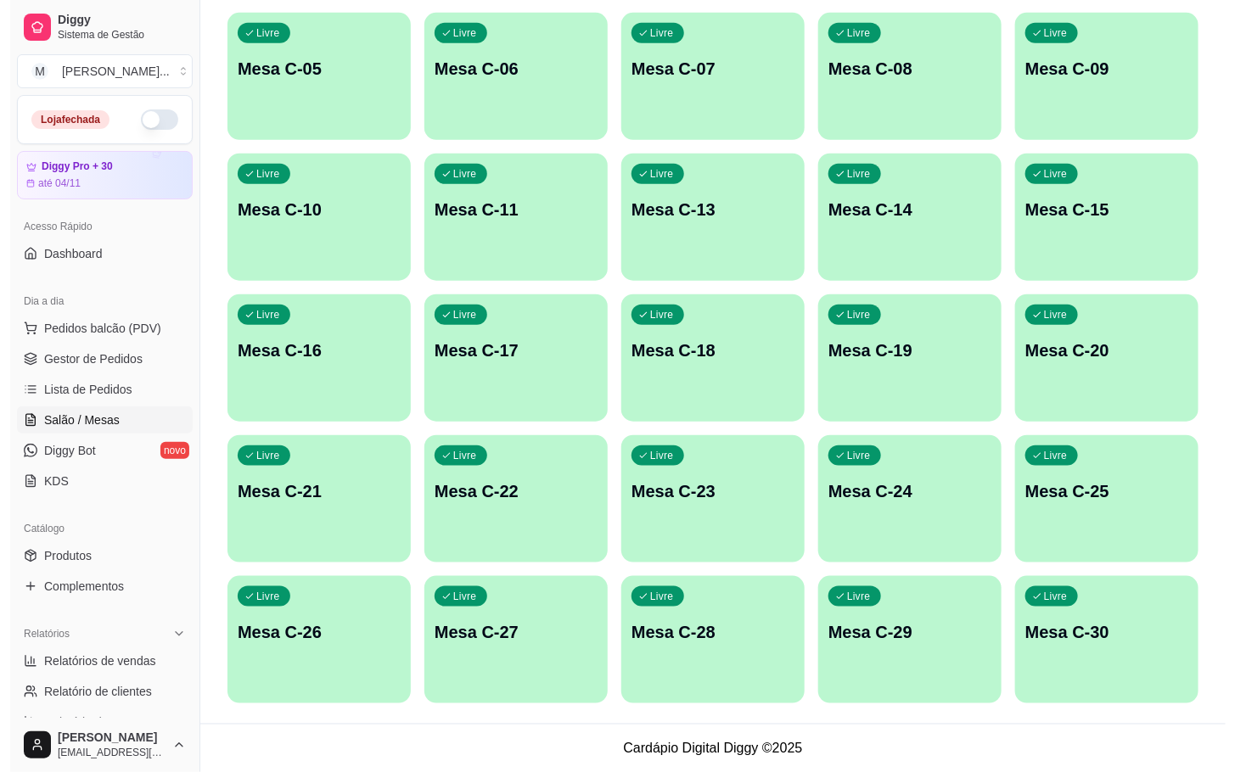
scroll to position [390, 0]
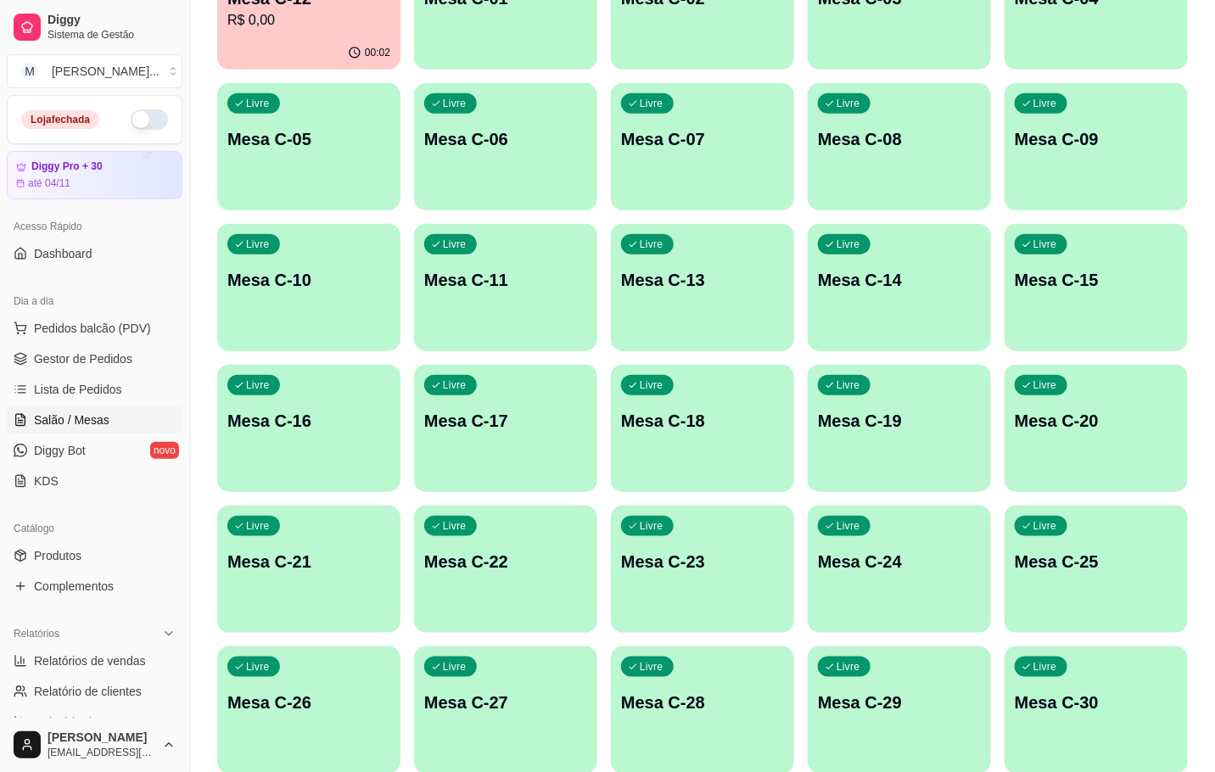
click at [300, 36] on div "00:02" at bounding box center [308, 52] width 183 height 33
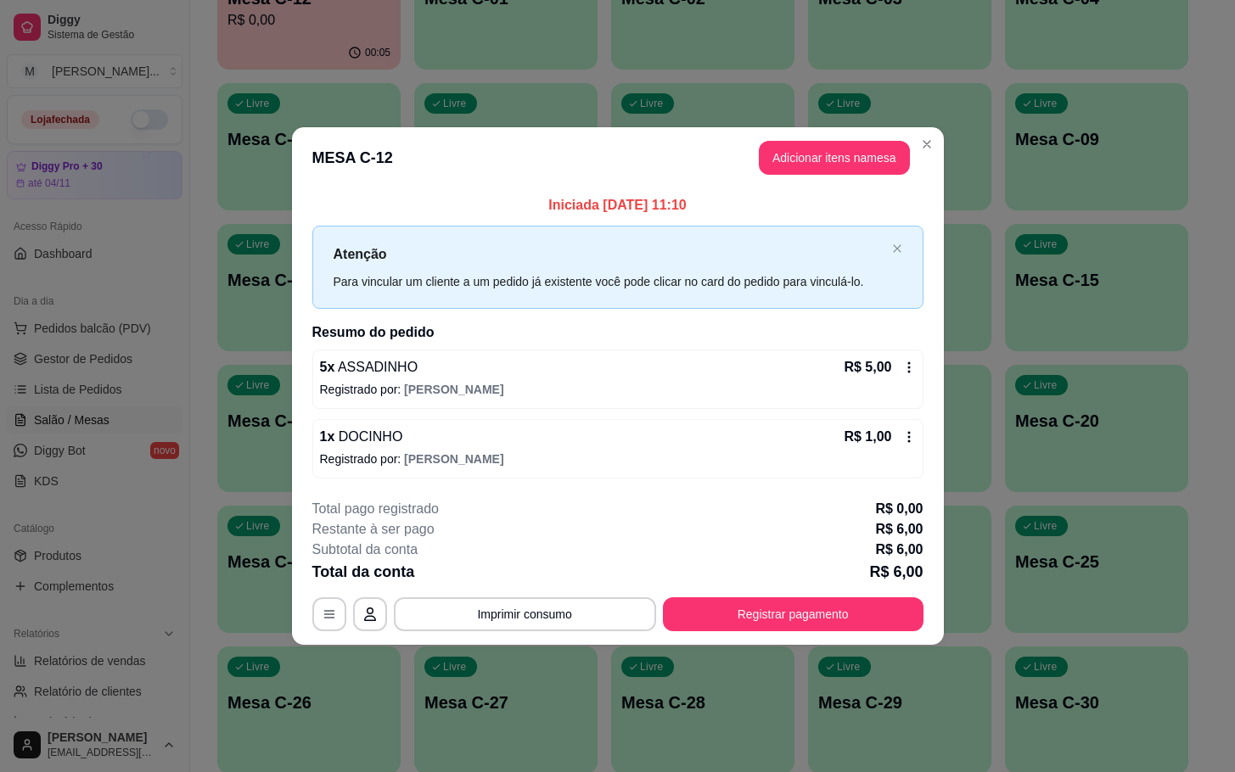
click at [805, 171] on button "Adicionar itens na mesa" at bounding box center [834, 158] width 151 height 34
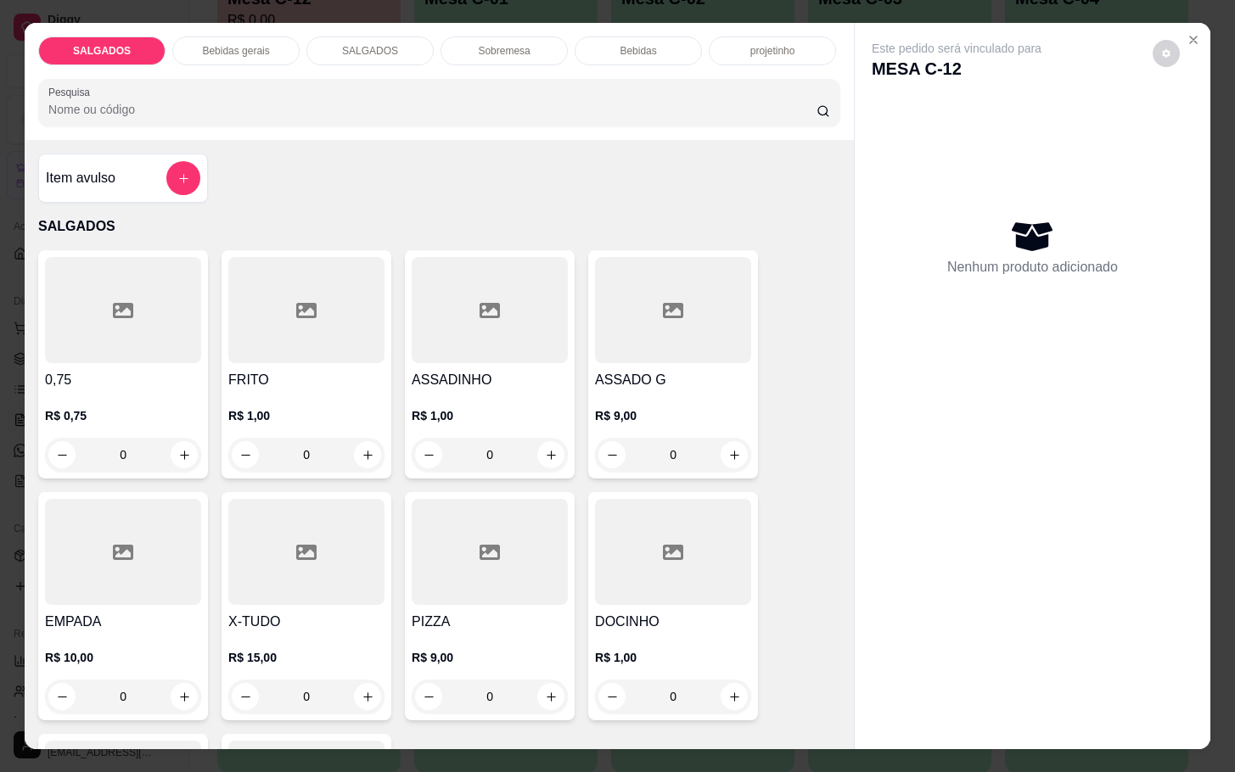
click at [245, 53] on div "Bebidas gerais" at bounding box center [235, 50] width 127 height 29
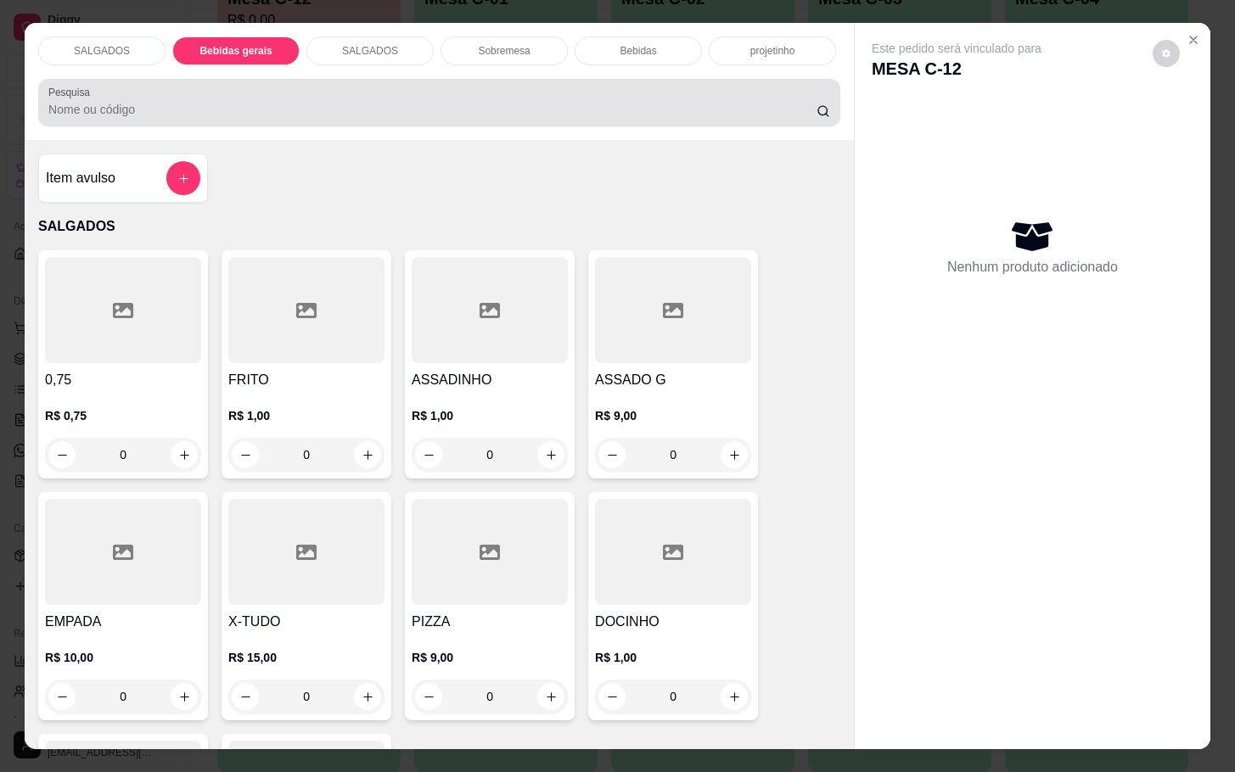
scroll to position [41, 0]
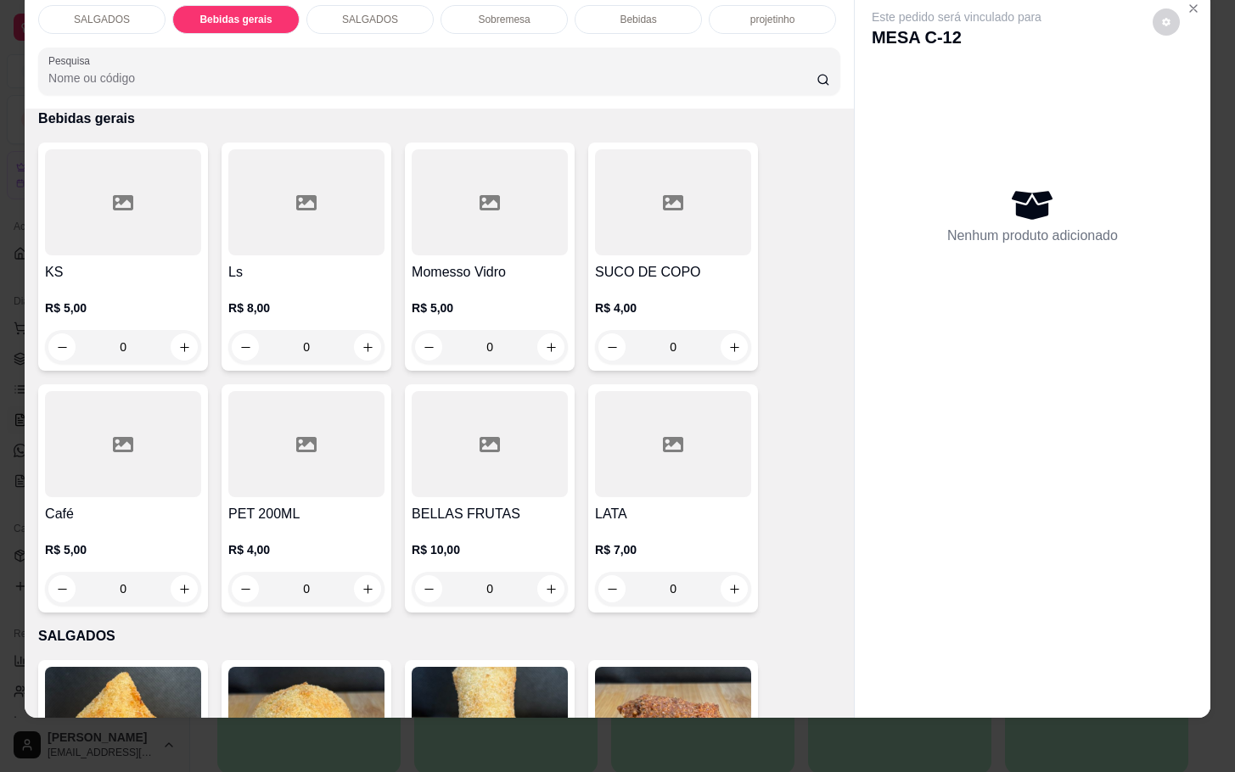
click at [138, 234] on div at bounding box center [123, 202] width 156 height 106
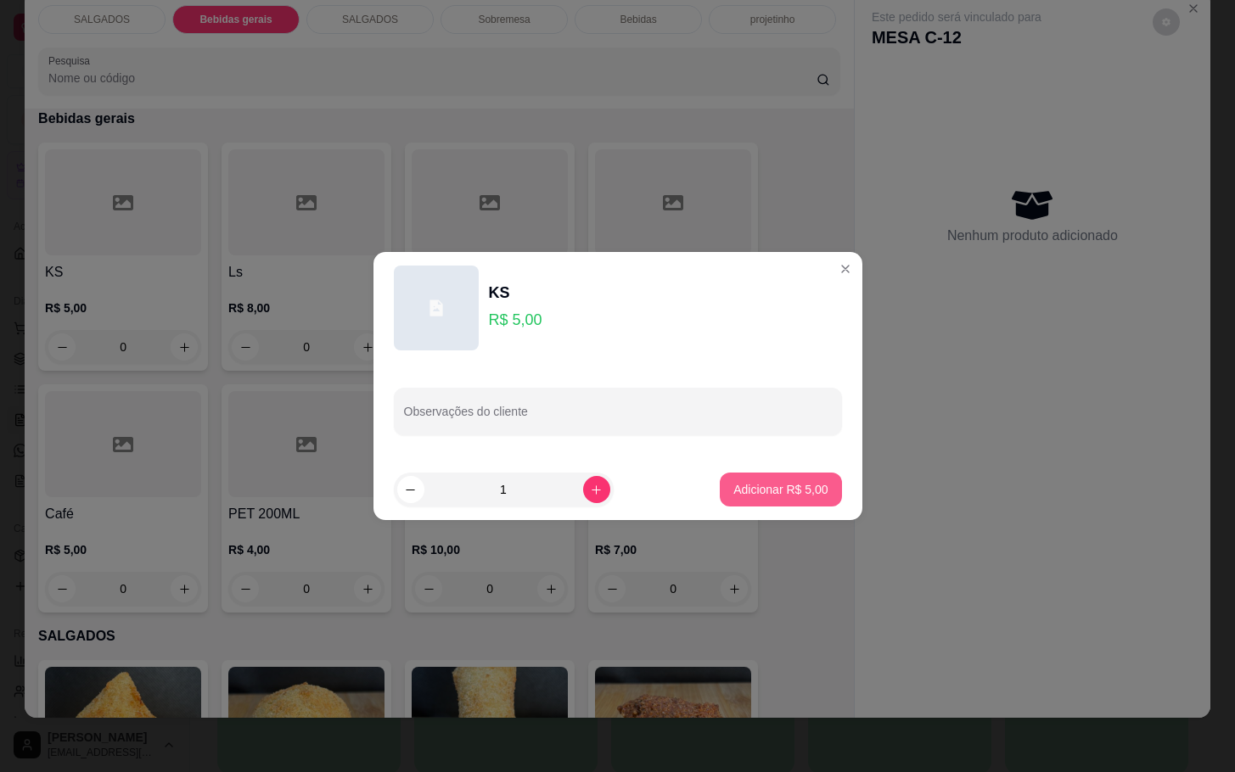
click at [774, 502] on button "Adicionar R$ 5,00" at bounding box center [780, 490] width 121 height 34
type input "1"
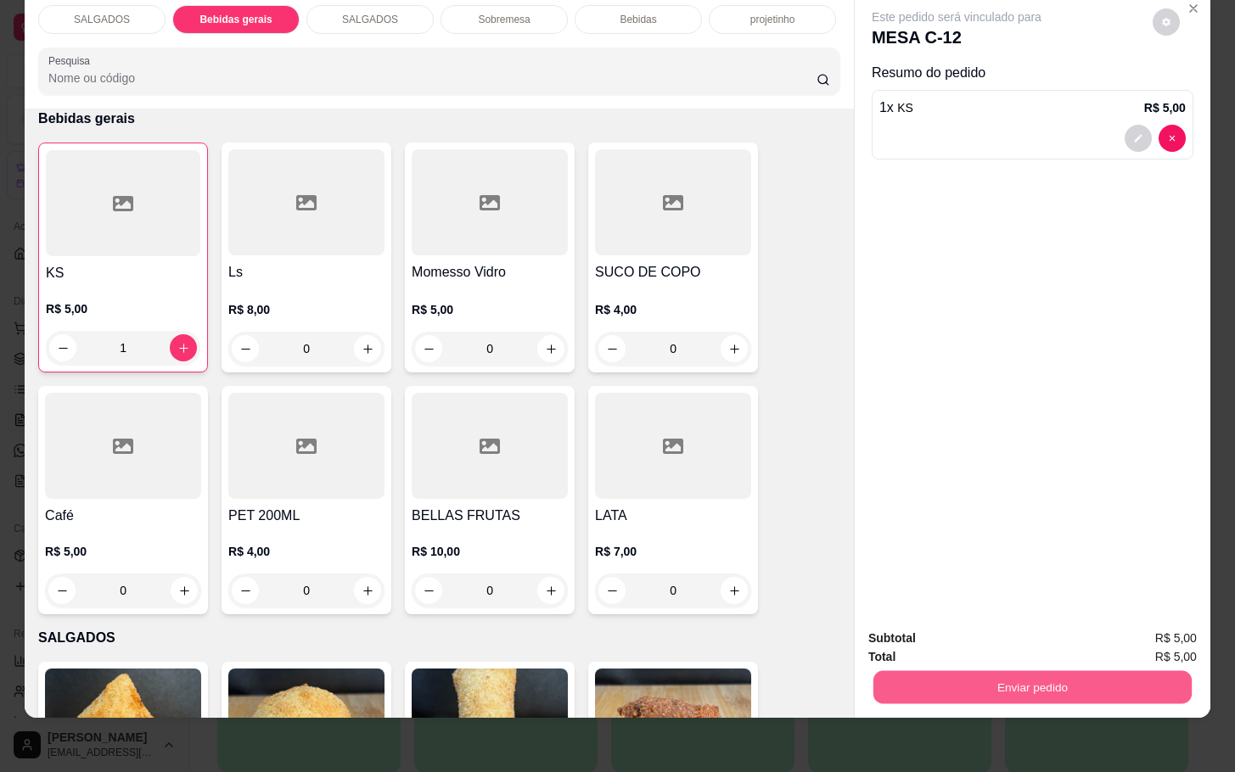
click at [1003, 672] on button "Enviar pedido" at bounding box center [1032, 686] width 318 height 33
click at [1161, 617] on button "Enviar pedido" at bounding box center [1149, 627] width 93 height 31
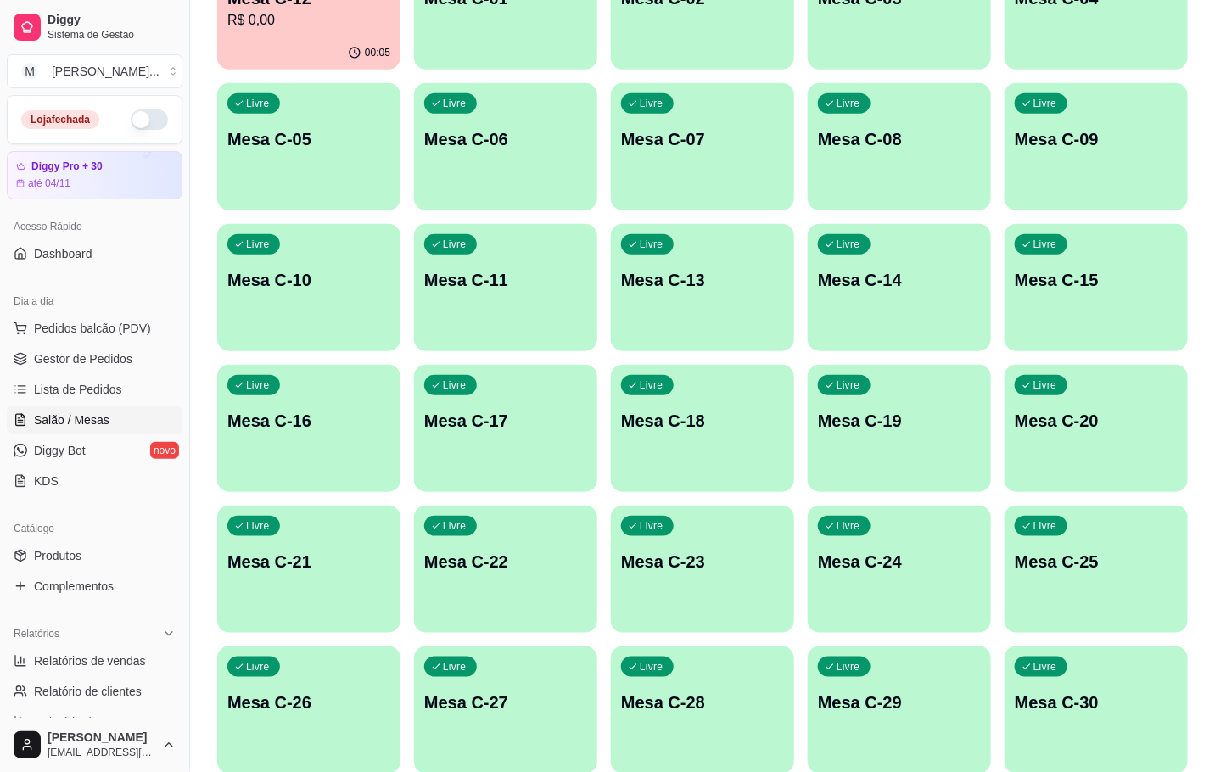
click at [360, 69] on div "00:05" at bounding box center [308, 52] width 183 height 33
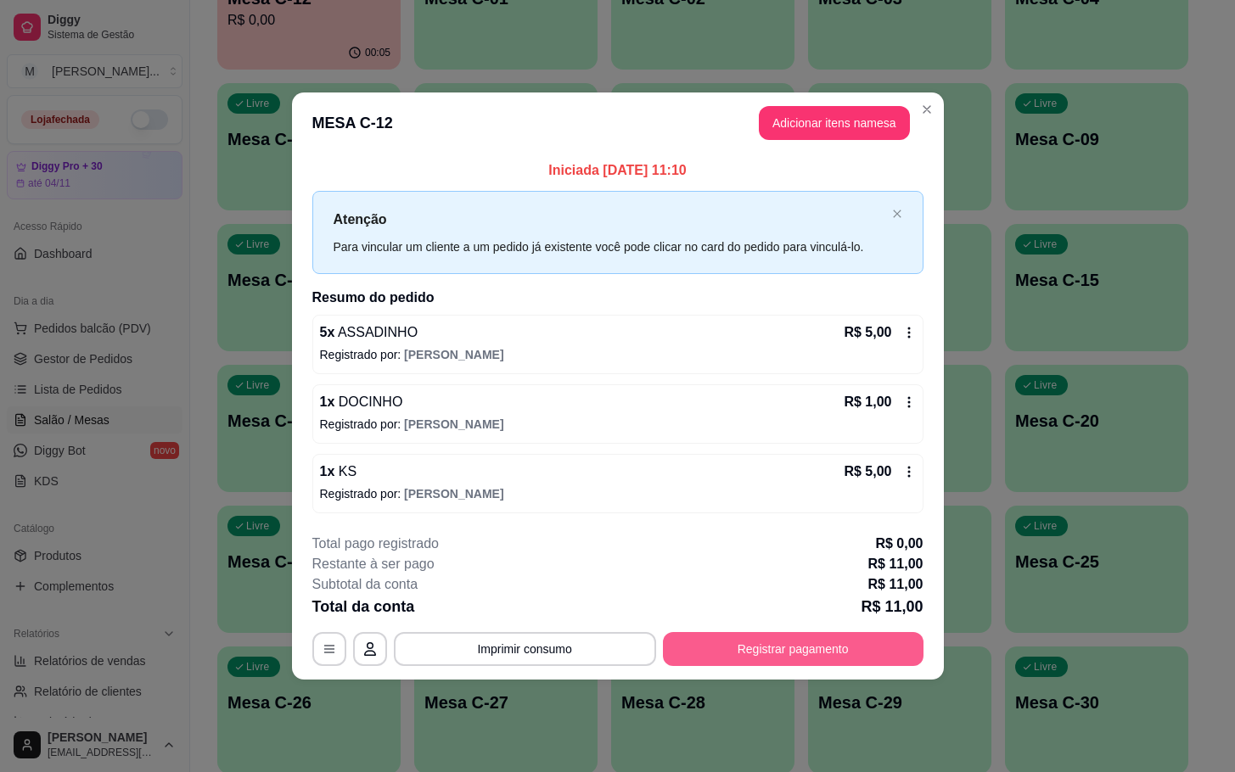
click at [709, 654] on button "Registrar pagamento" at bounding box center [793, 649] width 261 height 34
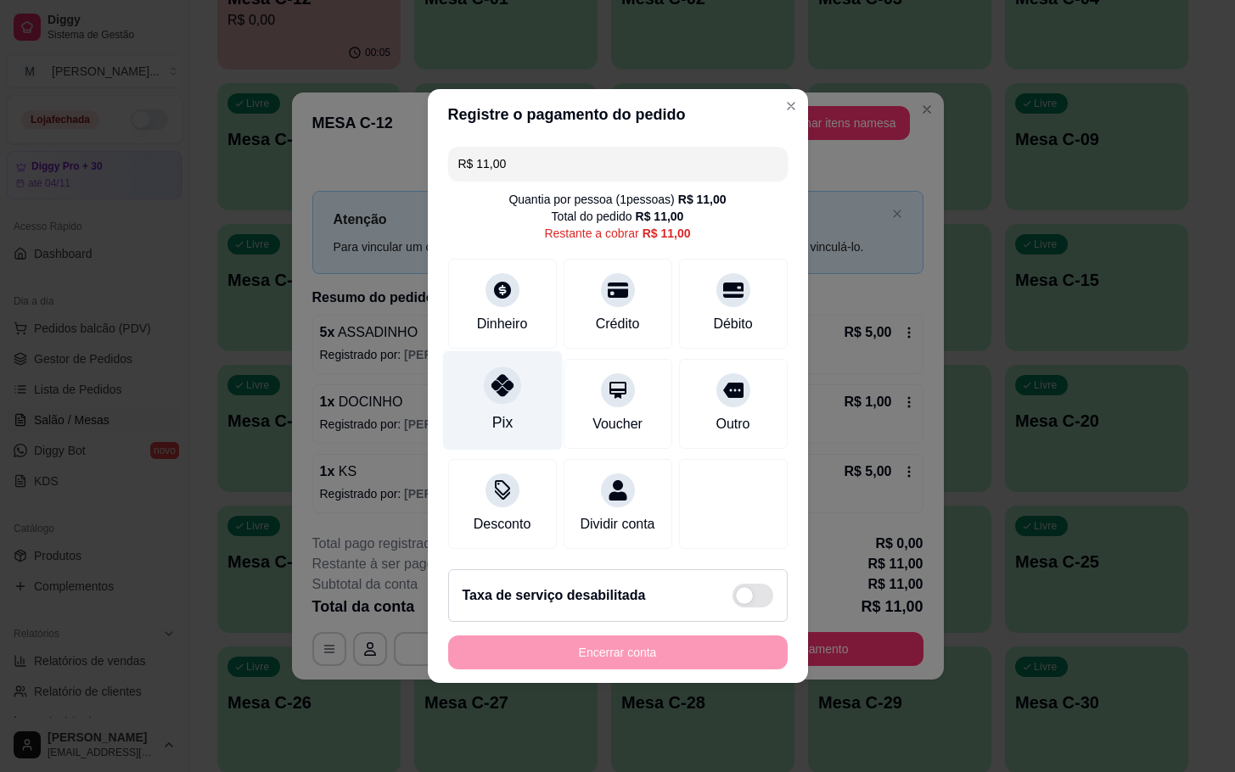
click at [497, 377] on icon at bounding box center [501, 385] width 22 height 22
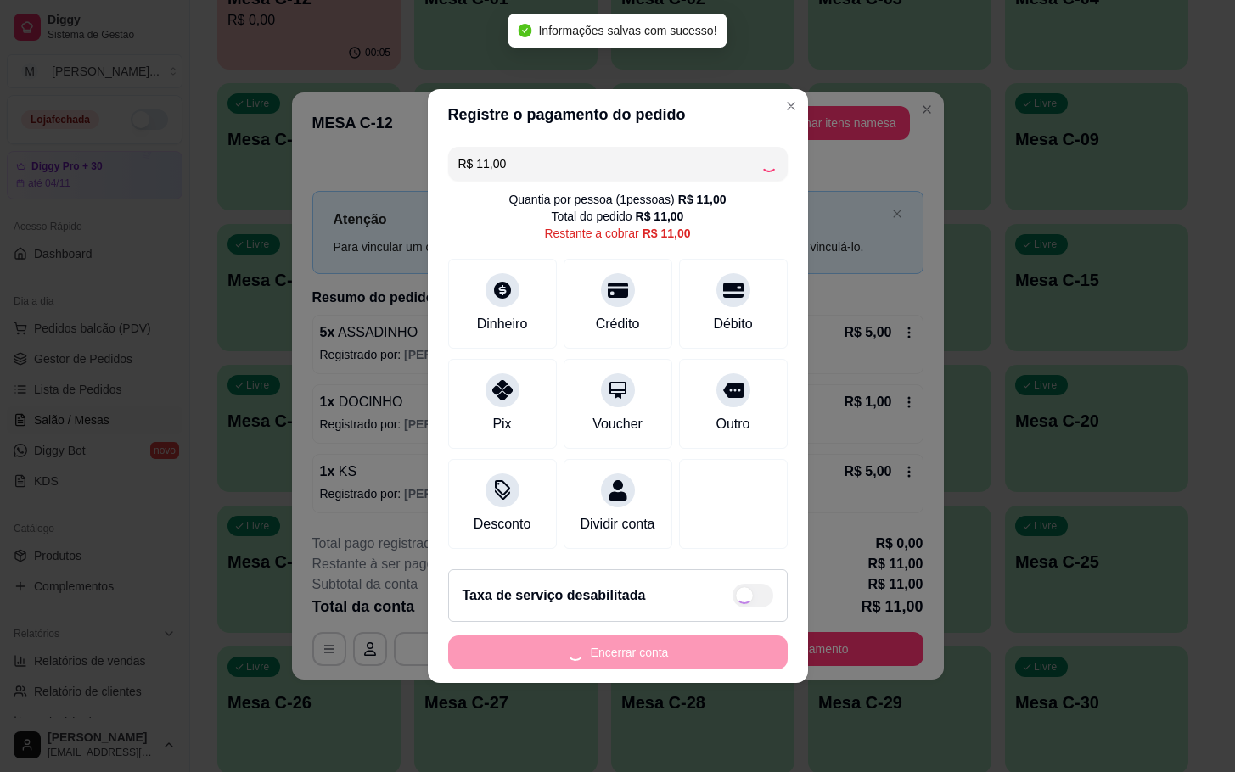
type input "R$ 0,00"
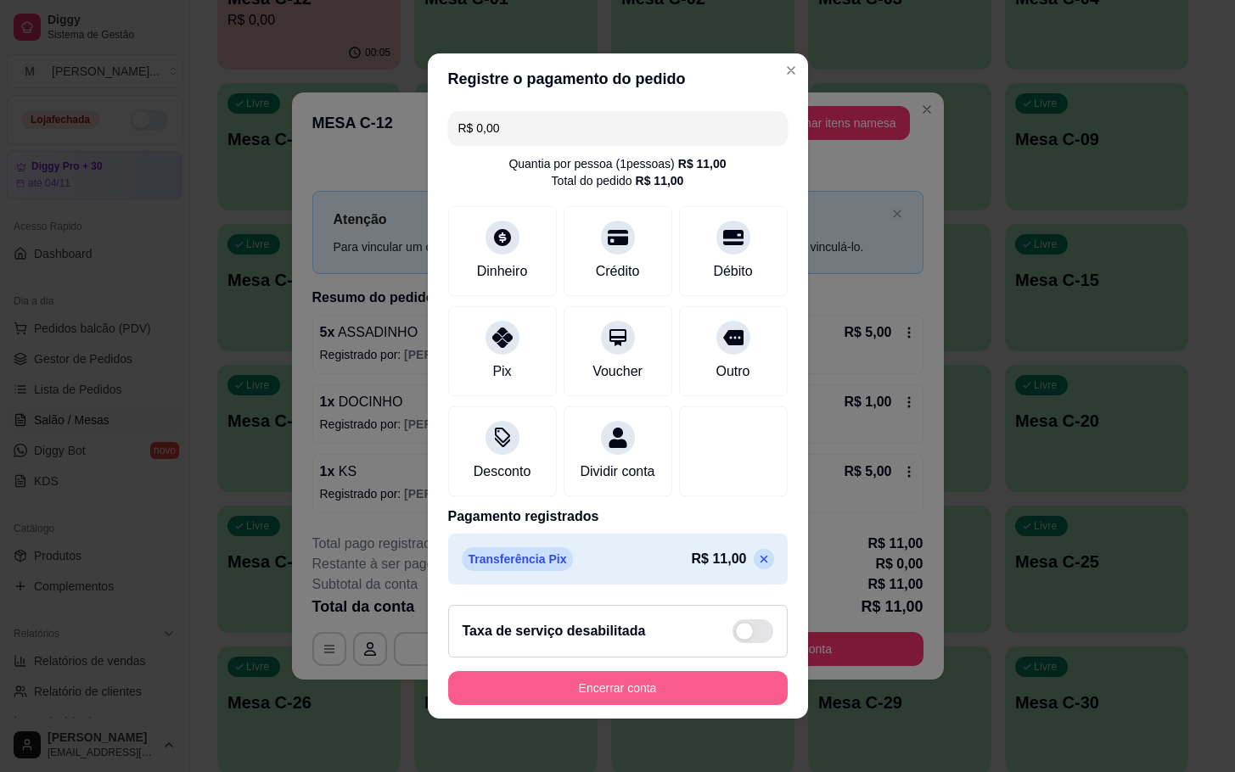
click at [571, 695] on button "Encerrar conta" at bounding box center [617, 688] width 339 height 34
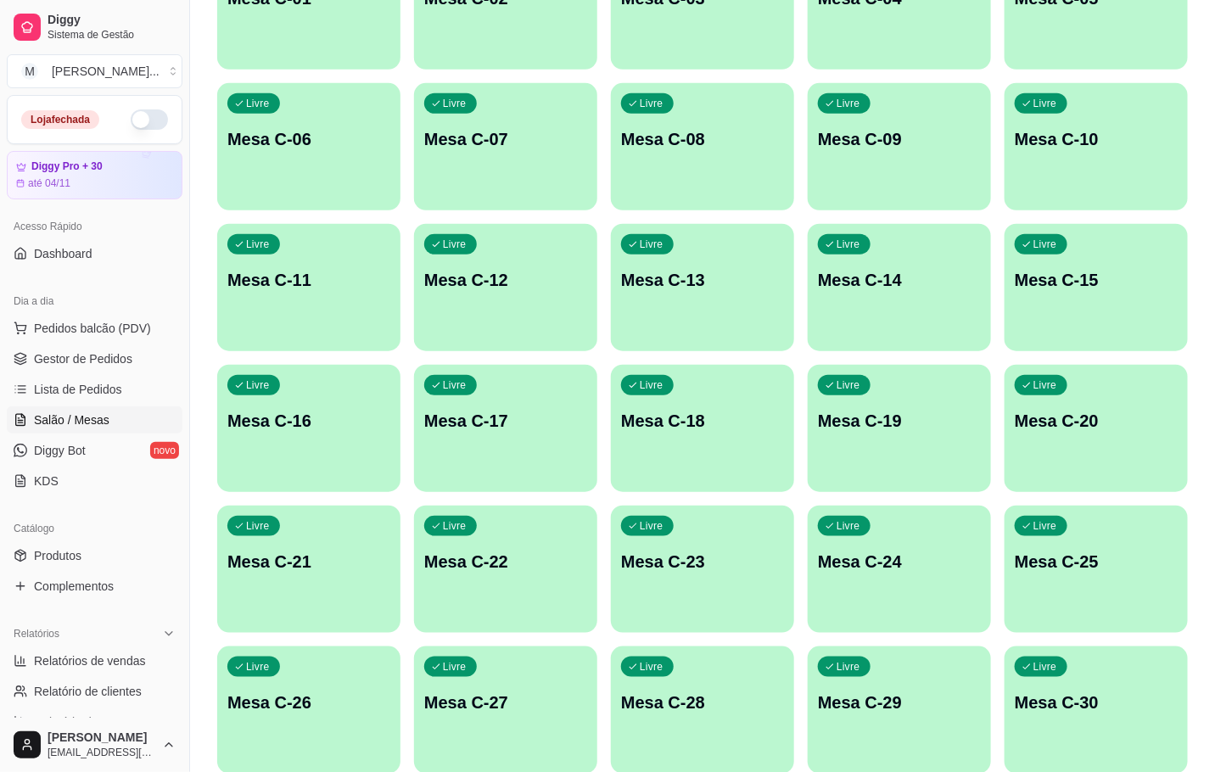
click at [464, 249] on div "Livre" at bounding box center [450, 244] width 53 height 20
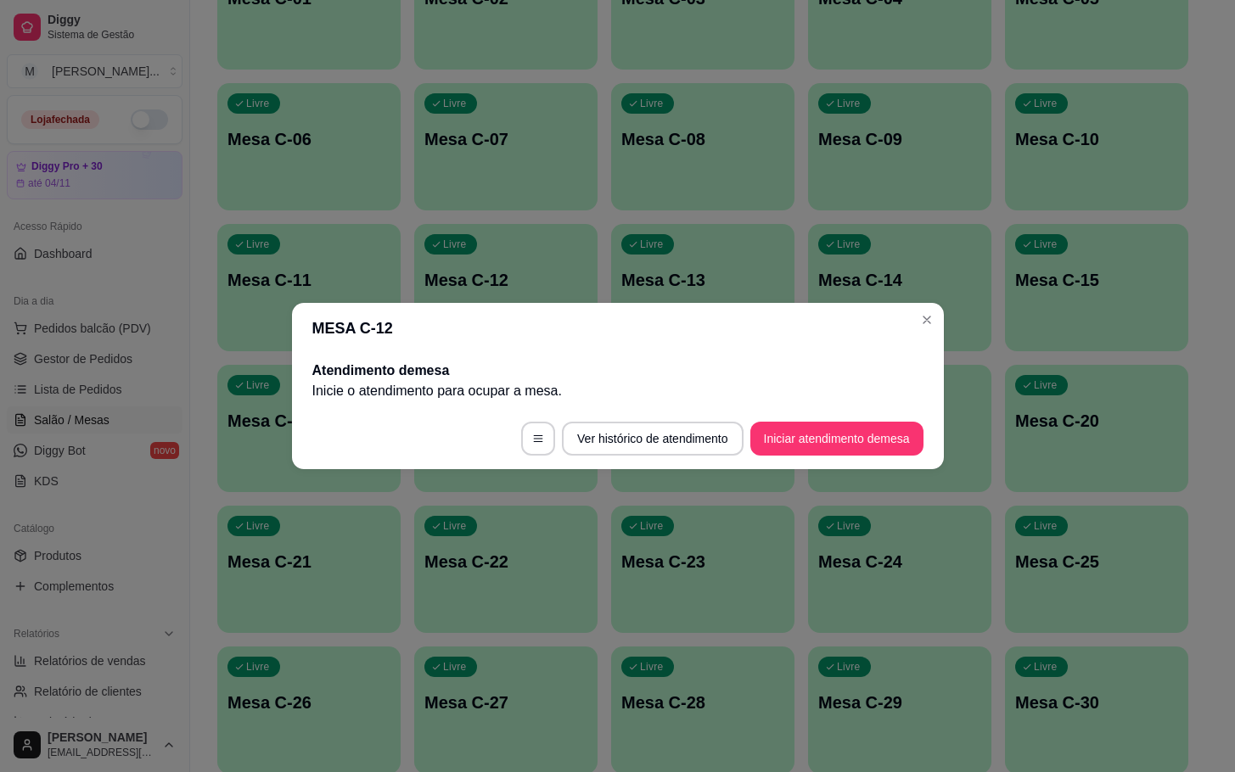
click at [851, 436] on button "Iniciar atendimento de mesa" at bounding box center [836, 439] width 173 height 34
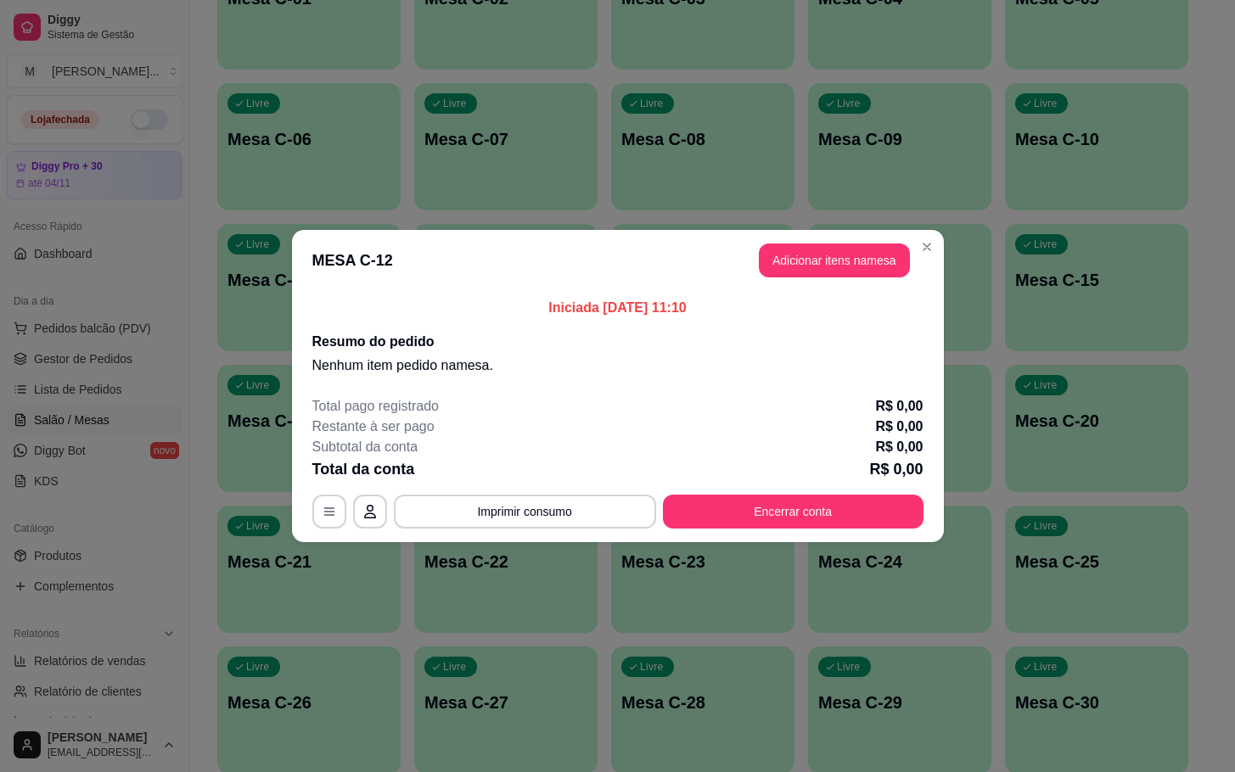
click at [860, 272] on button "Adicionar itens na mesa" at bounding box center [834, 261] width 151 height 34
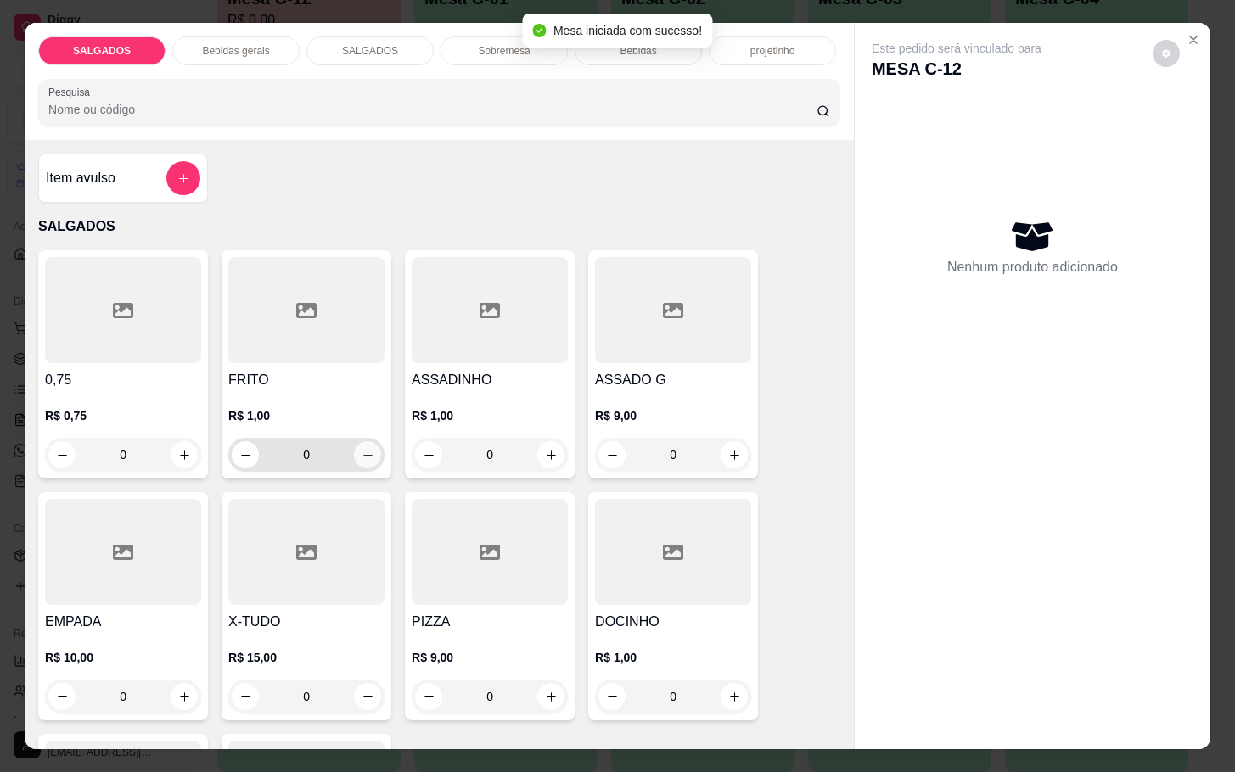
click at [361, 449] on icon "increase-product-quantity" at bounding box center [367, 455] width 13 height 13
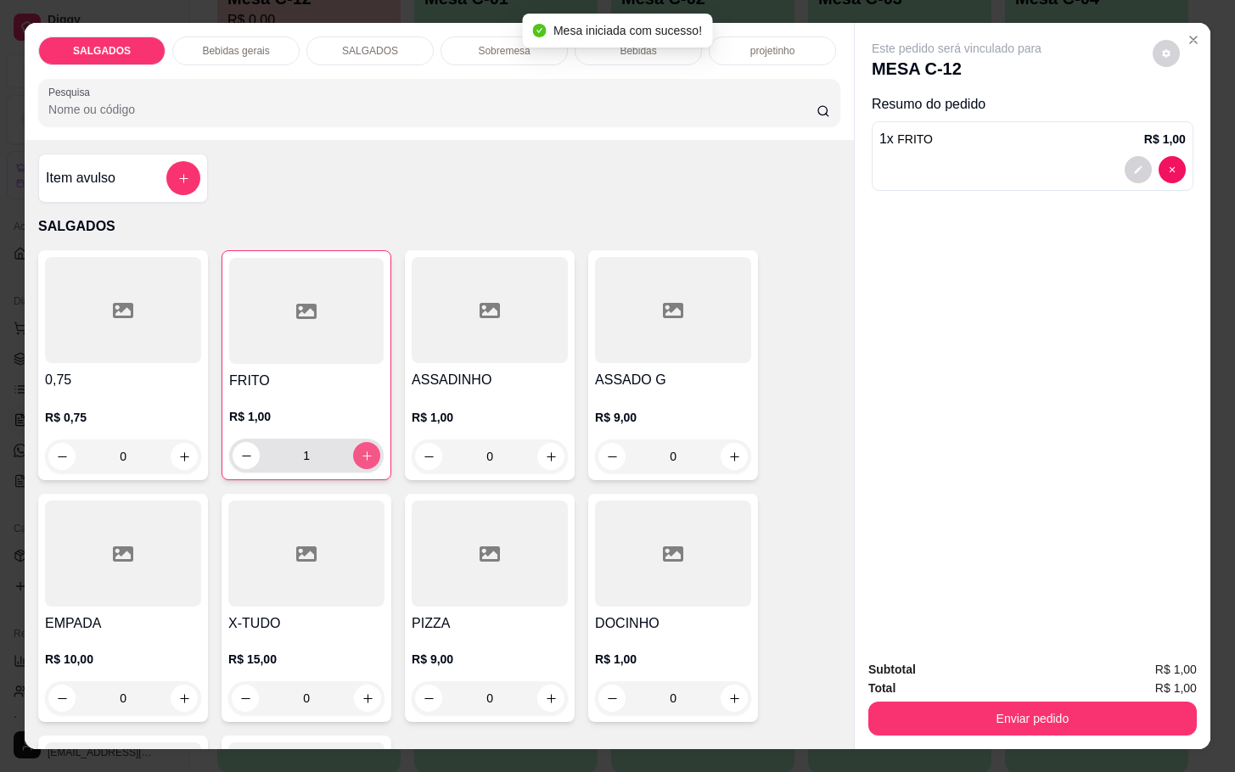
click at [361, 450] on icon "increase-product-quantity" at bounding box center [367, 456] width 13 height 13
click at [362, 450] on icon "increase-product-quantity" at bounding box center [367, 456] width 13 height 13
click at [361, 450] on icon "increase-product-quantity" at bounding box center [367, 456] width 13 height 13
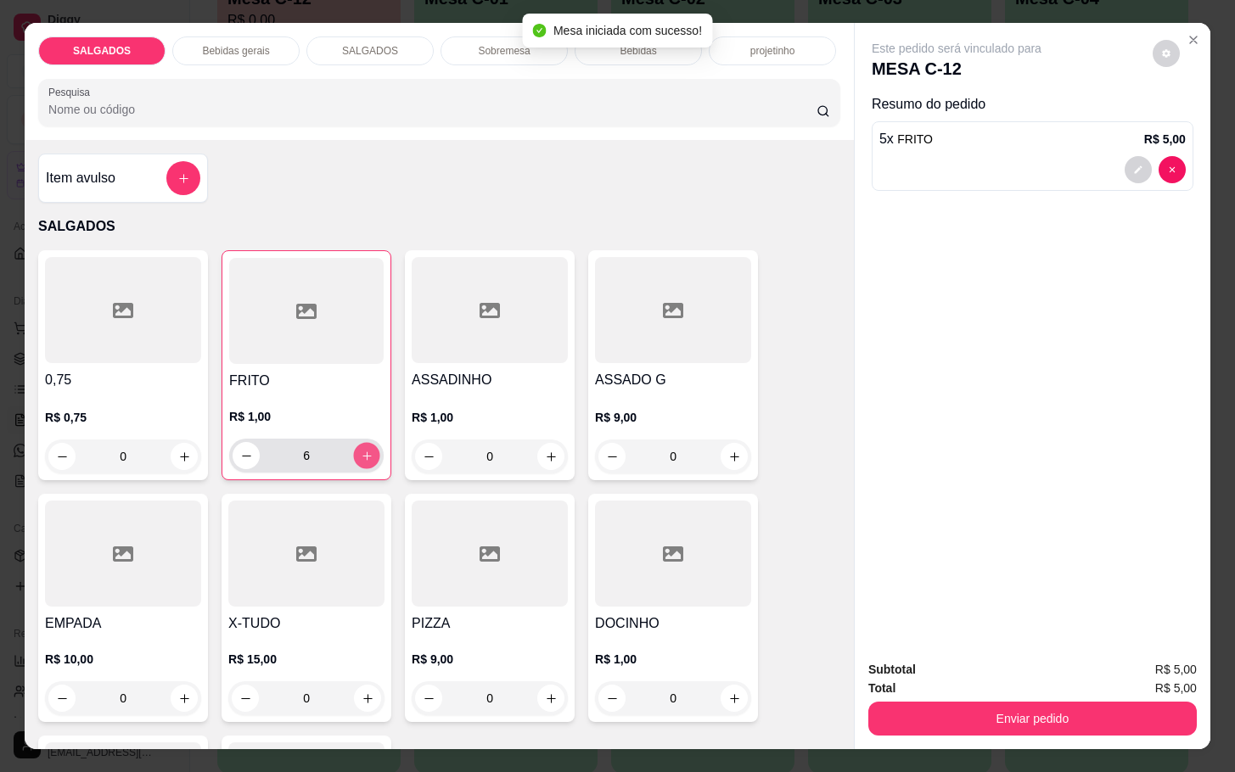
click at [361, 450] on icon "increase-product-quantity" at bounding box center [367, 456] width 13 height 13
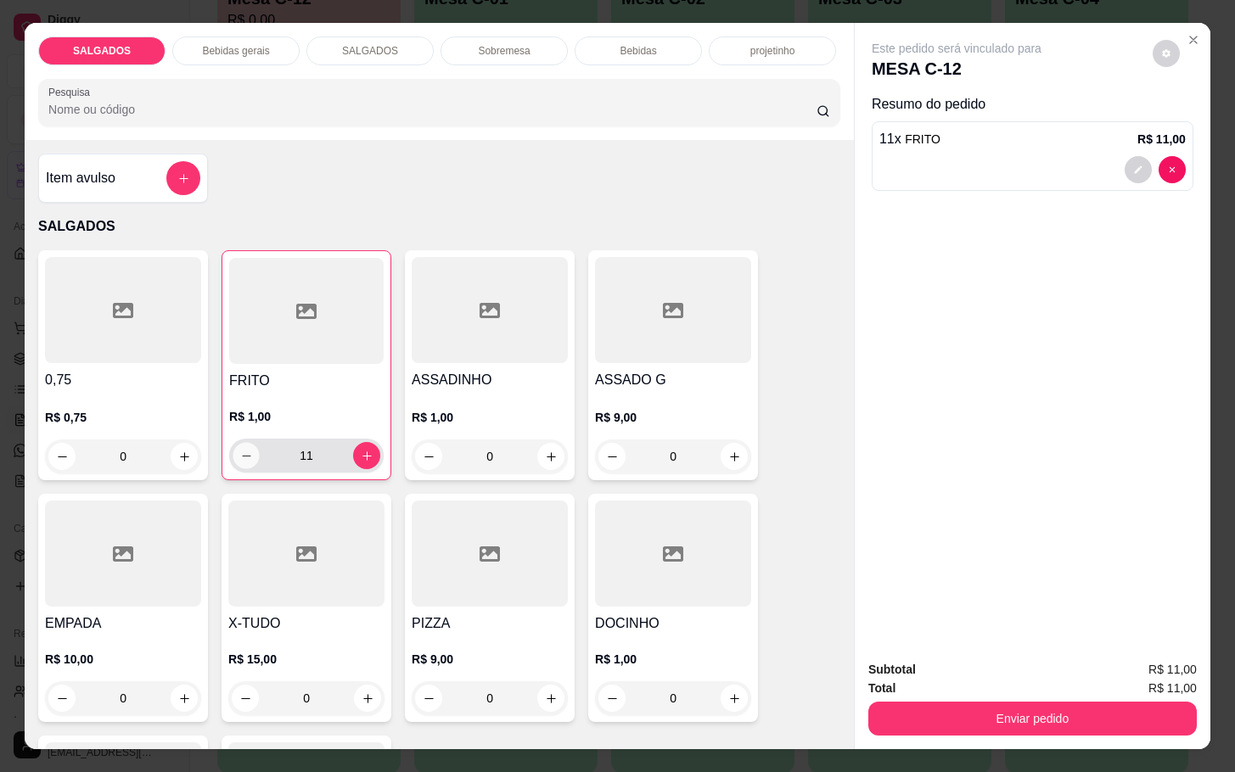
click at [240, 450] on icon "decrease-product-quantity" at bounding box center [246, 456] width 13 height 13
type input "10"
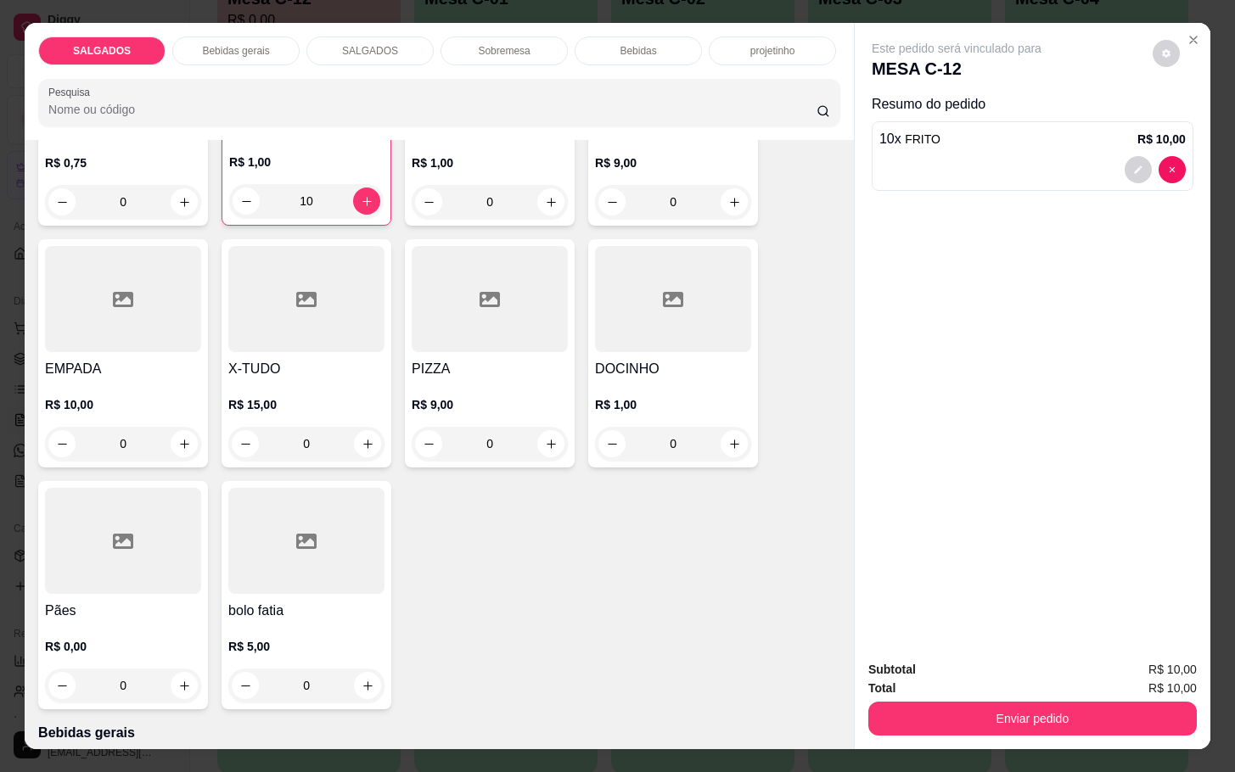
scroll to position [0, 0]
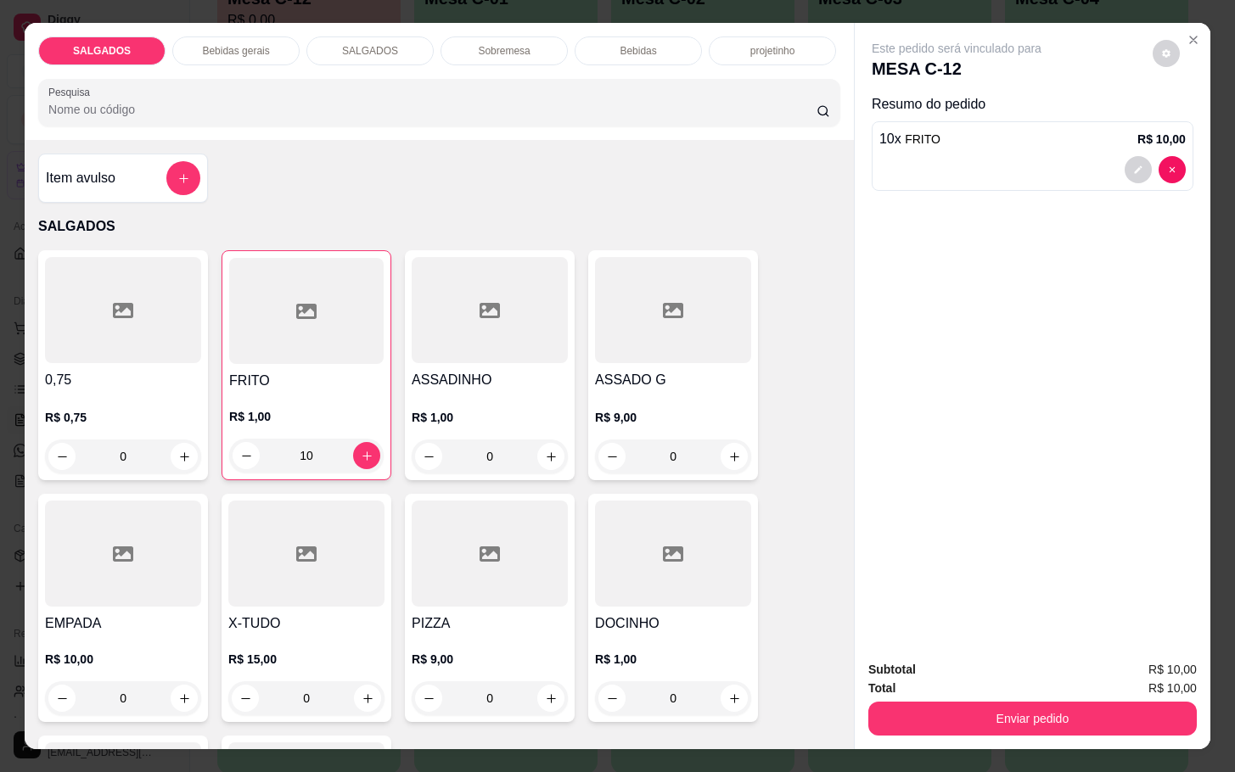
click at [239, 36] on div "Bebidas gerais" at bounding box center [235, 50] width 127 height 29
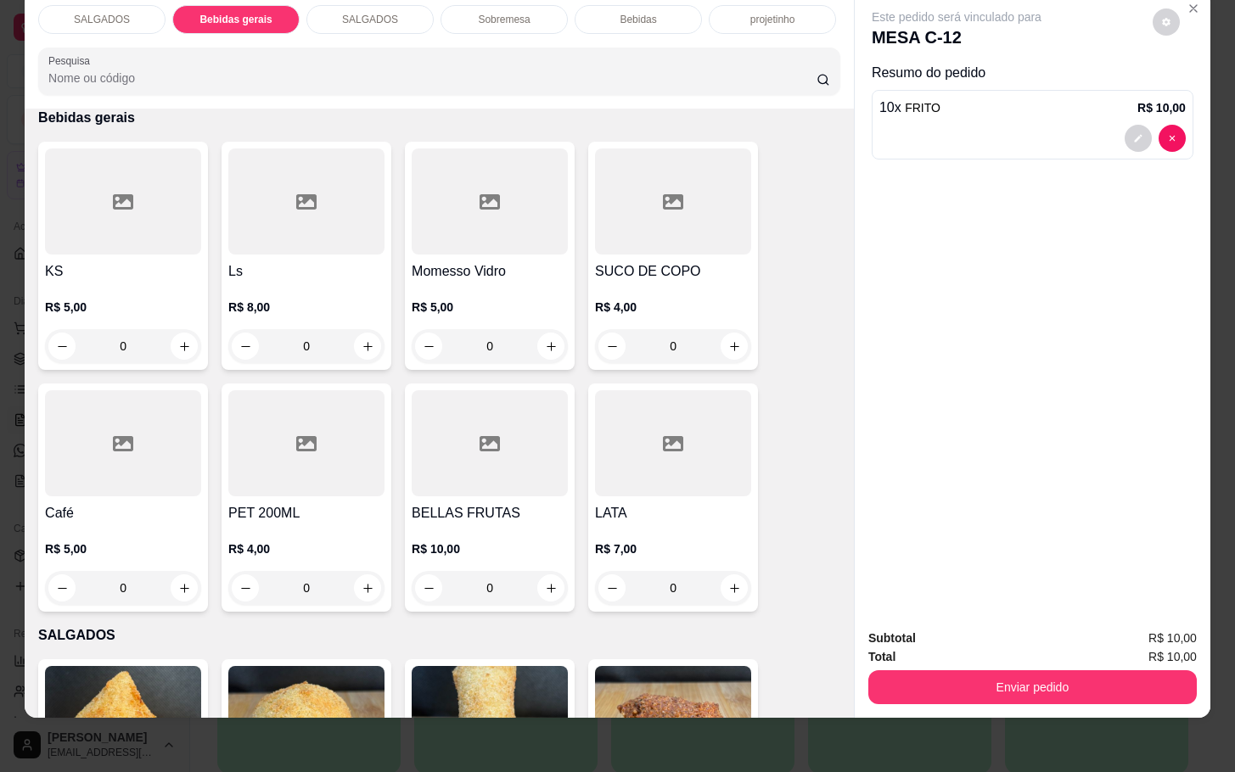
click at [145, 188] on div at bounding box center [123, 202] width 156 height 106
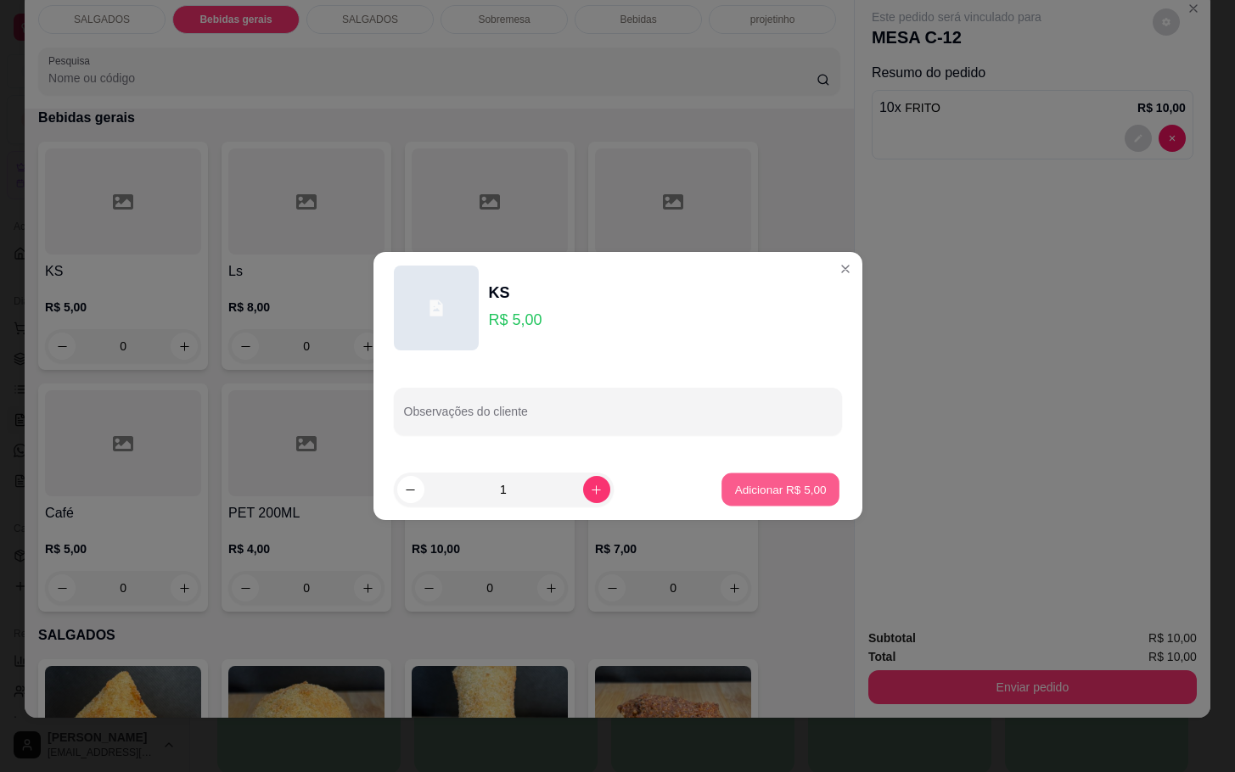
click at [747, 487] on p "Adicionar R$ 5,00" at bounding box center [781, 489] width 92 height 16
type input "1"
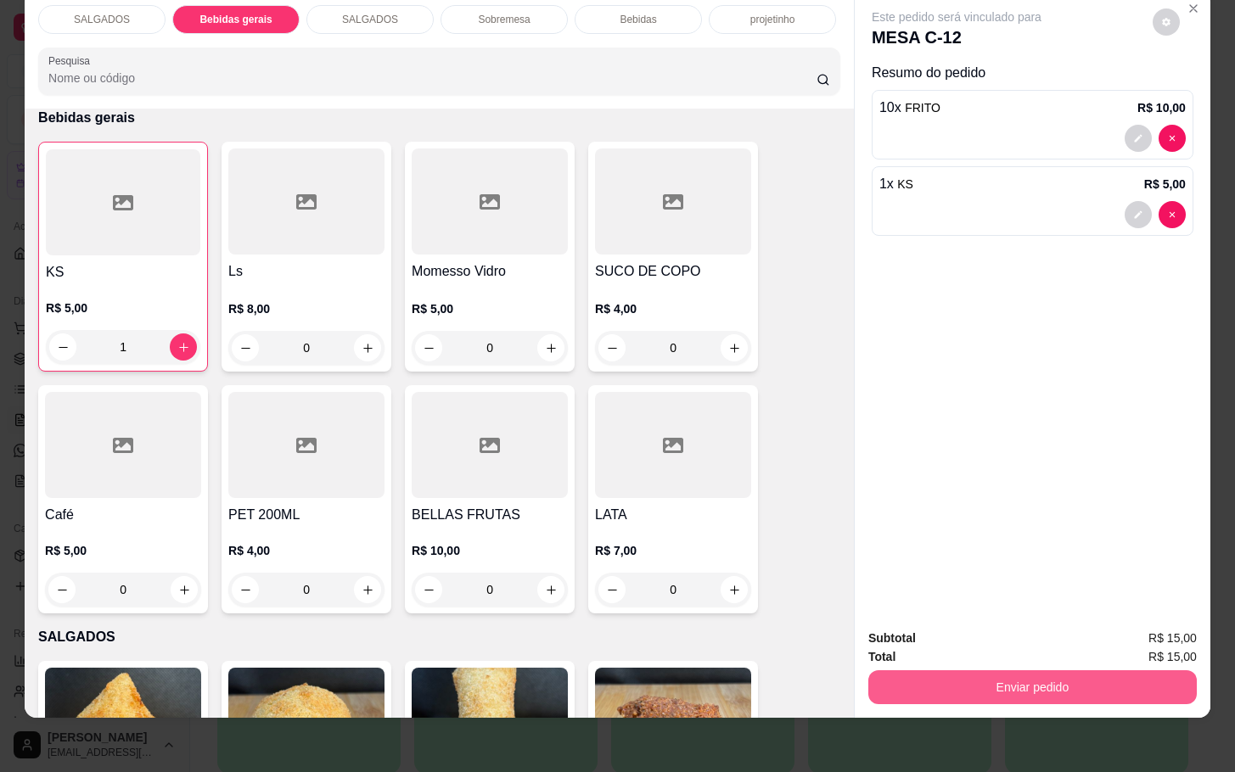
click at [1101, 670] on button "Enviar pedido" at bounding box center [1032, 687] width 328 height 34
click at [1177, 614] on button "Enviar pedido" at bounding box center [1149, 628] width 96 height 32
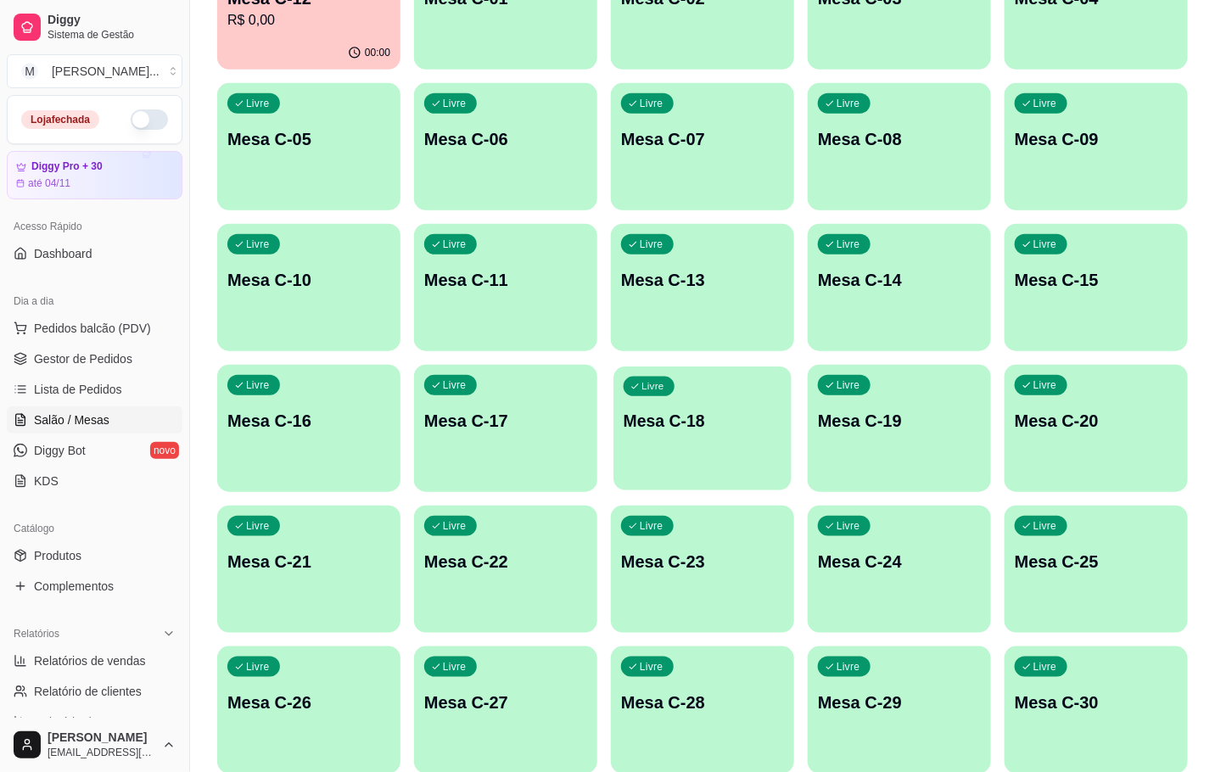
click at [621, 428] on div "Livre Mesa C-18" at bounding box center [703, 419] width 178 height 104
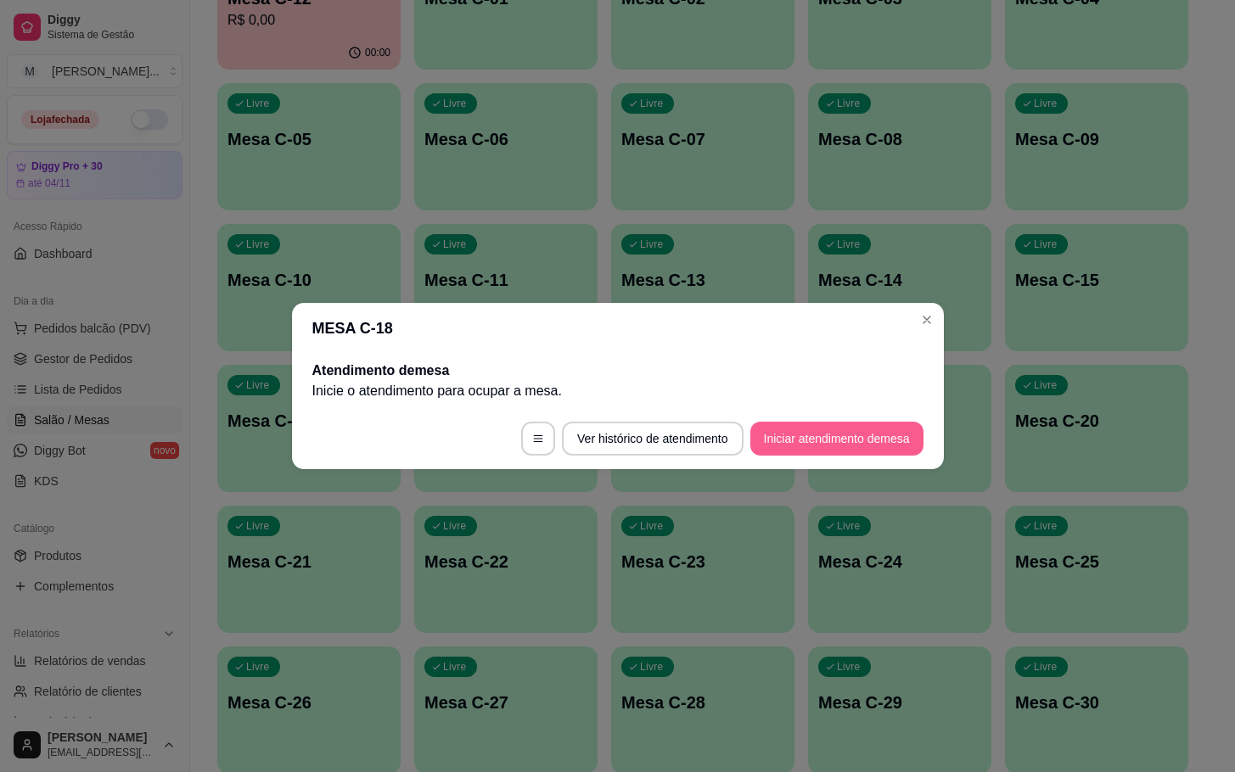
click at [845, 429] on button "Iniciar atendimento de mesa" at bounding box center [836, 439] width 173 height 34
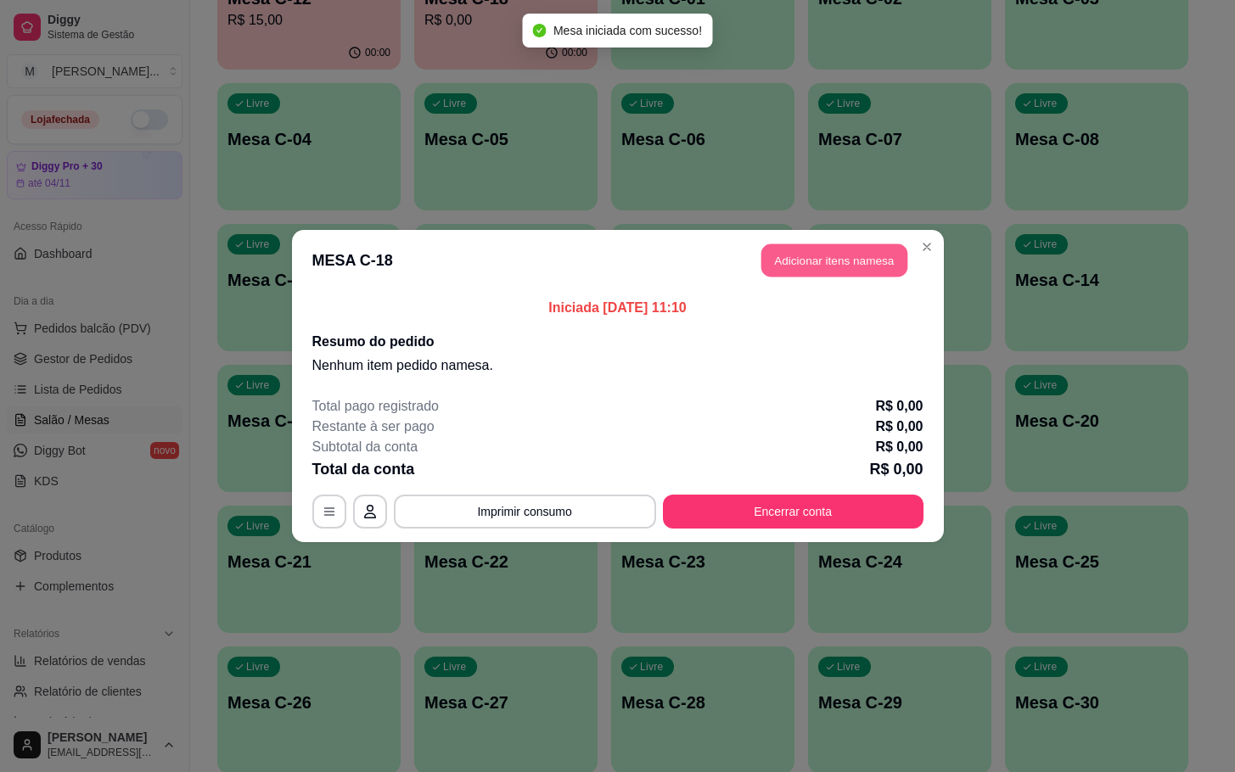
click at [808, 266] on button "Adicionar itens na mesa" at bounding box center [834, 260] width 146 height 33
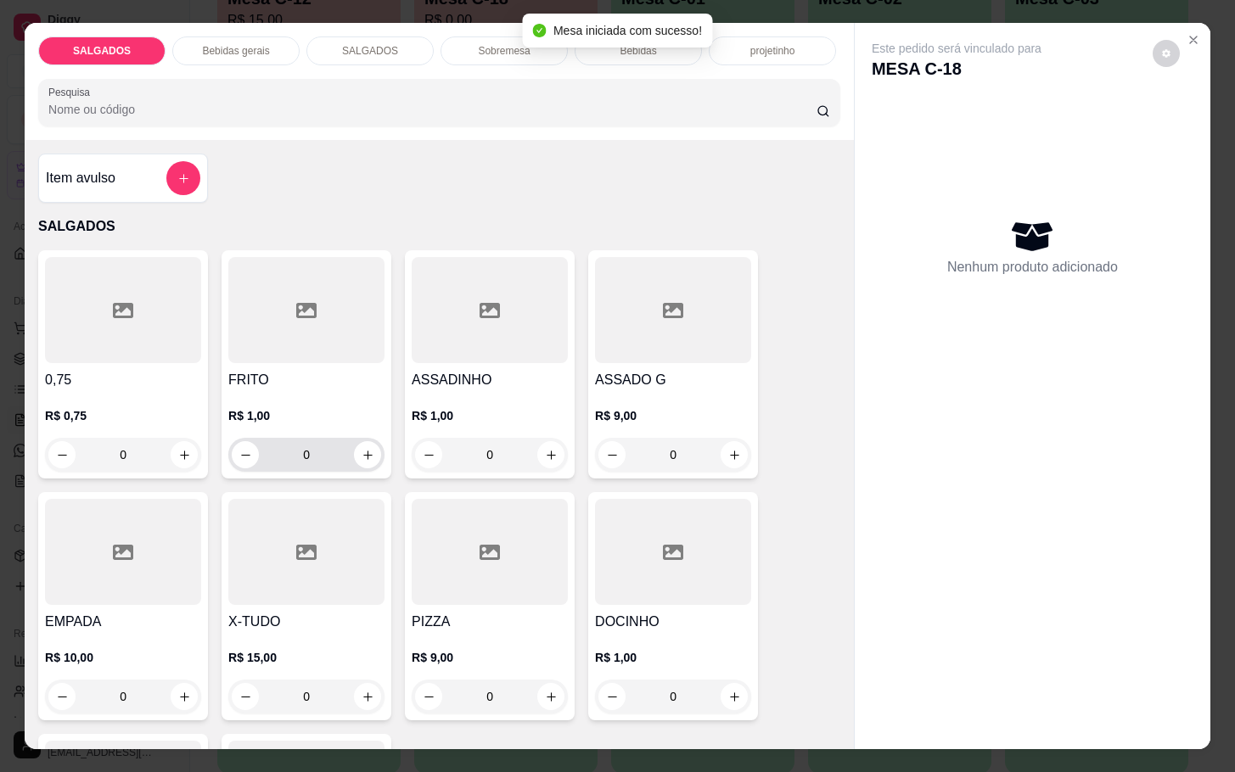
click at [311, 461] on input "0" at bounding box center [306, 455] width 95 height 34
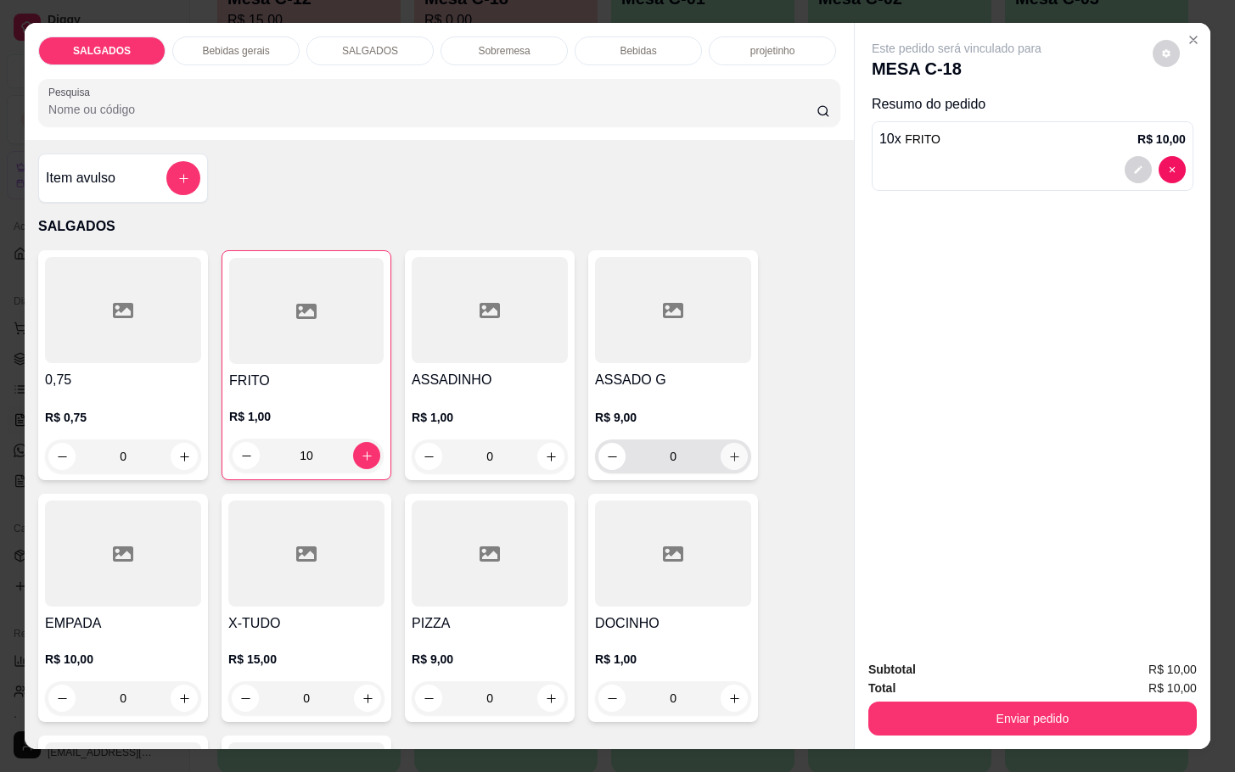
type input "10"
click at [728, 451] on icon "increase-product-quantity" at bounding box center [734, 457] width 13 height 13
type input "1"
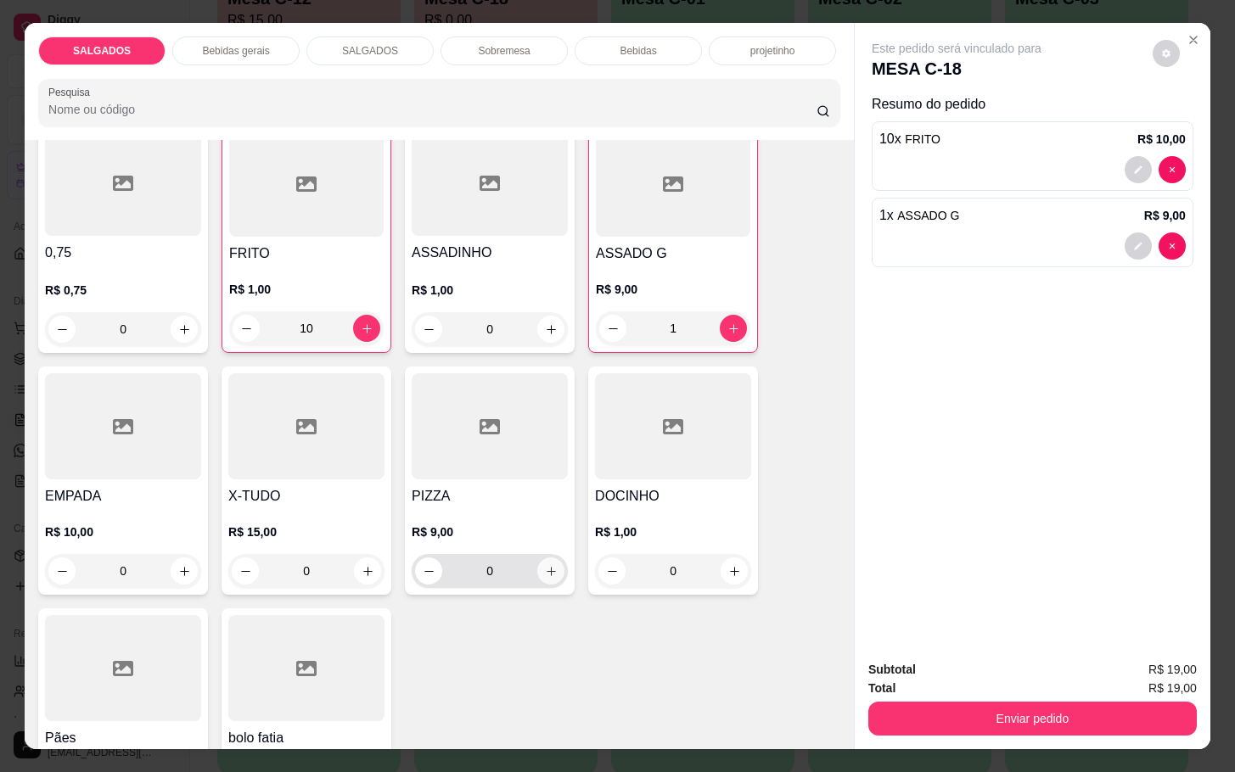
click at [548, 561] on button "increase-product-quantity" at bounding box center [550, 571] width 27 height 27
type input "1"
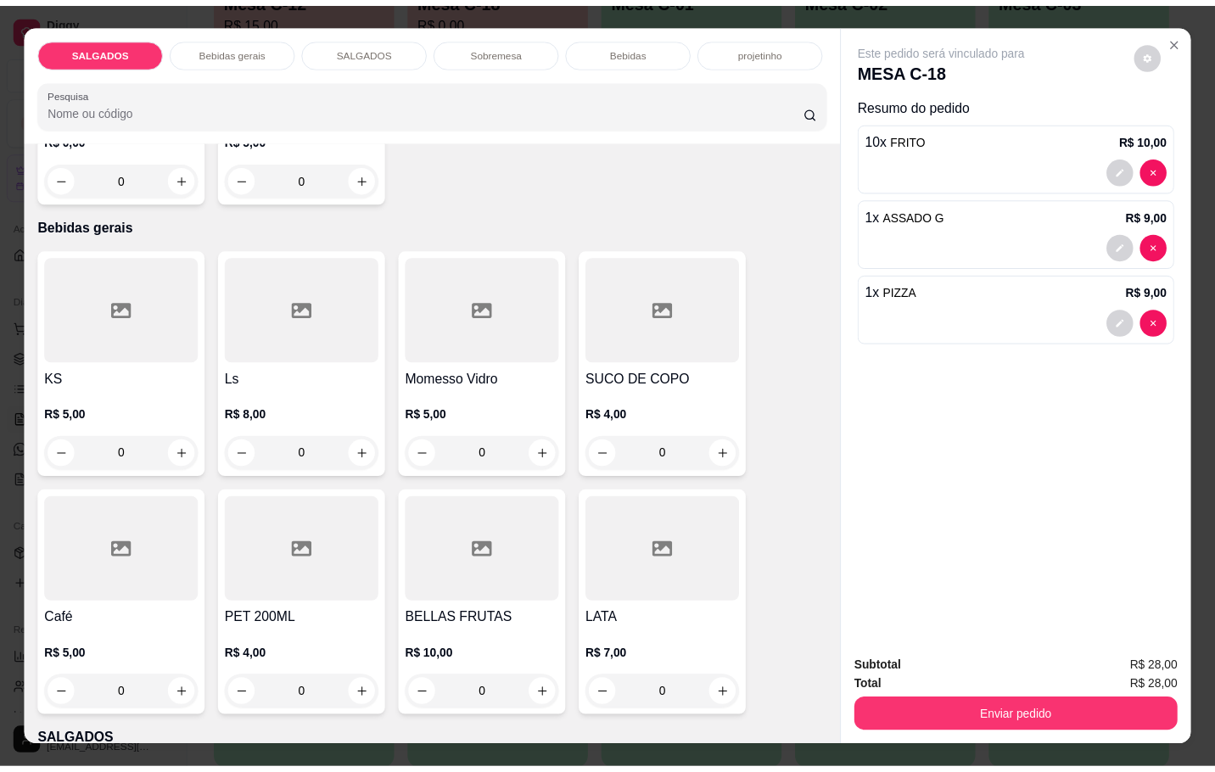
scroll to position [891, 0]
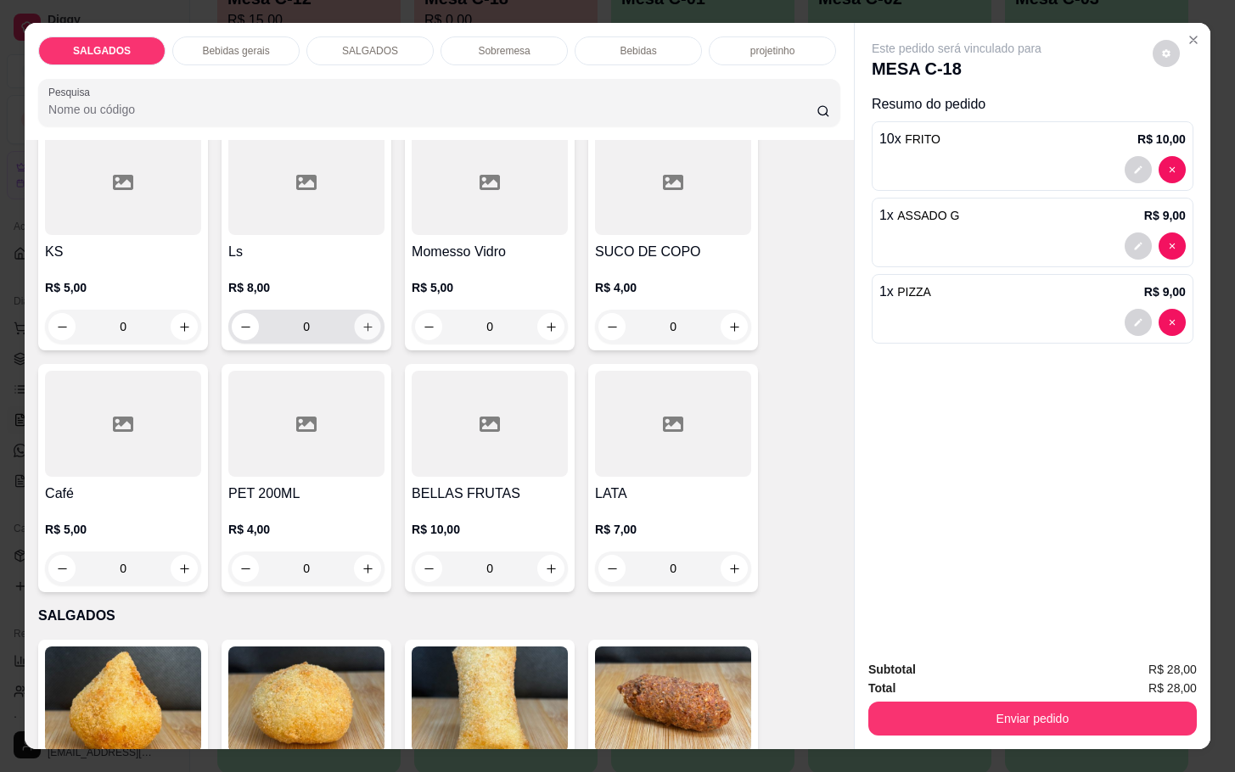
click at [359, 327] on button "increase-product-quantity" at bounding box center [368, 327] width 26 height 26
type input "1"
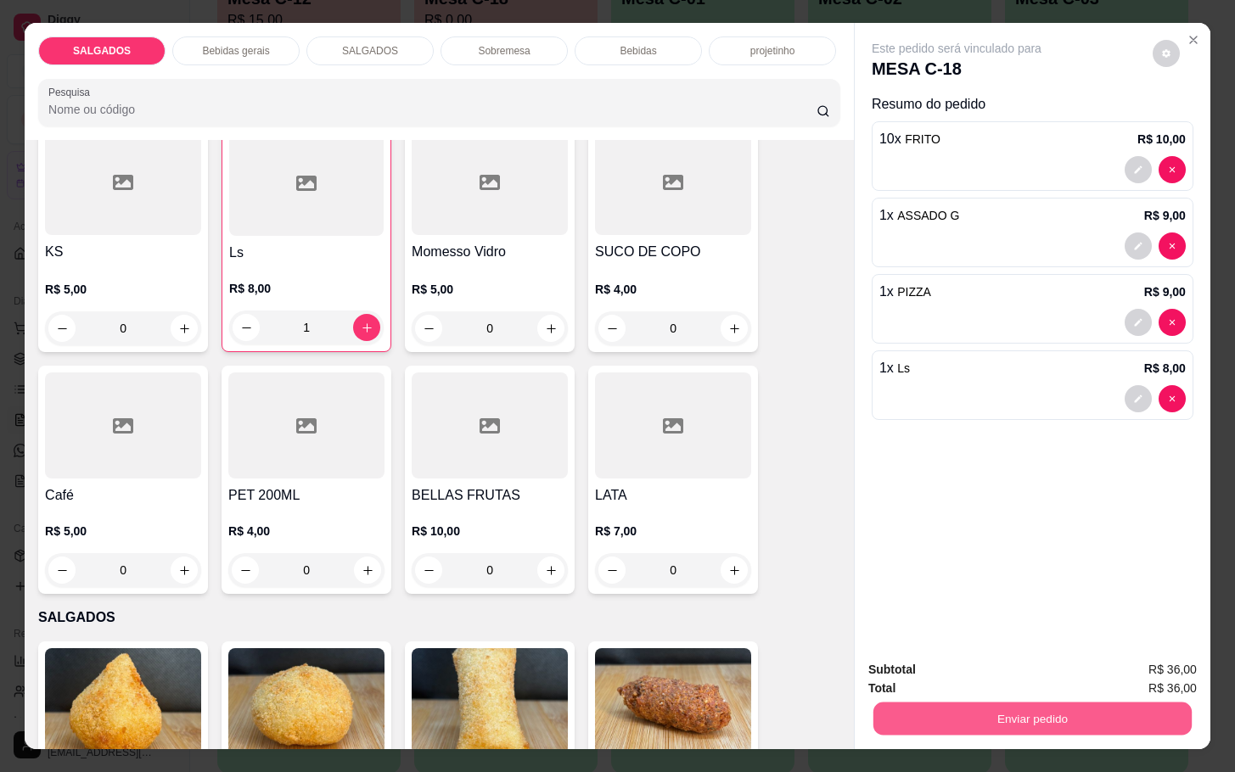
click at [1093, 703] on button "Enviar pedido" at bounding box center [1032, 718] width 318 height 33
click at [1146, 668] on button "Enviar pedido" at bounding box center [1149, 668] width 93 height 31
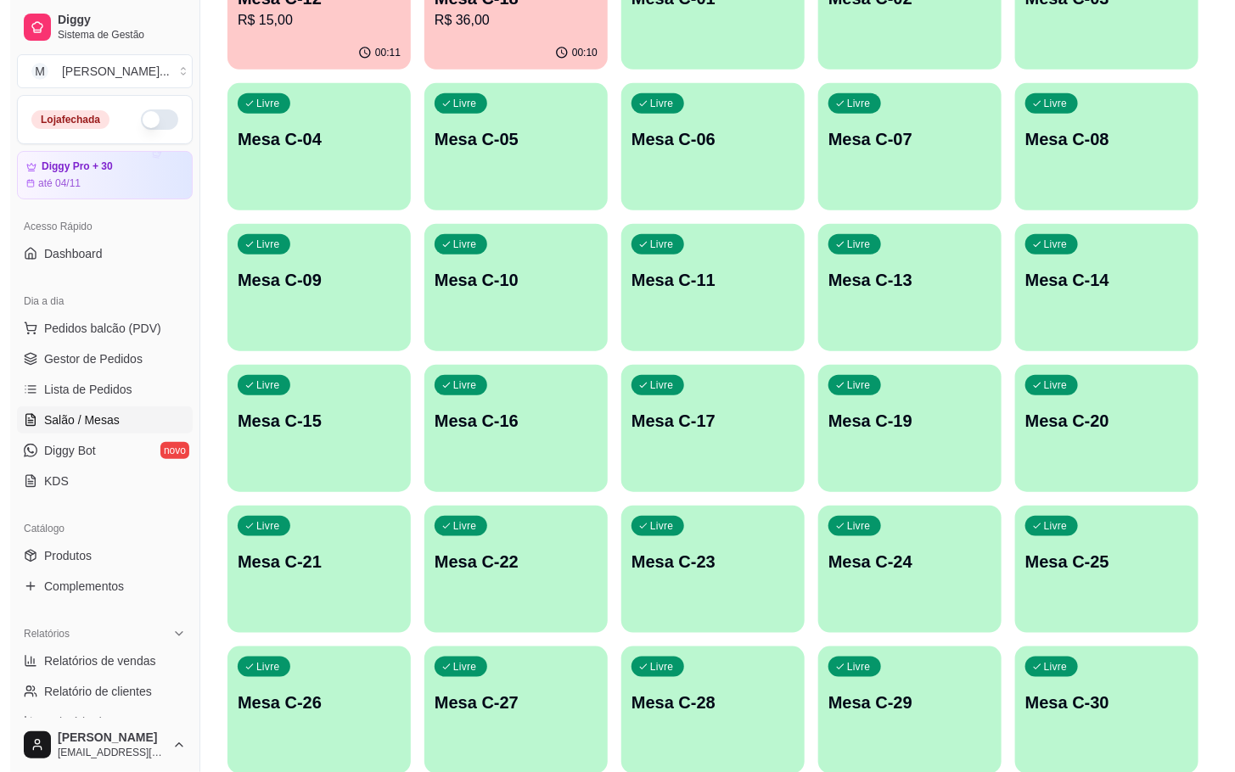
scroll to position [136, 0]
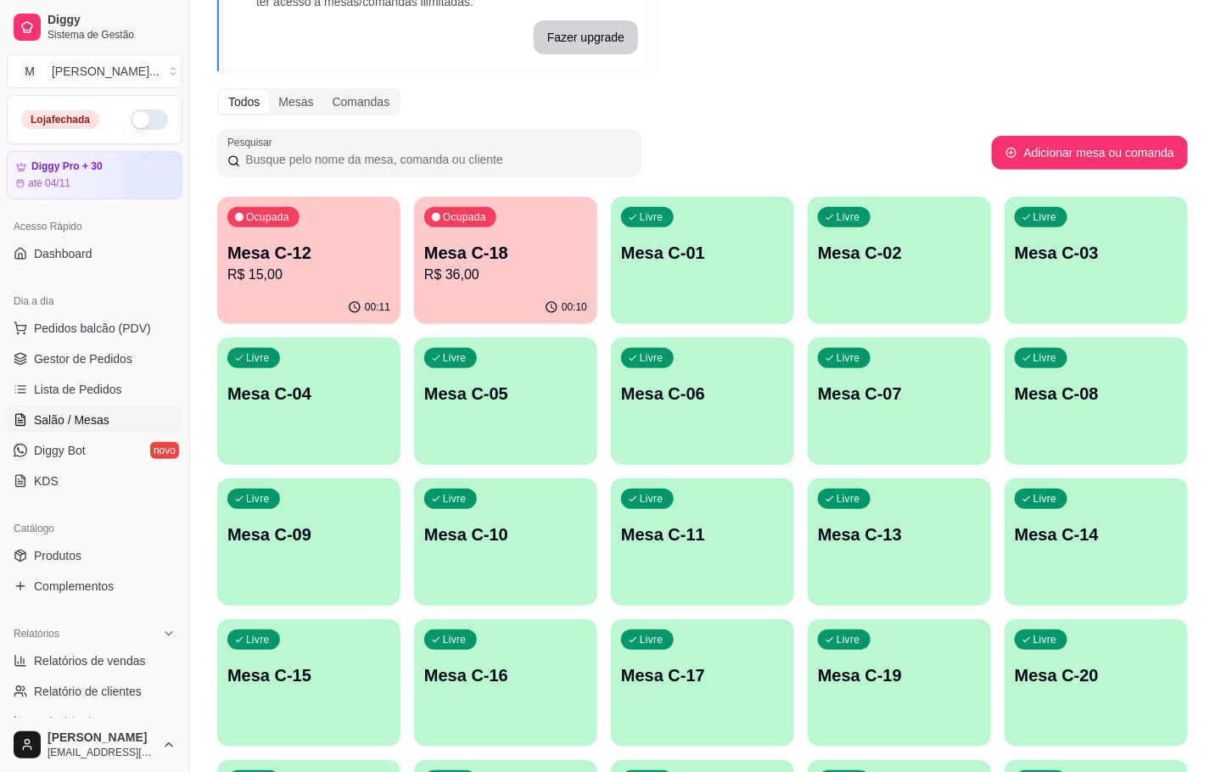
click at [257, 257] on p "Mesa C-12" at bounding box center [308, 253] width 163 height 24
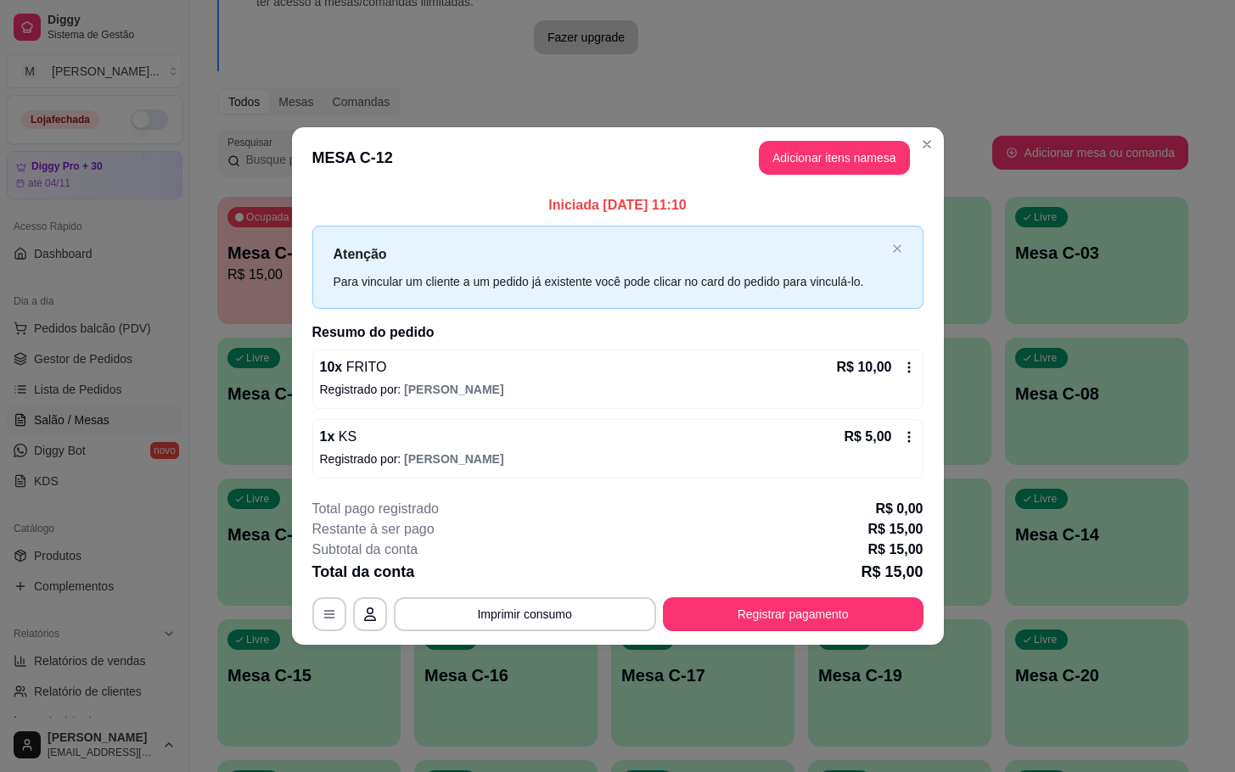
drag, startPoint x: 705, startPoint y: 199, endPoint x: 686, endPoint y: 204, distance: 20.2
click at [686, 204] on p "Iniciada [DATE] 11:10" at bounding box center [617, 205] width 611 height 20
click at [761, 212] on p "Iniciada [DATE] 11:10" at bounding box center [617, 205] width 611 height 20
click at [846, 622] on button "Registrar pagamento" at bounding box center [792, 613] width 253 height 33
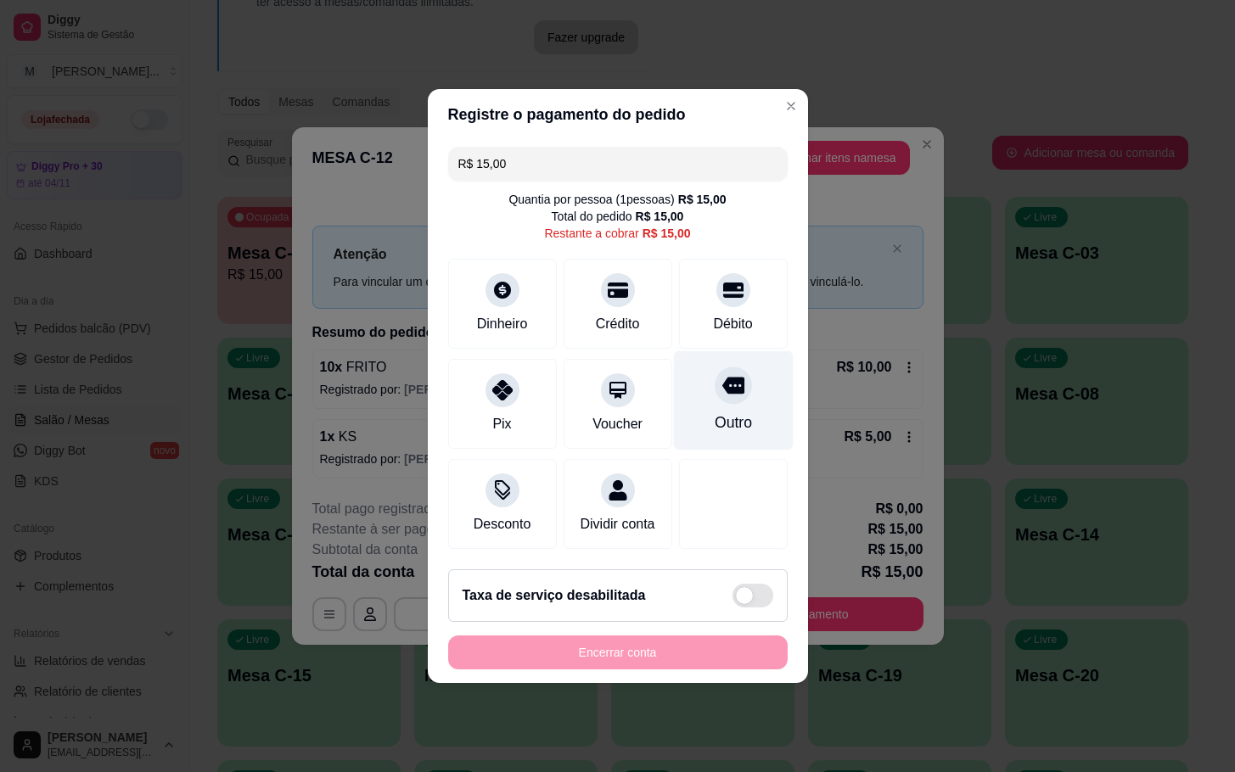
click at [714, 412] on div "Outro" at bounding box center [732, 423] width 37 height 22
type input "R$ 0,00"
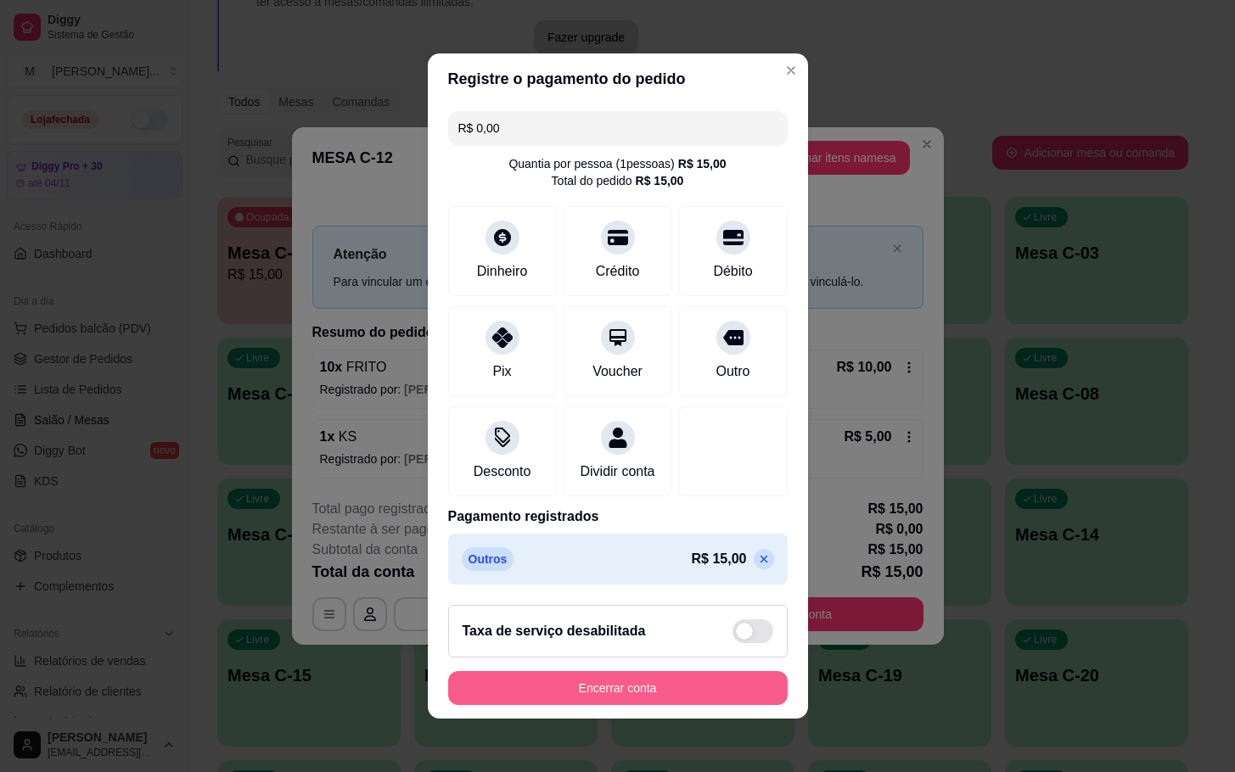
click at [691, 696] on button "Encerrar conta" at bounding box center [617, 688] width 339 height 34
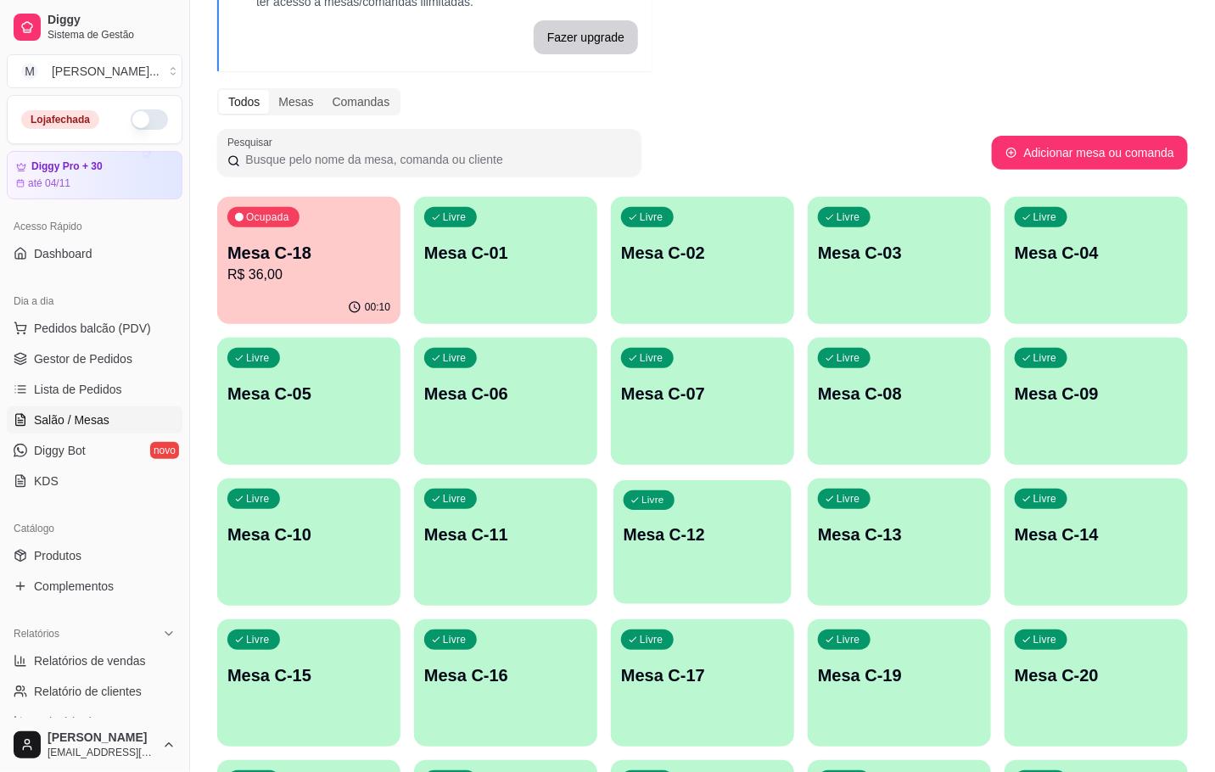
click at [672, 524] on p "Mesa C-12" at bounding box center [703, 535] width 158 height 23
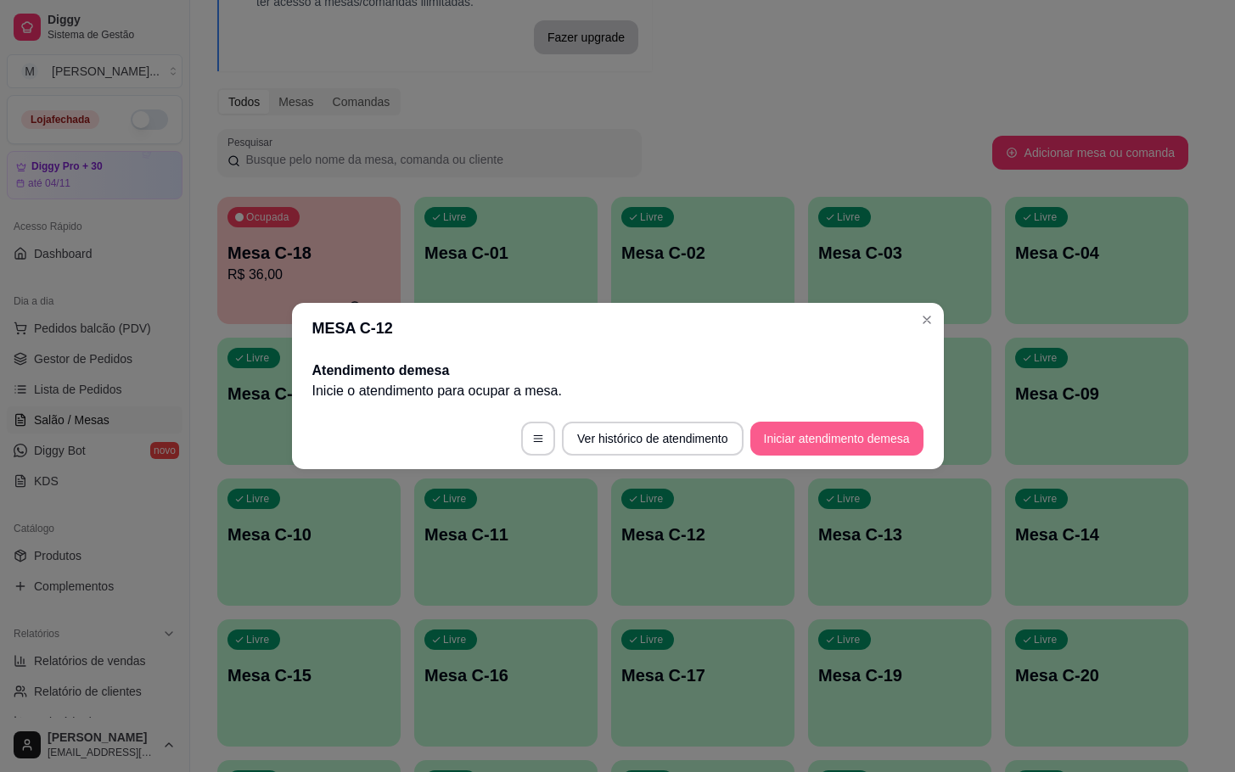
click at [845, 429] on button "Iniciar atendimento de mesa" at bounding box center [836, 439] width 173 height 34
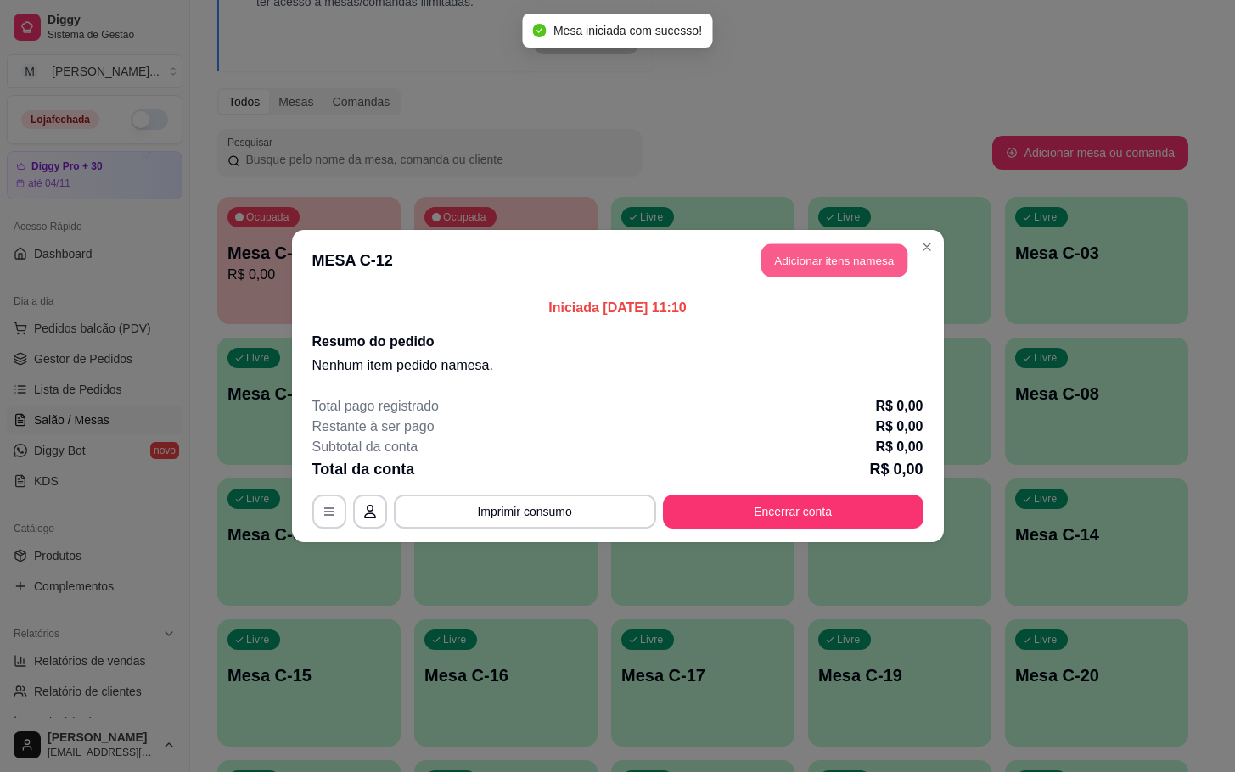
click at [817, 245] on button "Adicionar itens na mesa" at bounding box center [834, 260] width 146 height 33
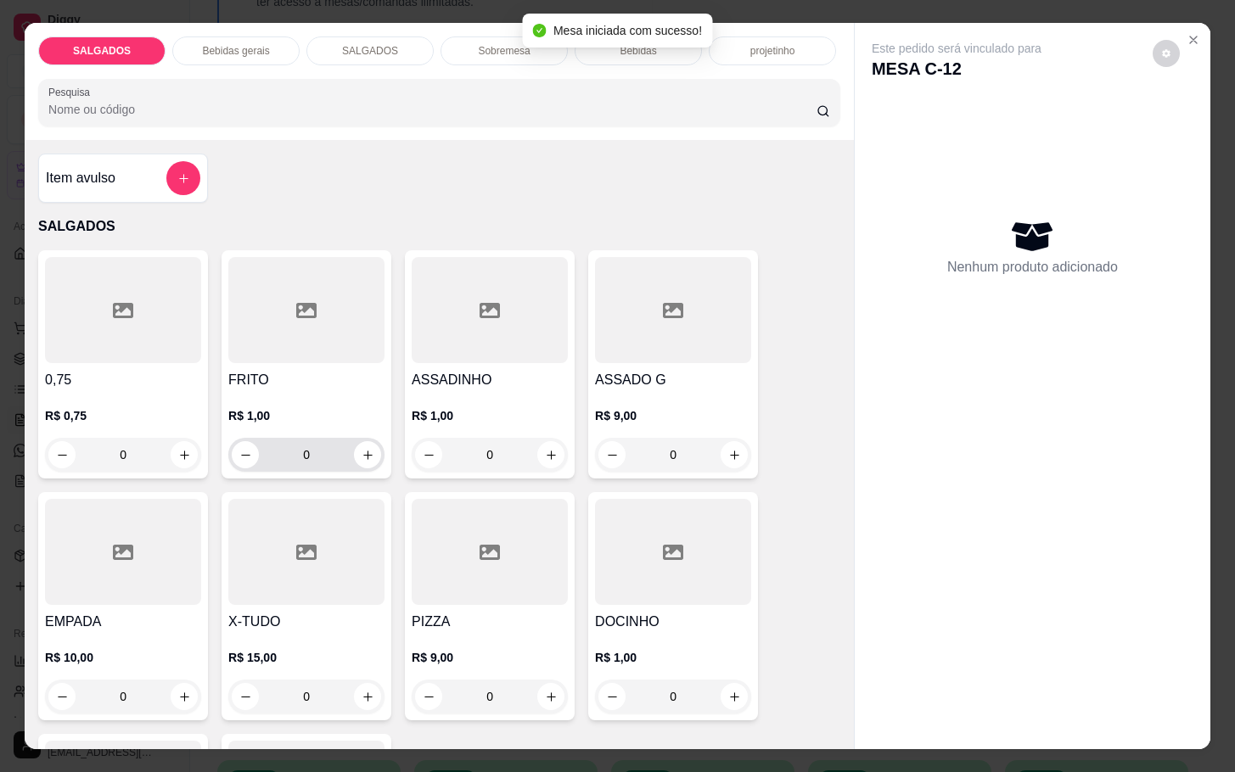
drag, startPoint x: 324, startPoint y: 448, endPoint x: 311, endPoint y: 451, distance: 14.0
click at [317, 448] on input "0" at bounding box center [306, 455] width 95 height 34
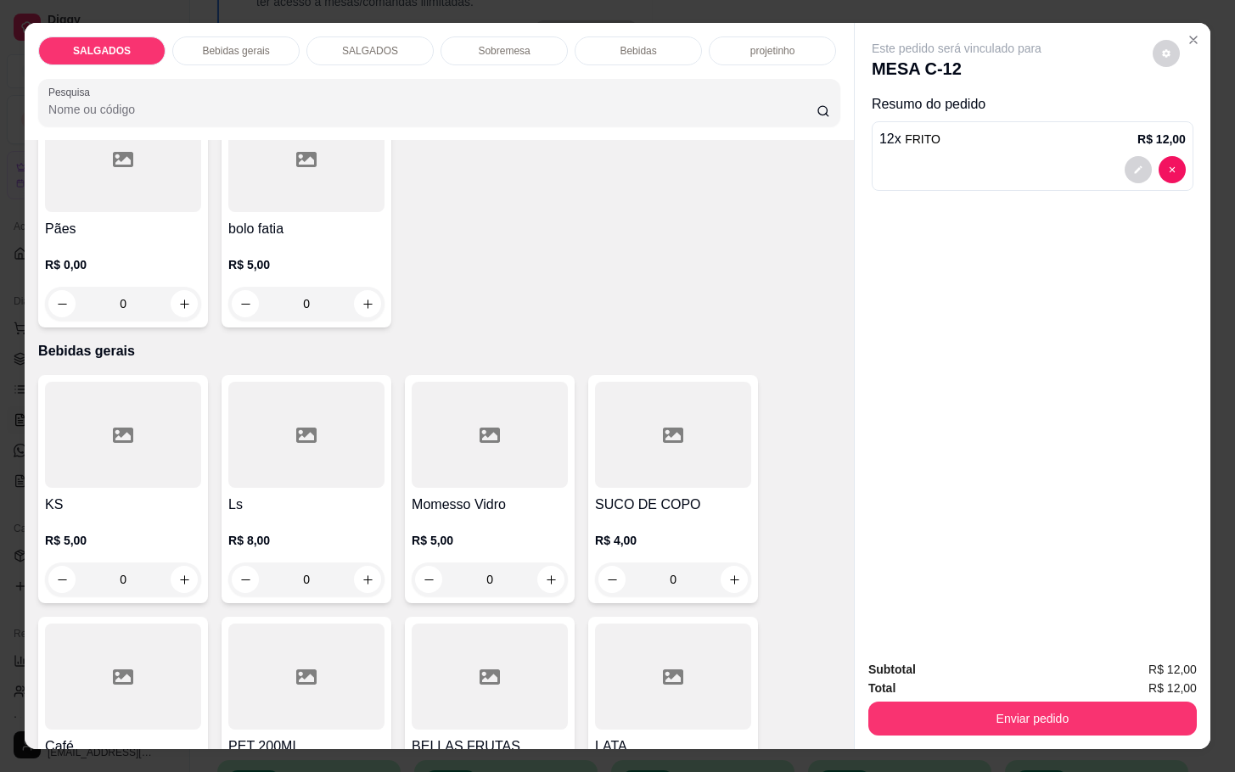
scroll to position [764, 0]
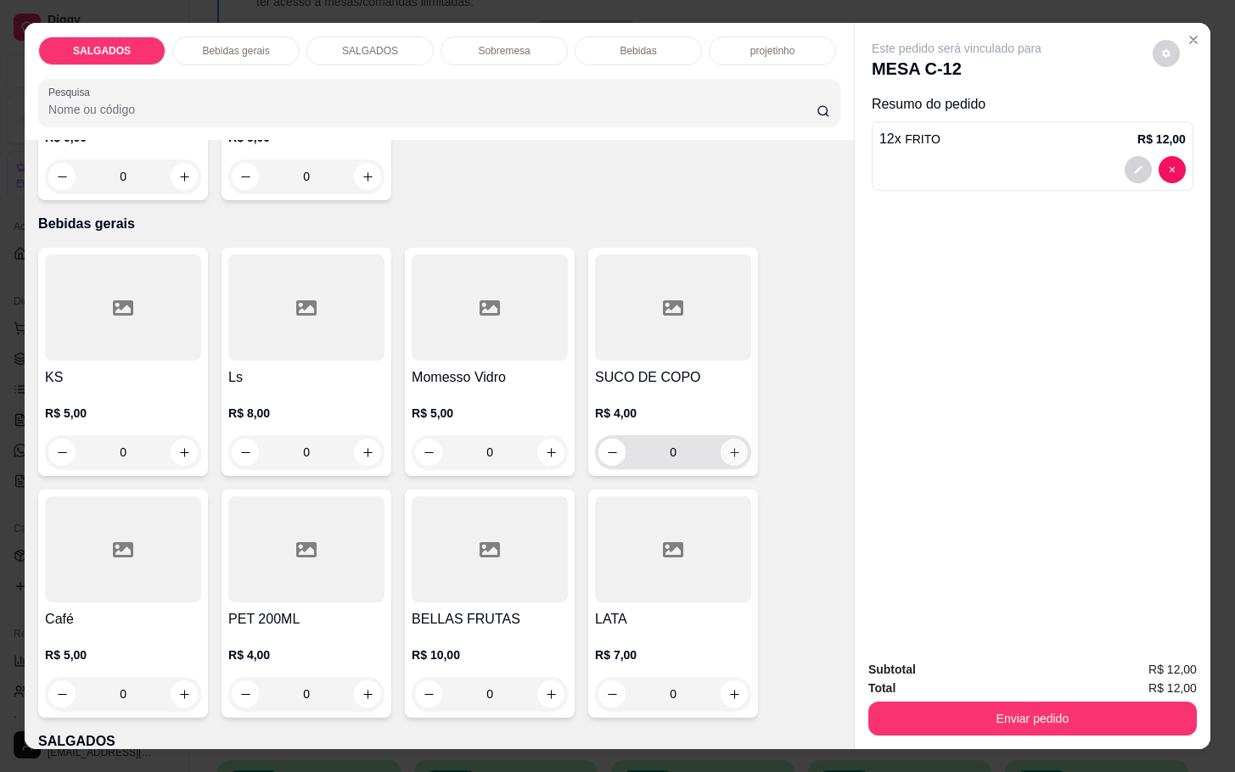
type input "12"
click at [728, 446] on icon "increase-product-quantity" at bounding box center [734, 452] width 13 height 13
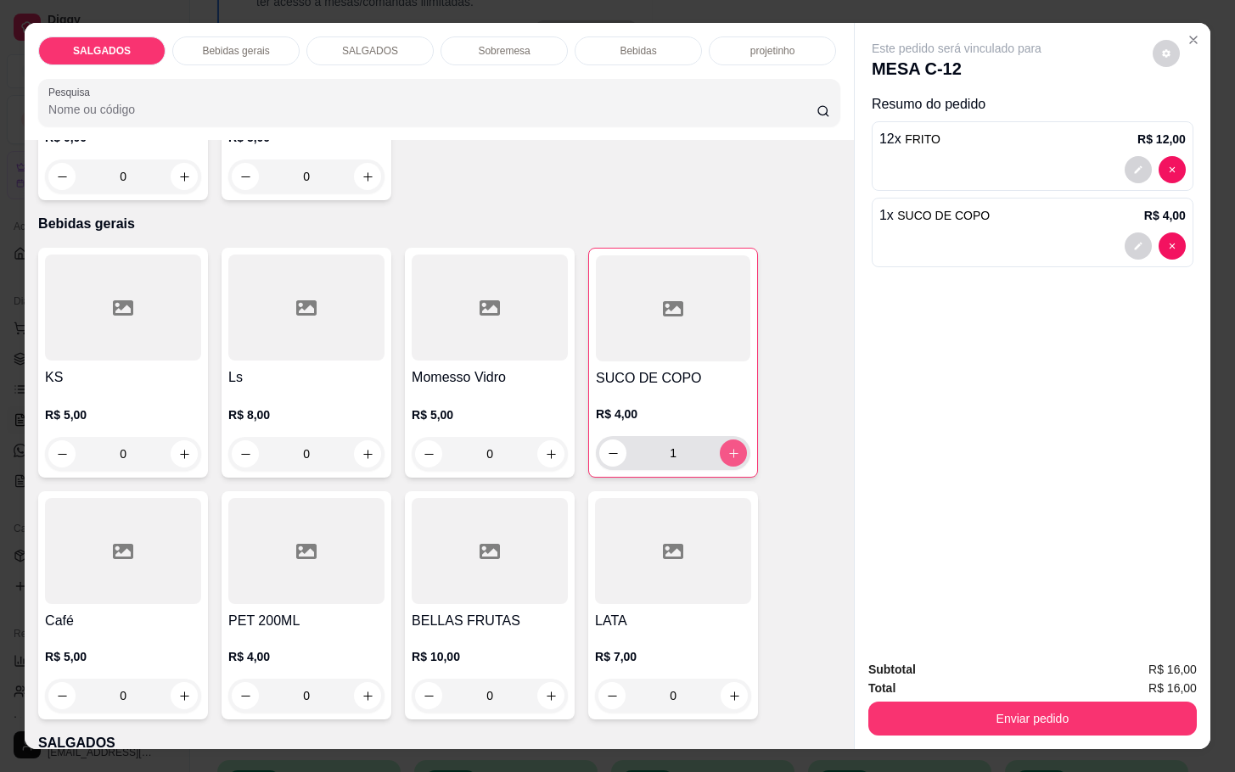
click at [720, 440] on button "increase-product-quantity" at bounding box center [733, 453] width 27 height 27
type input "2"
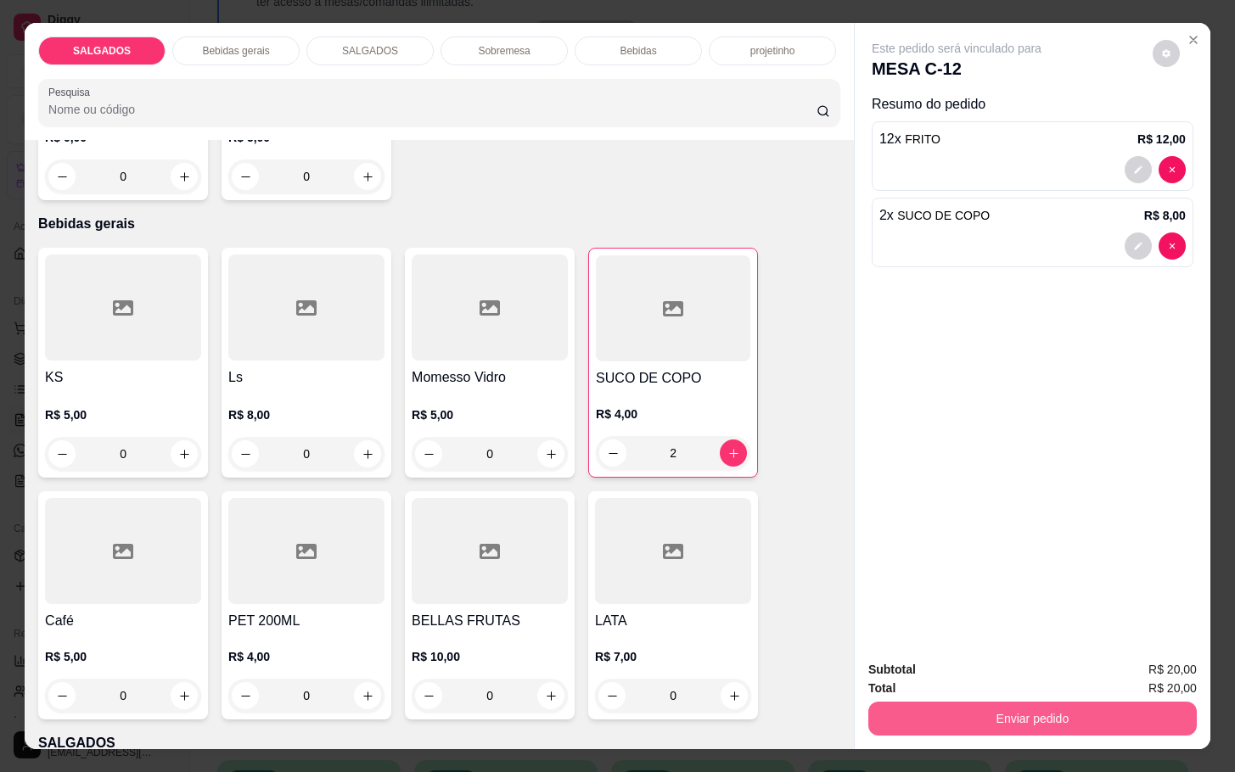
click at [950, 715] on button "Enviar pedido" at bounding box center [1032, 719] width 328 height 34
click at [1115, 654] on button "Enviar pedido" at bounding box center [1149, 668] width 93 height 31
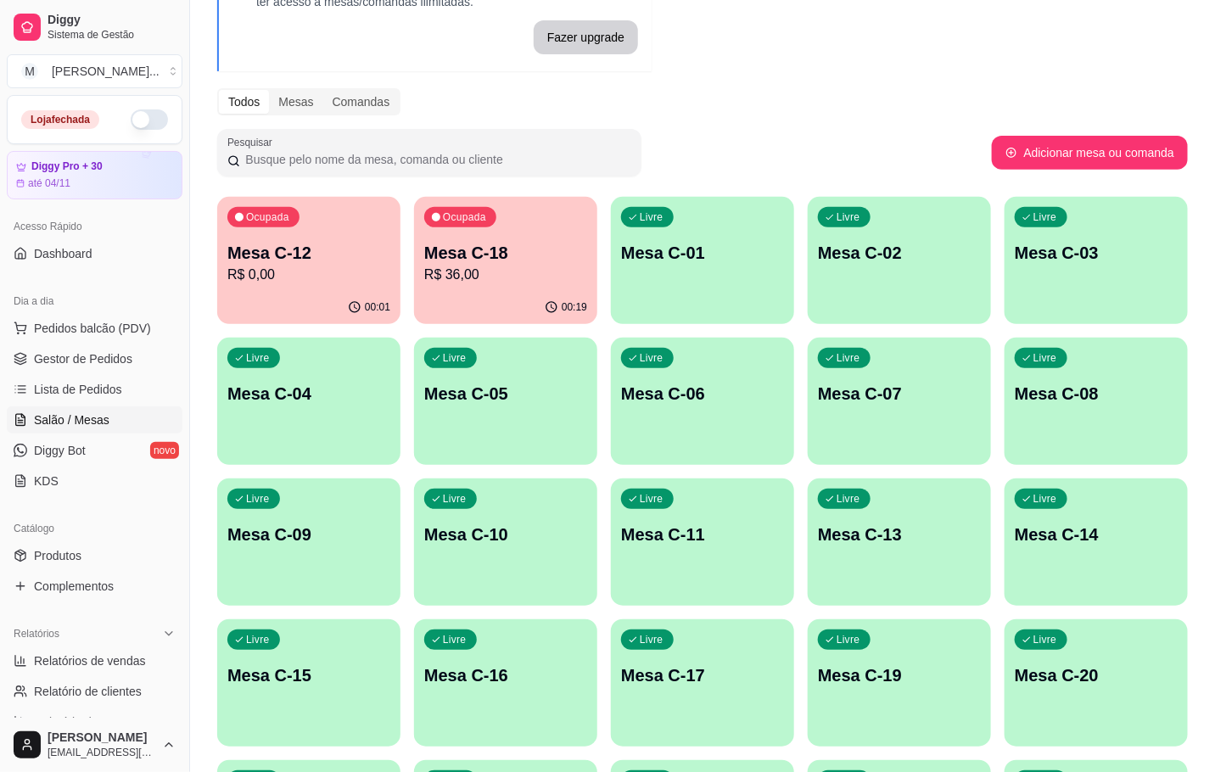
click at [866, 365] on div "Livre" at bounding box center [844, 358] width 53 height 20
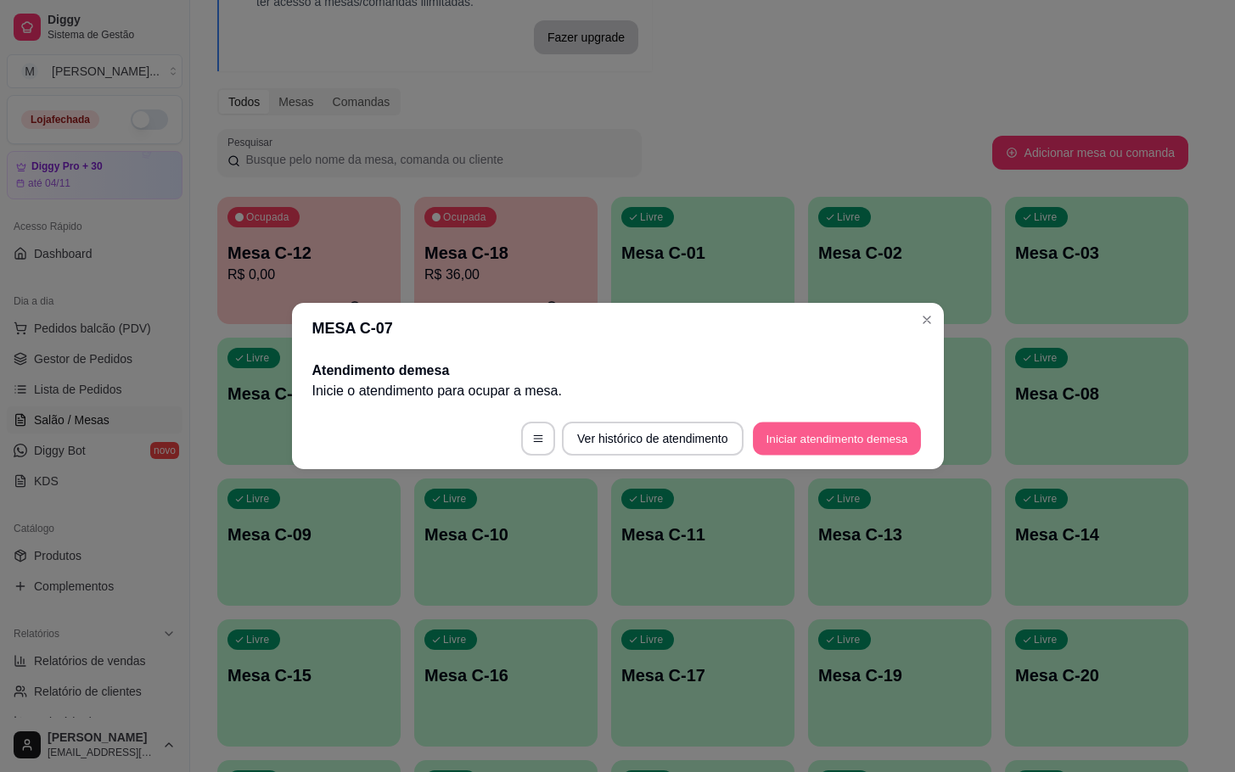
click at [820, 433] on button "Iniciar atendimento de mesa" at bounding box center [837, 439] width 168 height 33
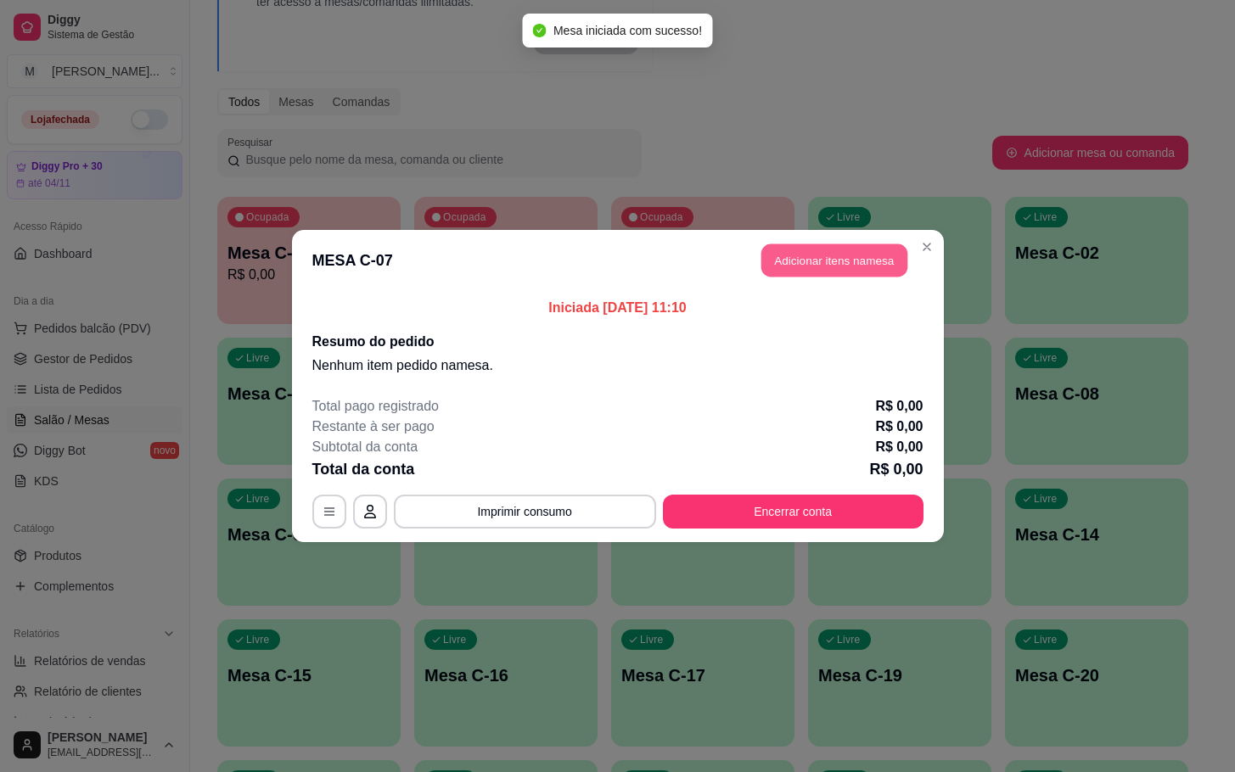
click at [843, 270] on button "Adicionar itens na mesa" at bounding box center [834, 260] width 146 height 33
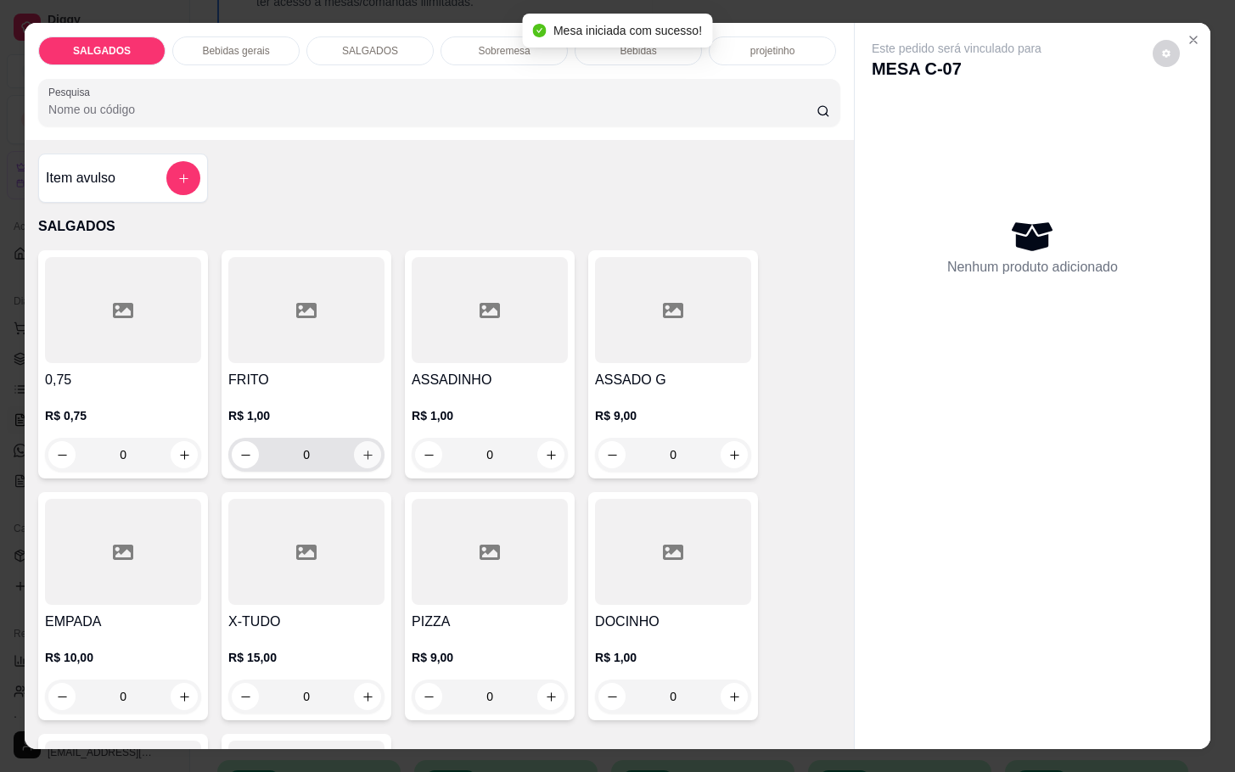
click at [362, 453] on icon "increase-product-quantity" at bounding box center [367, 455] width 13 height 13
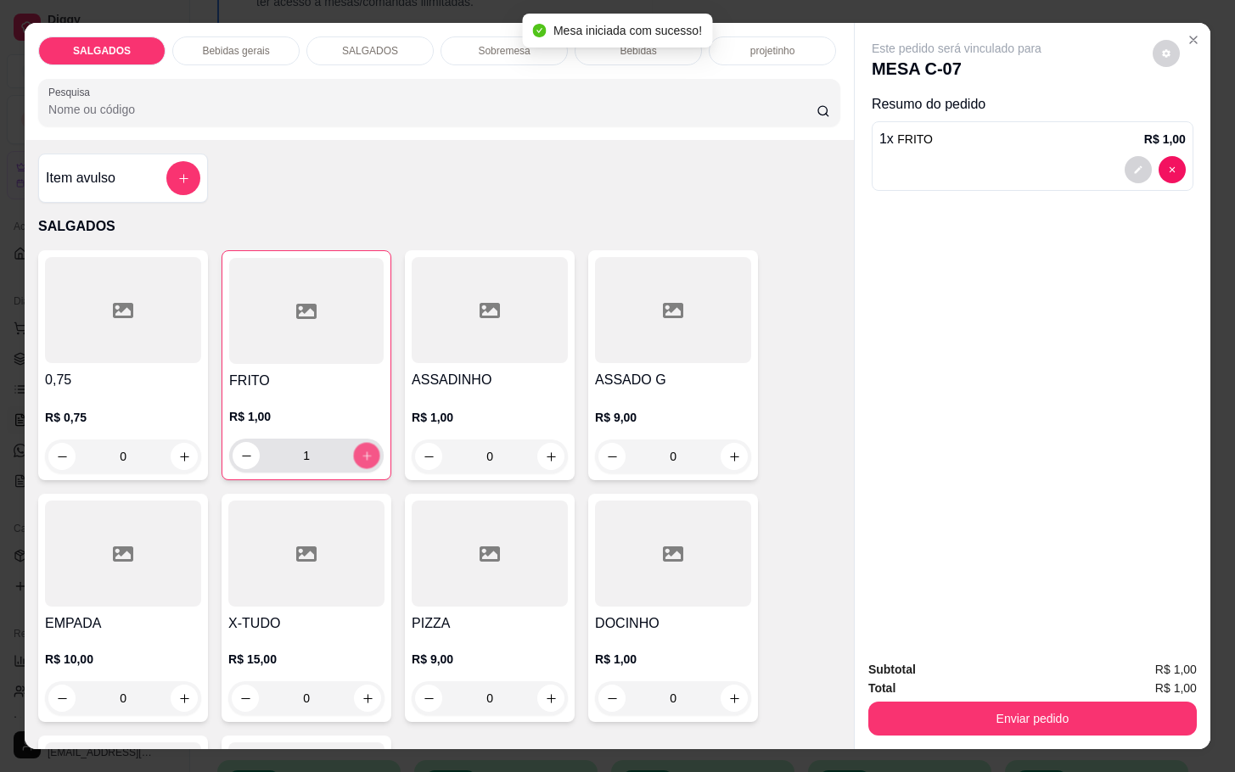
click at [362, 453] on icon "increase-product-quantity" at bounding box center [367, 456] width 13 height 13
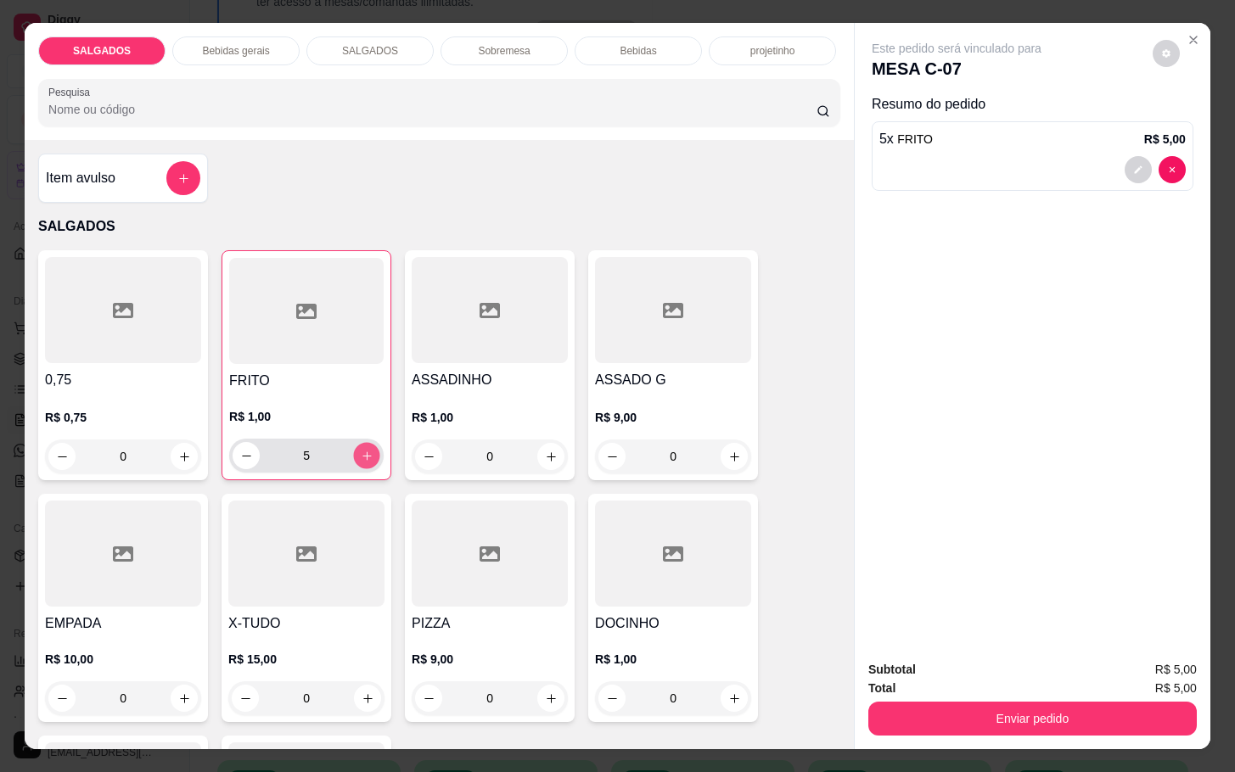
type input "6"
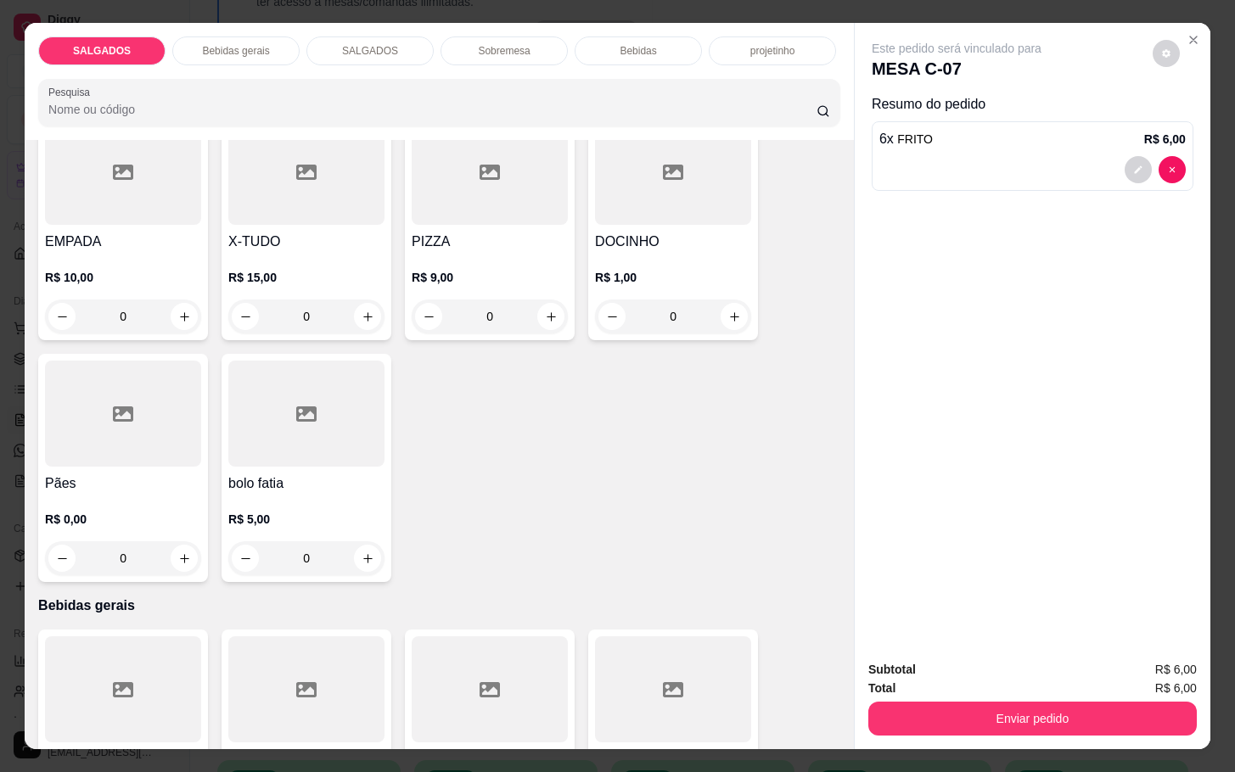
scroll to position [636, 0]
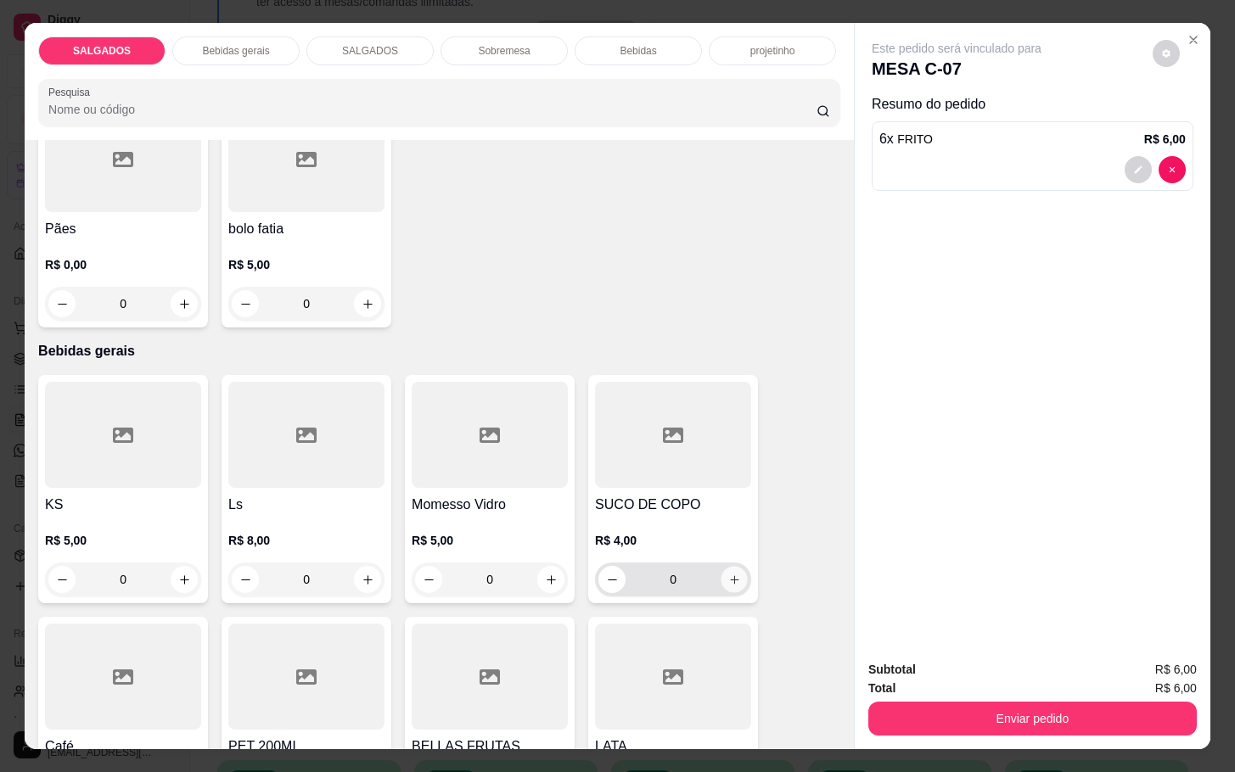
click at [731, 574] on icon "increase-product-quantity" at bounding box center [734, 580] width 13 height 13
type input "1"
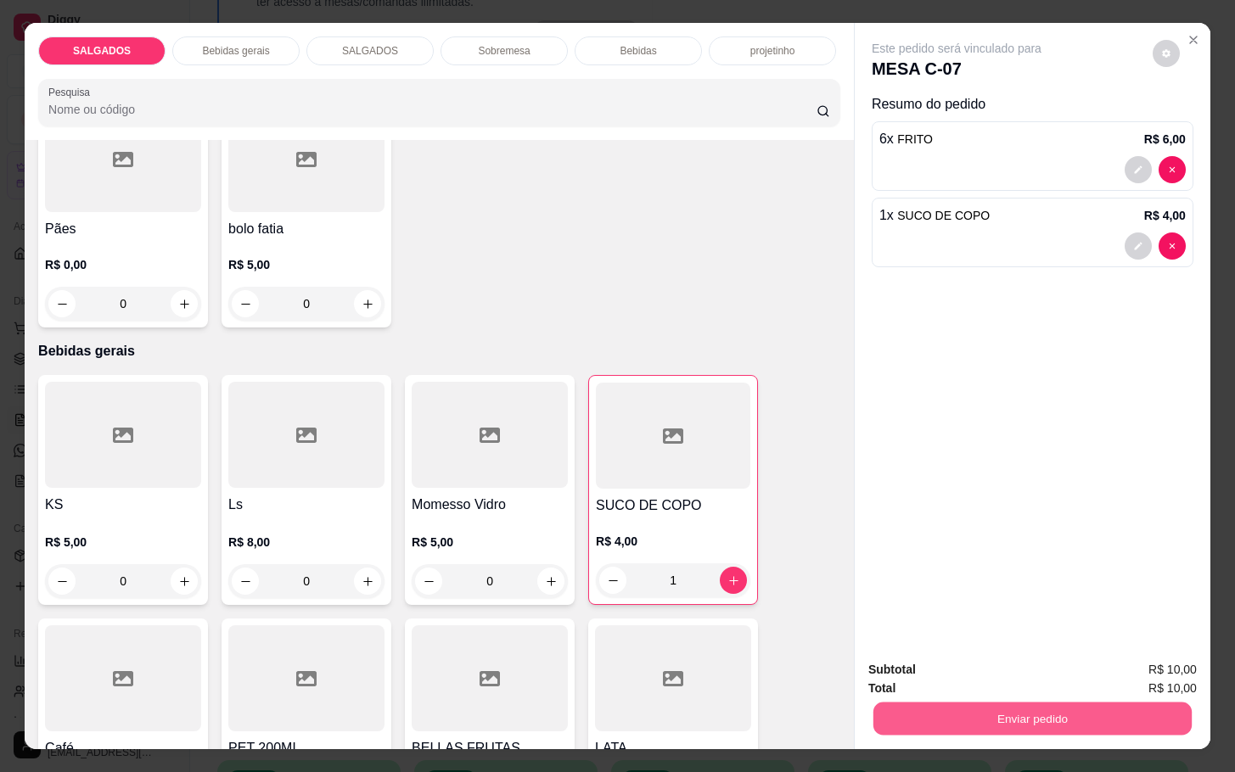
click at [907, 716] on button "Enviar pedido" at bounding box center [1032, 718] width 318 height 33
click at [1177, 663] on button "Enviar pedido" at bounding box center [1149, 669] width 96 height 32
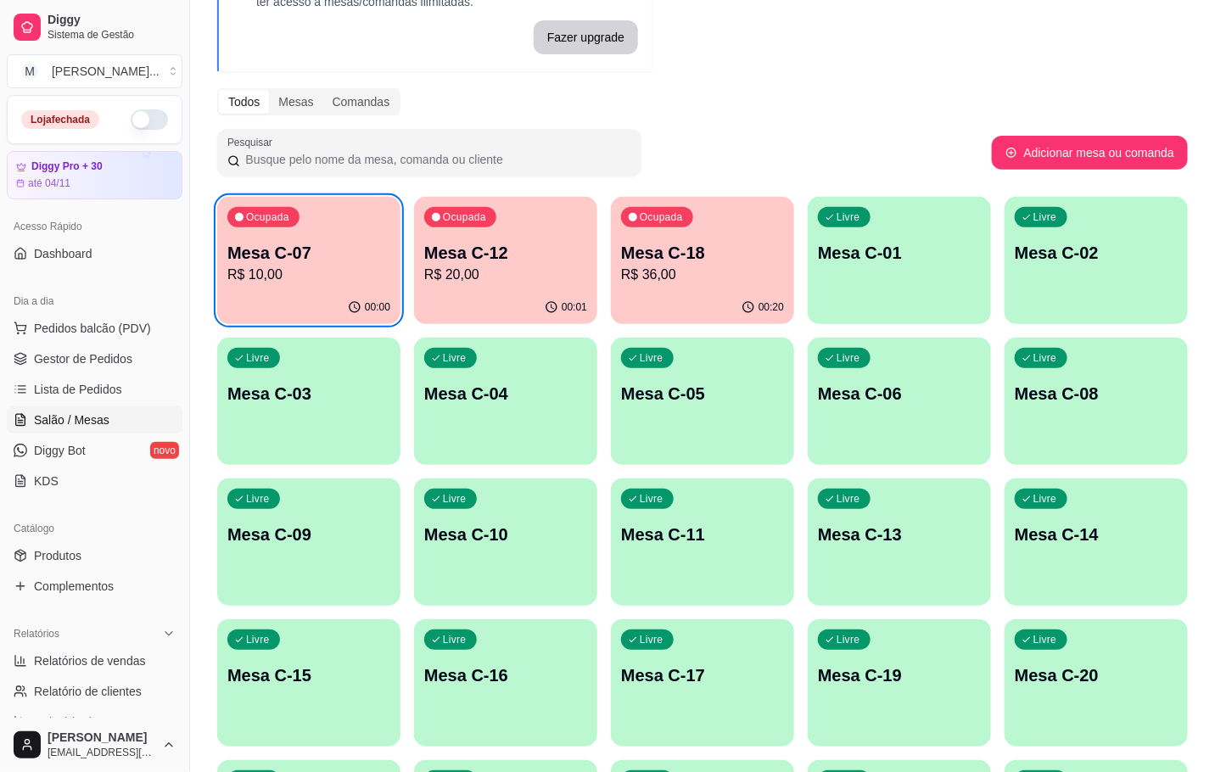
click at [665, 281] on p "R$ 36,00" at bounding box center [702, 275] width 163 height 20
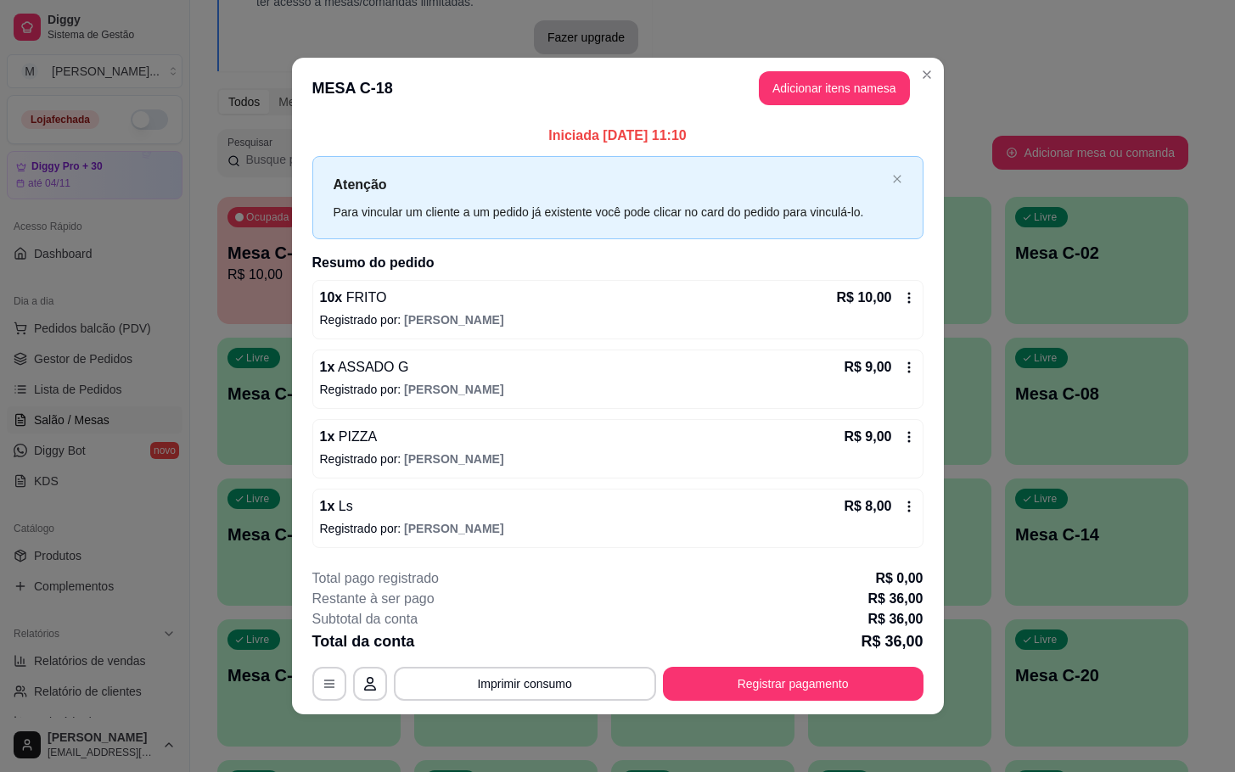
click at [877, 673] on button "Registrar pagamento" at bounding box center [793, 684] width 261 height 34
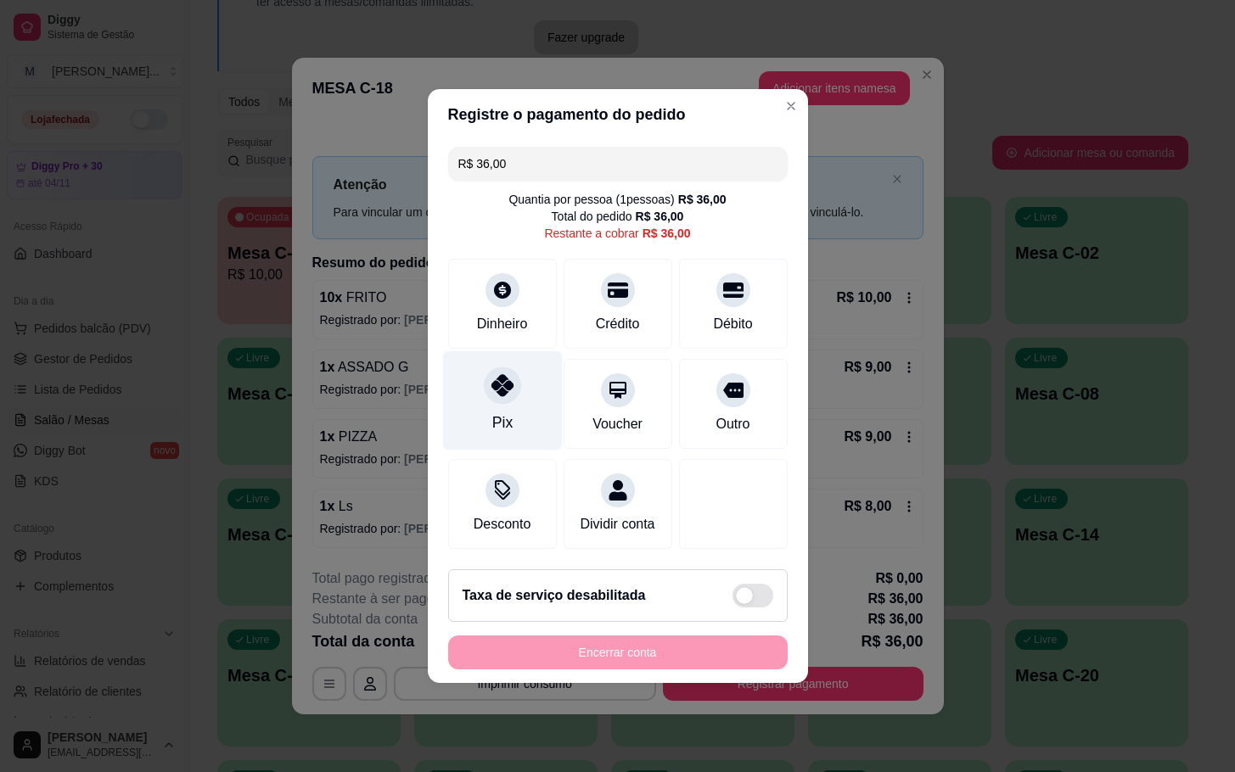
click at [530, 379] on div "Pix" at bounding box center [502, 400] width 120 height 99
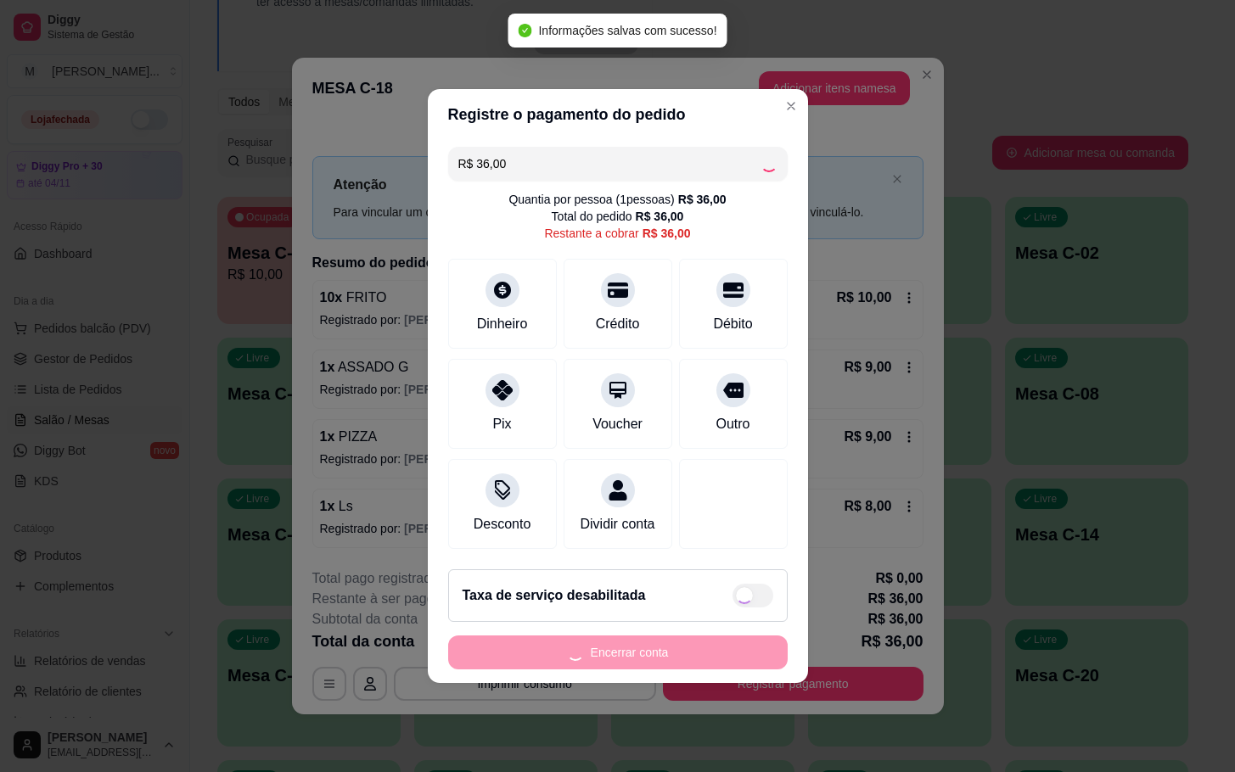
type input "R$ 0,00"
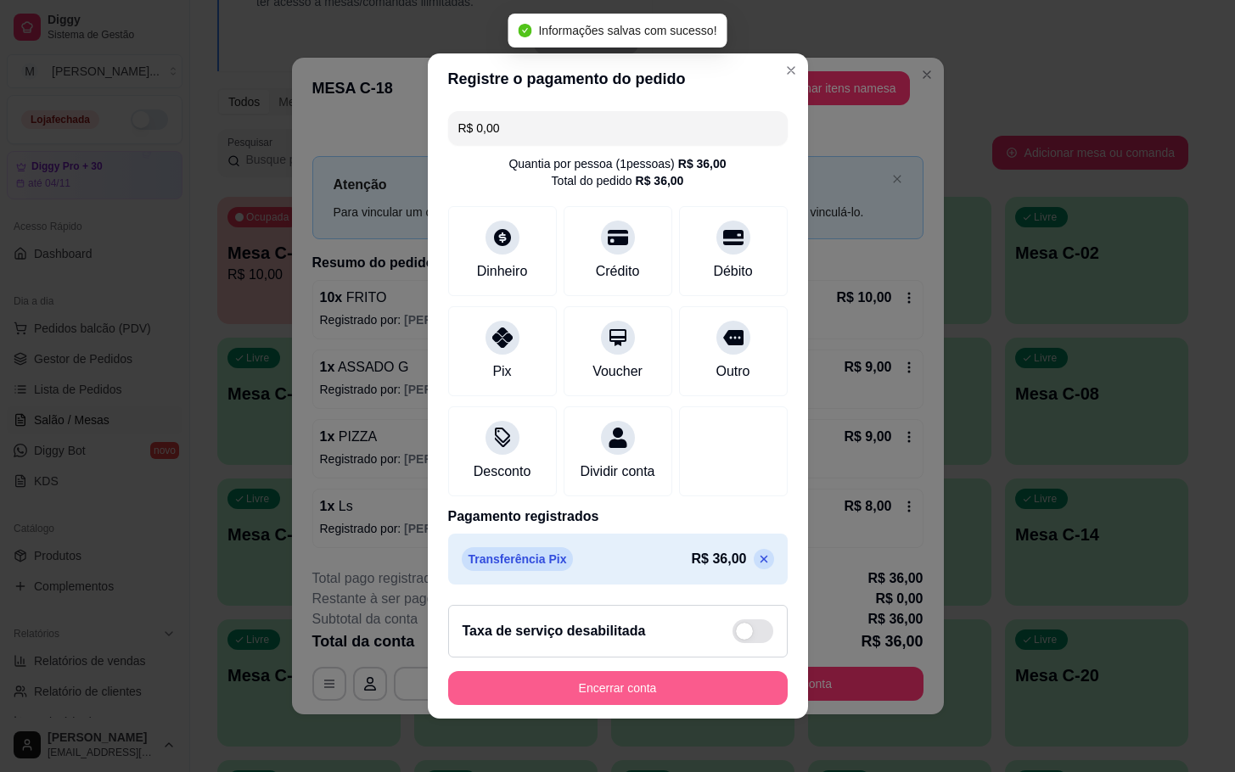
click at [713, 680] on footer "Taxa de serviço desabilitada Encerrar conta" at bounding box center [618, 654] width 380 height 127
click at [687, 714] on footer "Taxa de serviço desabilitada Encerrar conta" at bounding box center [618, 654] width 380 height 127
click at [698, 683] on button "Encerrar conta" at bounding box center [617, 688] width 339 height 34
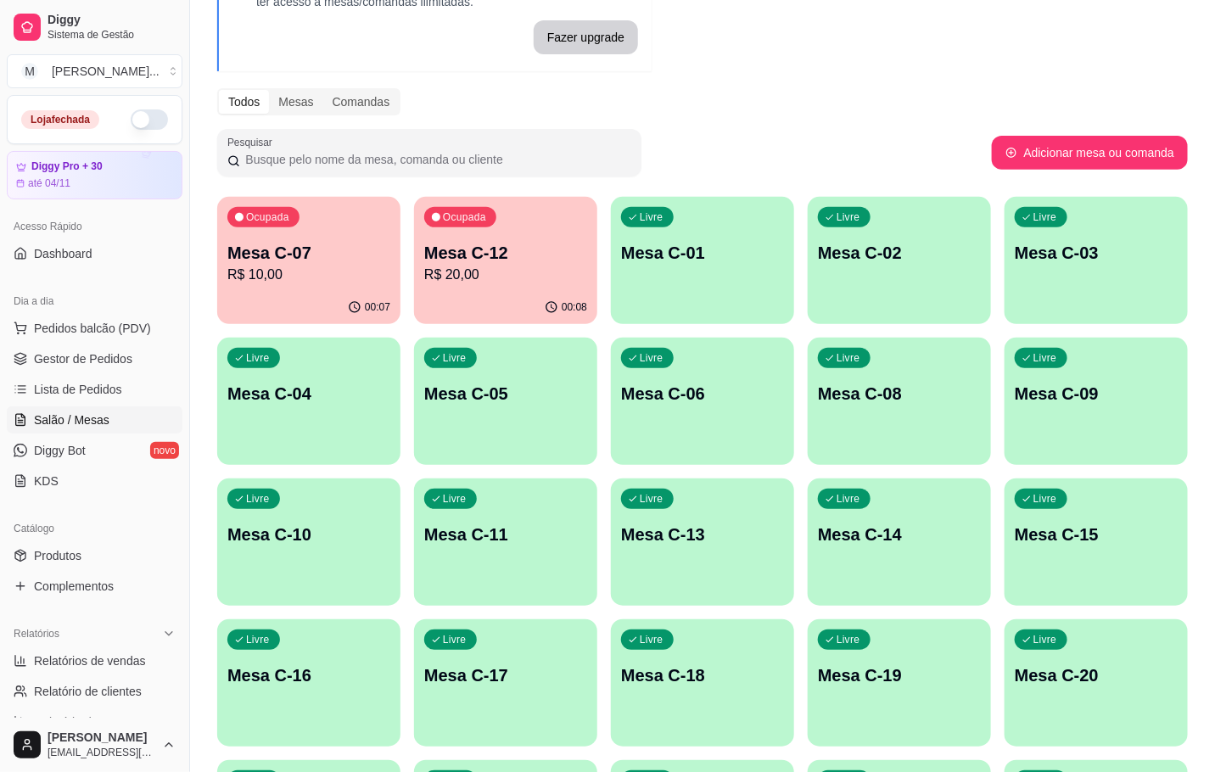
click at [258, 360] on p "Livre" at bounding box center [258, 358] width 24 height 14
click at [321, 250] on p "Mesa C-07" at bounding box center [308, 253] width 163 height 24
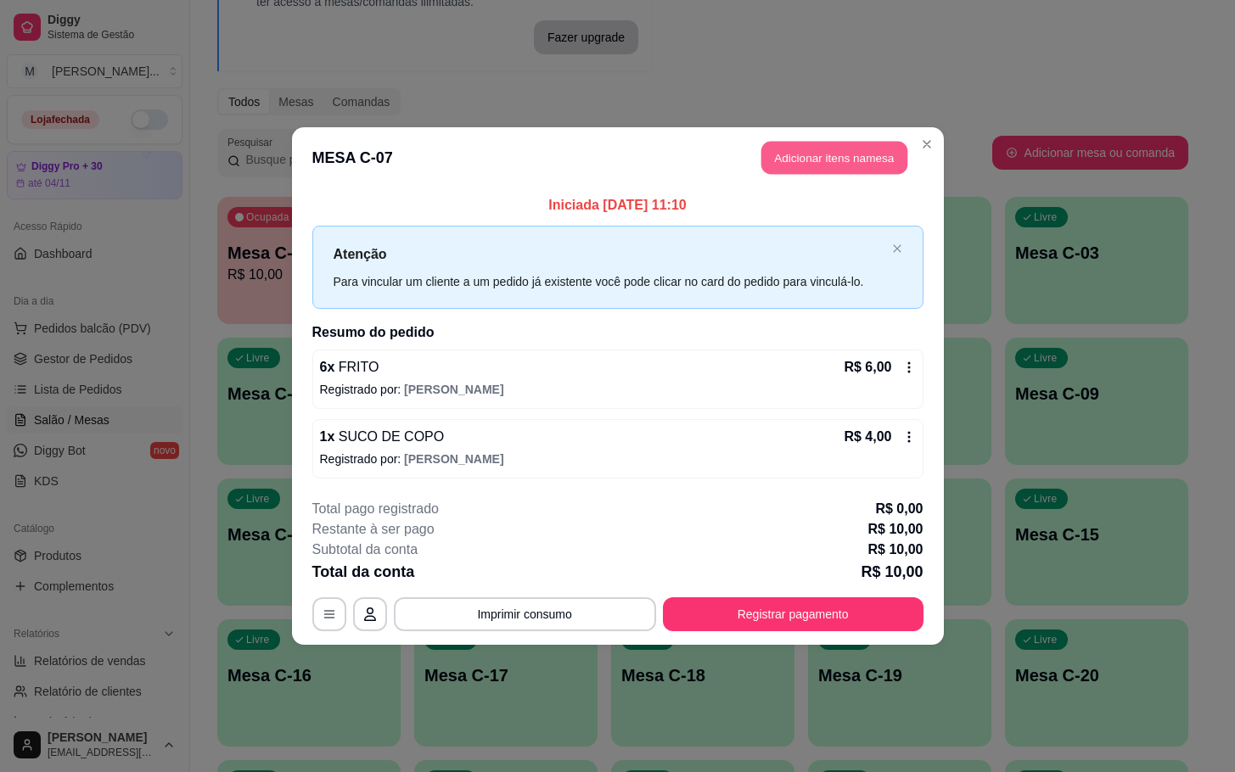
click at [843, 159] on button "Adicionar itens na mesa" at bounding box center [834, 158] width 146 height 33
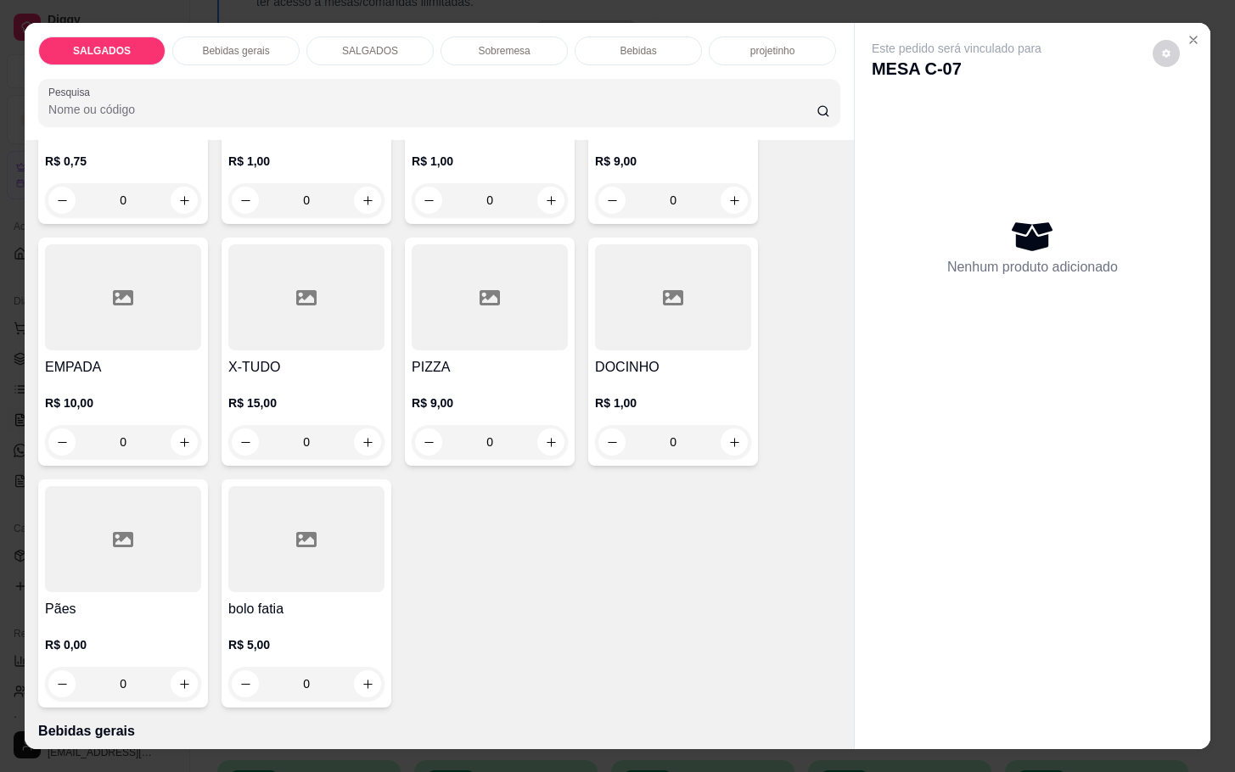
scroll to position [382, 0]
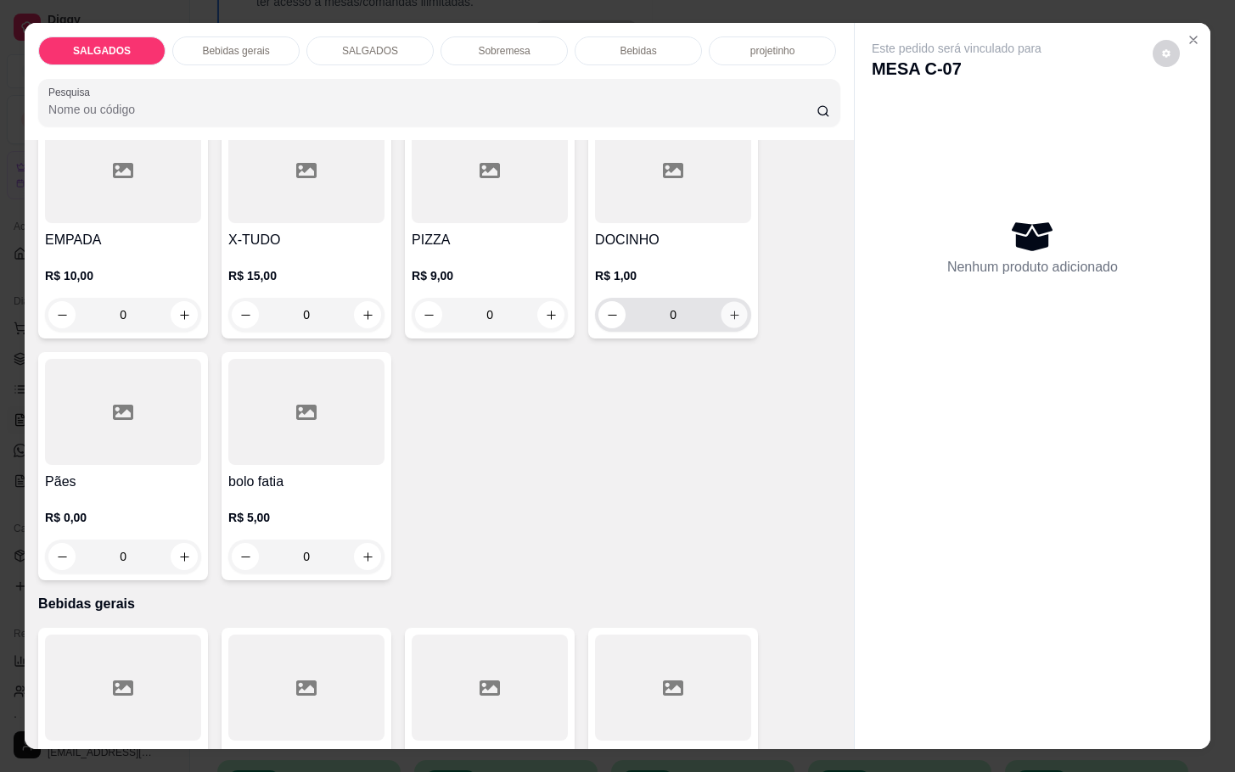
click at [728, 317] on button "increase-product-quantity" at bounding box center [734, 315] width 26 height 26
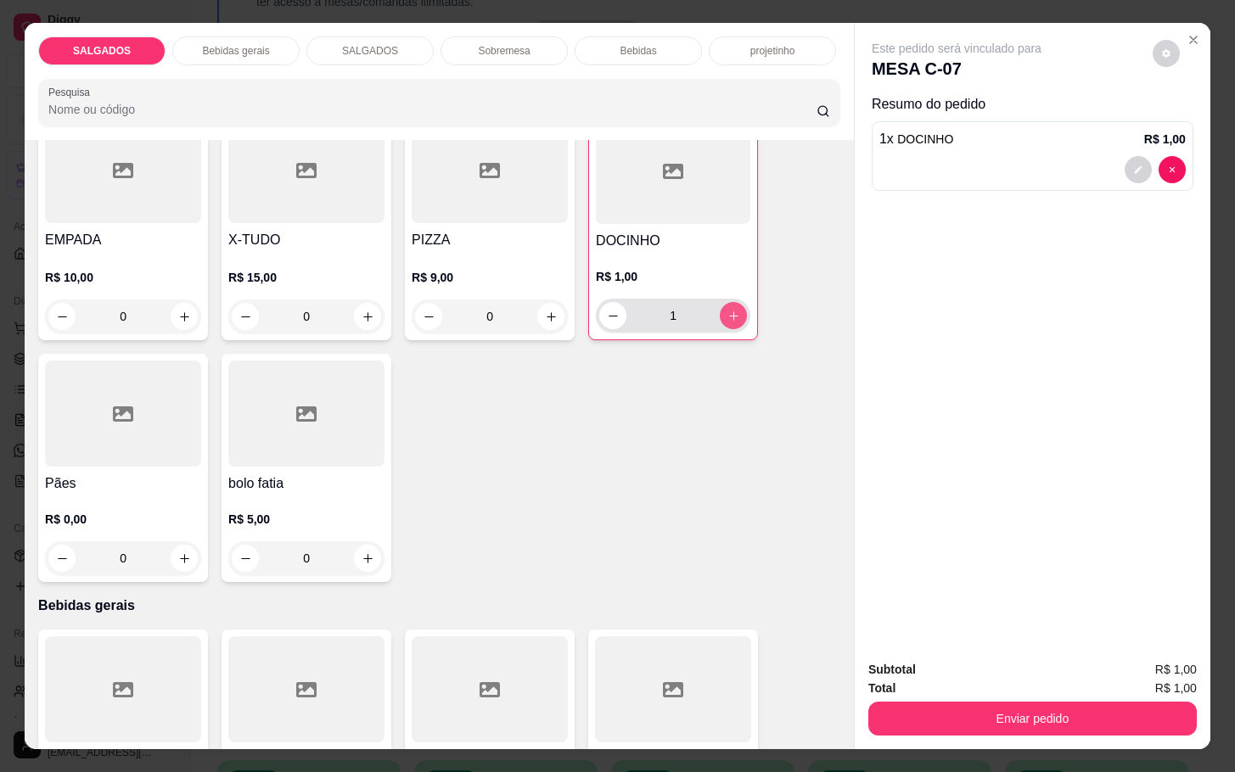
click at [728, 317] on button "increase-product-quantity" at bounding box center [733, 315] width 27 height 27
click at [728, 317] on button "increase-product-quantity" at bounding box center [733, 316] width 26 height 26
click at [728, 317] on button "increase-product-quantity" at bounding box center [733, 315] width 27 height 27
type input "4"
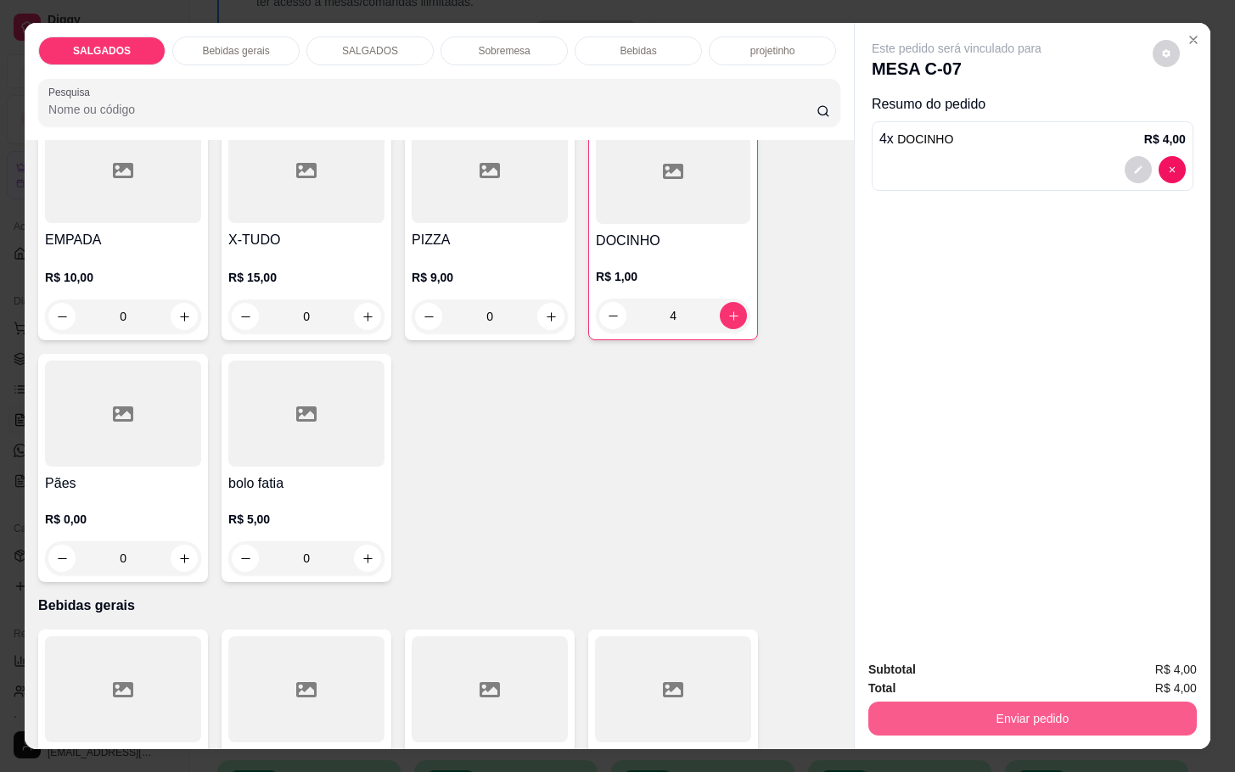
click at [965, 715] on button "Enviar pedido" at bounding box center [1032, 719] width 328 height 34
click at [1141, 658] on button "Enviar pedido" at bounding box center [1149, 668] width 93 height 31
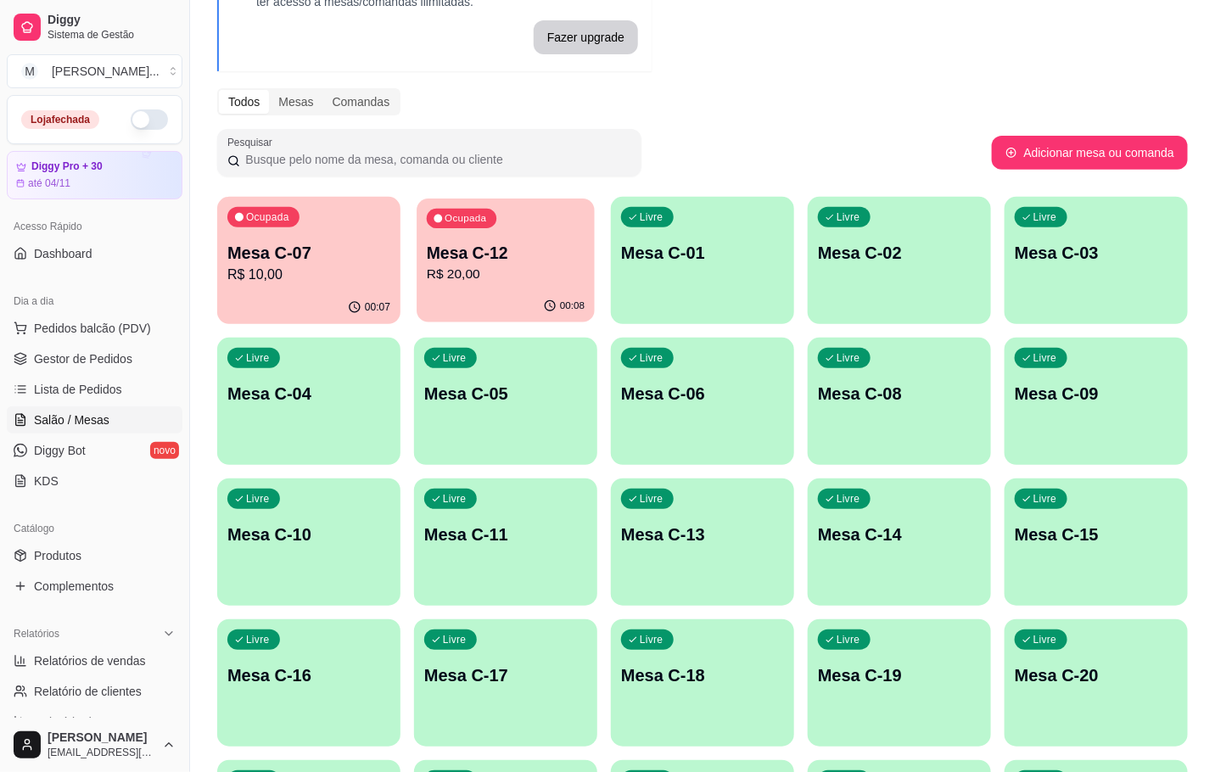
click at [509, 237] on div "Ocupada Mesa C-12 R$ 20,00" at bounding box center [506, 245] width 178 height 92
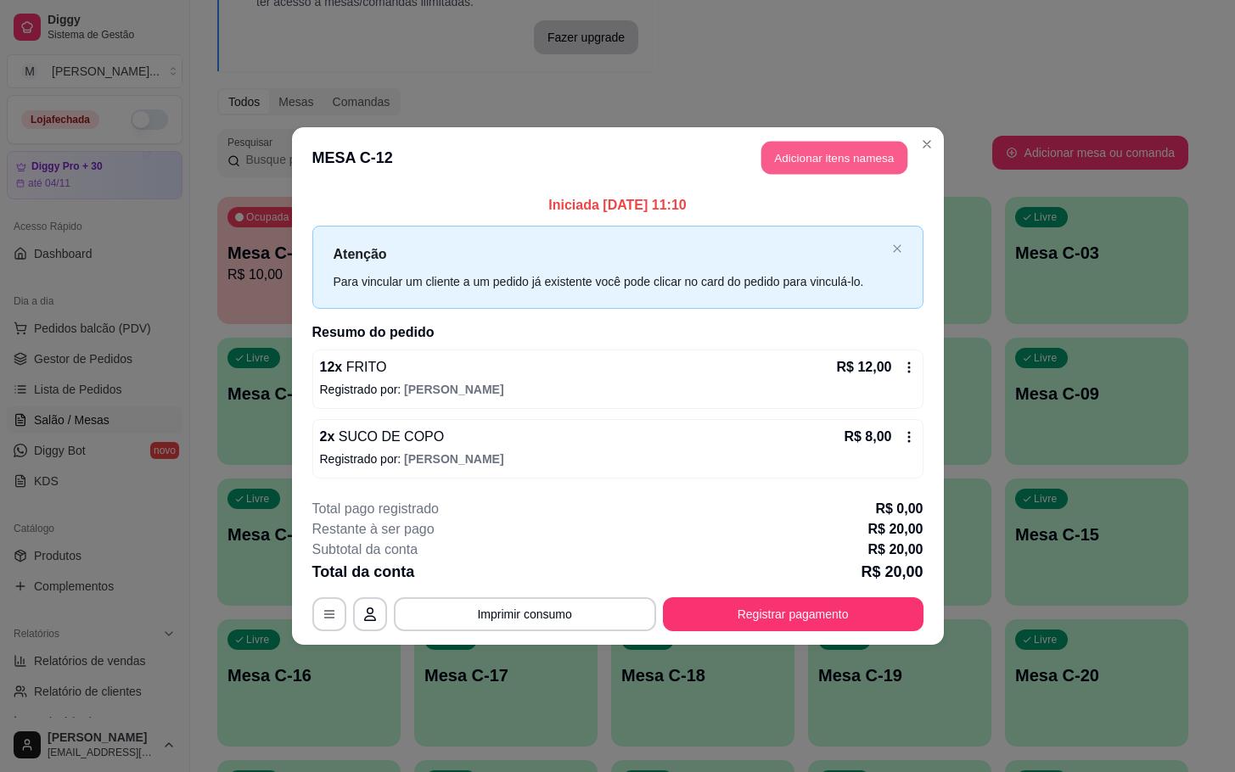
click at [836, 150] on button "Adicionar itens na mesa" at bounding box center [834, 158] width 146 height 33
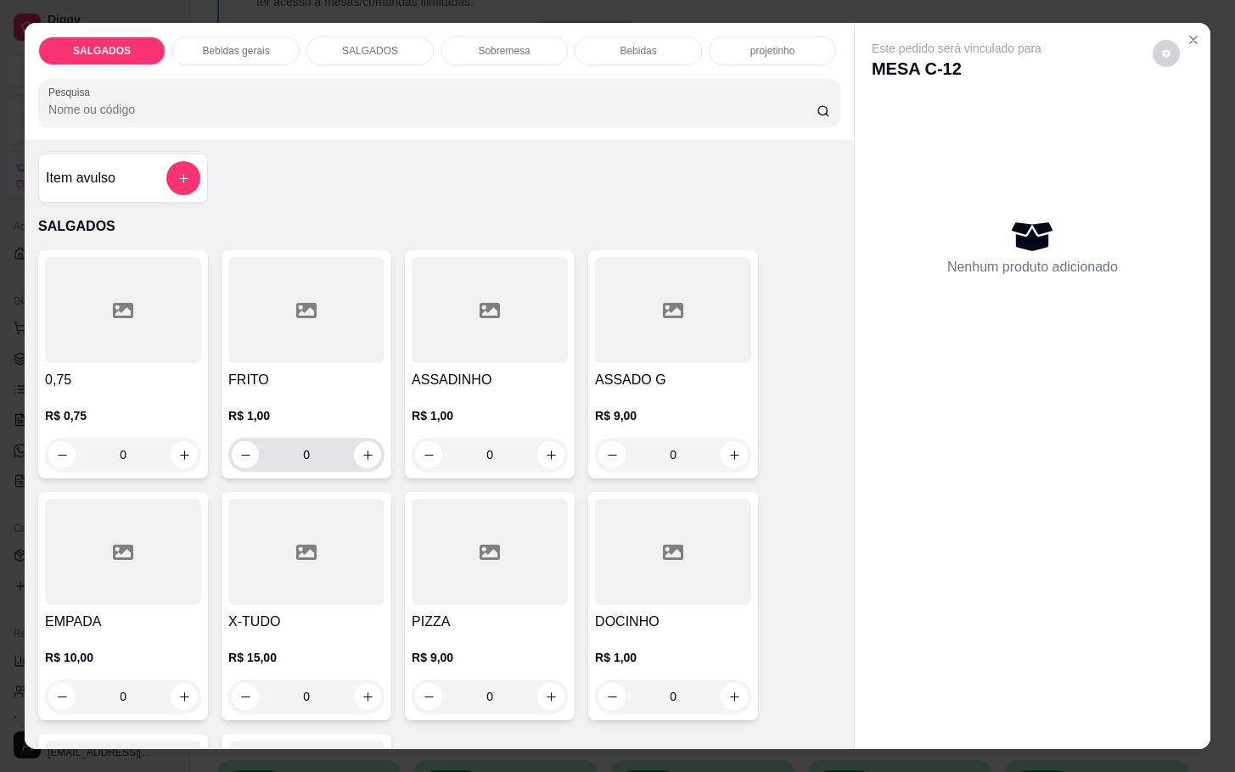
click at [311, 446] on input "0" at bounding box center [306, 455] width 95 height 34
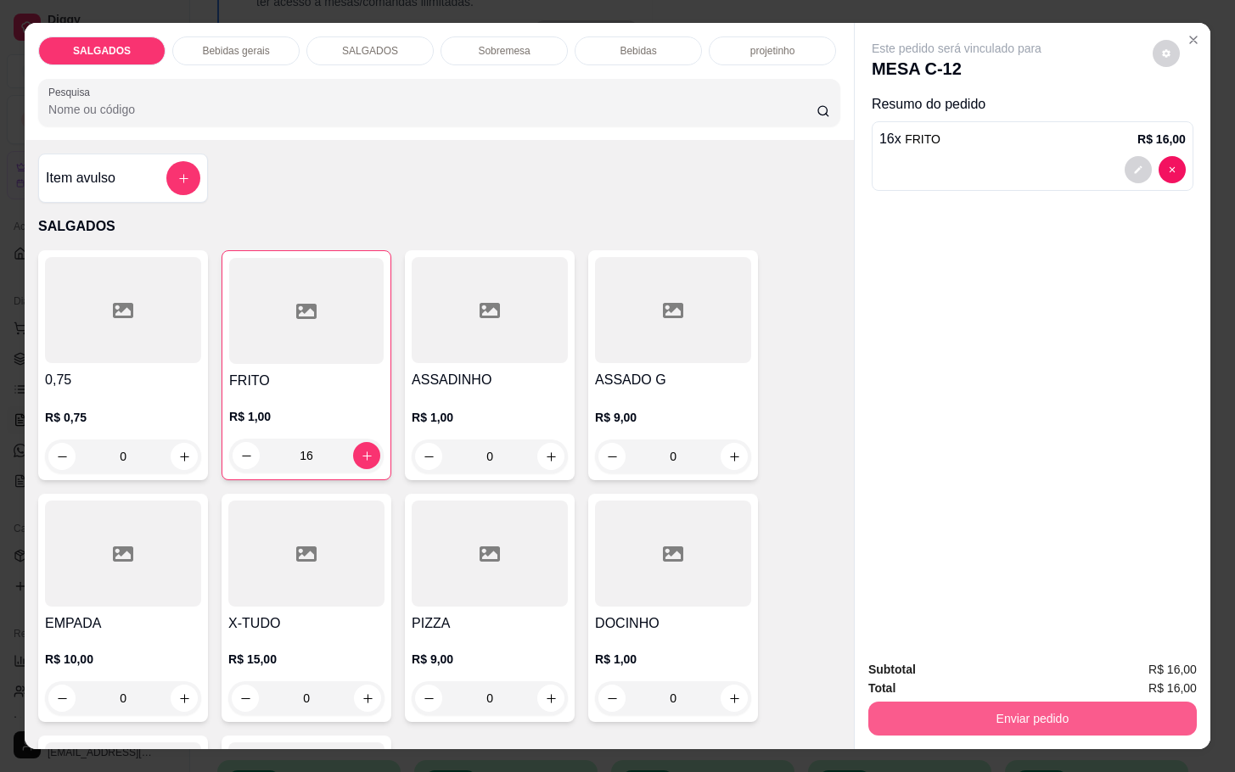
type input "16"
click at [968, 702] on button "Enviar pedido" at bounding box center [1032, 719] width 328 height 34
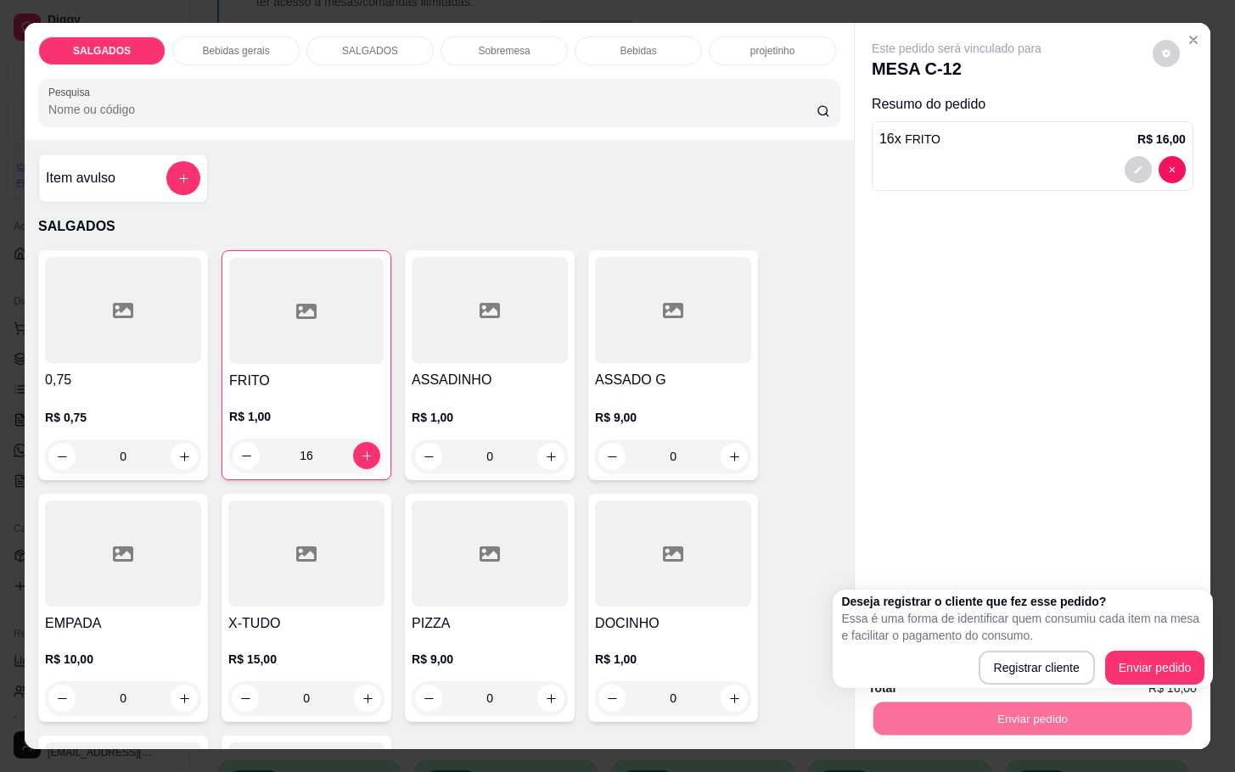
click at [733, 476] on div "0,75 R$ 0,75 0 FRITO R$ 1,00 16 ASSADINHO R$ 1,00 0 ASSADO G R$ 9,00 0 EMPADA R…" at bounding box center [439, 607] width 802 height 714
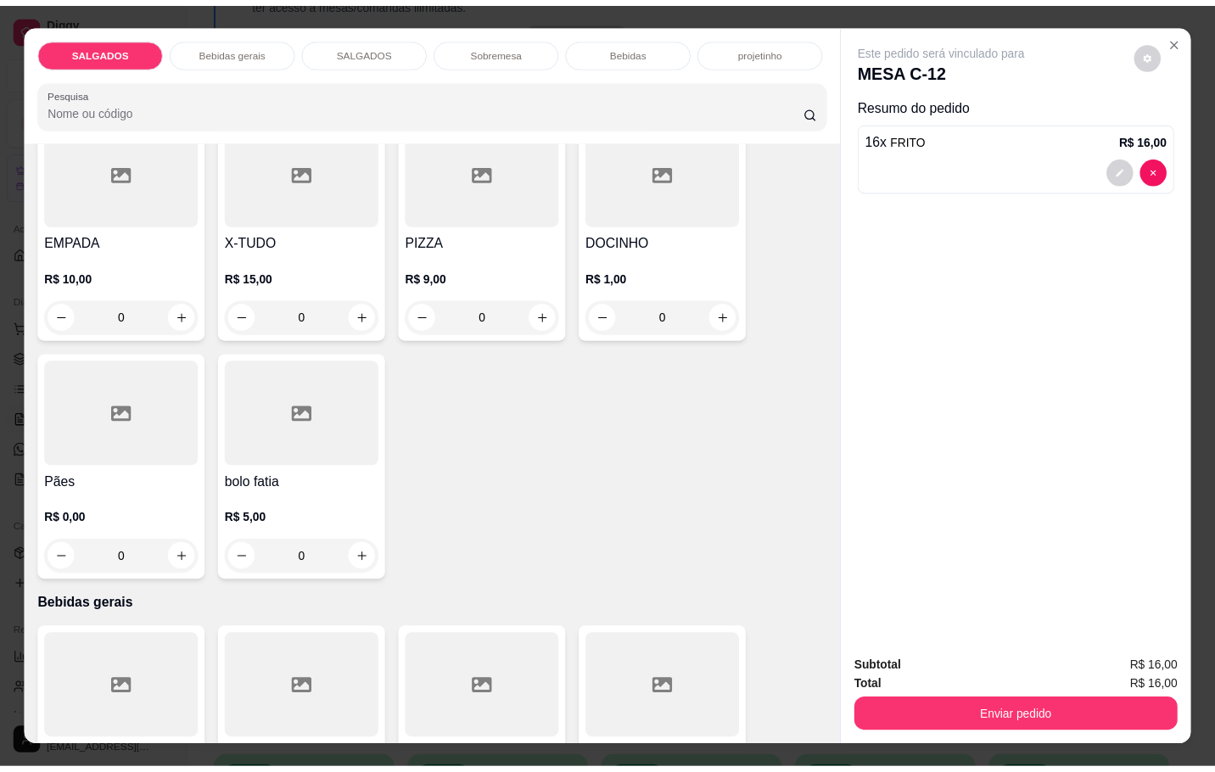
scroll to position [255, 0]
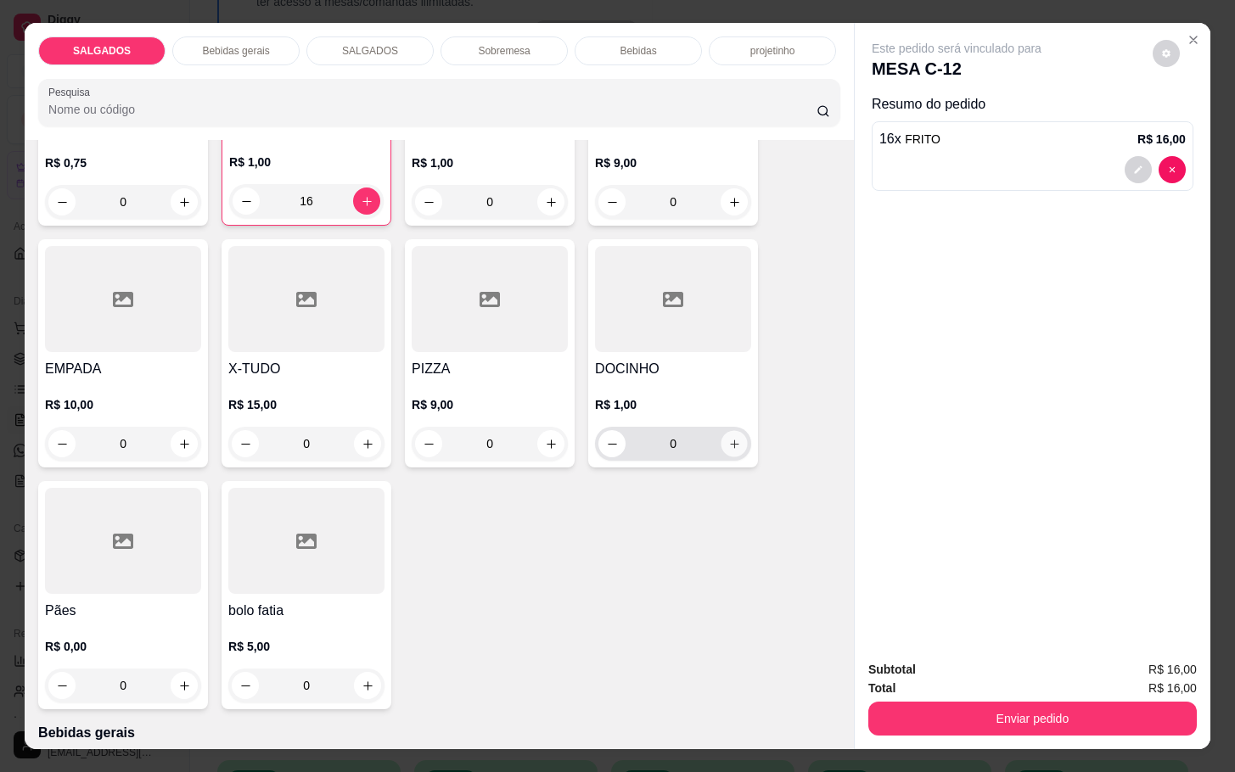
click at [728, 438] on icon "increase-product-quantity" at bounding box center [734, 444] width 13 height 13
click at [728, 439] on icon "increase-product-quantity" at bounding box center [733, 445] width 13 height 13
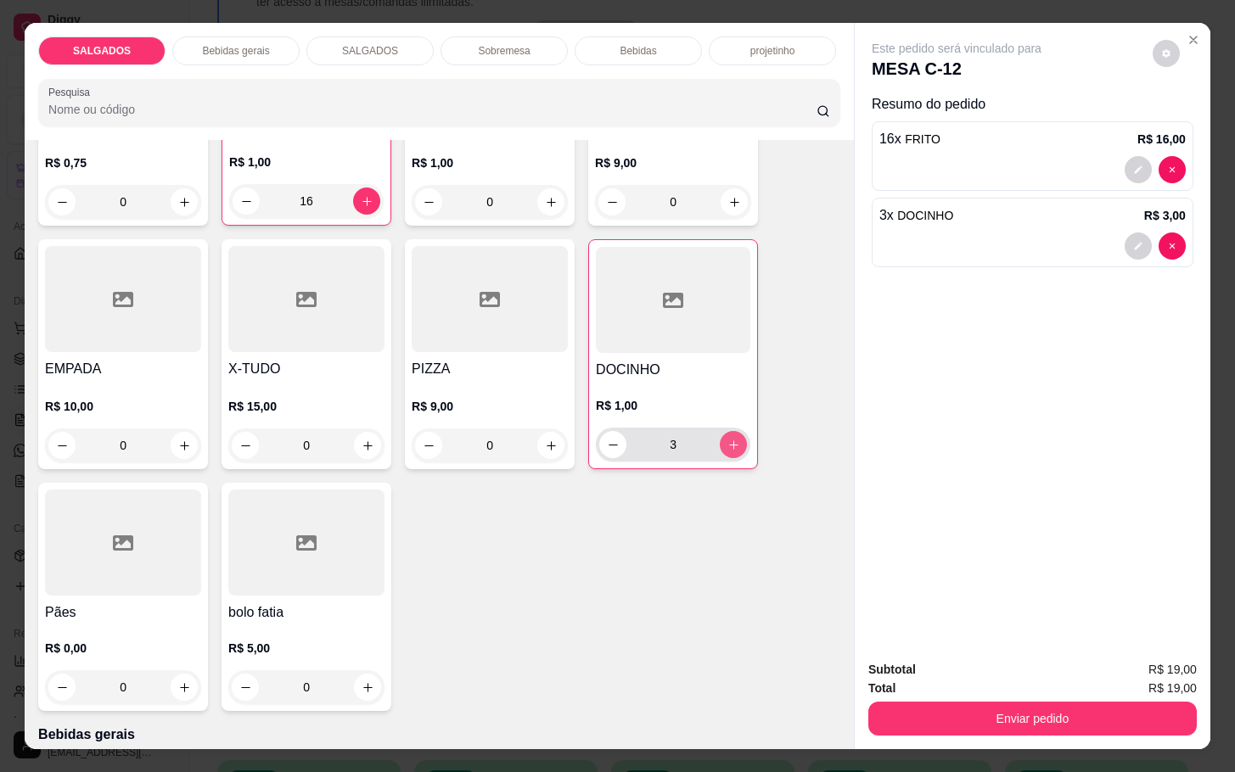
click at [728, 439] on icon "increase-product-quantity" at bounding box center [733, 445] width 13 height 13
click at [727, 440] on icon "increase-product-quantity" at bounding box center [733, 445] width 13 height 13
type input "6"
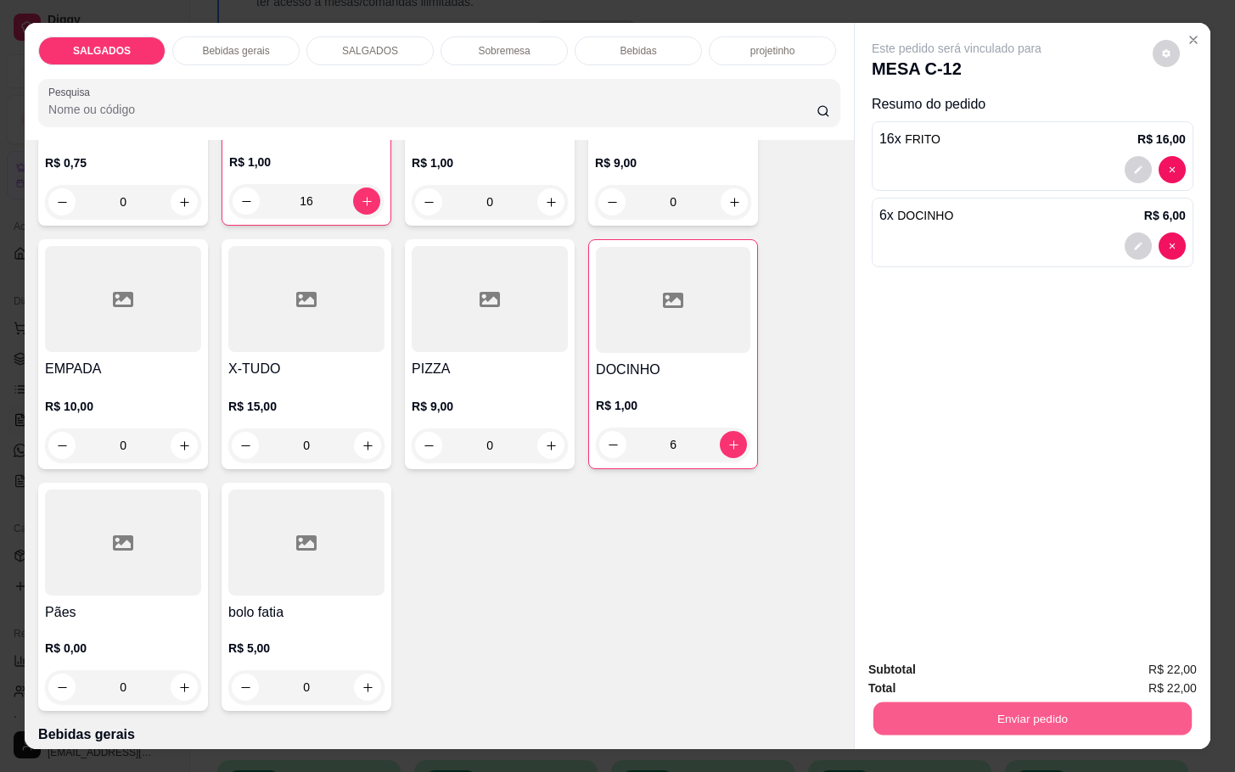
click at [1113, 715] on button "Enviar pedido" at bounding box center [1032, 718] width 318 height 33
click at [1134, 675] on button "Enviar pedido" at bounding box center [1149, 669] width 96 height 32
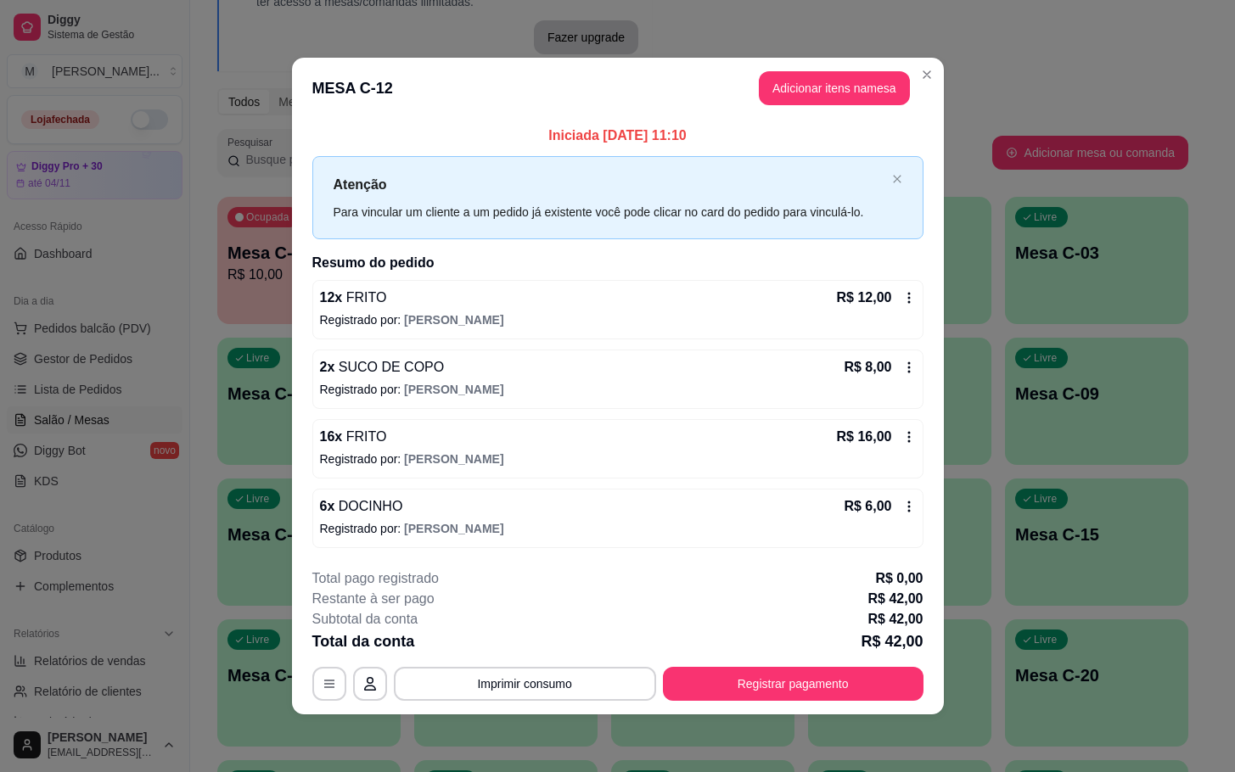
click at [939, 408] on div "Iniciada [DATE] 11:10 Atenção Para vincular um cliente a um pedido já existente…" at bounding box center [618, 336] width 652 height 435
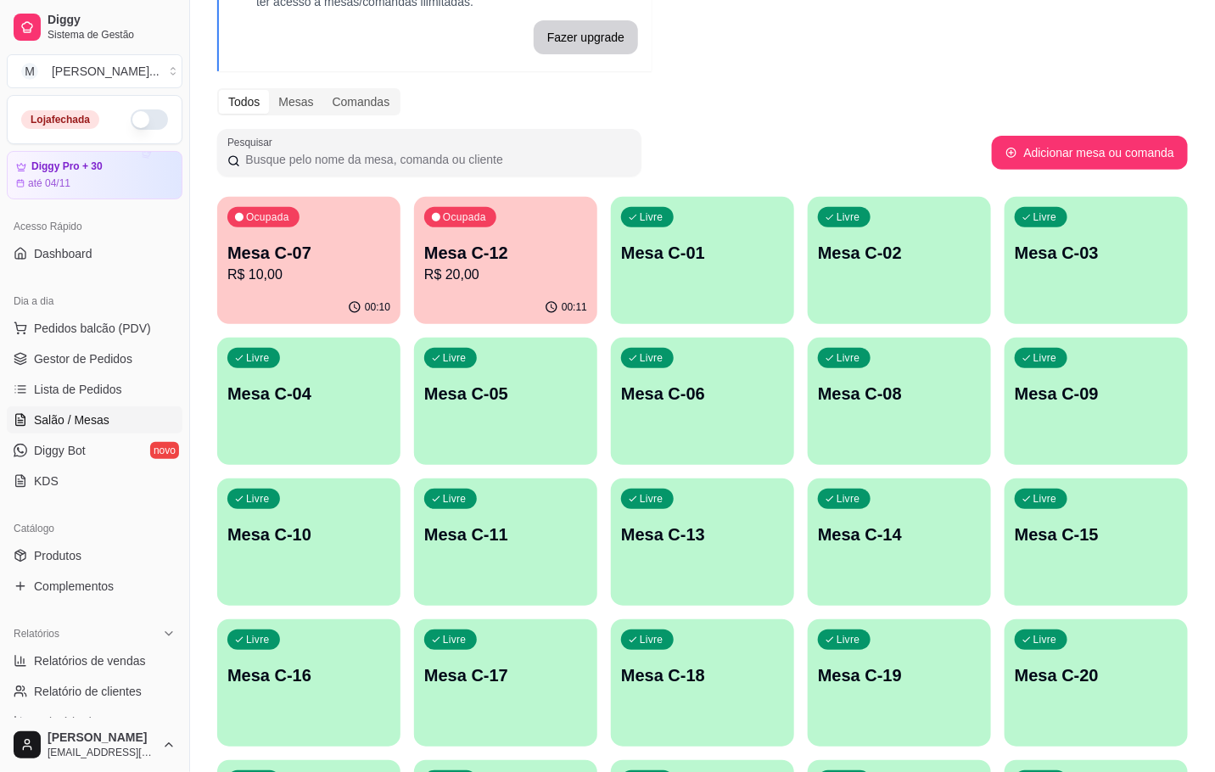
click at [95, 375] on ul "Pedidos balcão (PDV) Gestor de Pedidos Lista de Pedidos Salão / Mesas Diggy Bot…" at bounding box center [95, 405] width 176 height 180
click at [92, 361] on span "Gestor de Pedidos" at bounding box center [83, 358] width 98 height 17
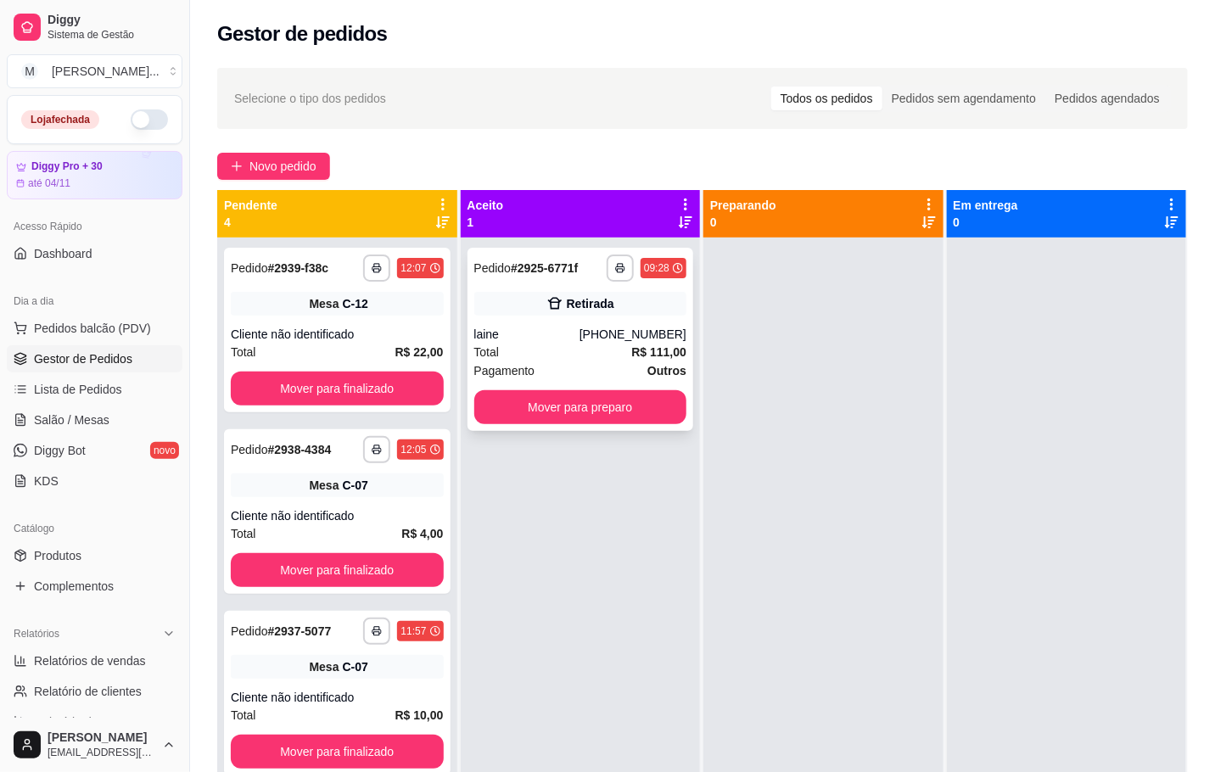
drag, startPoint x: 754, startPoint y: 487, endPoint x: 629, endPoint y: 418, distance: 142.8
click at [731, 481] on div at bounding box center [823, 624] width 240 height 772
click at [625, 415] on button "Mover para preparo" at bounding box center [580, 407] width 206 height 33
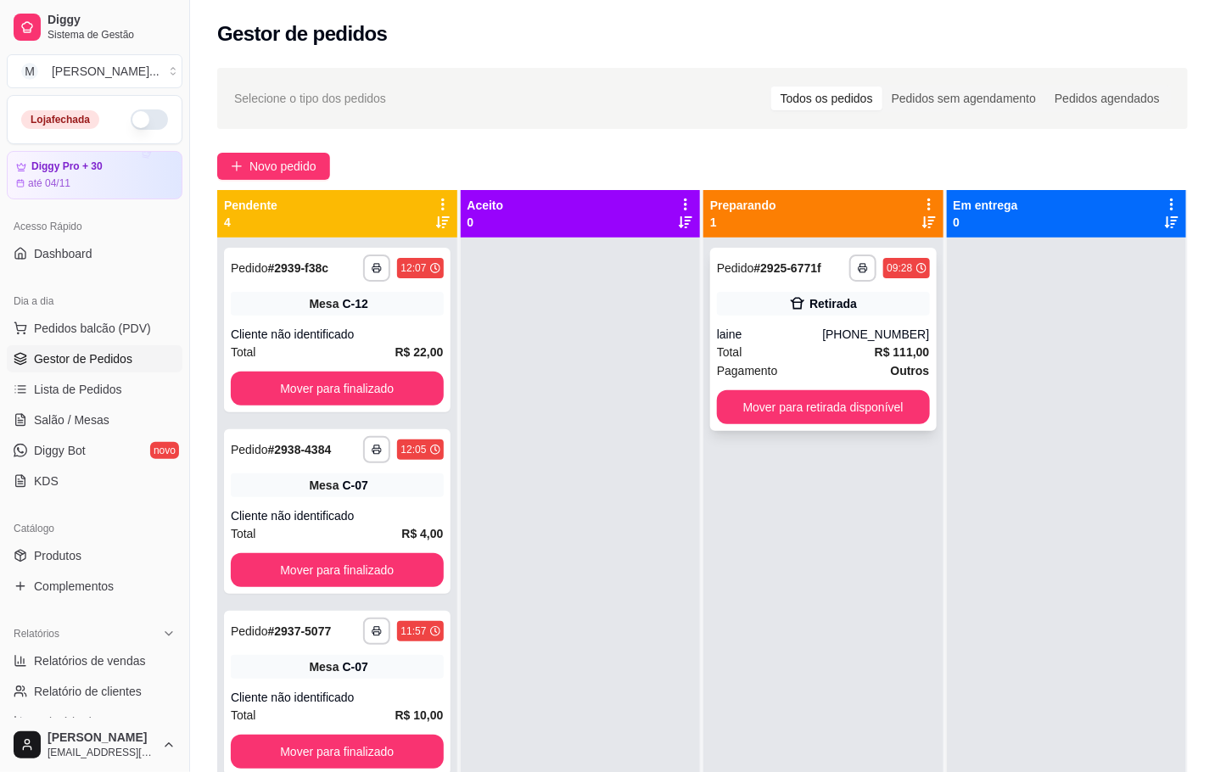
click at [897, 346] on strong "R$ 111,00" at bounding box center [902, 352] width 55 height 14
click at [118, 421] on link "Salão / Mesas" at bounding box center [95, 419] width 176 height 27
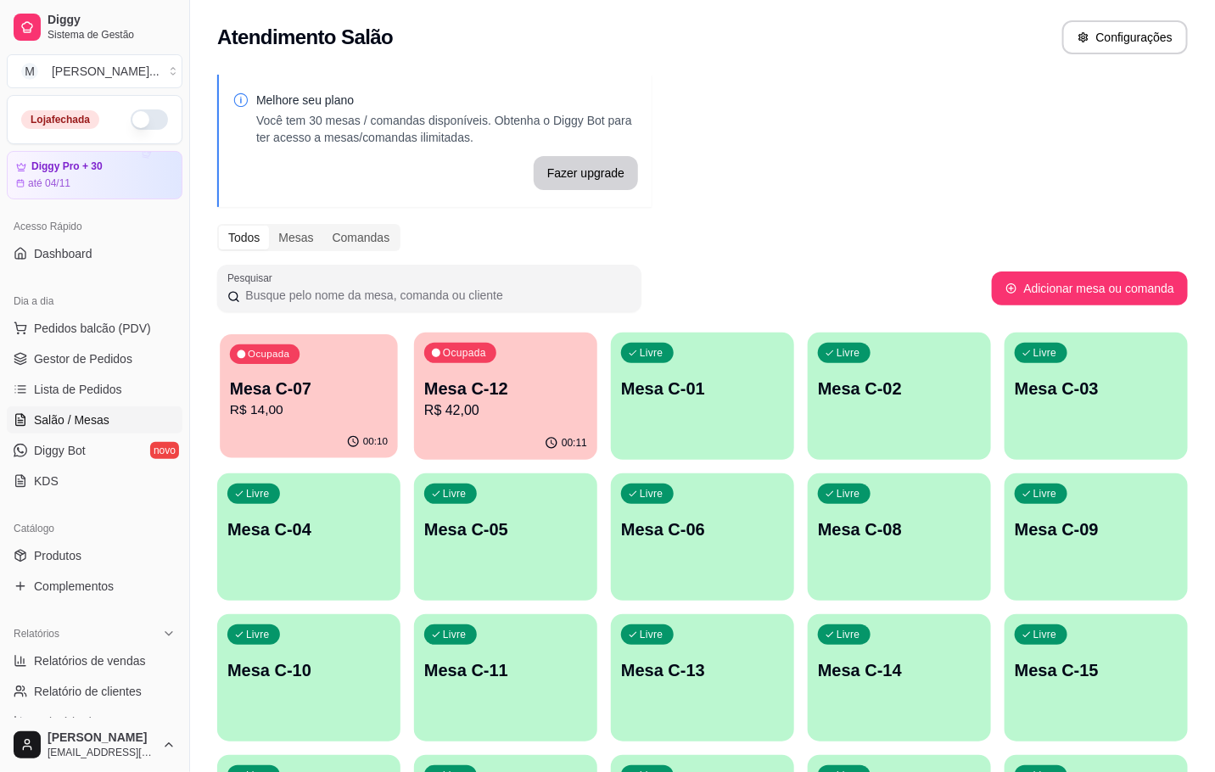
click at [344, 418] on p "R$ 14,00" at bounding box center [309, 411] width 158 height 20
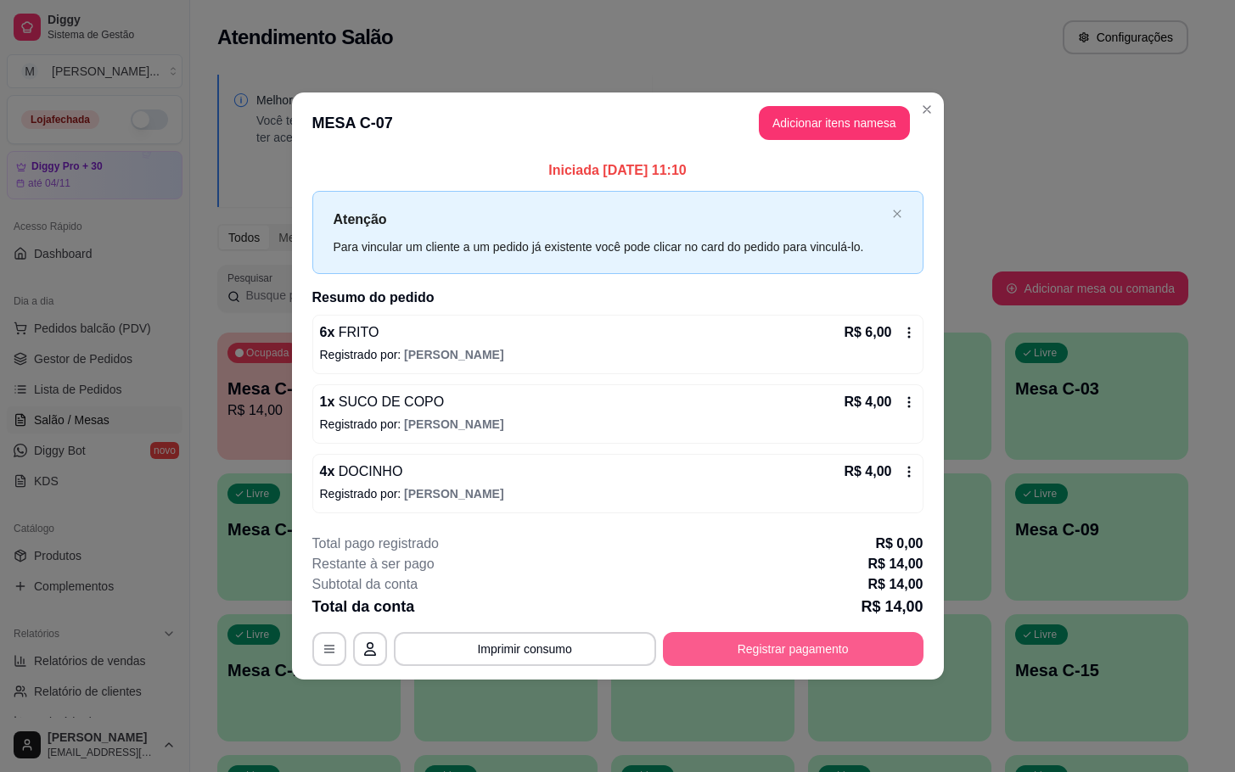
click at [845, 653] on button "Registrar pagamento" at bounding box center [793, 649] width 261 height 34
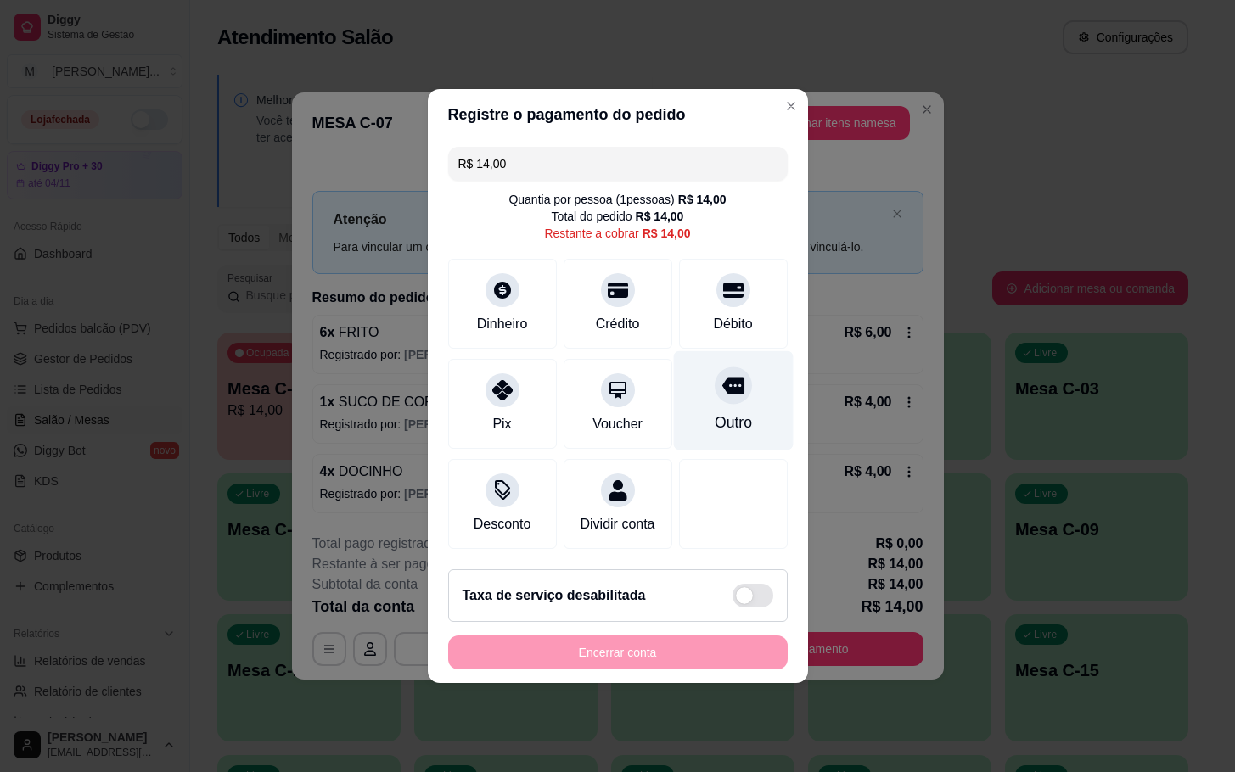
click at [698, 421] on div "Outro" at bounding box center [733, 400] width 120 height 99
type input "R$ 0,00"
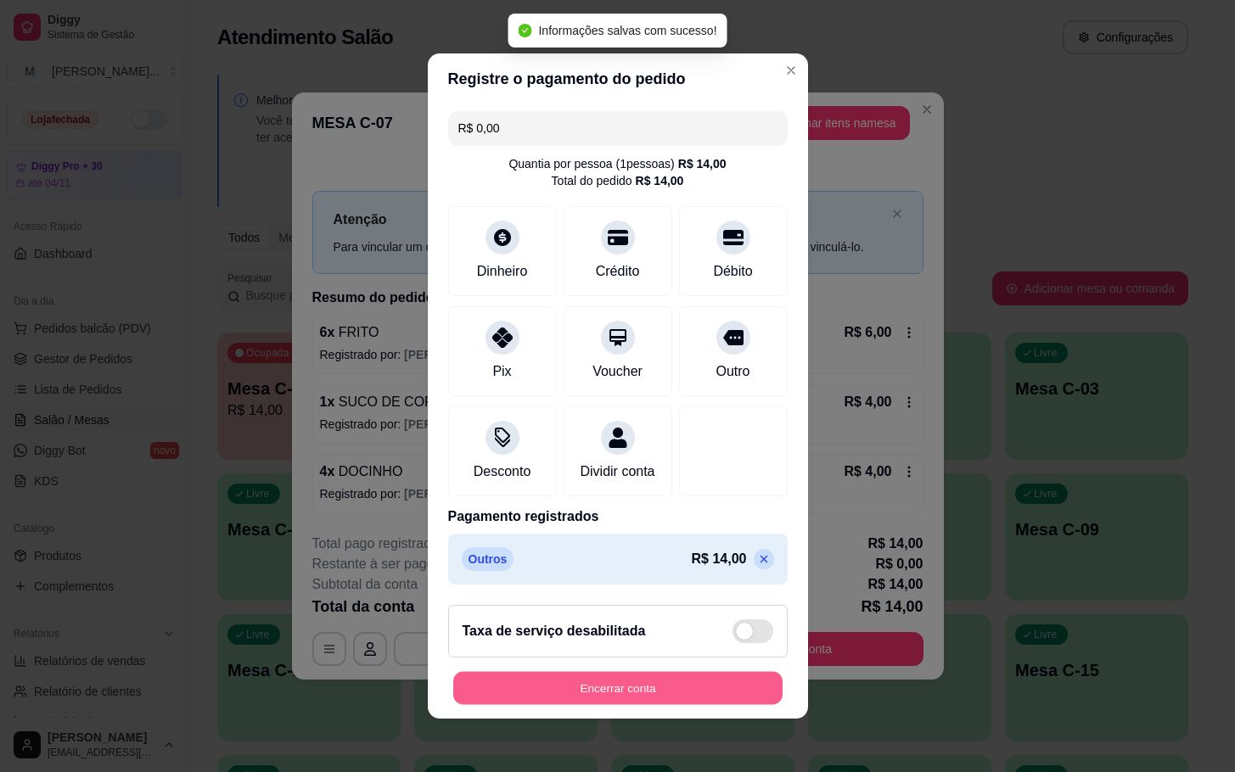
click at [665, 691] on button "Encerrar conta" at bounding box center [617, 688] width 329 height 33
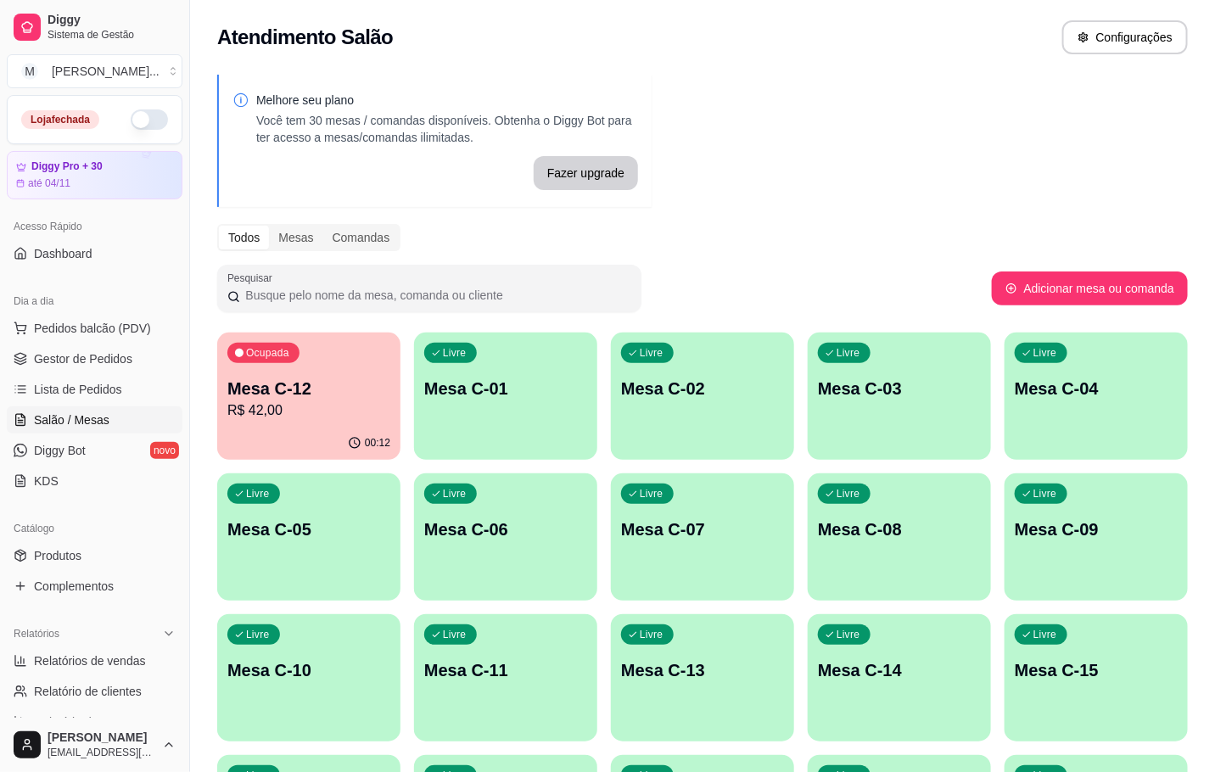
click at [850, 166] on div "Melhore seu plano Você tem 30 mesas / comandas disponíveis. Obtenha o Diggy Bot…" at bounding box center [702, 624] width 1025 height 1120
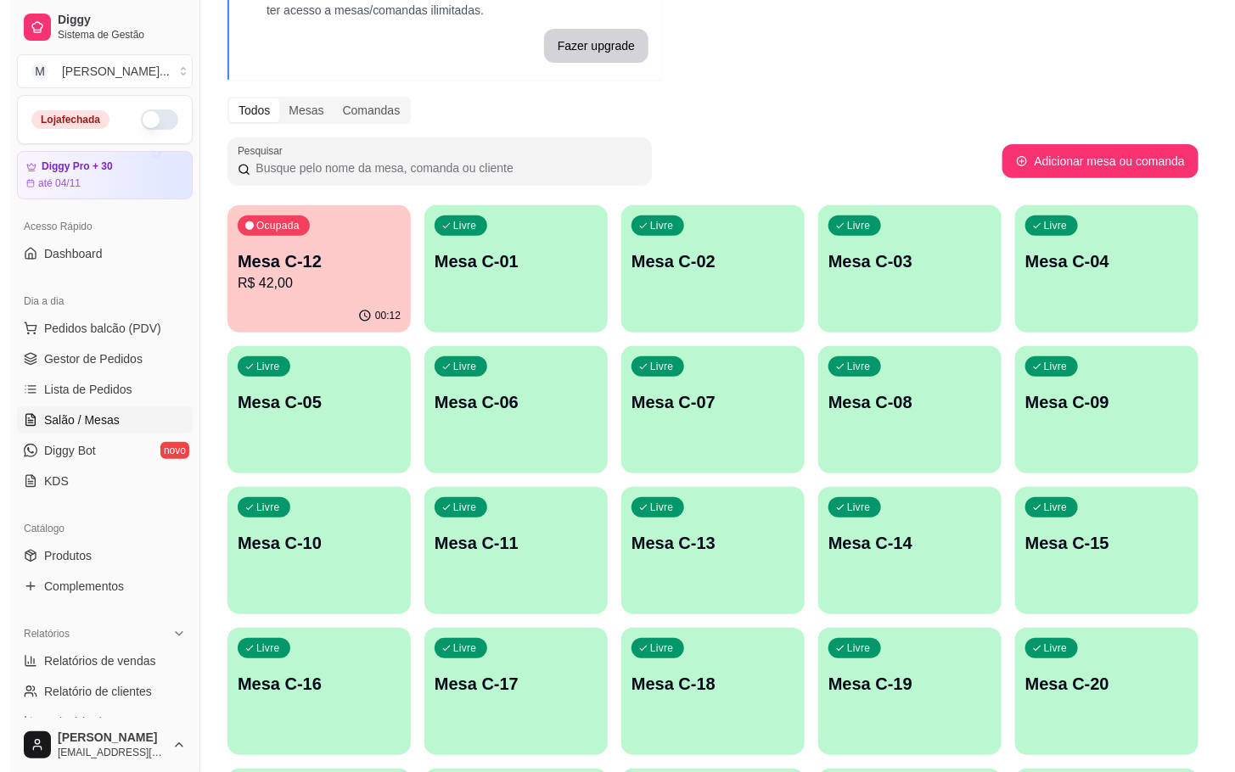
scroll to position [255, 0]
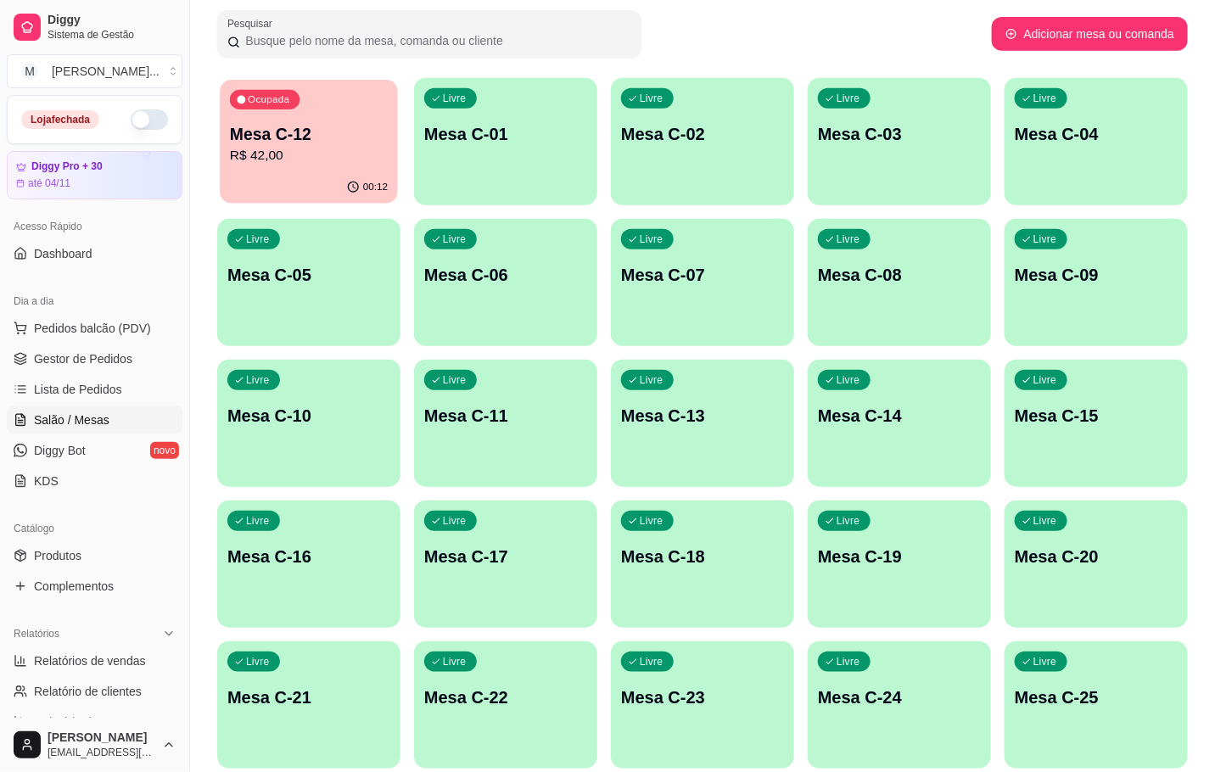
click at [253, 110] on div "Ocupada Mesa C-12 R$ 42,00" at bounding box center [309, 126] width 178 height 92
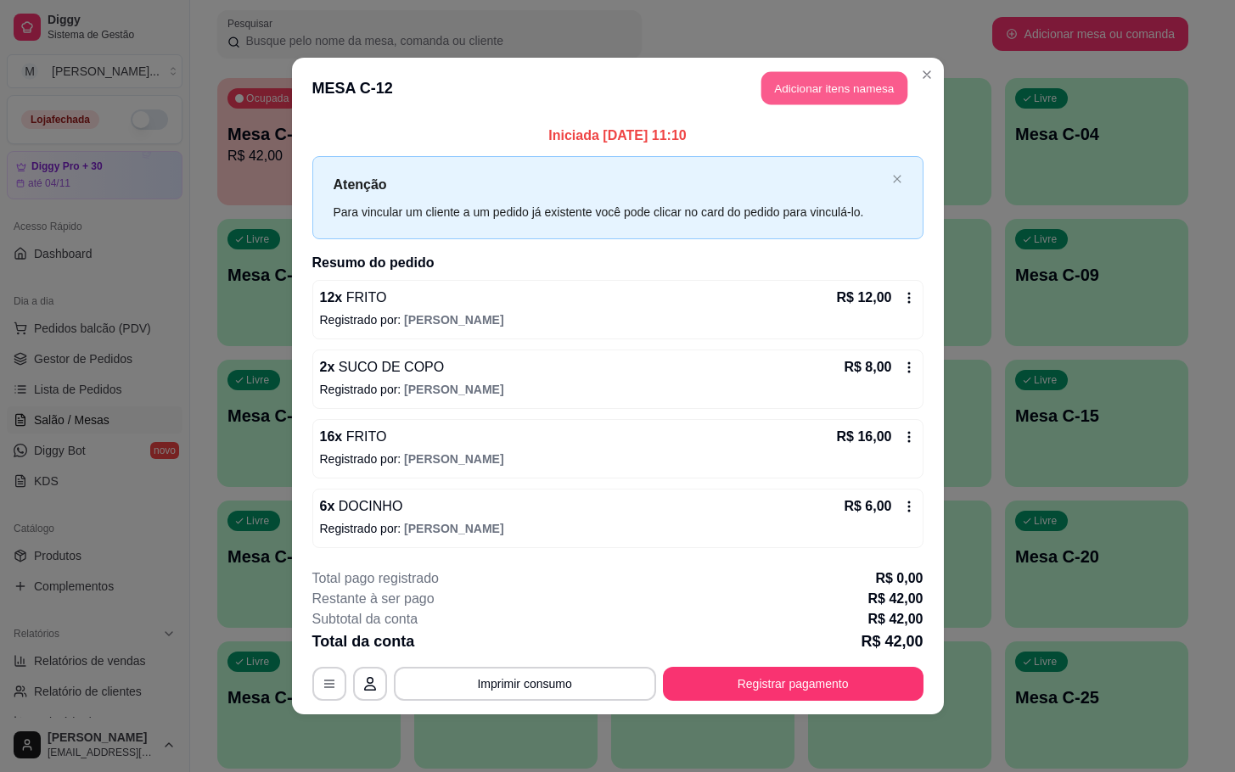
click at [845, 87] on button "Adicionar itens na mesa" at bounding box center [834, 88] width 146 height 33
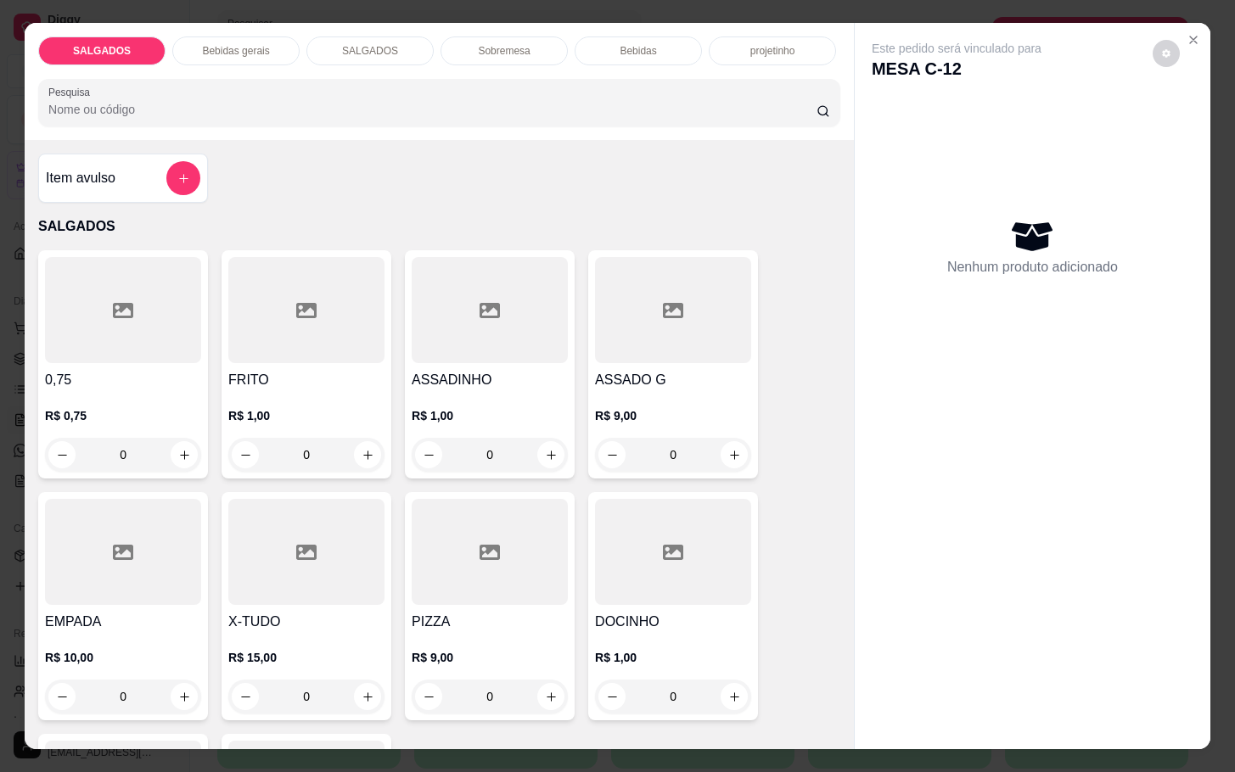
scroll to position [41, 0]
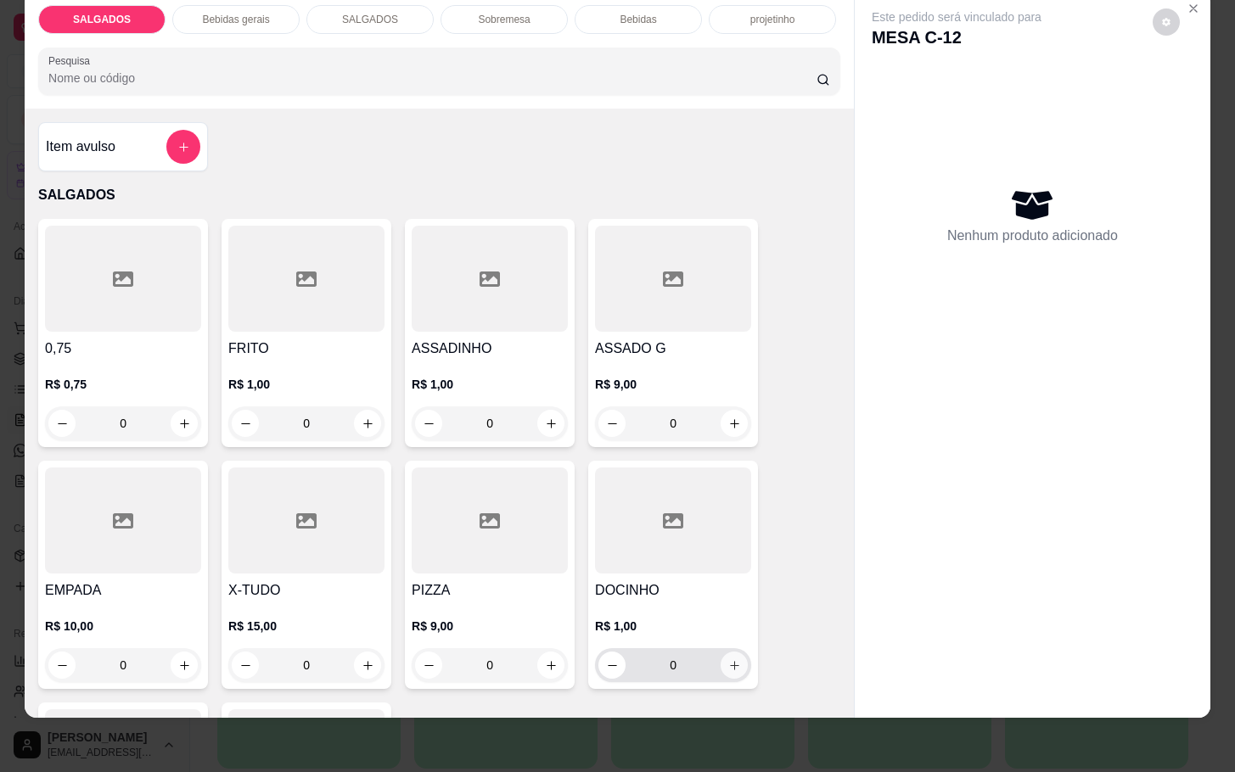
click at [729, 659] on icon "increase-product-quantity" at bounding box center [734, 665] width 13 height 13
type input "1"
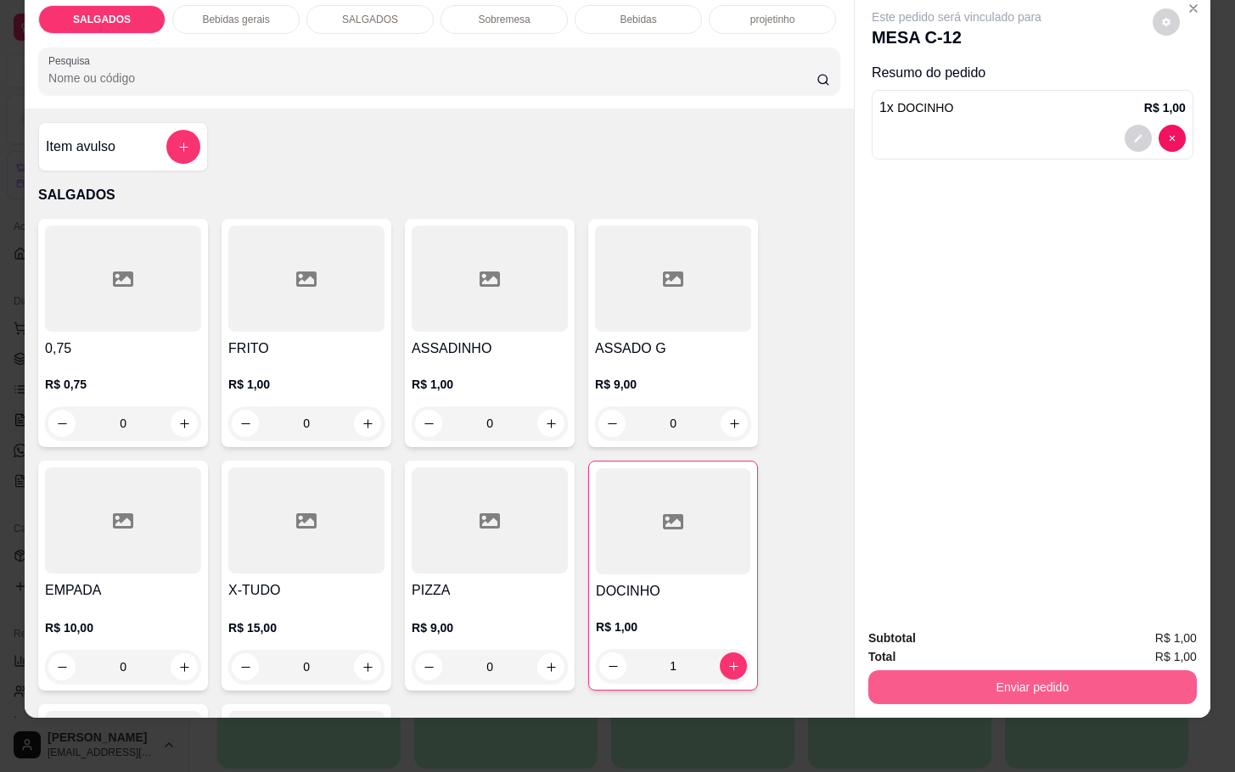
click at [995, 675] on button "Enviar pedido" at bounding box center [1032, 687] width 328 height 34
click at [1153, 619] on button "Enviar pedido" at bounding box center [1149, 626] width 93 height 31
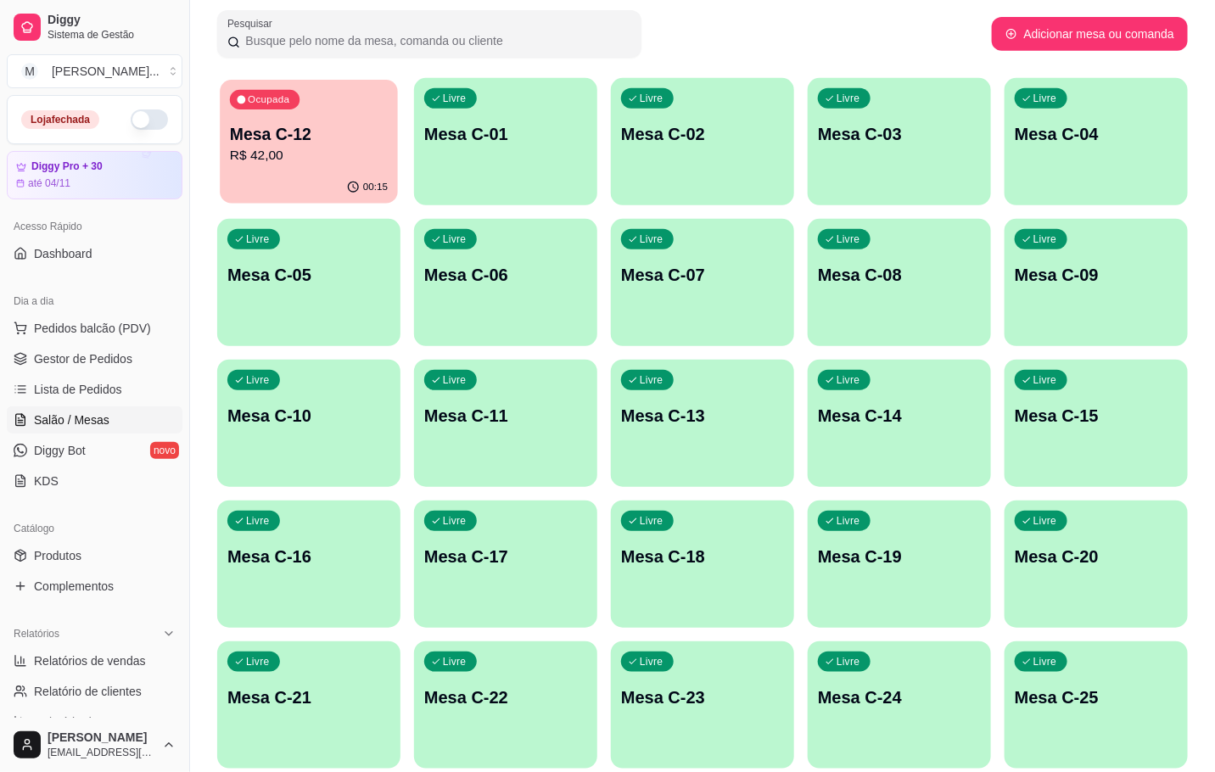
click at [327, 184] on button "Ocupada Mesa C-12 R$ 42,00 00:15" at bounding box center [309, 142] width 178 height 124
